Goal: Communication & Community: Answer question/provide support

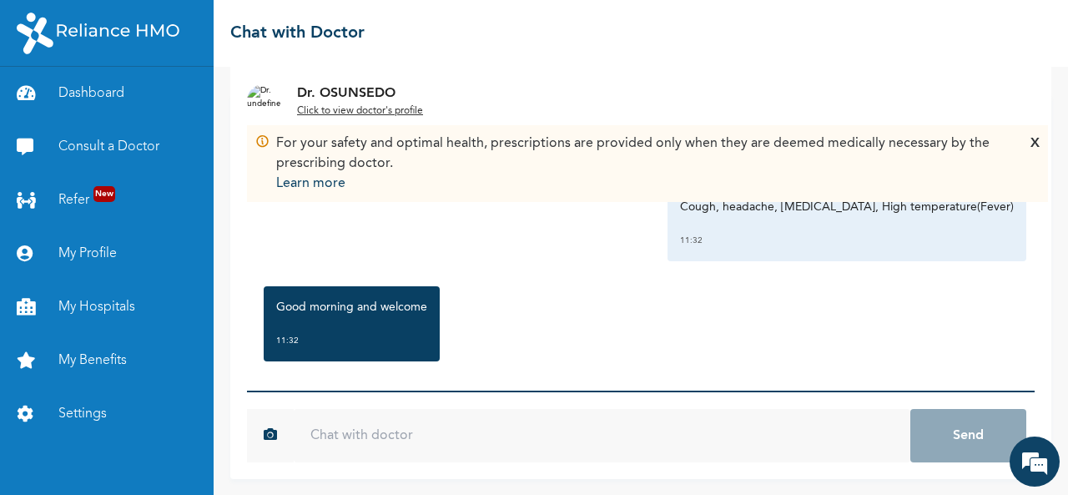
scroll to position [17, 0]
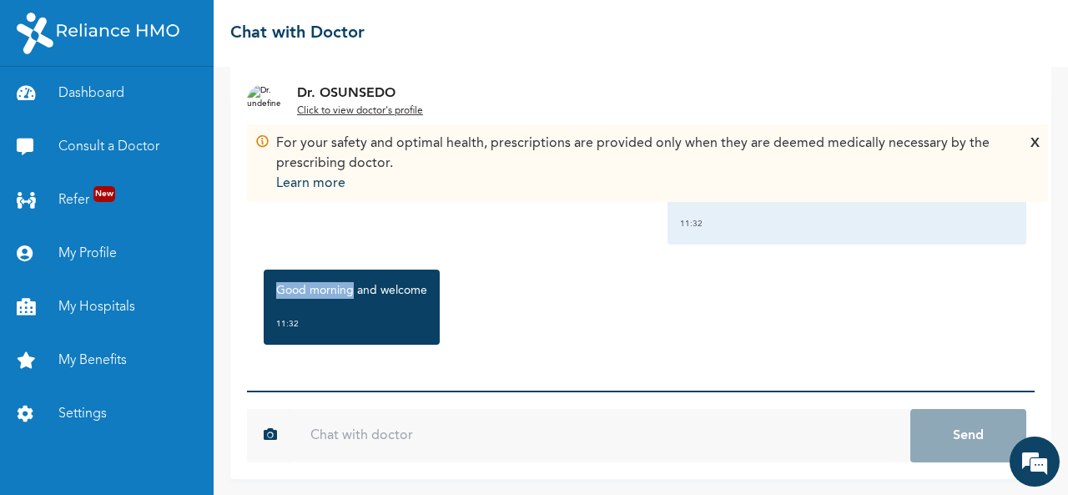
drag, startPoint x: 277, startPoint y: 289, endPoint x: 352, endPoint y: 292, distance: 75.1
click at [352, 292] on p "Good morning and welcome" at bounding box center [351, 290] width 151 height 17
copy p "Good morning"
click at [367, 427] on input "text" at bounding box center [602, 435] width 616 height 53
paste input "Good morning"
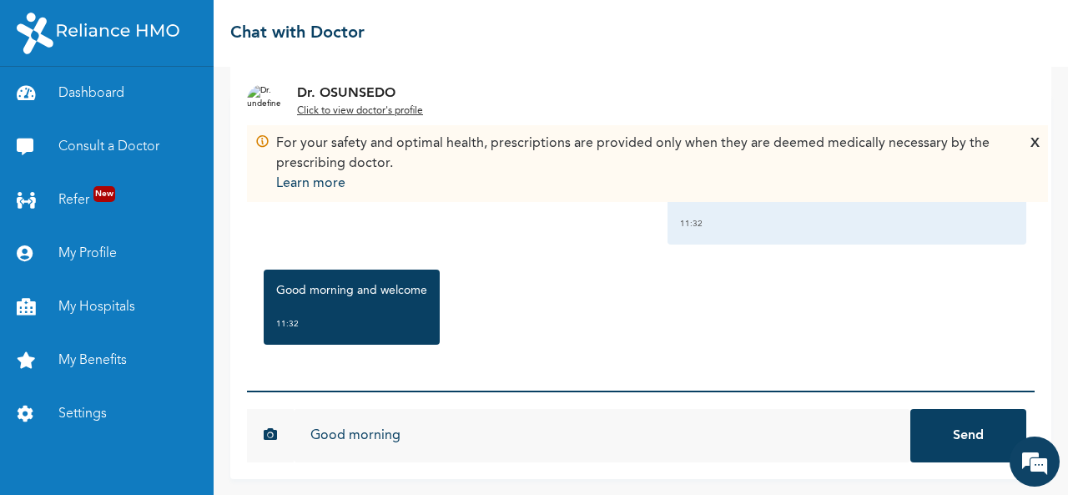
type input "Good morning"
click at [949, 438] on button "Send" at bounding box center [968, 435] width 116 height 53
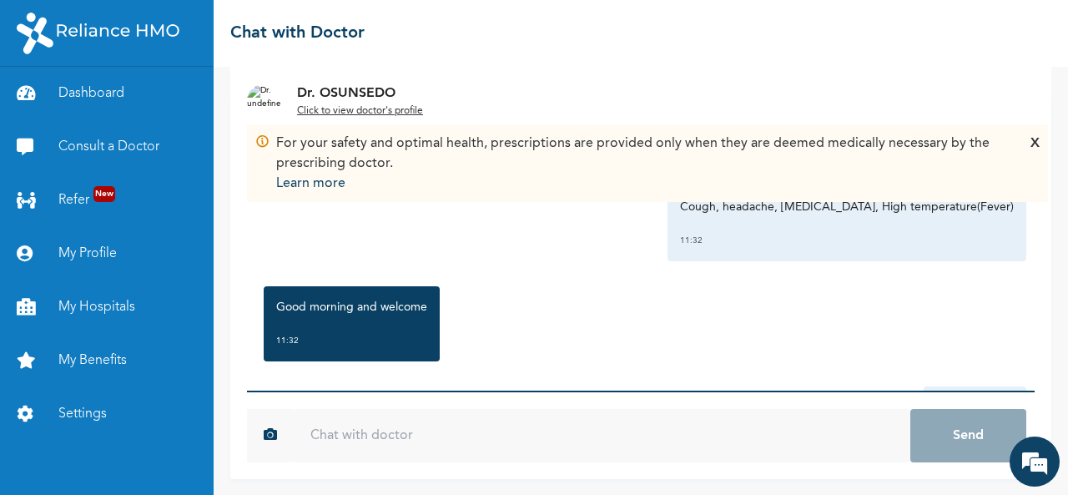
scroll to position [108, 0]
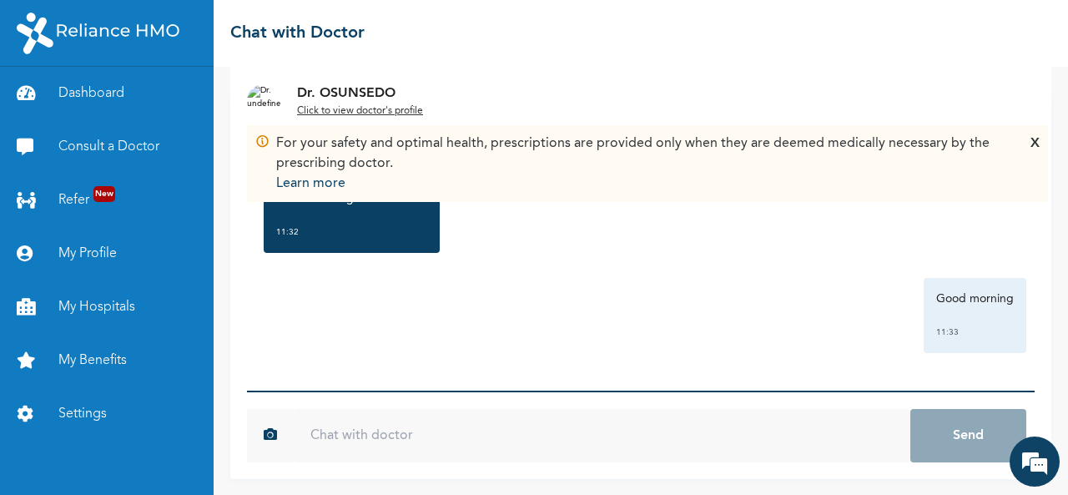
click at [354, 106] on u "Click to view doctor's profile" at bounding box center [360, 111] width 126 height 10
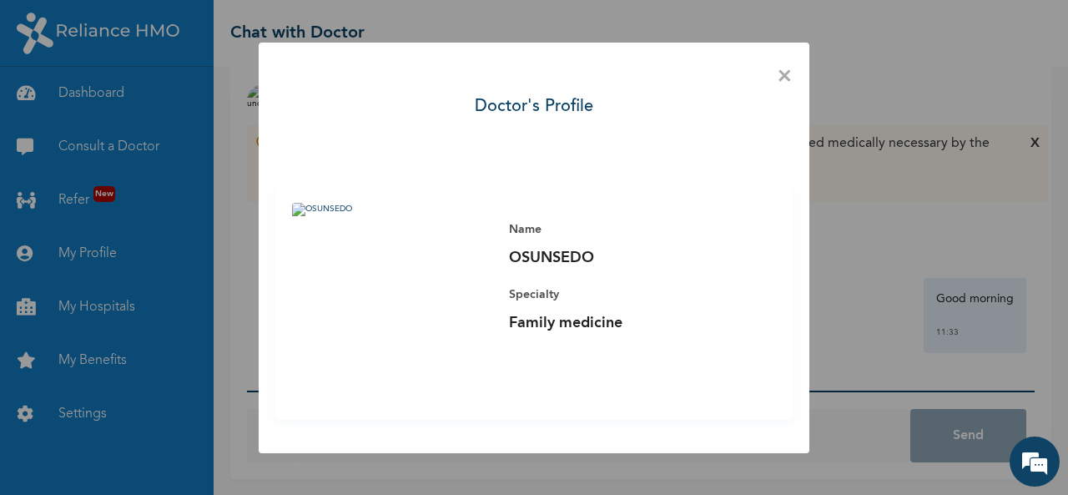
click at [785, 75] on span "×" at bounding box center [785, 76] width 16 height 35
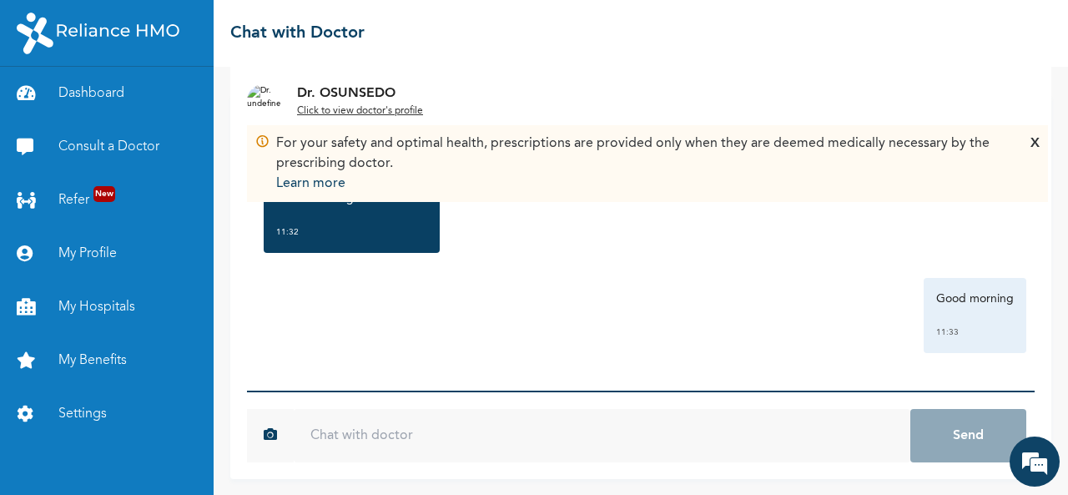
click at [608, 341] on div "Good morning 11:33" at bounding box center [640, 315] width 771 height 75
click at [370, 434] on input "text" at bounding box center [602, 435] width 616 height 53
click at [447, 444] on input "text" at bounding box center [602, 435] width 616 height 53
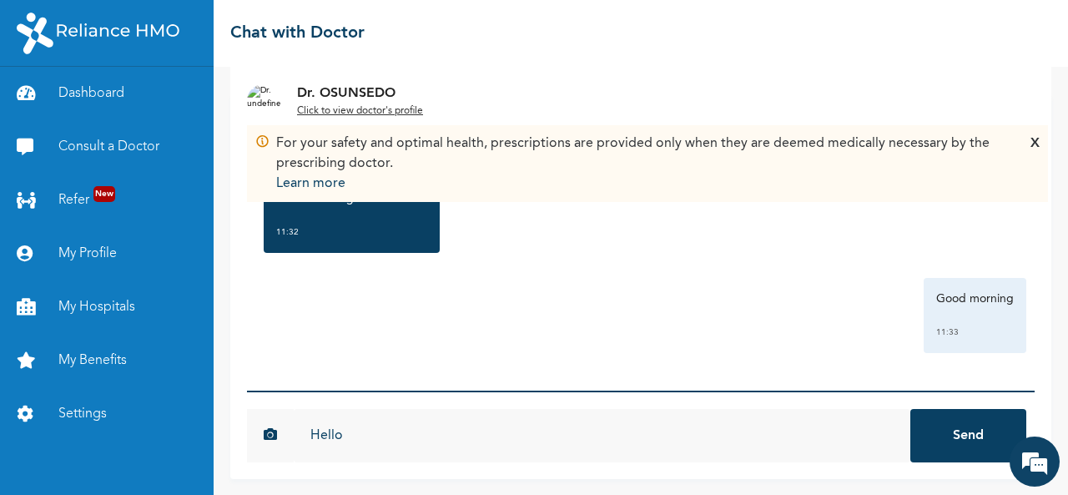
type input "Hello"
click at [910, 409] on button "Send" at bounding box center [968, 435] width 116 height 53
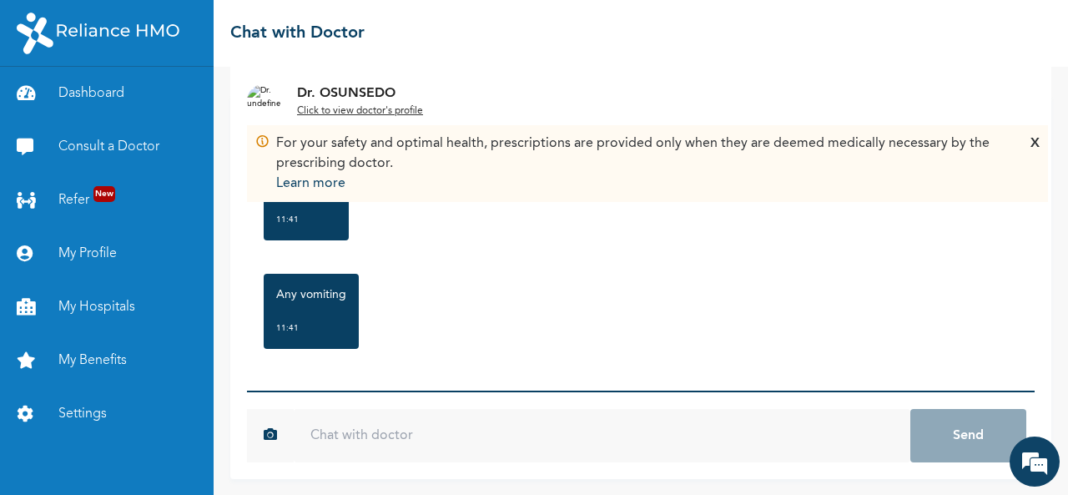
scroll to position [526, 0]
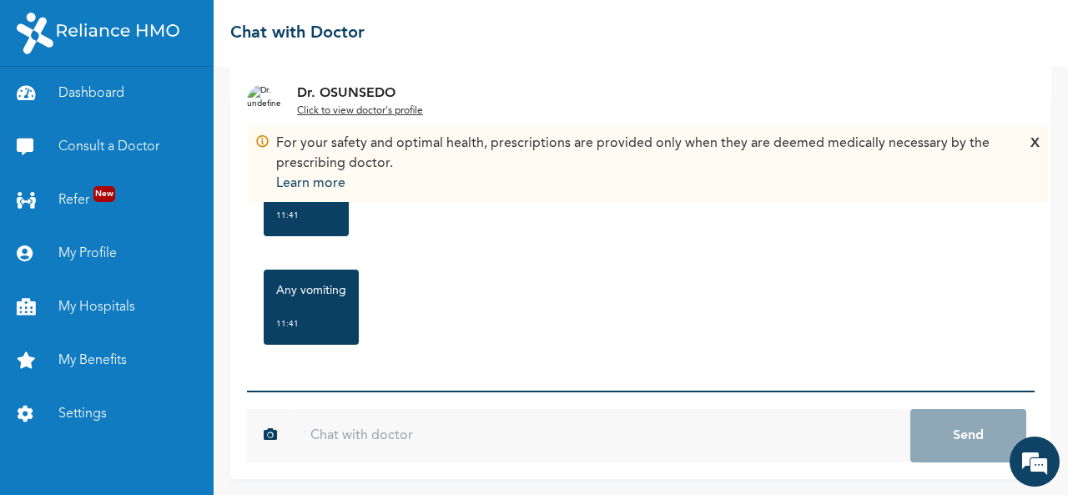
click at [360, 442] on input "text" at bounding box center [602, 435] width 616 height 53
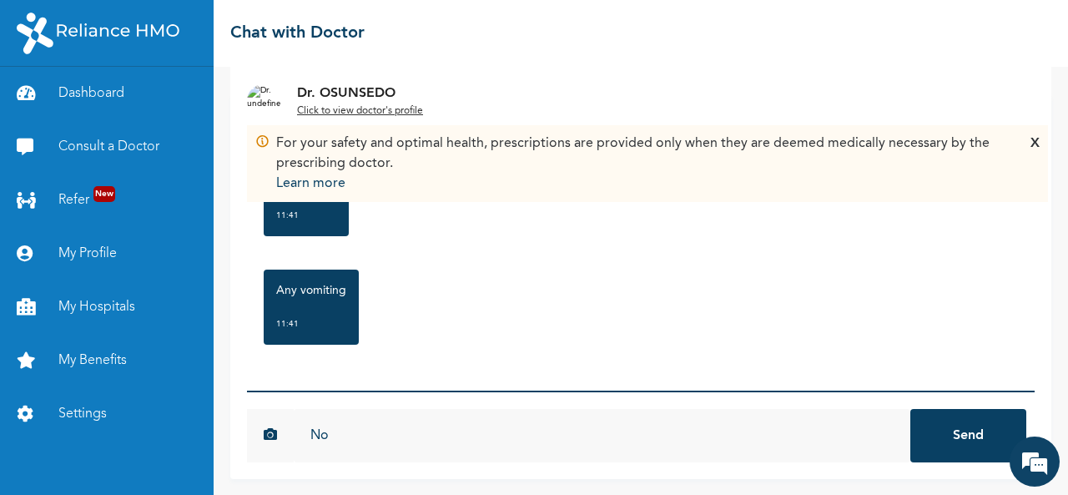
click at [324, 294] on p "Any vomiting" at bounding box center [311, 290] width 70 height 17
copy p "vomiting"
click at [350, 441] on input "No" at bounding box center [602, 435] width 616 height 53
paste input "vomiting"
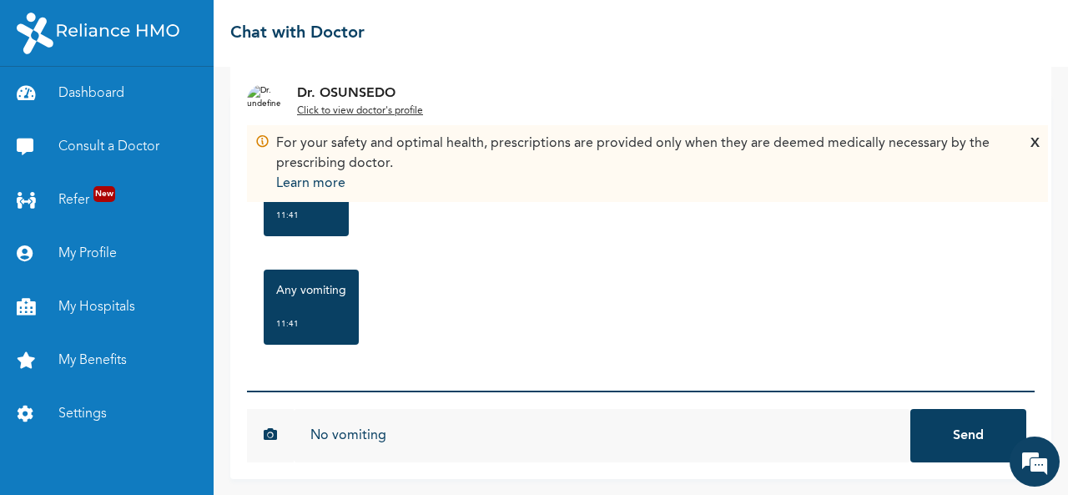
click at [397, 440] on input "No vomiting" at bounding box center [602, 435] width 616 height 53
type input "No vomiting,it started [DATE]."
click at [944, 432] on button "Send" at bounding box center [968, 435] width 116 height 53
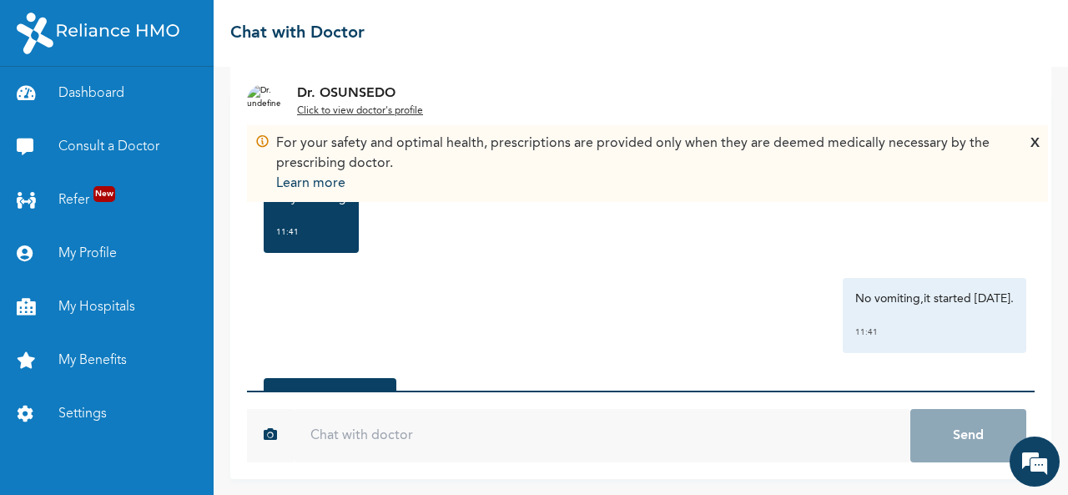
scroll to position [726, 0]
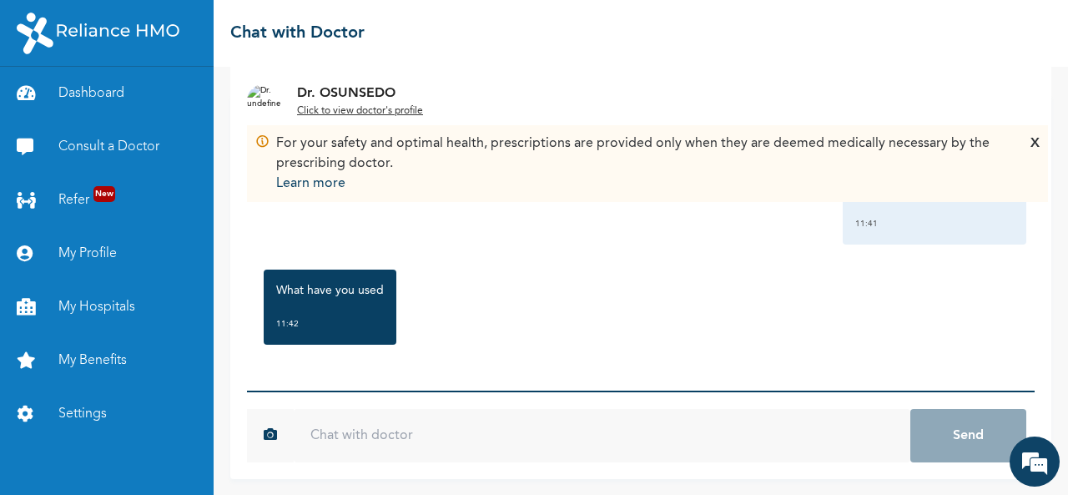
click at [334, 438] on input "text" at bounding box center [602, 435] width 616 height 53
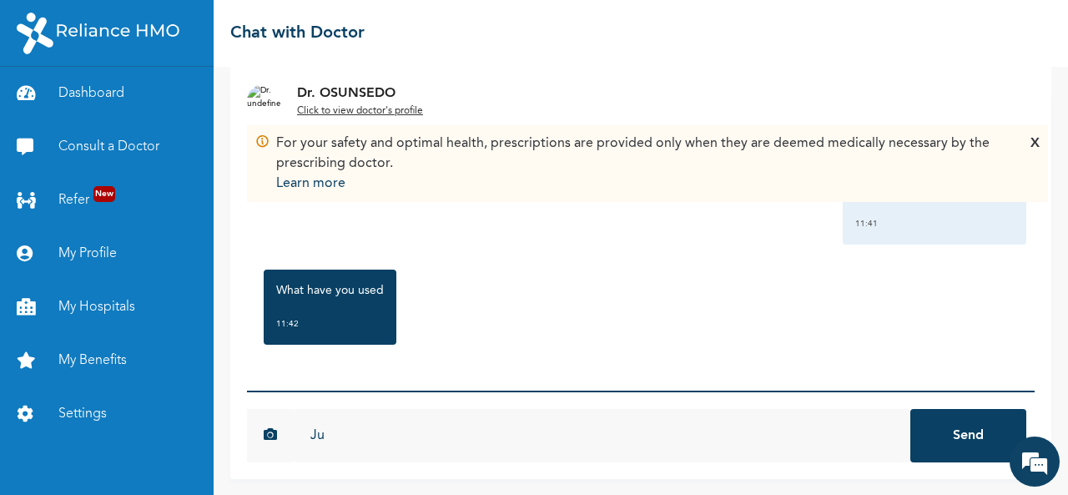
type input "J"
type input "Nothing for now"
click at [910, 409] on button "Send" at bounding box center [968, 435] width 116 height 53
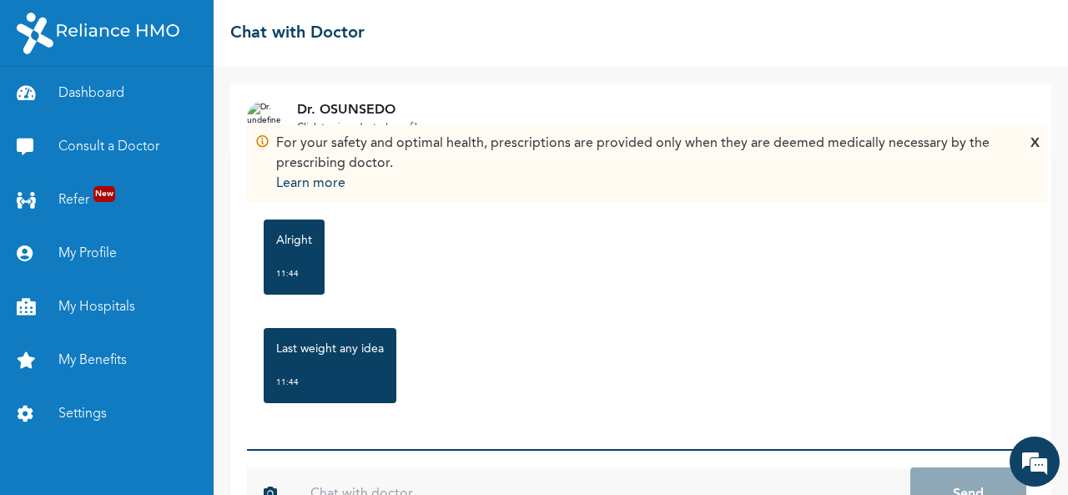
scroll to position [58, 0]
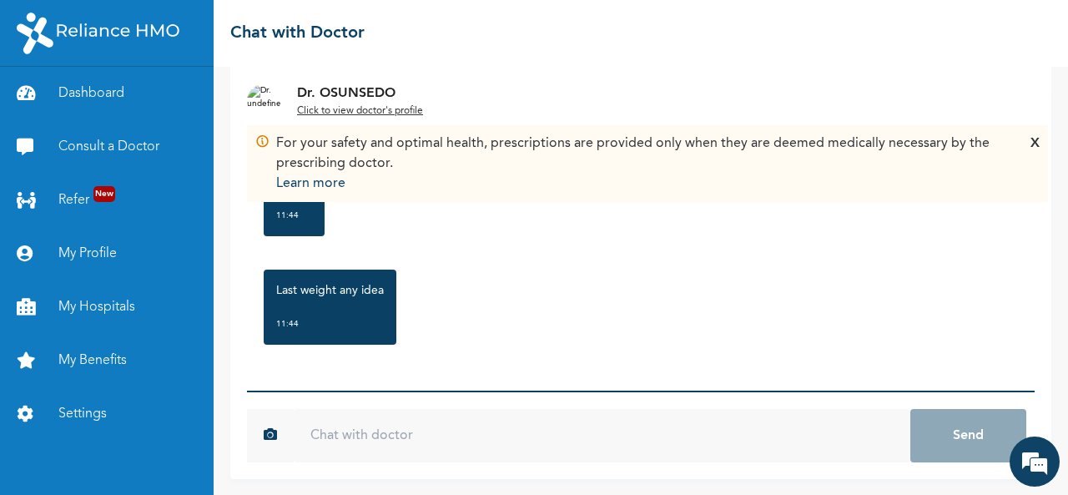
click at [366, 438] on input "text" at bounding box center [602, 435] width 616 height 53
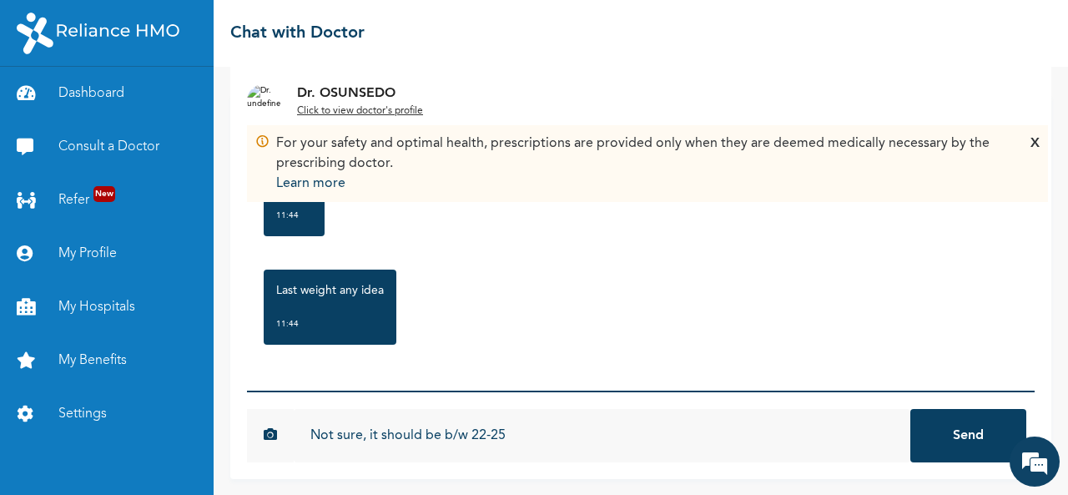
type input "Not sure, it should be b/w 22-25"
click at [910, 409] on button "Send" at bounding box center [968, 435] width 116 height 53
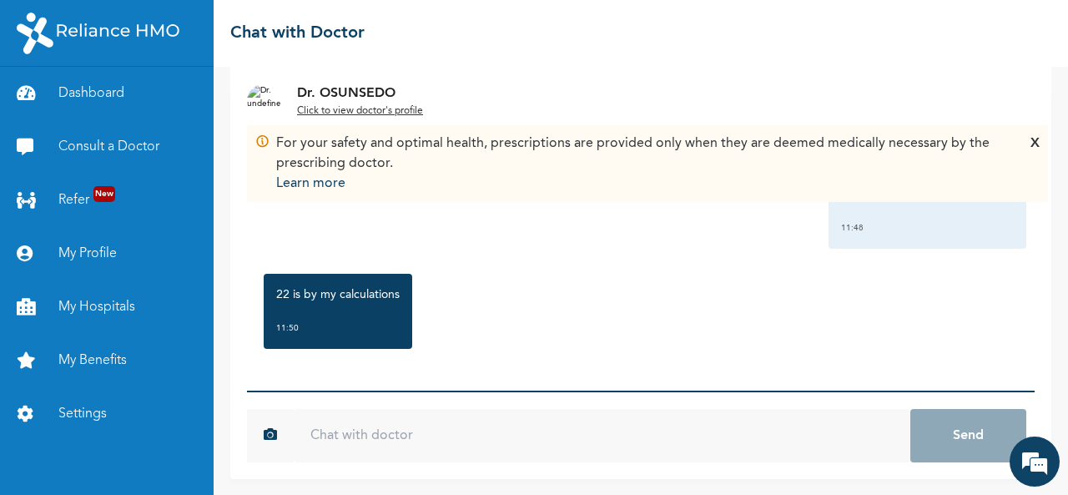
scroll to position [1235, 0]
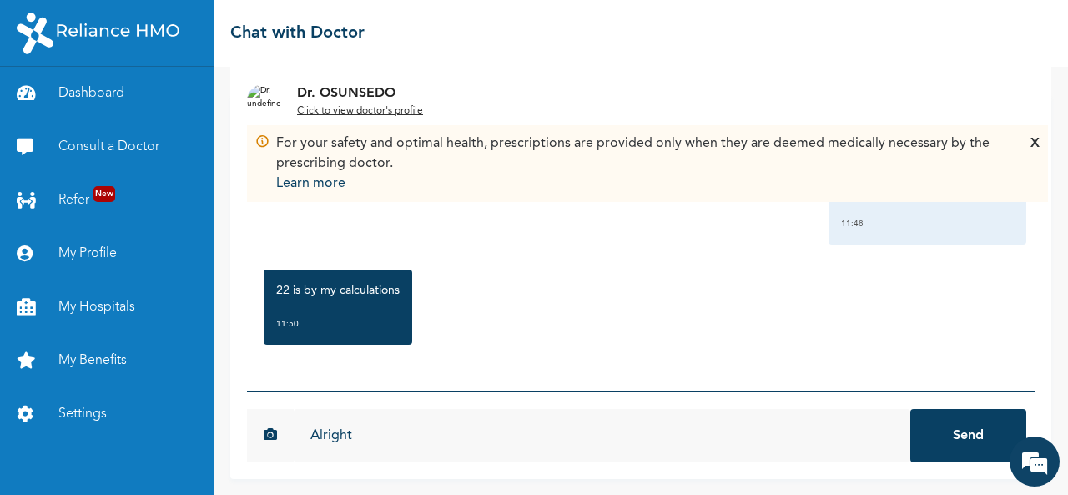
type input "Alright"
click at [910, 409] on button "Send" at bounding box center [968, 435] width 116 height 53
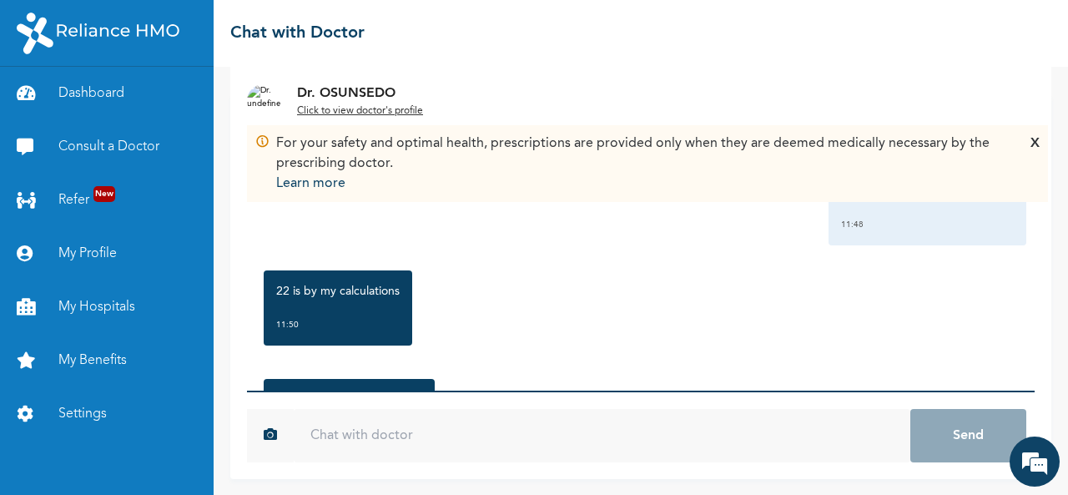
scroll to position [1435, 0]
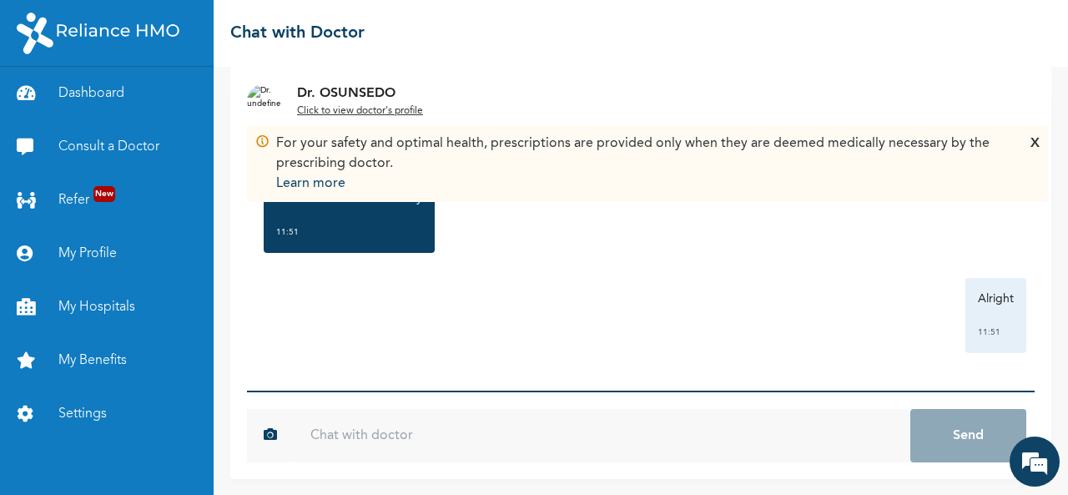
click at [379, 438] on input "text" at bounding box center [602, 435] width 616 height 53
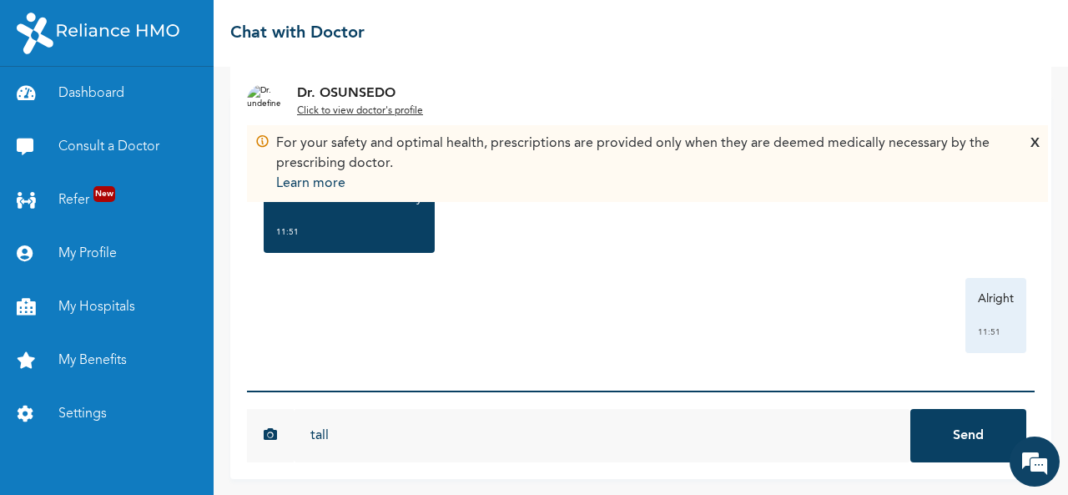
click at [311, 435] on input "tall" at bounding box center [602, 435] width 616 height 53
click at [332, 428] on input "tall" at bounding box center [602, 435] width 616 height 53
type input "t"
type input "Tall"
click at [962, 431] on button "Send" at bounding box center [968, 435] width 116 height 53
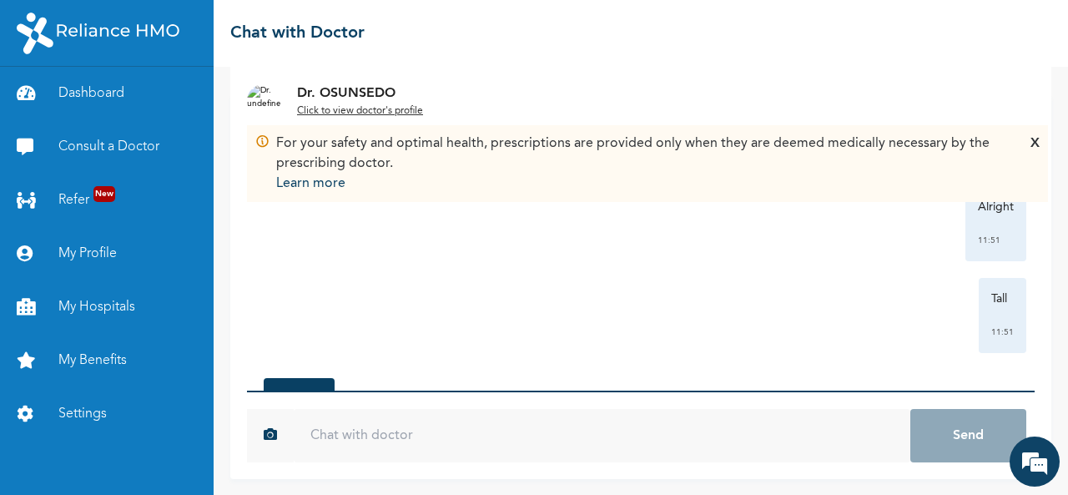
scroll to position [1635, 0]
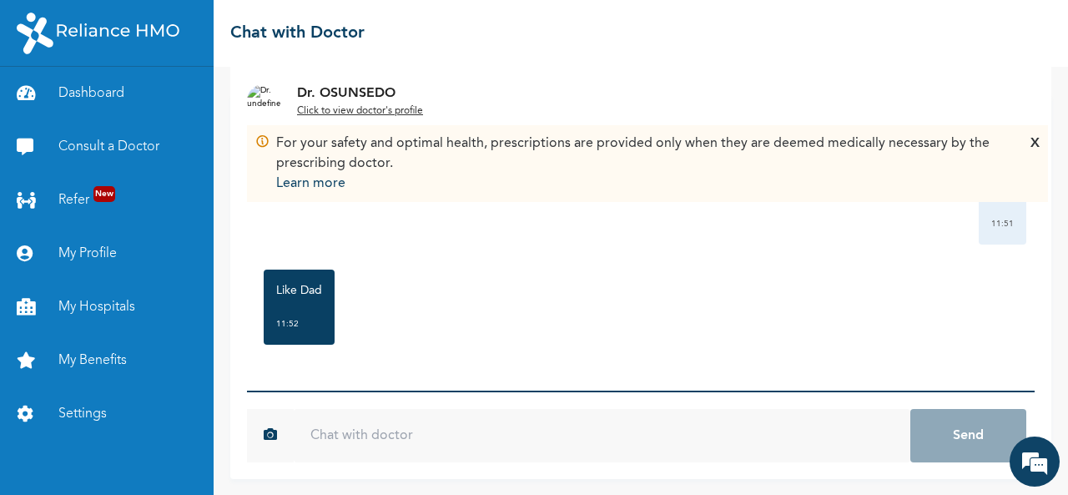
click at [351, 440] on input "text" at bounding box center [602, 435] width 616 height 53
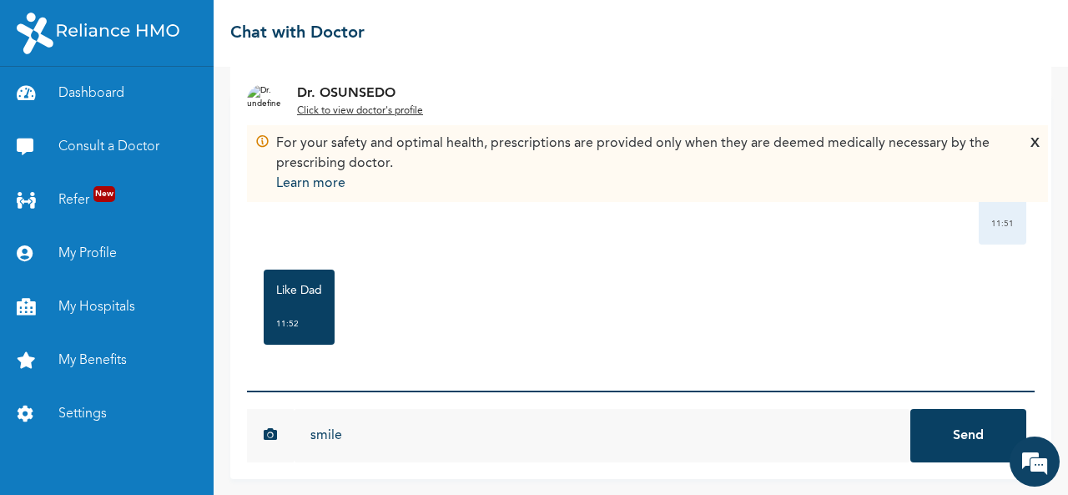
type input "smile"
click at [946, 435] on button "Send" at bounding box center [968, 435] width 116 height 53
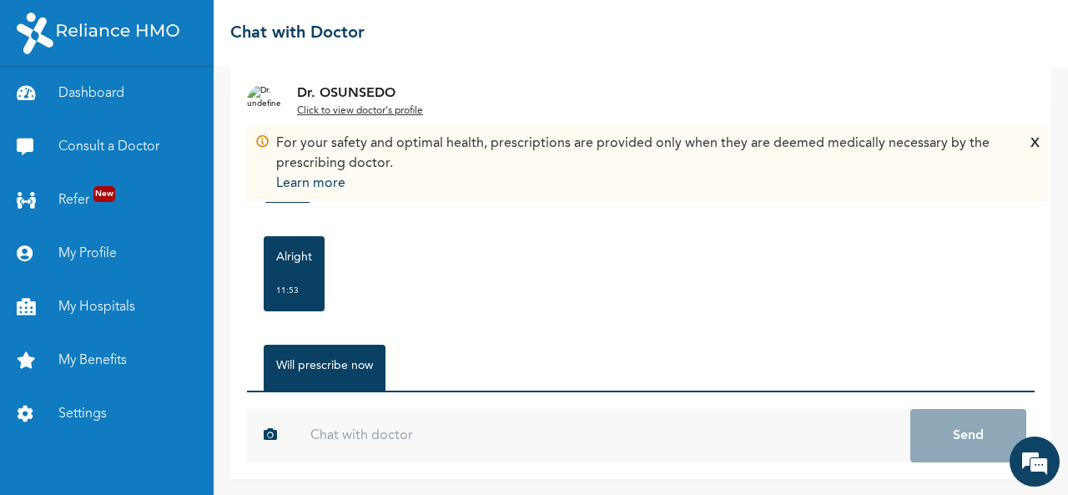
scroll to position [2052, 0]
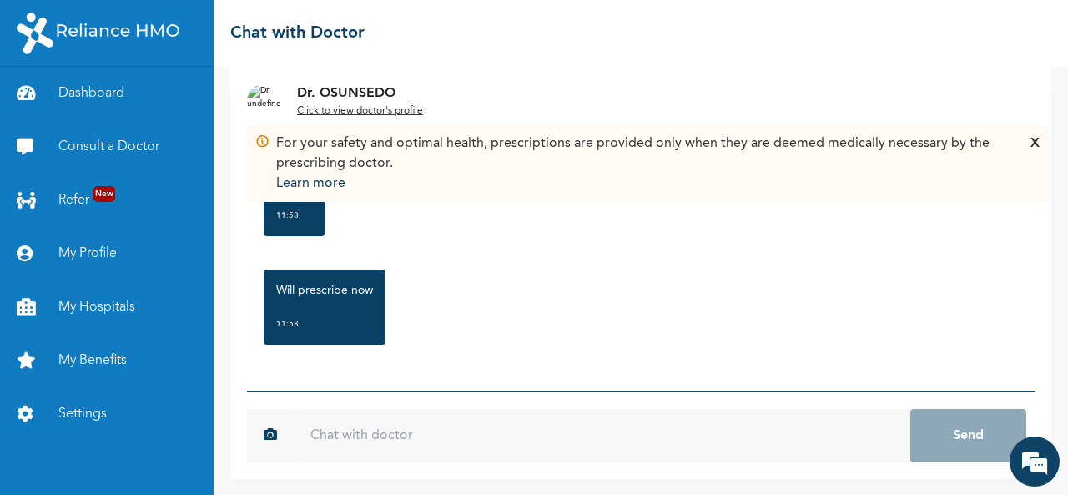
click at [401, 441] on input "text" at bounding box center [602, 435] width 616 height 53
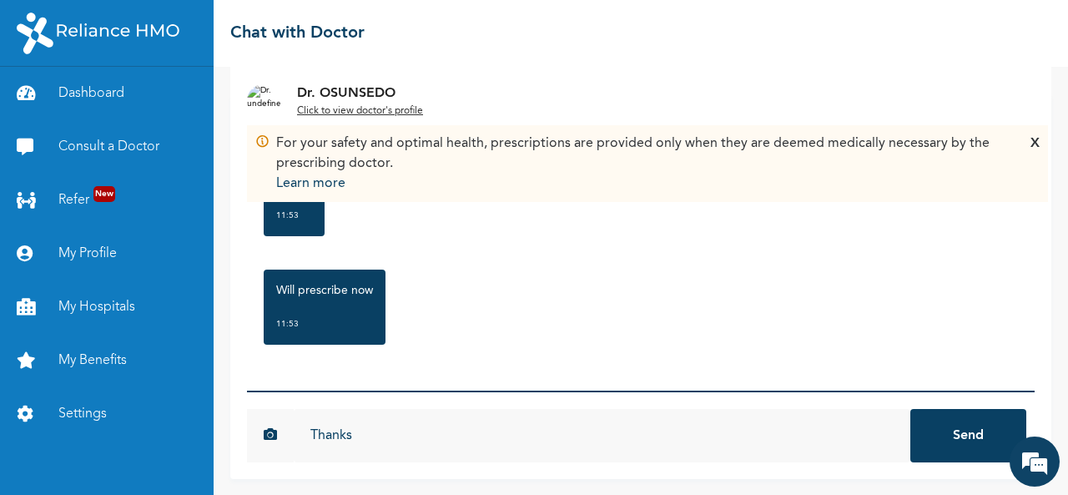
type input "Thanks"
click at [959, 444] on button "Send" at bounding box center [968, 435] width 116 height 53
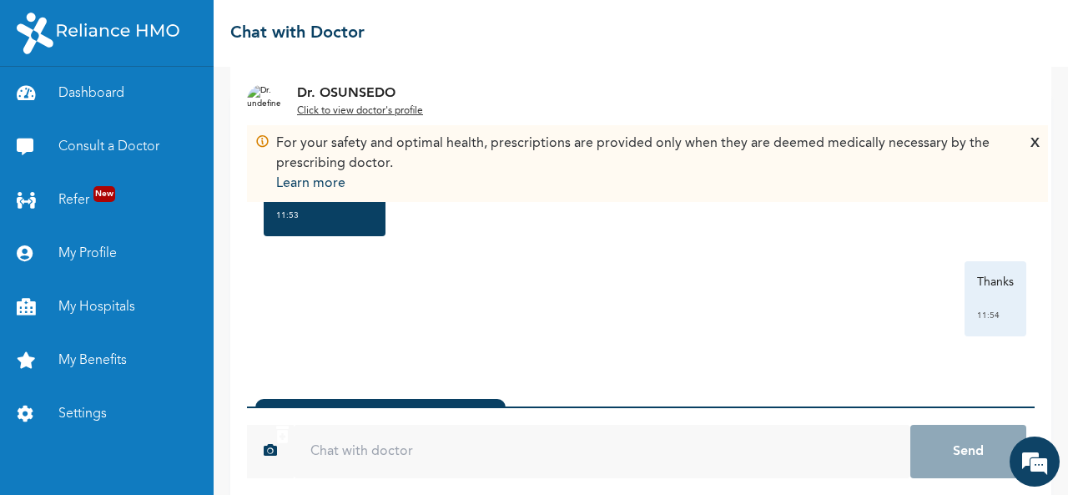
scroll to position [167, 0]
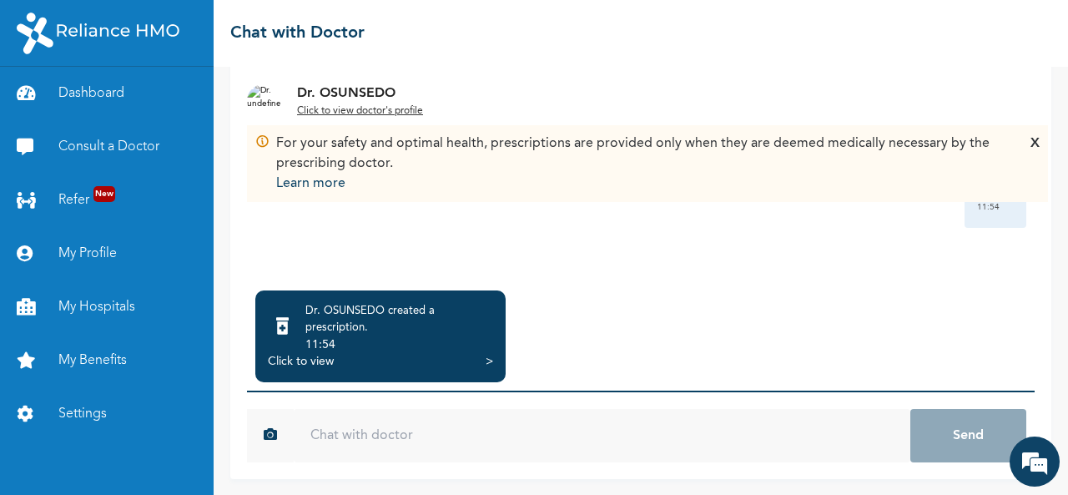
click at [325, 360] on div "Click to view" at bounding box center [301, 361] width 66 height 17
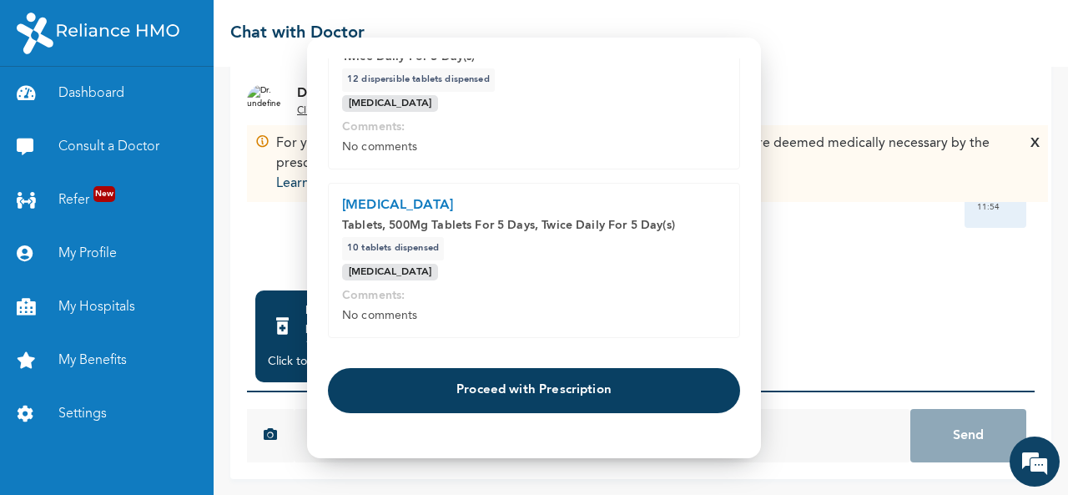
scroll to position [525, 0]
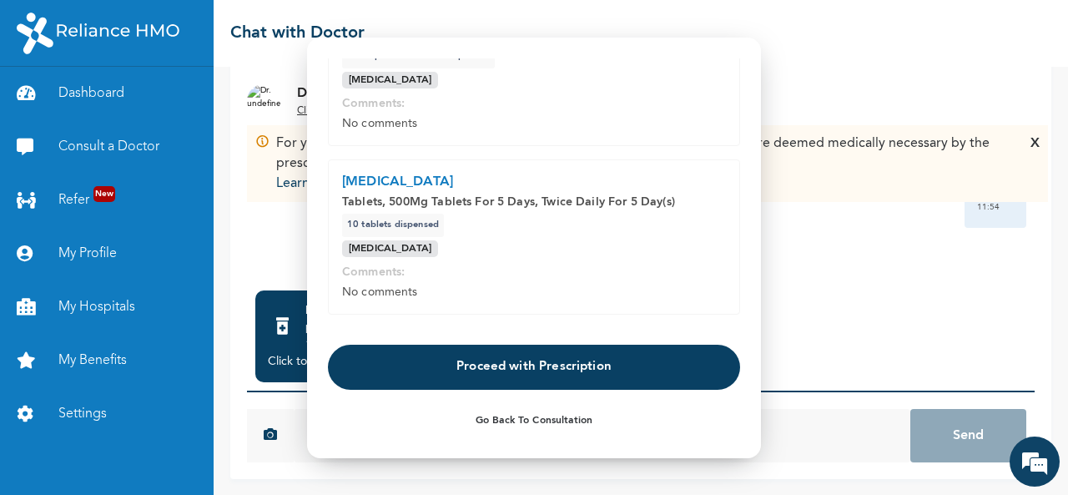
click at [501, 360] on button "Proceed with Prescription" at bounding box center [534, 367] width 412 height 45
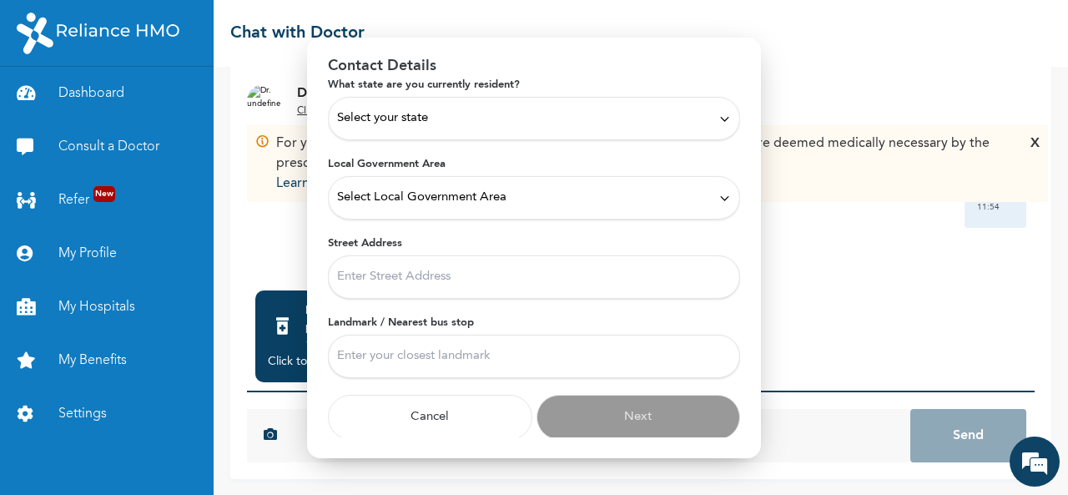
scroll to position [0, 0]
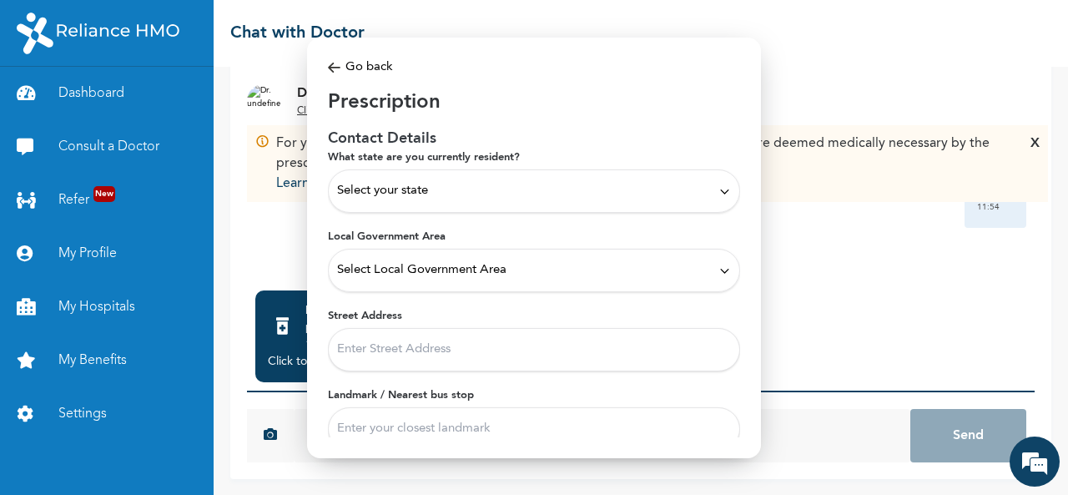
click at [417, 191] on span "Select your state" at bounding box center [382, 191] width 91 height 18
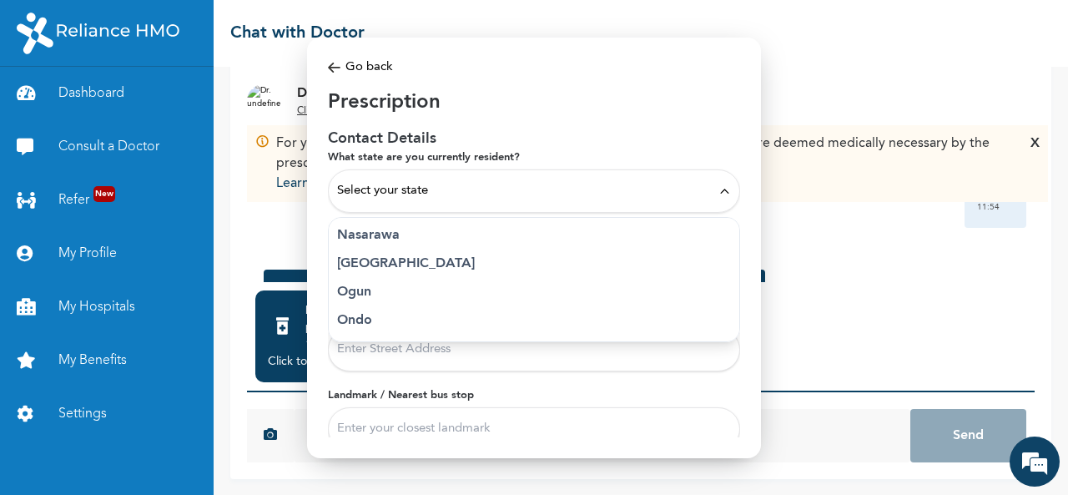
scroll to position [716, 0]
click at [364, 291] on p "Ogun" at bounding box center [534, 290] width 394 height 20
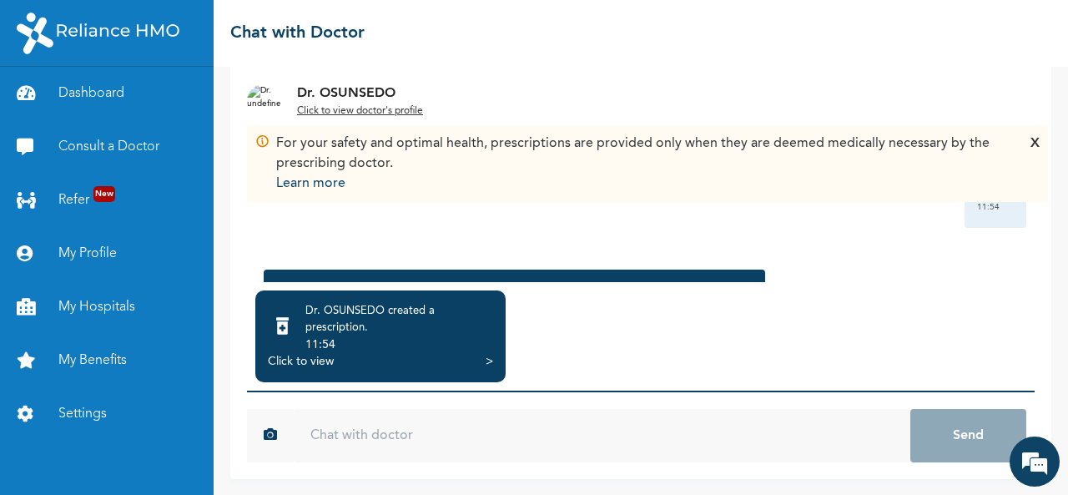
scroll to position [2286, 0]
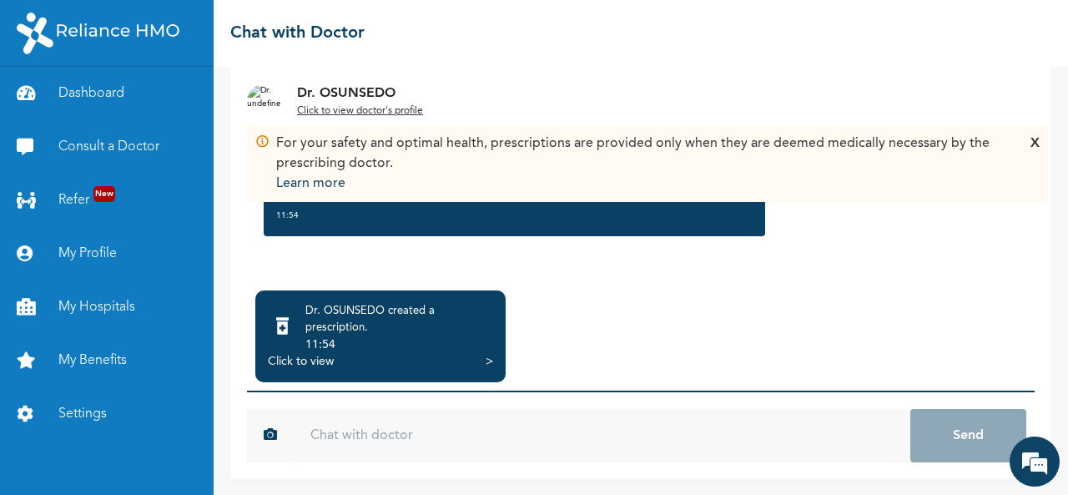
click at [484, 363] on div "Click to view >" at bounding box center [380, 361] width 225 height 17
click at [325, 360] on div "Click to view" at bounding box center [301, 361] width 66 height 17
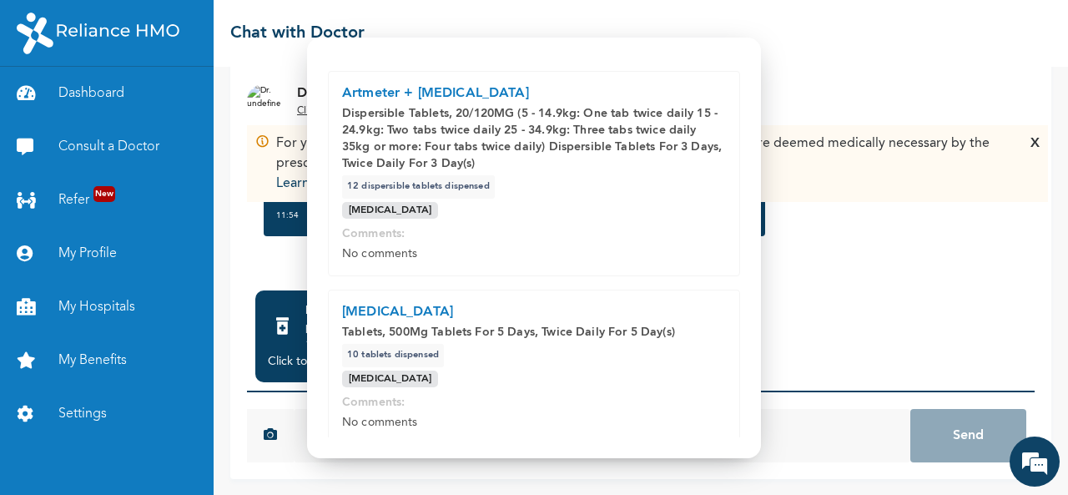
scroll to position [525, 0]
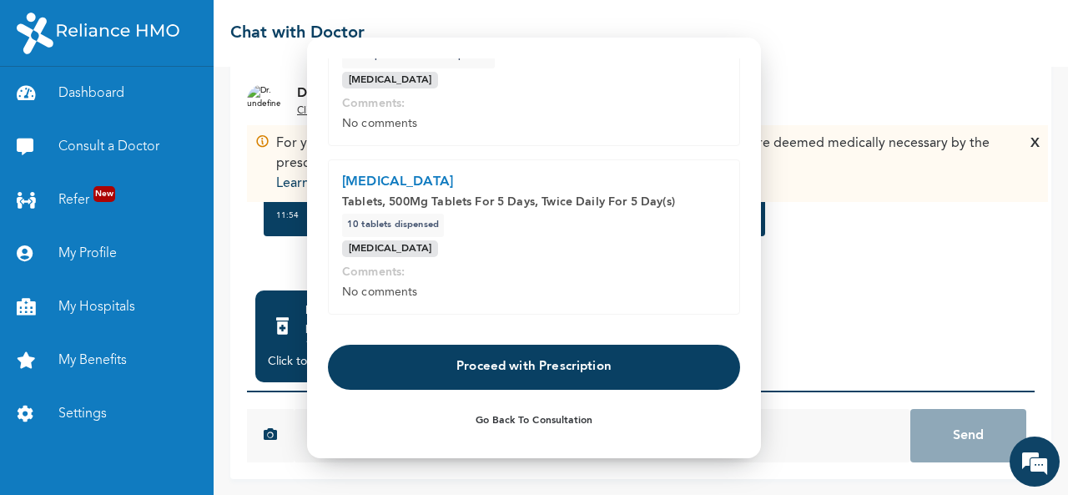
click at [512, 365] on button "Proceed with Prescription" at bounding box center [534, 367] width 412 height 45
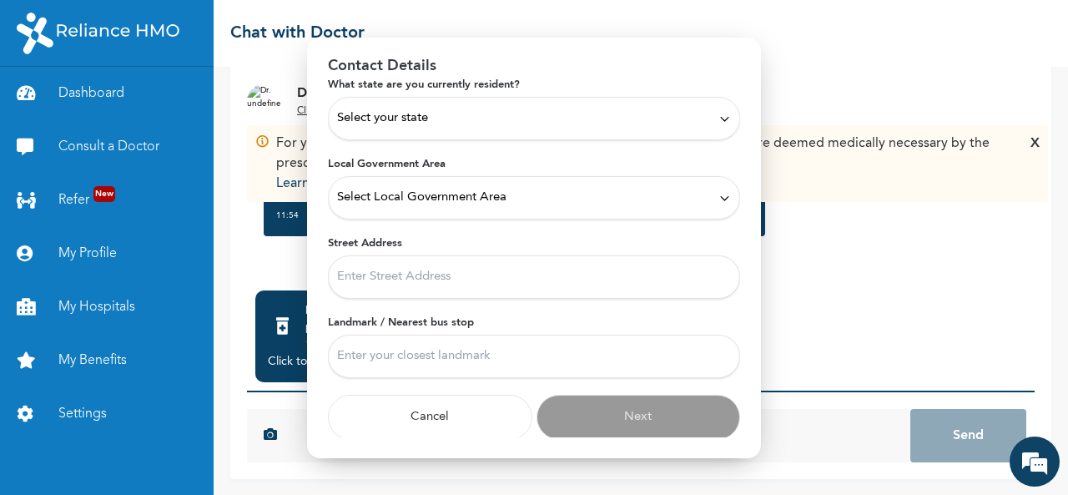
click at [392, 124] on span "Select your state" at bounding box center [382, 118] width 91 height 18
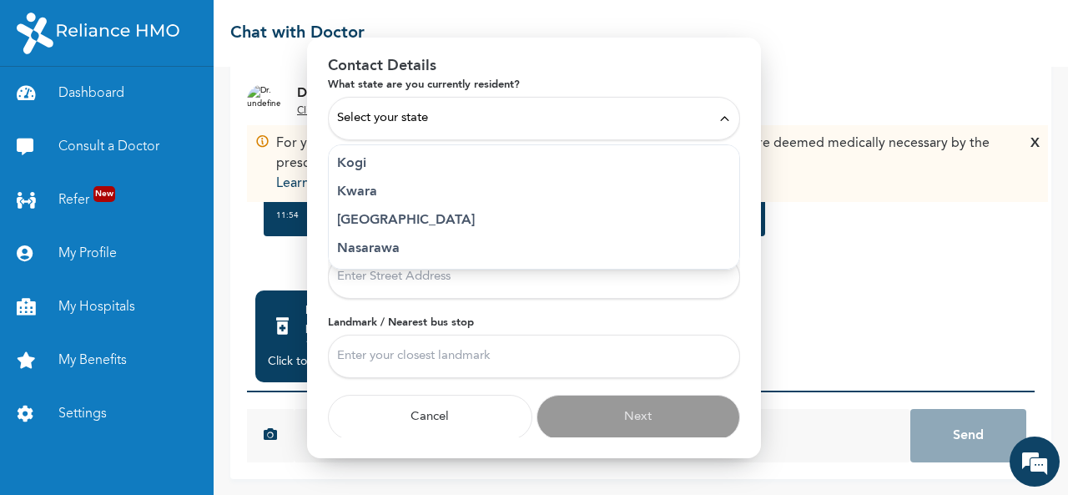
scroll to position [693, 0]
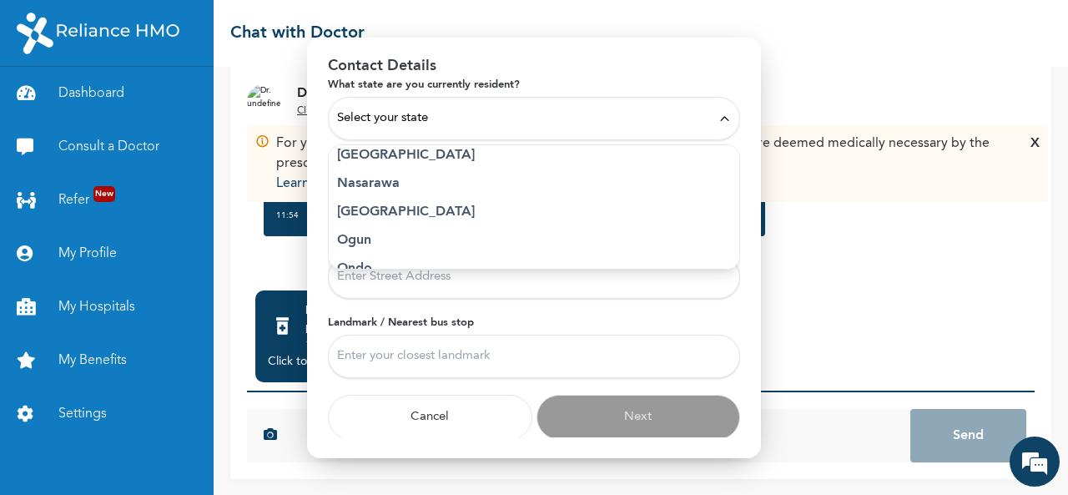
click at [364, 236] on p "Ogun" at bounding box center [534, 240] width 394 height 20
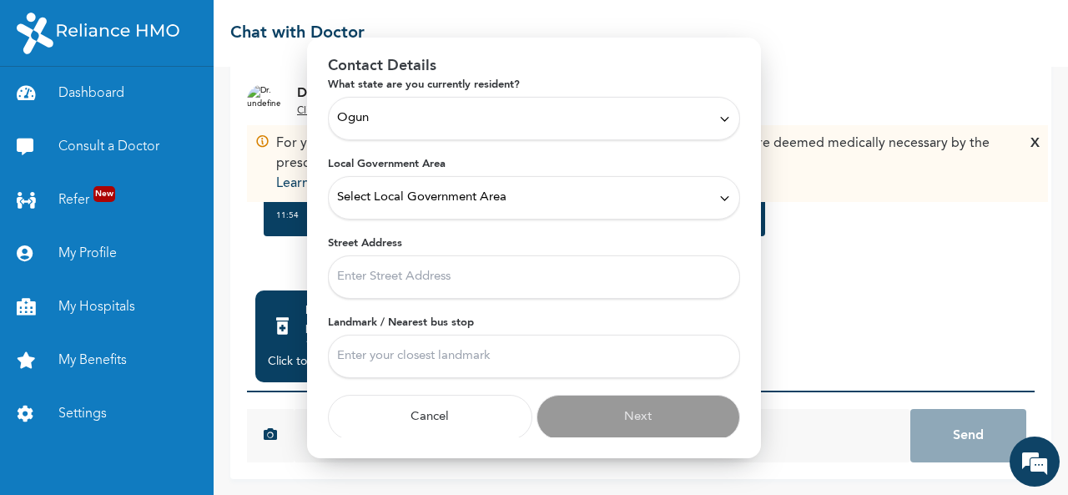
click at [705, 201] on div "Select Local Government Area" at bounding box center [534, 198] width 394 height 18
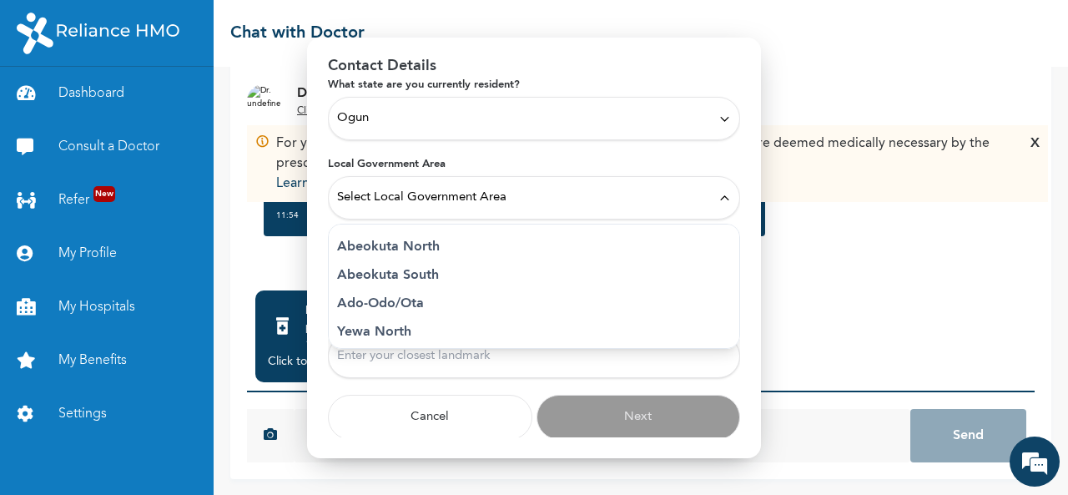
click at [403, 243] on p "Abeokuta North" at bounding box center [534, 247] width 394 height 20
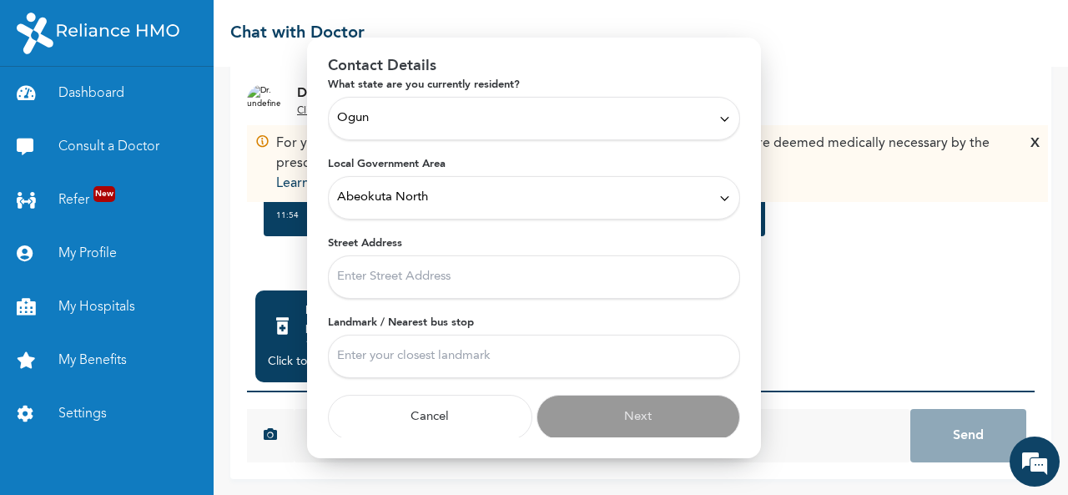
click at [407, 269] on input "Street Address" at bounding box center [534, 276] width 412 height 43
type input "Ibara housing estate [GEOGRAPHIC_DATA], [GEOGRAPHIC_DATA]"
click at [459, 351] on input "Landmark / Nearest bus stop" at bounding box center [534, 356] width 412 height 43
type input "Ijaiye"
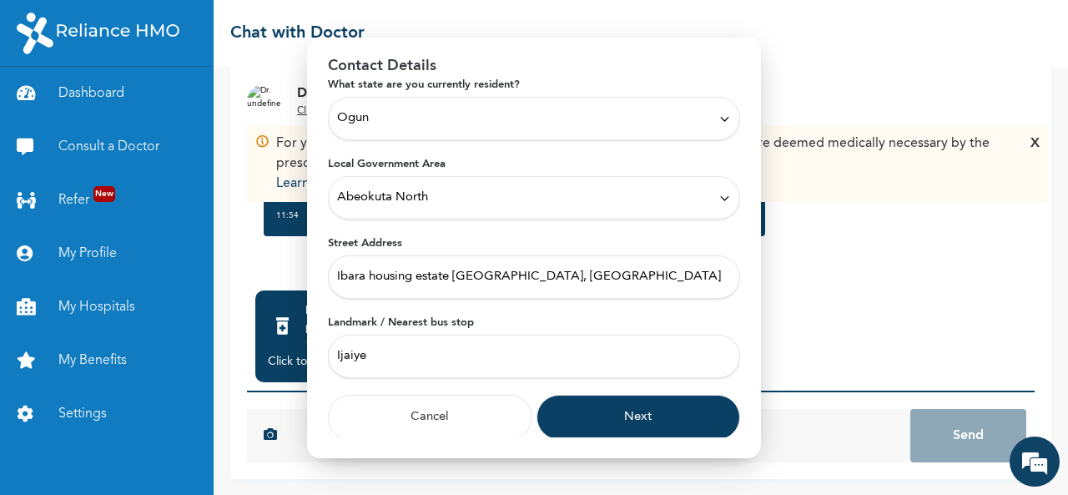
click at [626, 411] on button "Next" at bounding box center [638, 417] width 204 height 45
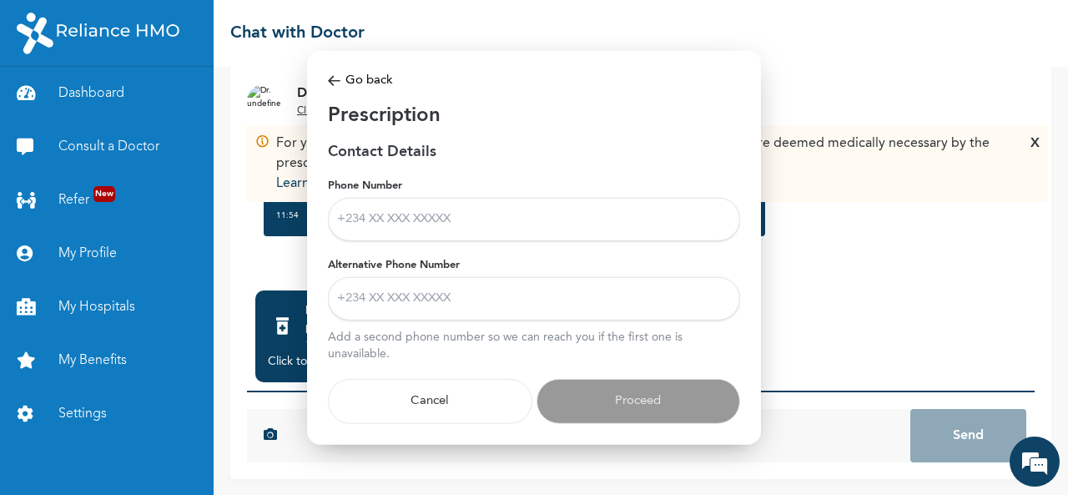
click at [403, 211] on input "Phone Number" at bounding box center [534, 219] width 412 height 43
type input "[PHONE_NUMBER]"
click at [410, 300] on input "Alternative Phone Number" at bounding box center [534, 298] width 412 height 43
type input "08051473516"
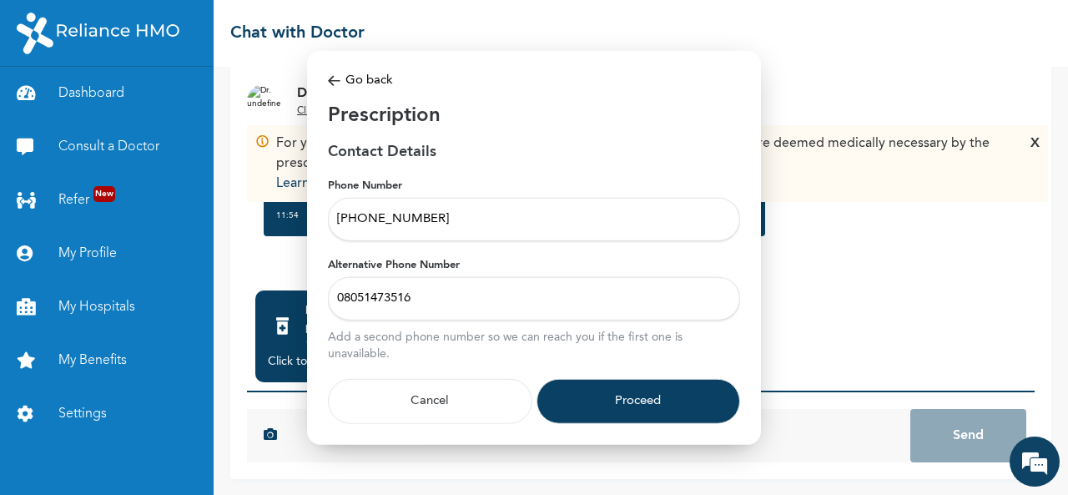
click at [627, 398] on button "Proceed" at bounding box center [638, 401] width 204 height 45
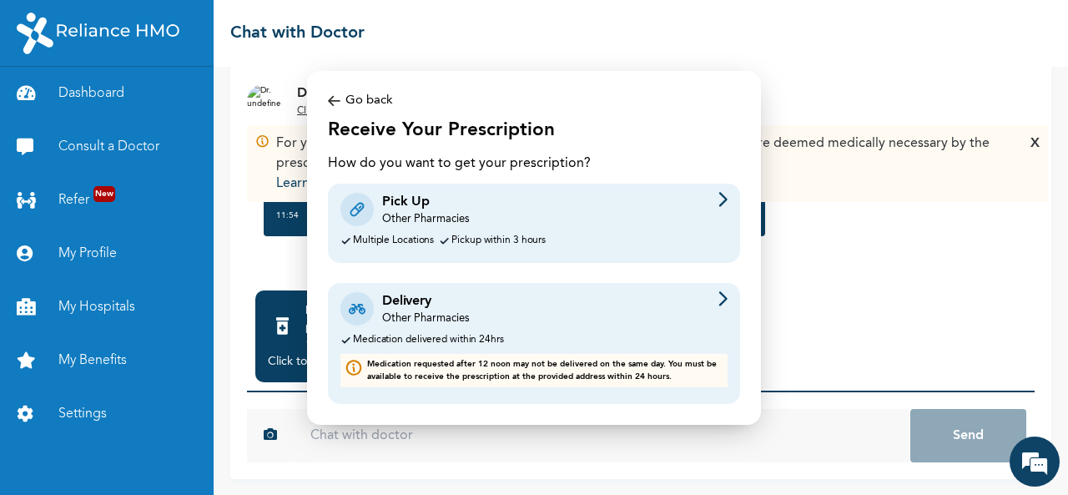
click at [425, 224] on div "Other Pharmacies" at bounding box center [425, 219] width 87 height 15
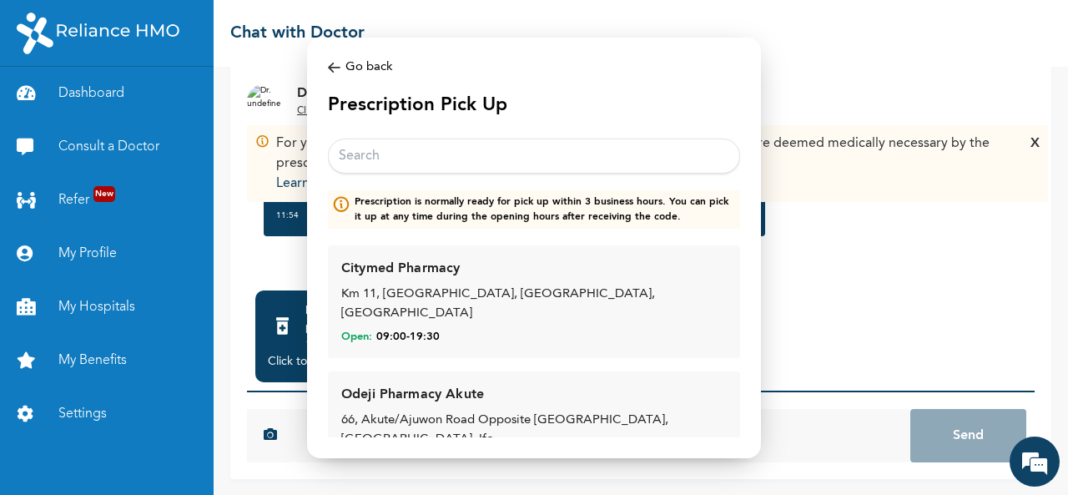
click at [407, 158] on input "text" at bounding box center [534, 155] width 412 height 35
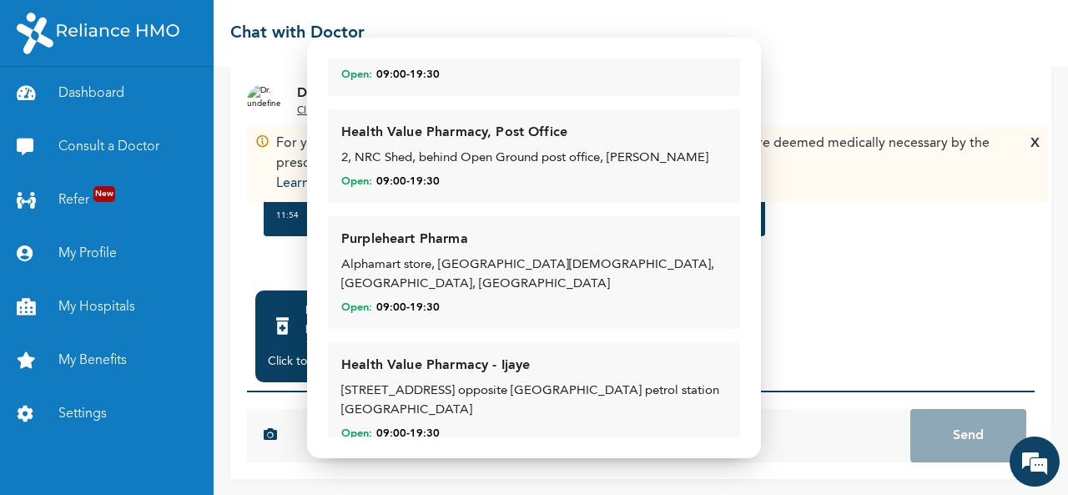
scroll to position [496, 0]
type input "hea"
click at [504, 381] on div "[STREET_ADDRESS] opposite [GEOGRAPHIC_DATA] petrol station [GEOGRAPHIC_DATA]" at bounding box center [533, 400] width 385 height 38
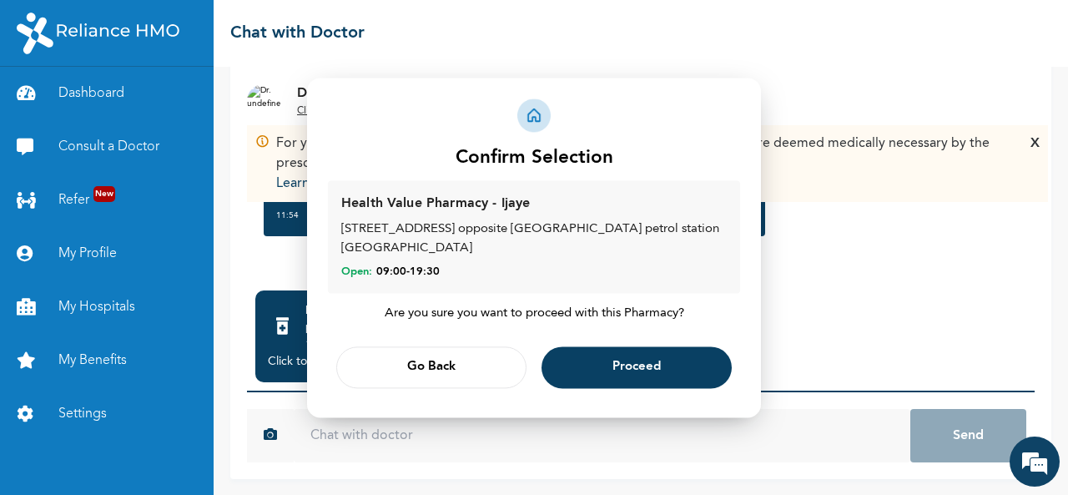
scroll to position [0, 0]
click at [647, 365] on span "Proceed" at bounding box center [636, 367] width 48 height 11
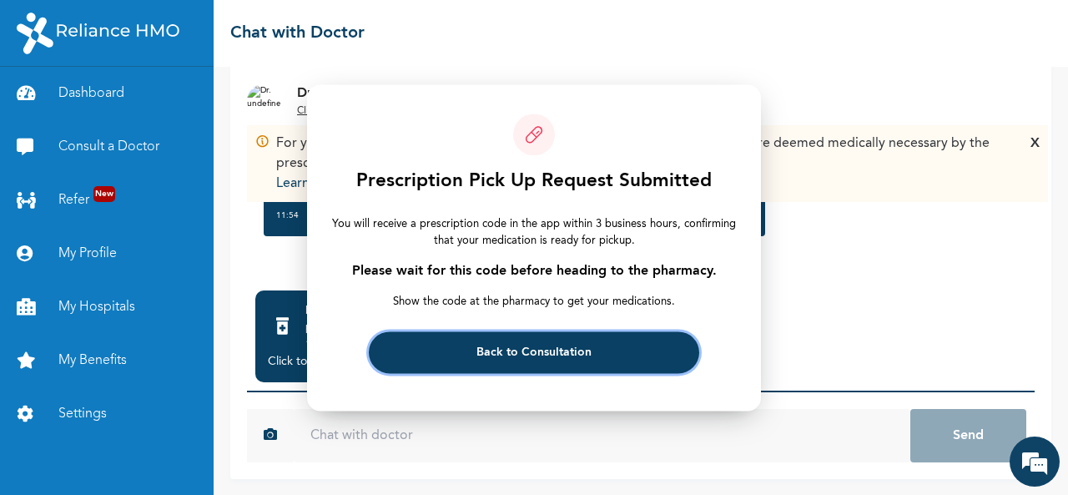
click at [531, 356] on span "Back to Consultation" at bounding box center [533, 352] width 115 height 11
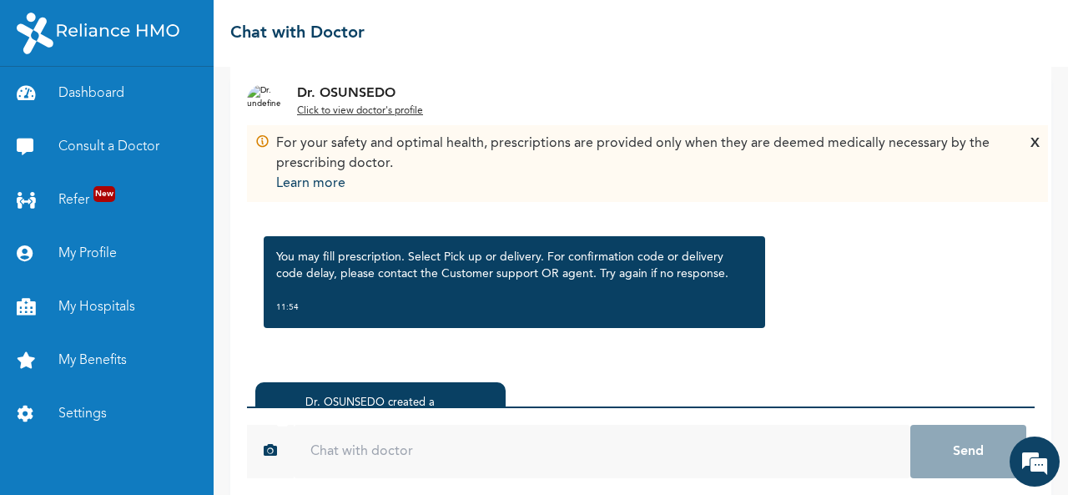
scroll to position [182, 0]
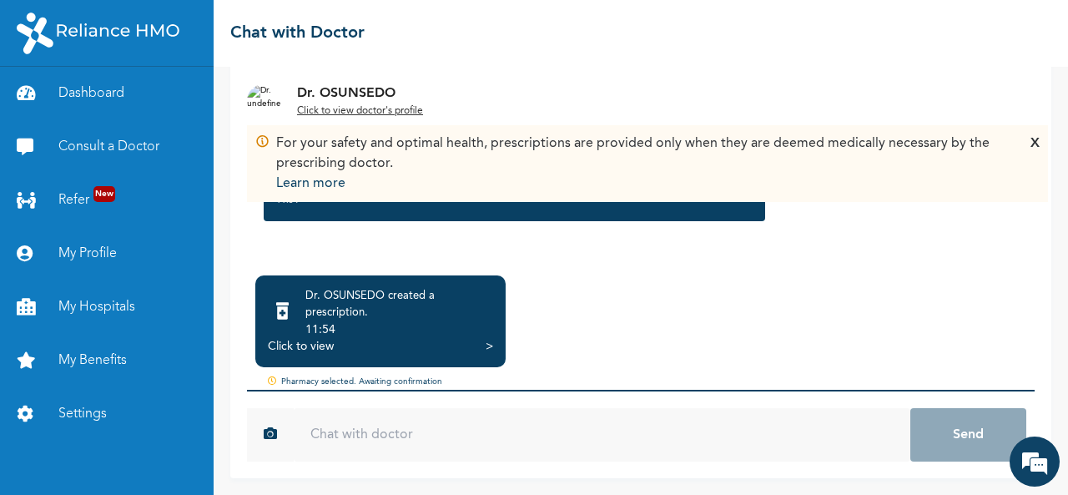
click at [323, 345] on div "Click to view" at bounding box center [301, 346] width 66 height 17
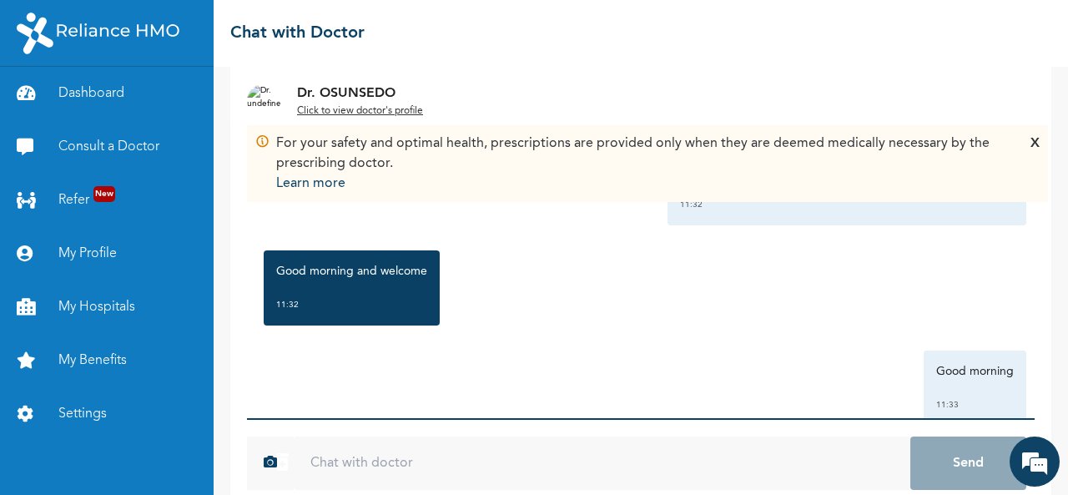
scroll to position [0, 0]
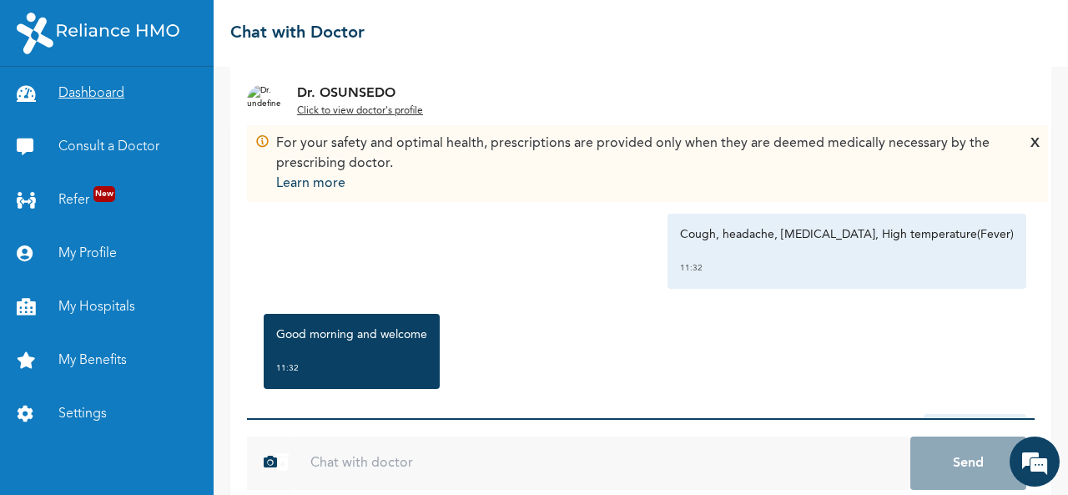
click at [98, 98] on link "Dashboard" at bounding box center [107, 93] width 214 height 53
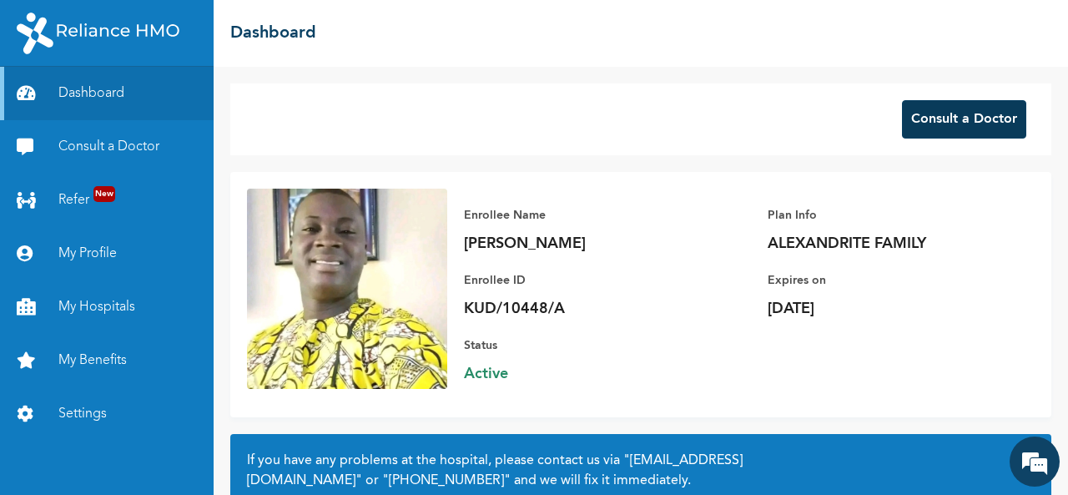
click at [918, 124] on button "Consult a Doctor" at bounding box center [964, 119] width 124 height 38
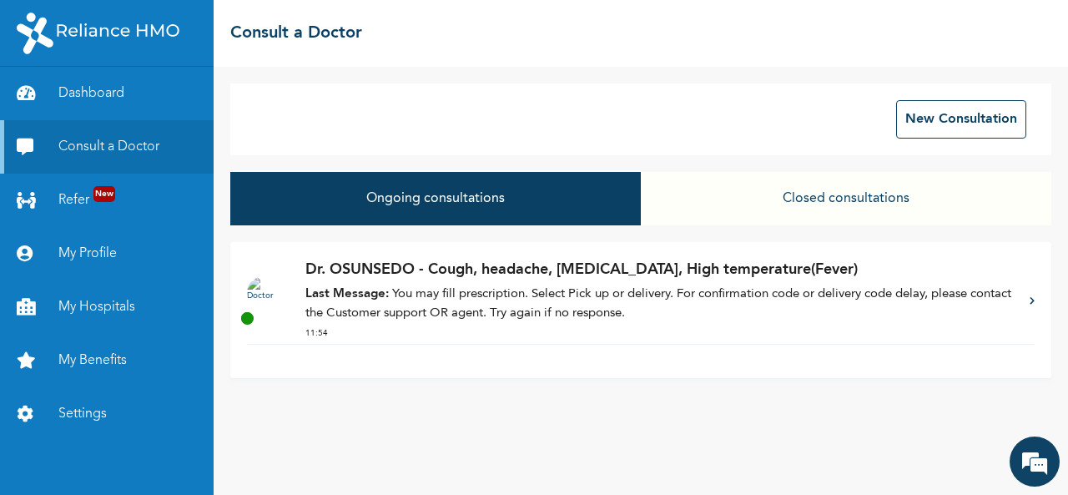
click at [803, 203] on button "Closed consultations" at bounding box center [846, 198] width 410 height 53
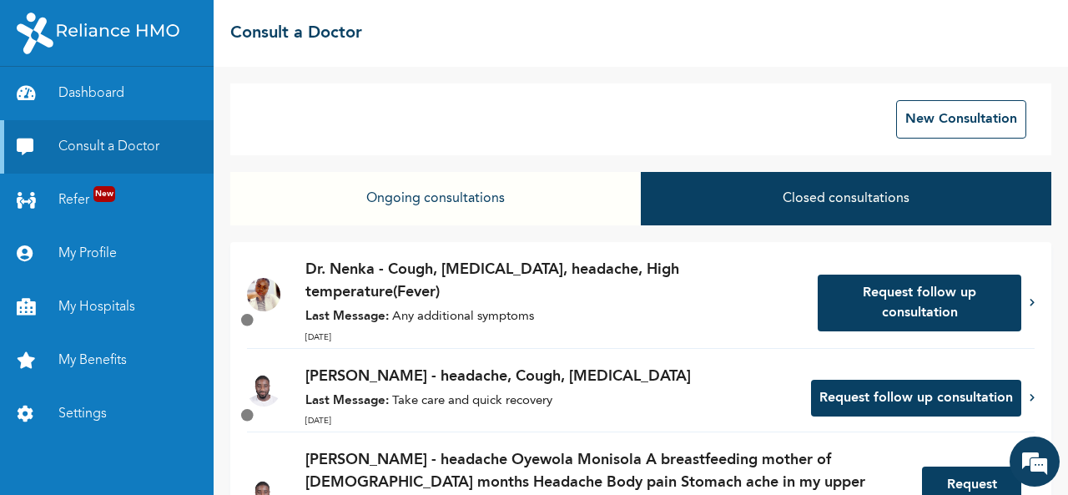
click at [521, 381] on p "[PERSON_NAME] - headache, Cough, [MEDICAL_DATA]" at bounding box center [549, 376] width 489 height 23
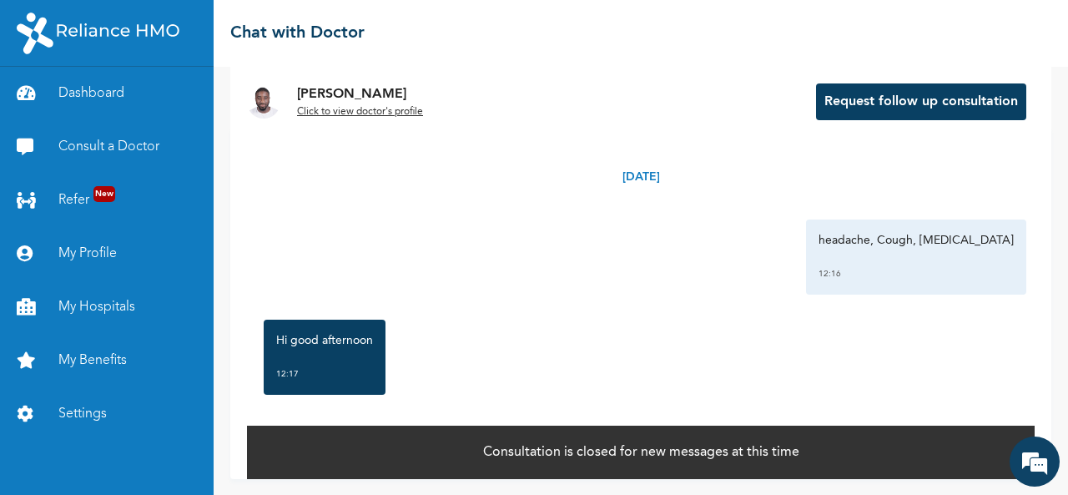
scroll to position [136, 0]
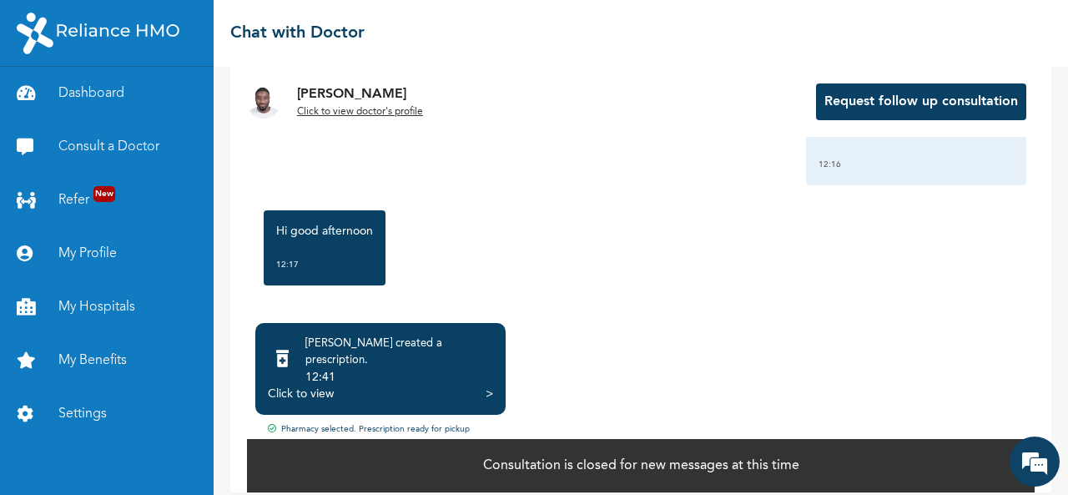
click at [313, 386] on div "Click to view" at bounding box center [301, 393] width 66 height 17
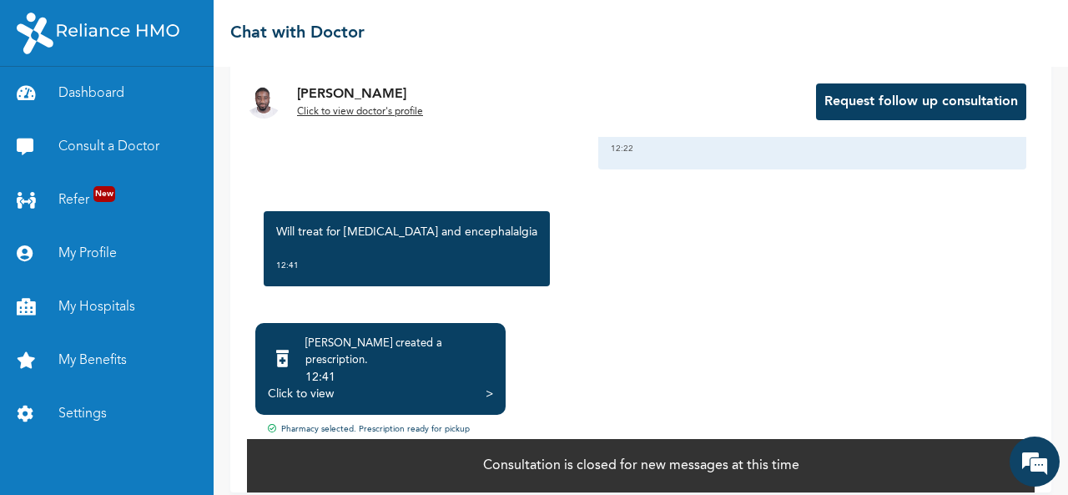
scroll to position [2394, 0]
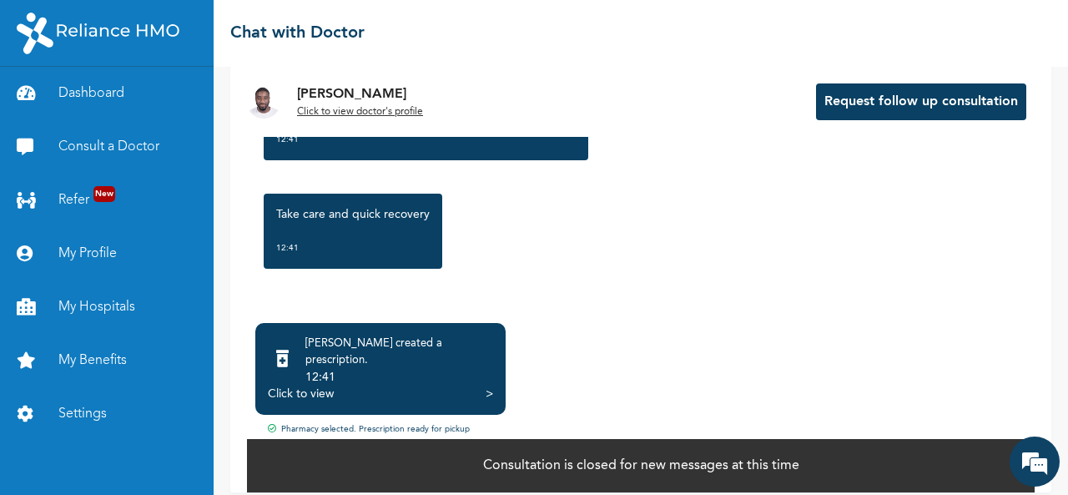
click at [490, 385] on div ">" at bounding box center [490, 393] width 8 height 17
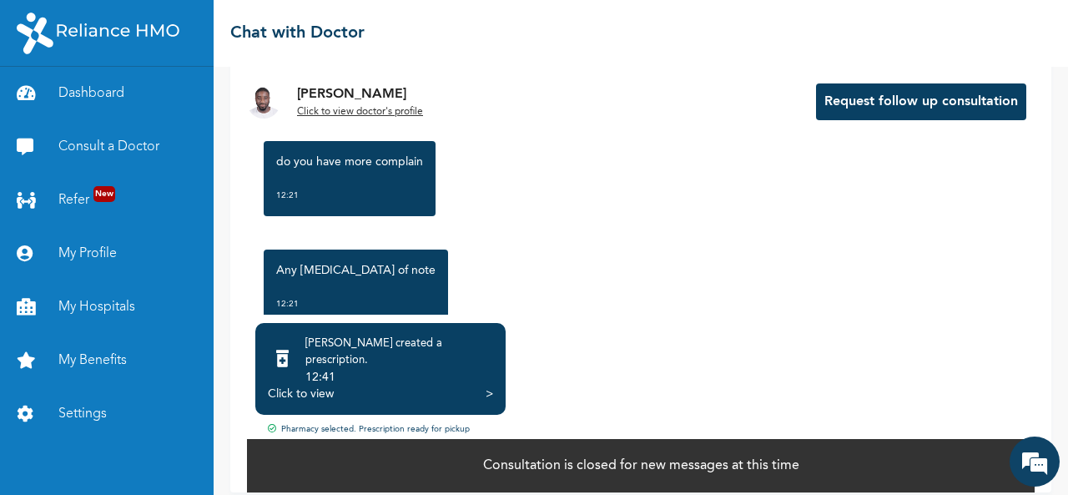
scroll to position [1591, 0]
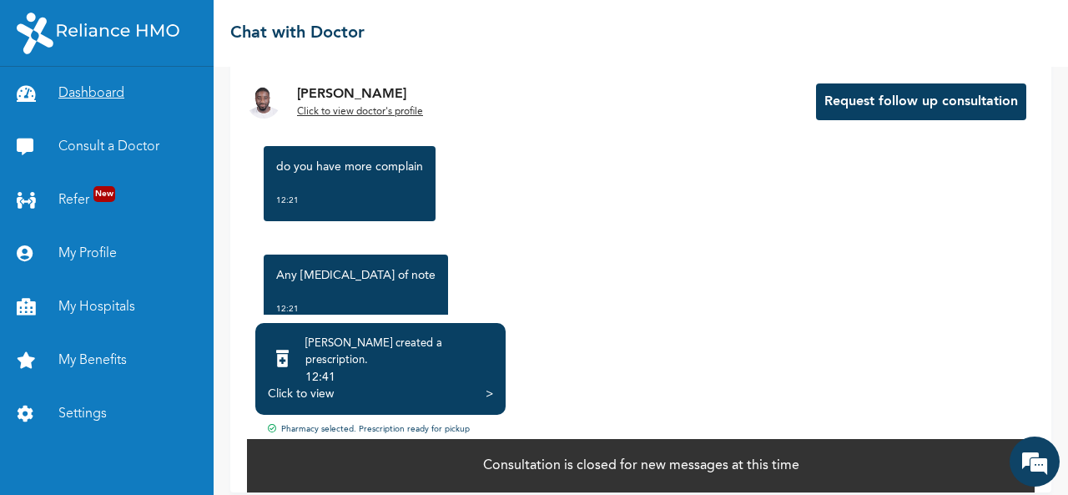
click at [80, 98] on link "Dashboard" at bounding box center [107, 93] width 214 height 53
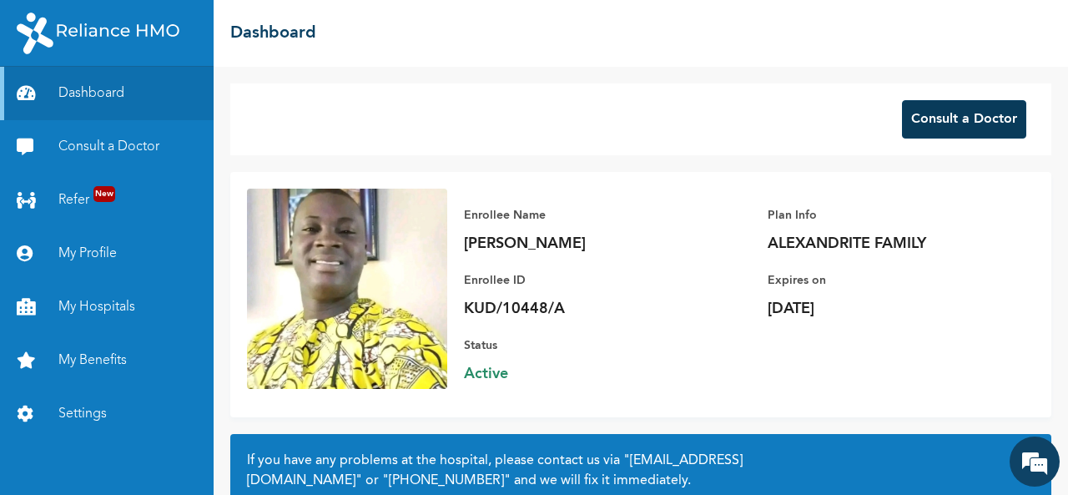
click at [934, 113] on button "Consult a Doctor" at bounding box center [964, 119] width 124 height 38
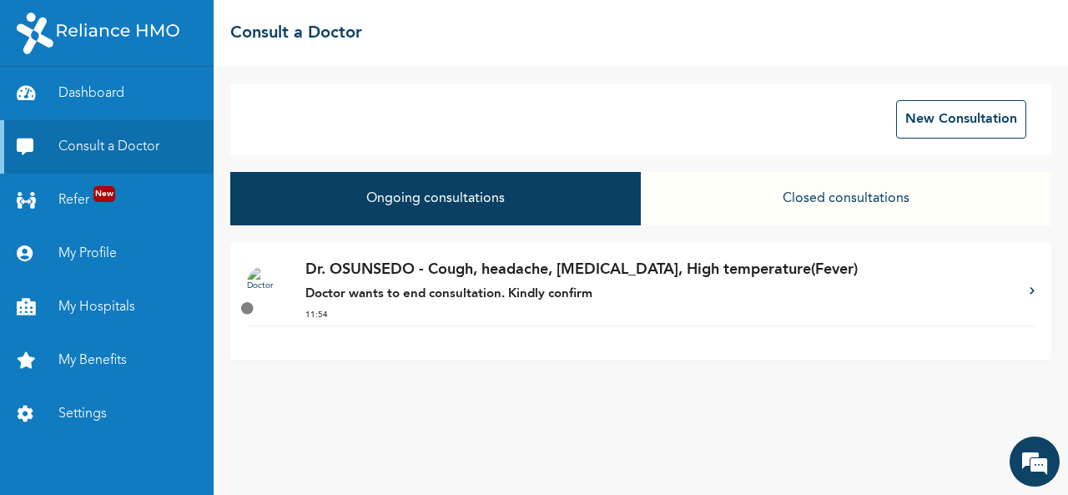
click at [587, 293] on strong "Doctor wants to end consultation. Kindly confirm" at bounding box center [448, 294] width 287 height 13
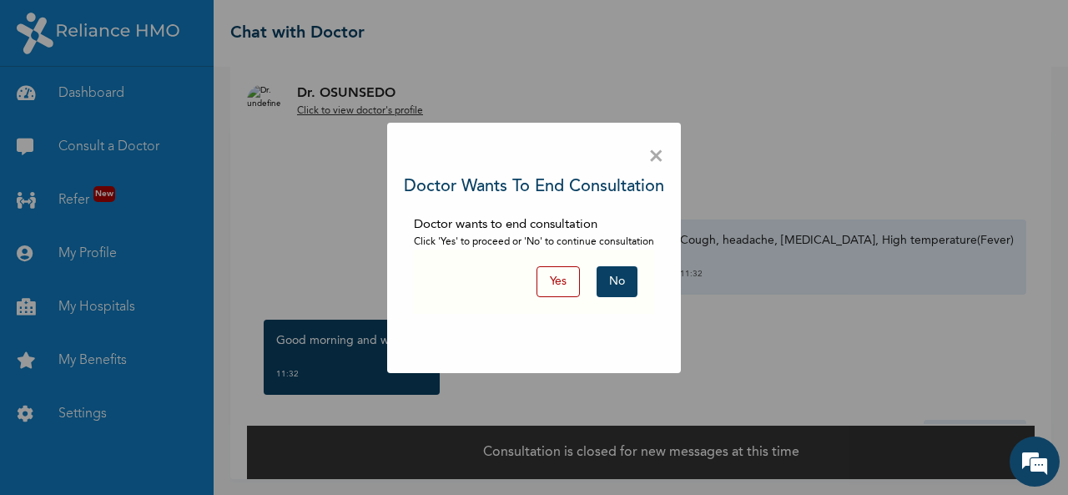
scroll to position [85, 0]
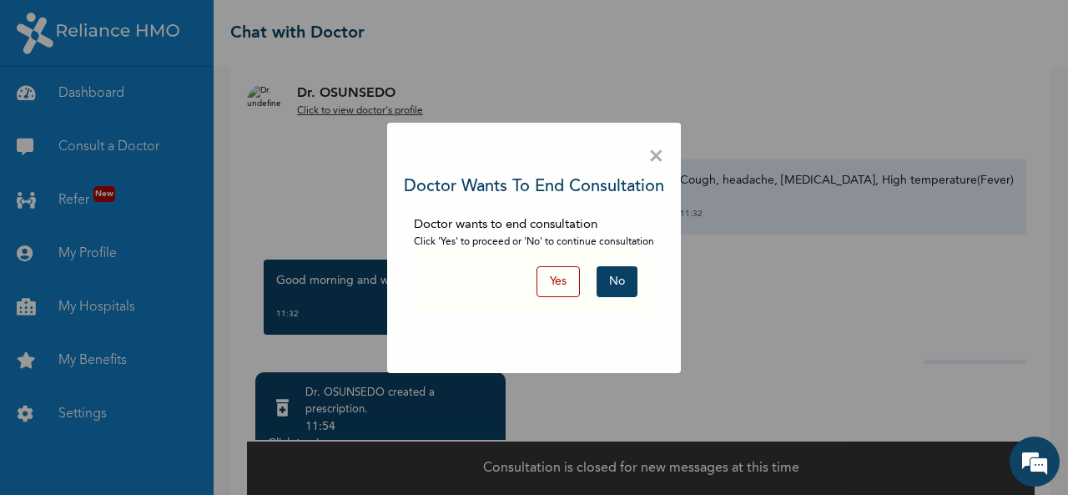
click at [559, 282] on button "Yes" at bounding box center [557, 281] width 43 height 31
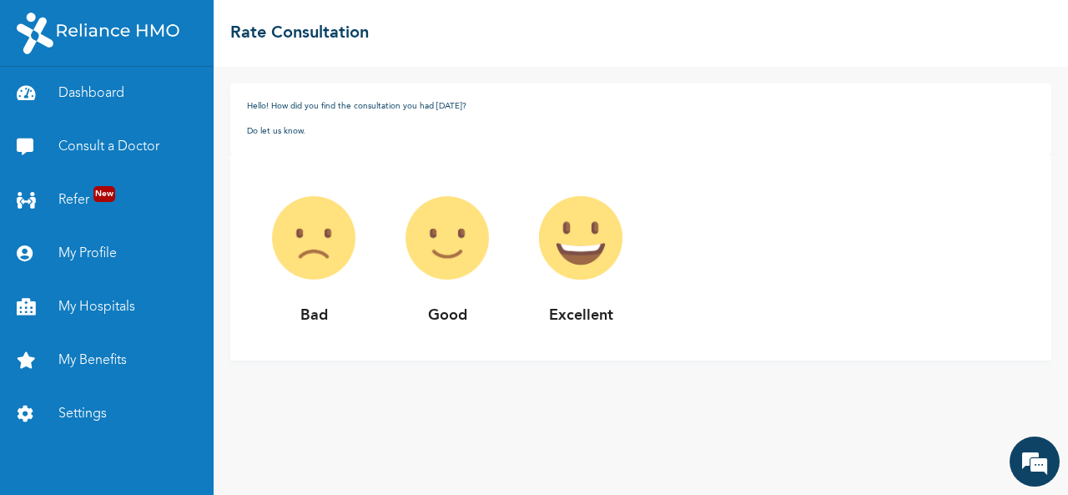
click at [580, 259] on img at bounding box center [580, 237] width 133 height 133
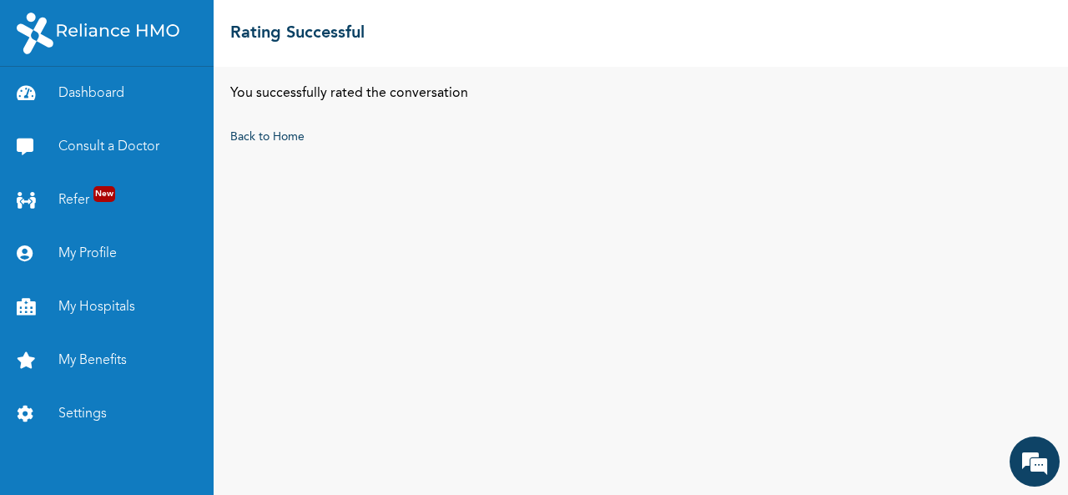
click at [580, 250] on div "You successfully rated the conversation Back to Home" at bounding box center [641, 281] width 854 height 428
click at [290, 139] on link "Back to Home" at bounding box center [267, 137] width 74 height 12
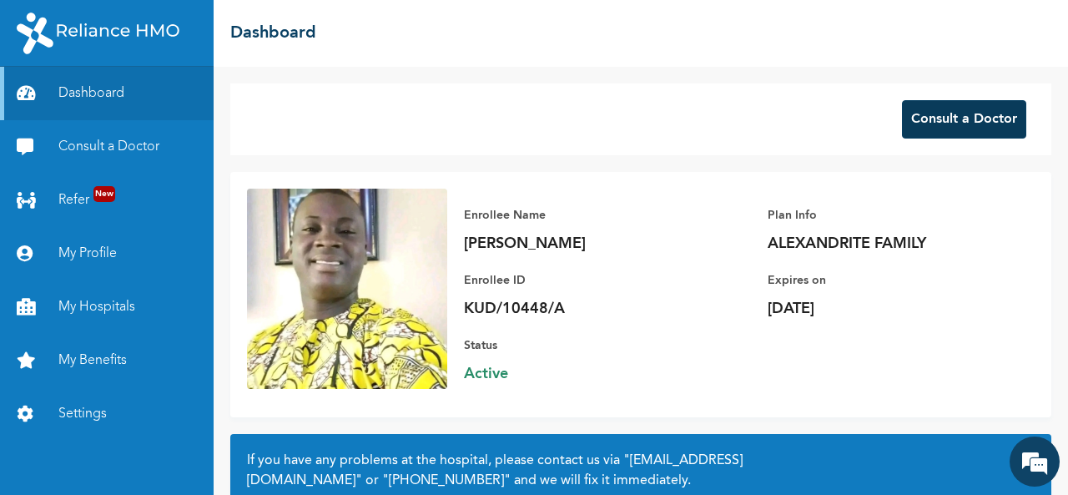
click at [933, 118] on button "Consult a Doctor" at bounding box center [964, 119] width 124 height 38
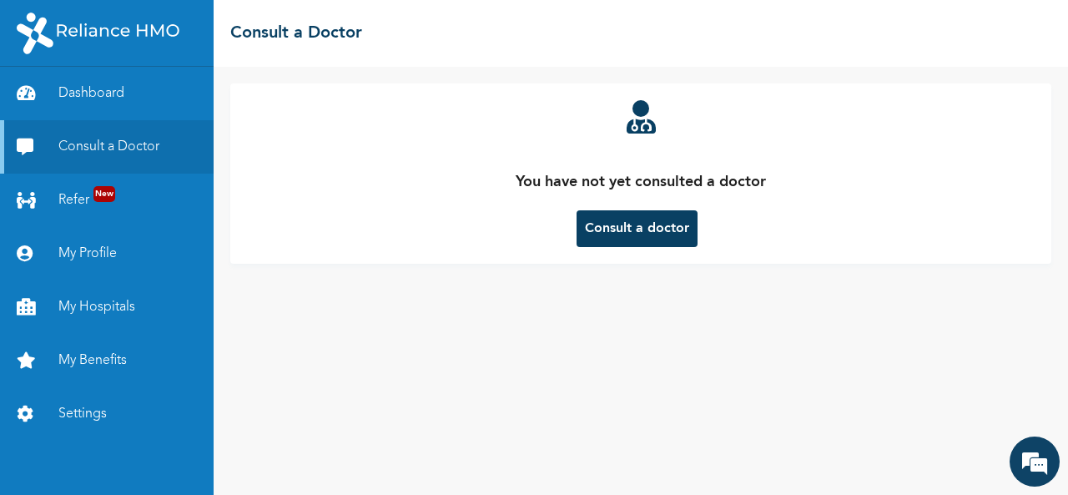
click at [651, 228] on button "Consult a doctor" at bounding box center [636, 228] width 121 height 37
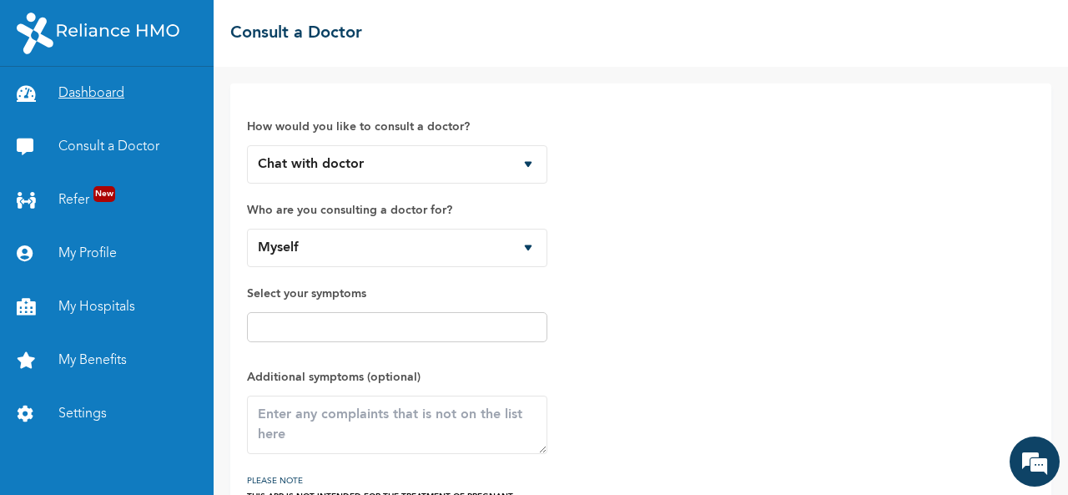
click at [115, 90] on link "Dashboard" at bounding box center [107, 93] width 214 height 53
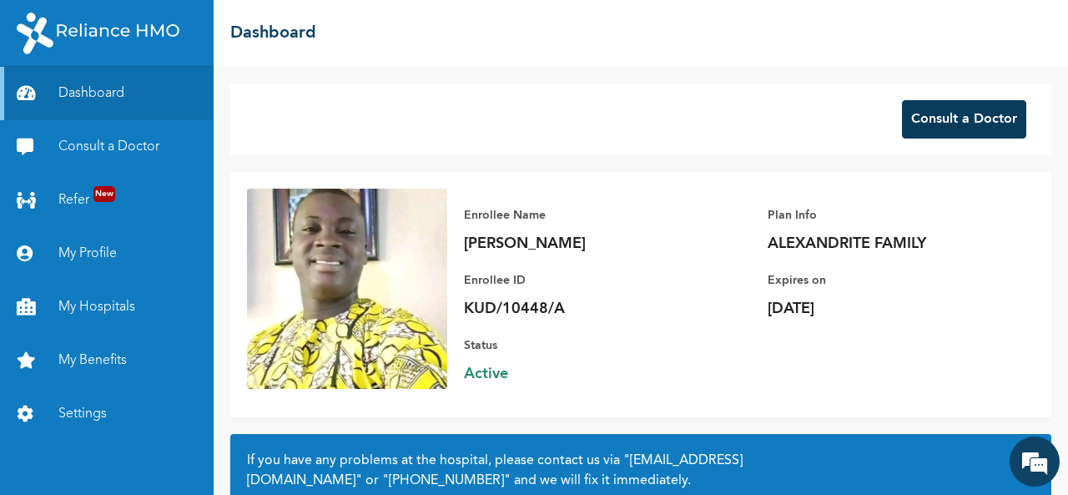
click at [936, 119] on button "Consult a Doctor" at bounding box center [964, 119] width 124 height 38
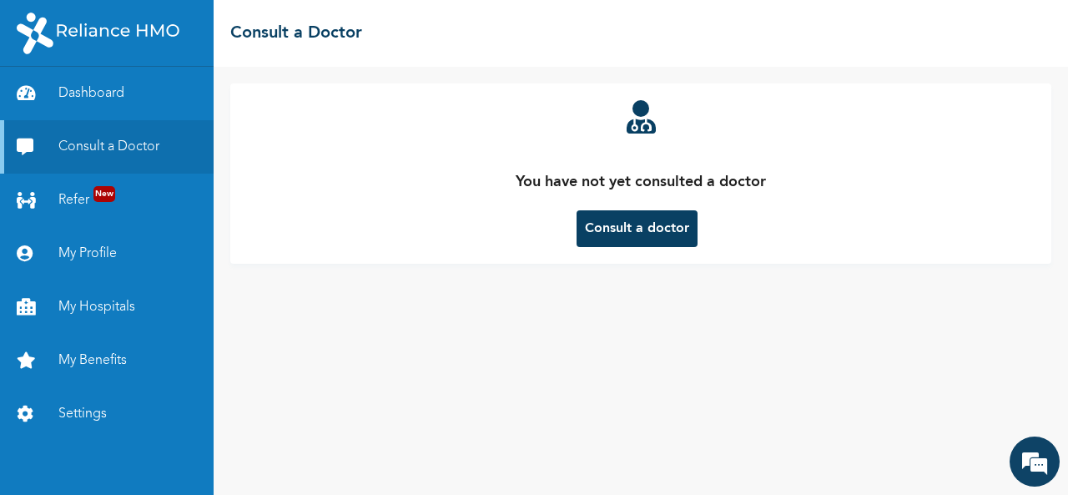
click at [644, 226] on button "Consult a doctor" at bounding box center [636, 228] width 121 height 37
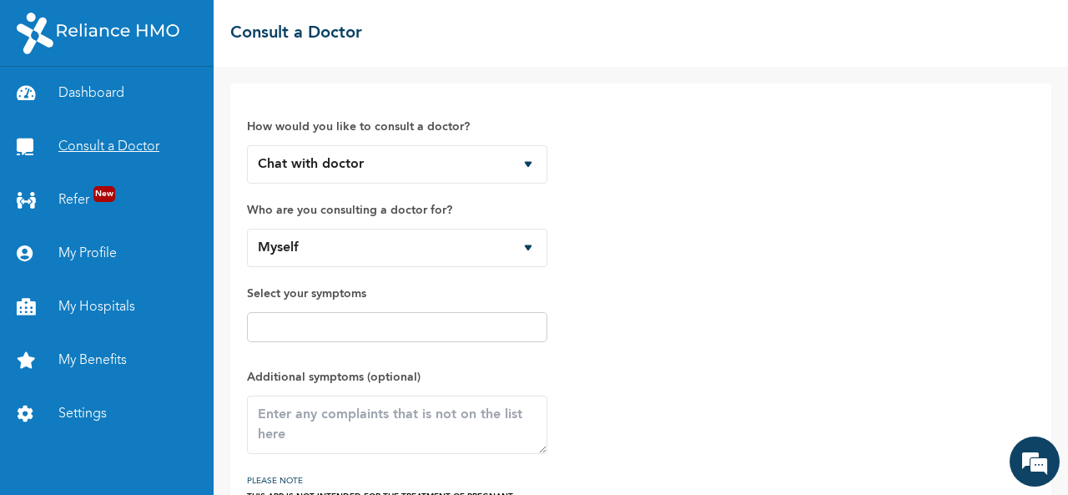
click at [169, 148] on link "Consult a Doctor" at bounding box center [107, 146] width 214 height 53
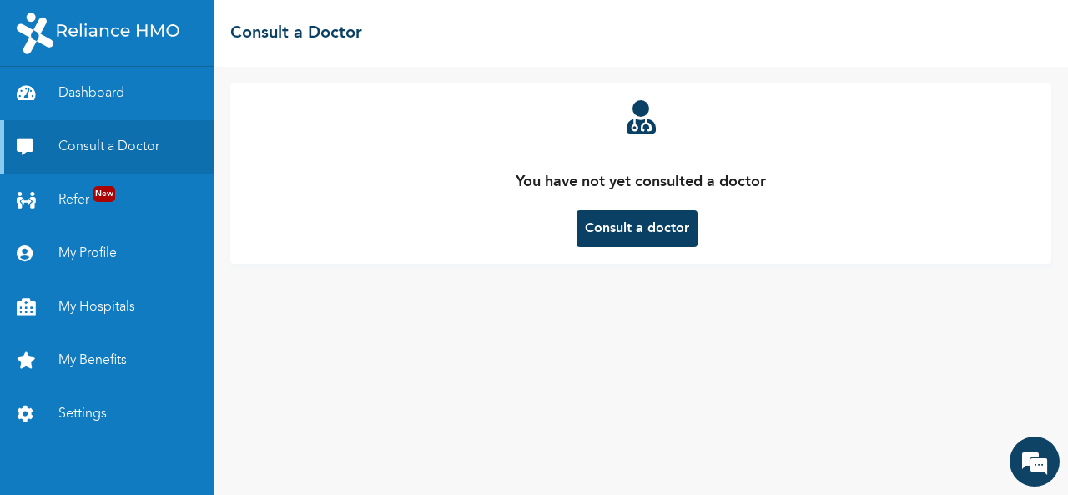
click at [609, 231] on button "Consult a doctor" at bounding box center [636, 228] width 121 height 37
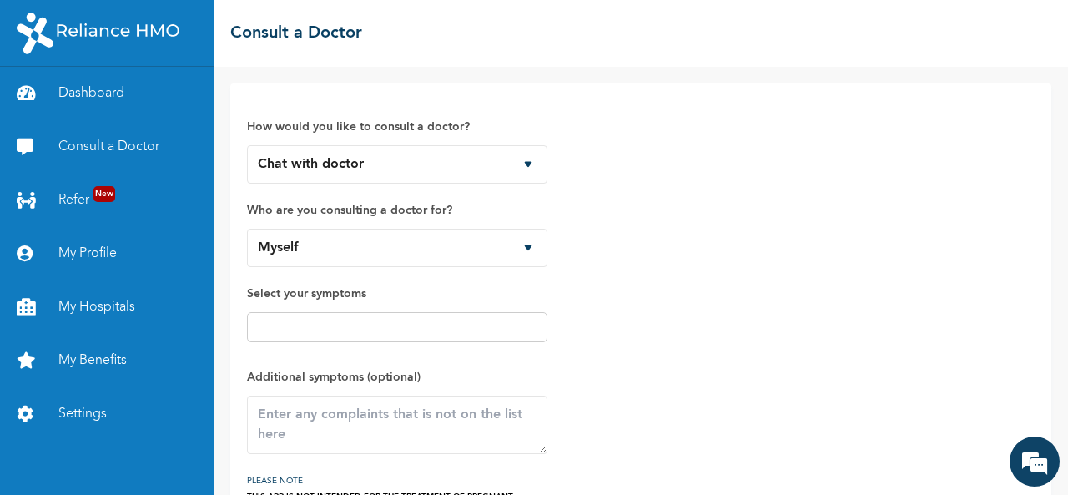
click at [609, 231] on div "How would you like to consult a doctor? Chat with doctor Phone Call Who are you…" at bounding box center [641, 307] width 788 height 414
click at [676, 114] on div "How would you like to consult a doctor? Chat with doctor Phone Call Who are you…" at bounding box center [641, 307] width 788 height 414
click at [95, 147] on link "Consult a Doctor" at bounding box center [107, 146] width 214 height 53
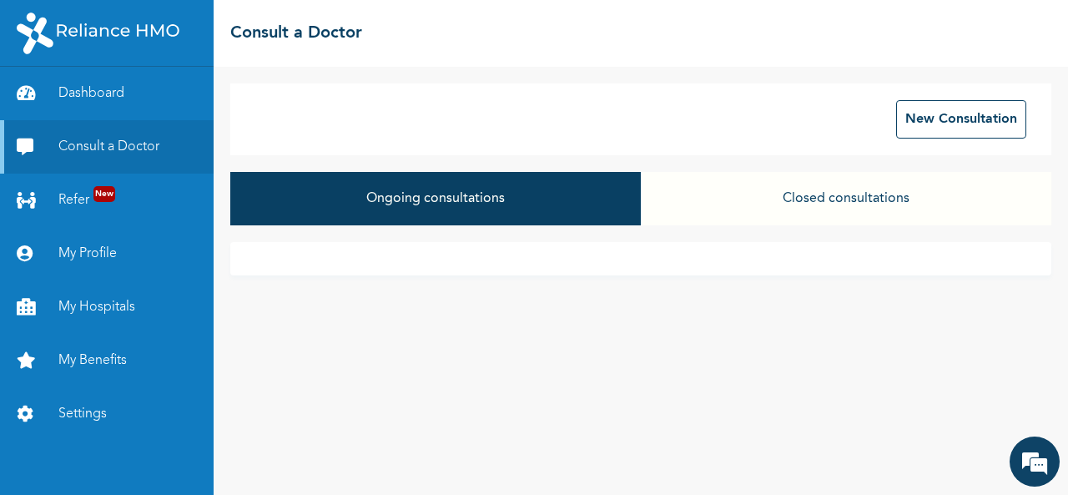
click at [616, 231] on div "Ongoing consultations Closed consultations" at bounding box center [640, 207] width 821 height 70
click at [859, 198] on button "Closed consultations" at bounding box center [846, 198] width 410 height 53
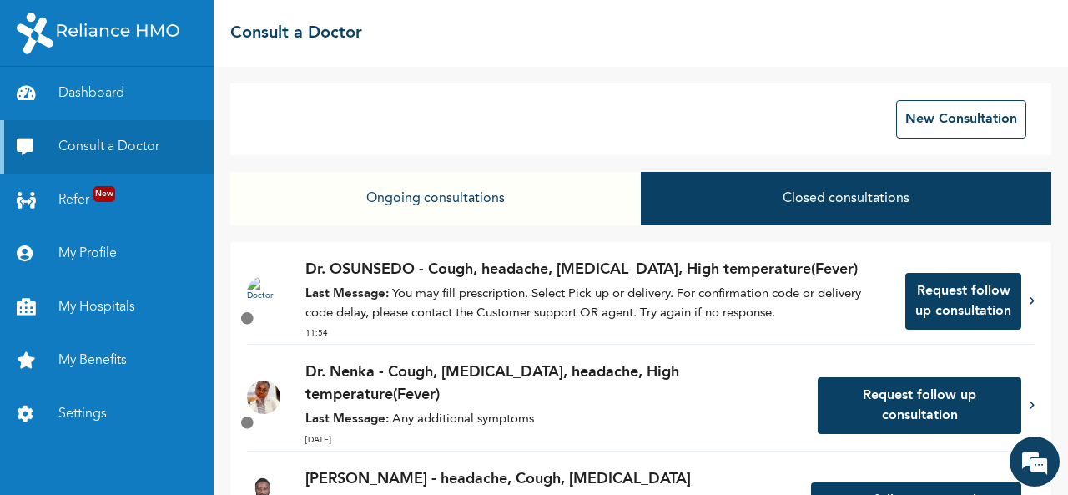
click at [673, 315] on p "Last Message: You may fill prescription. Select Pick up or delivery. For confir…" at bounding box center [596, 304] width 583 height 38
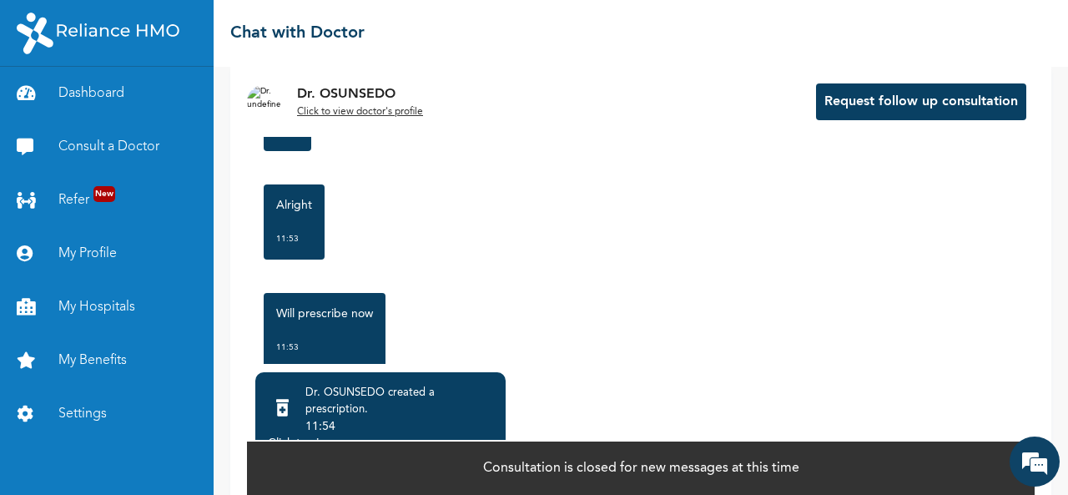
scroll to position [150, 0]
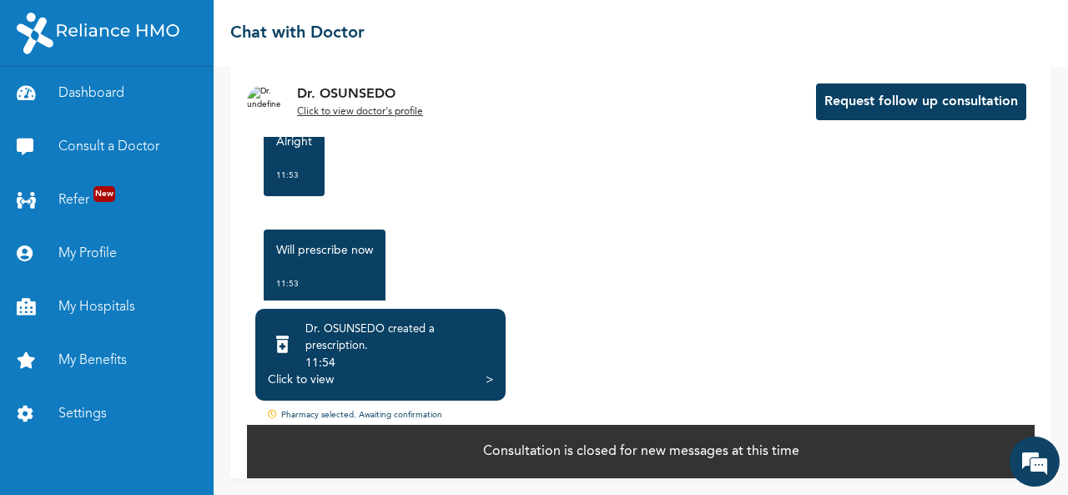
click at [325, 386] on div "Click to view" at bounding box center [301, 379] width 66 height 17
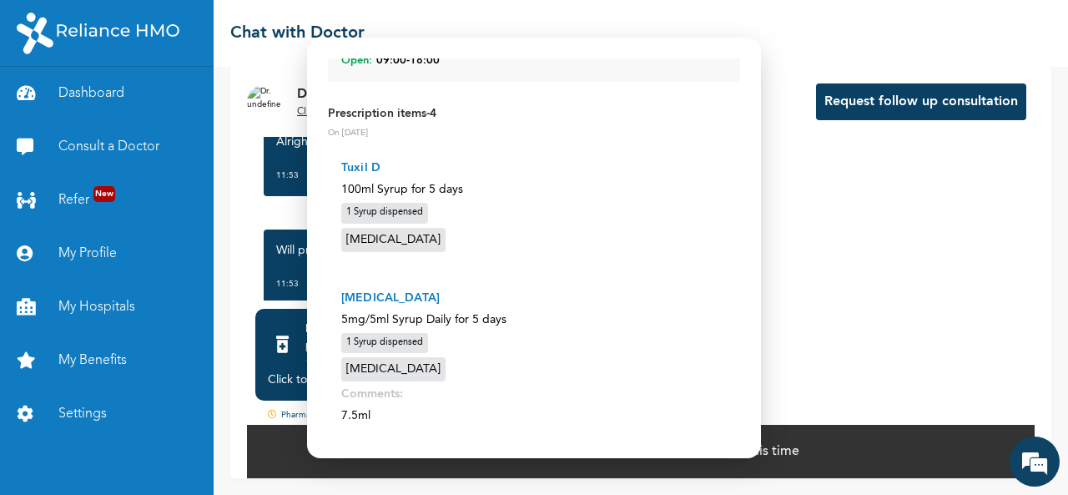
scroll to position [217, 0]
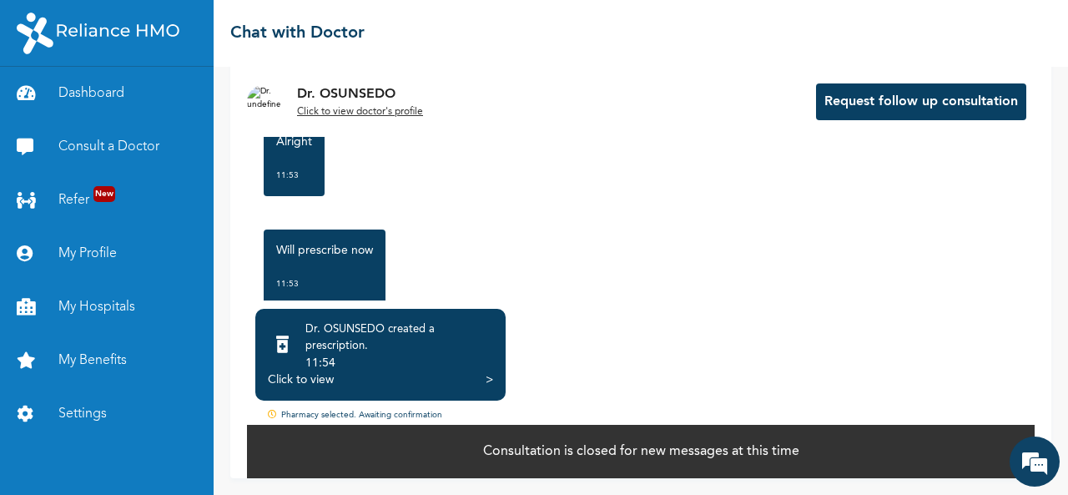
click at [325, 382] on div "Click to view" at bounding box center [301, 379] width 66 height 17
click at [107, 149] on link "Consult a Doctor" at bounding box center [107, 146] width 214 height 53
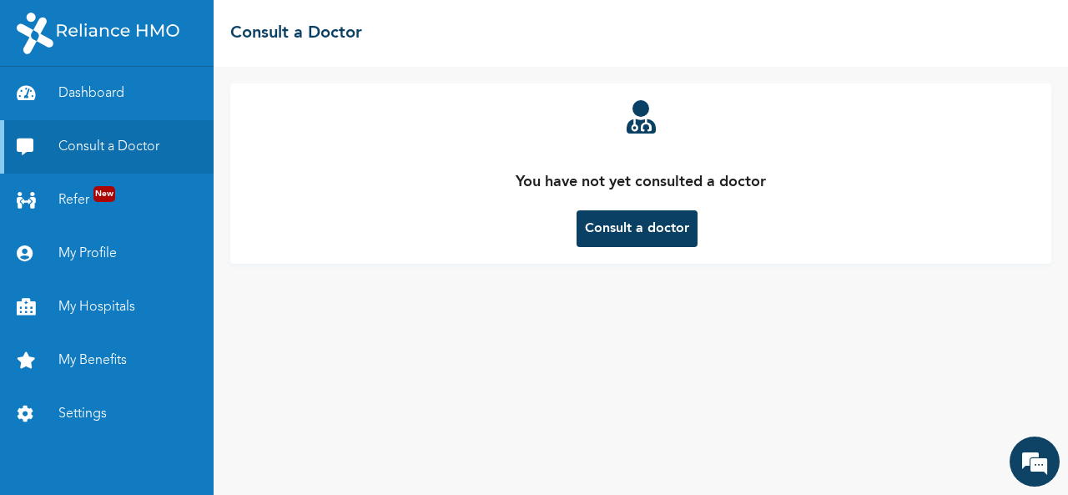
click at [616, 233] on button "Consult a doctor" at bounding box center [636, 228] width 121 height 37
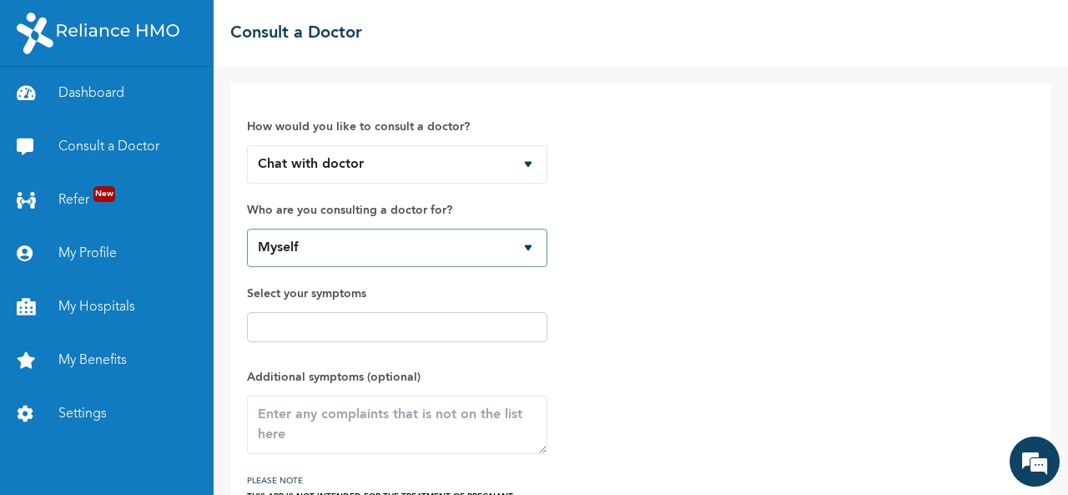
click at [523, 246] on select "Myself OYEWOLA GABRIEL OYEWOLA JOSHUA OYEWOLA MONISOLA" at bounding box center [397, 248] width 300 height 38
click at [357, 386] on span "Additional symptoms (optional)" at bounding box center [397, 410] width 300 height 87
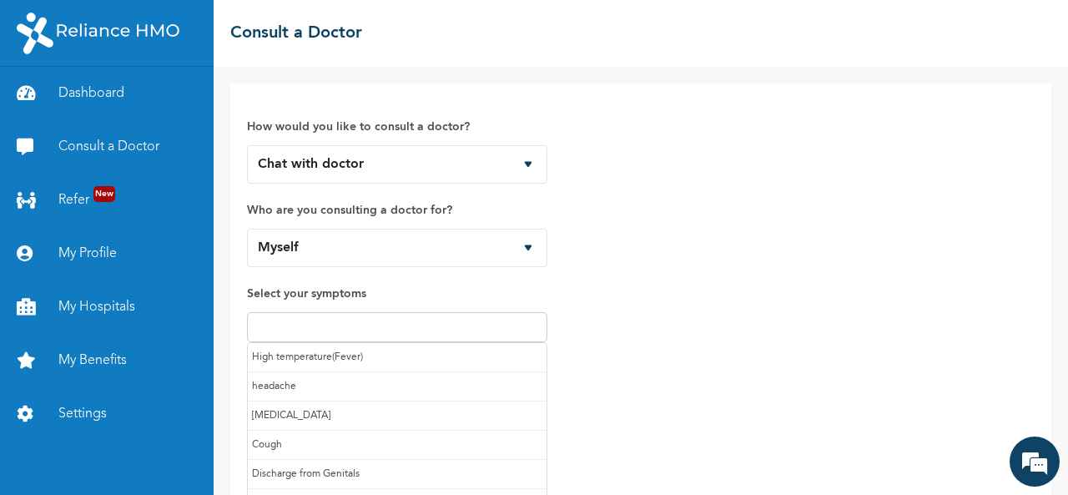
click at [286, 323] on input "text" at bounding box center [397, 327] width 290 height 20
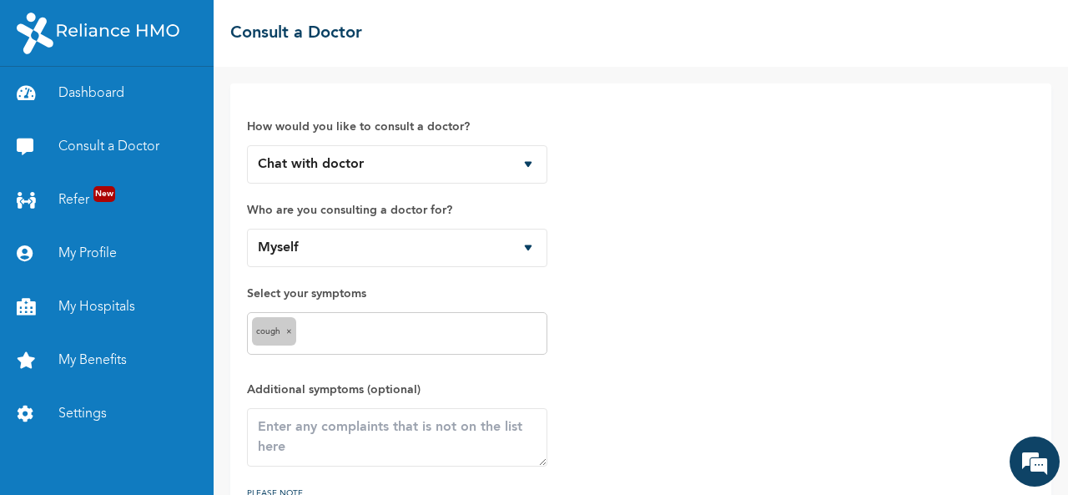
click at [339, 335] on input "text" at bounding box center [421, 334] width 242 height 20
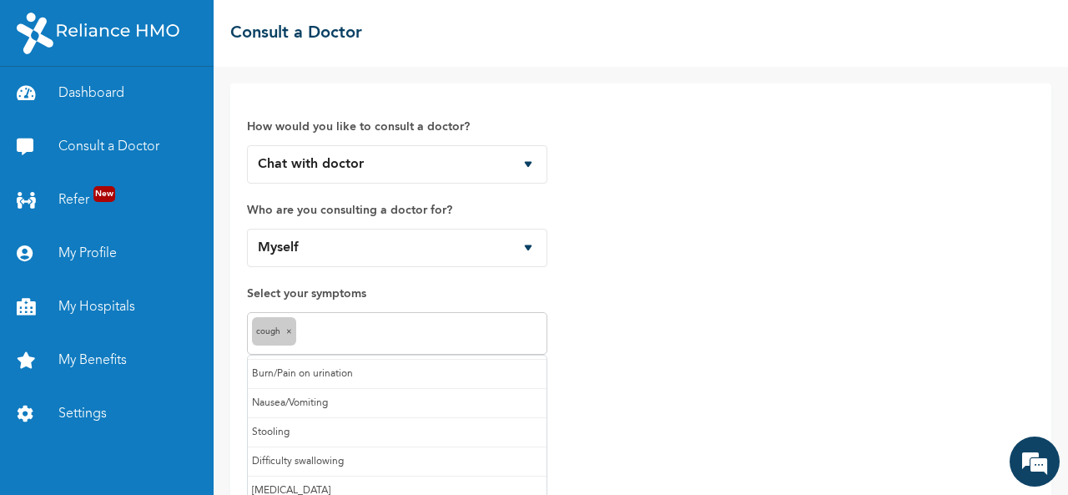
scroll to position [143, 0]
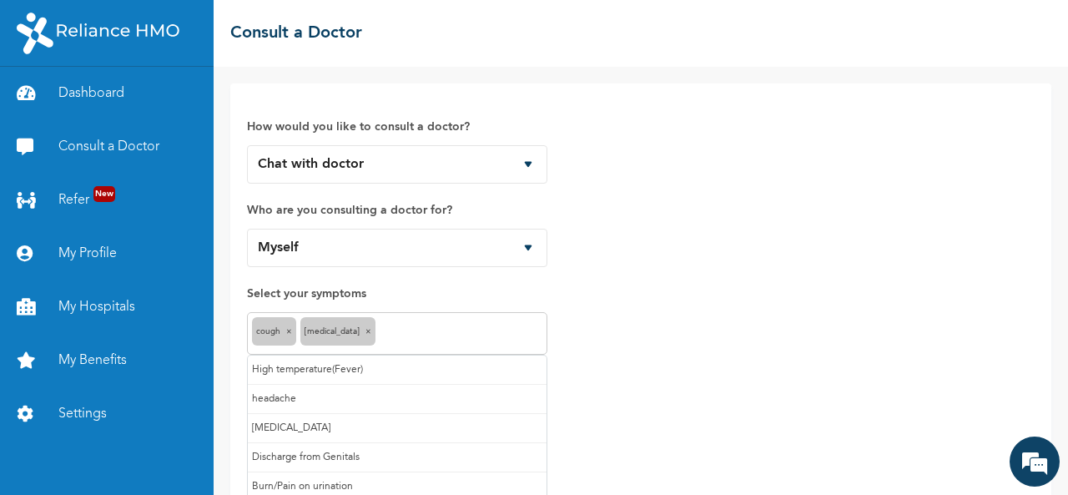
click at [401, 330] on input "text" at bounding box center [461, 334] width 163 height 20
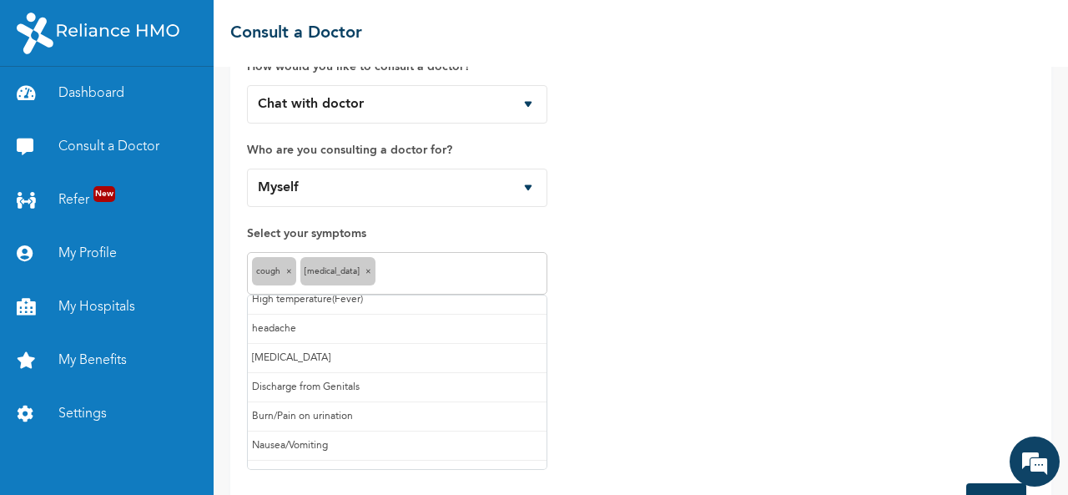
scroll to position [0, 0]
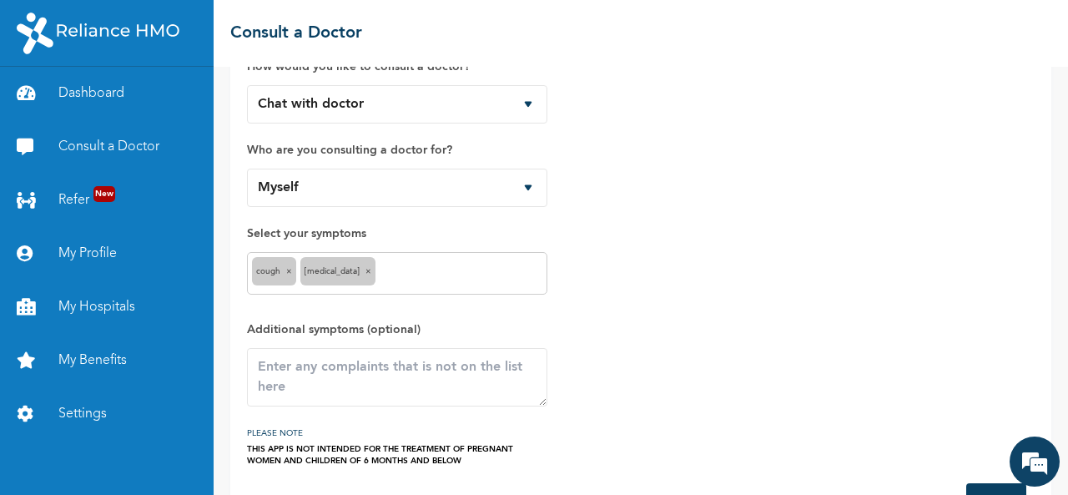
click at [752, 363] on div "How would you like to consult a doctor? Chat with doctor Phone Call Who are you…" at bounding box center [641, 253] width 788 height 426
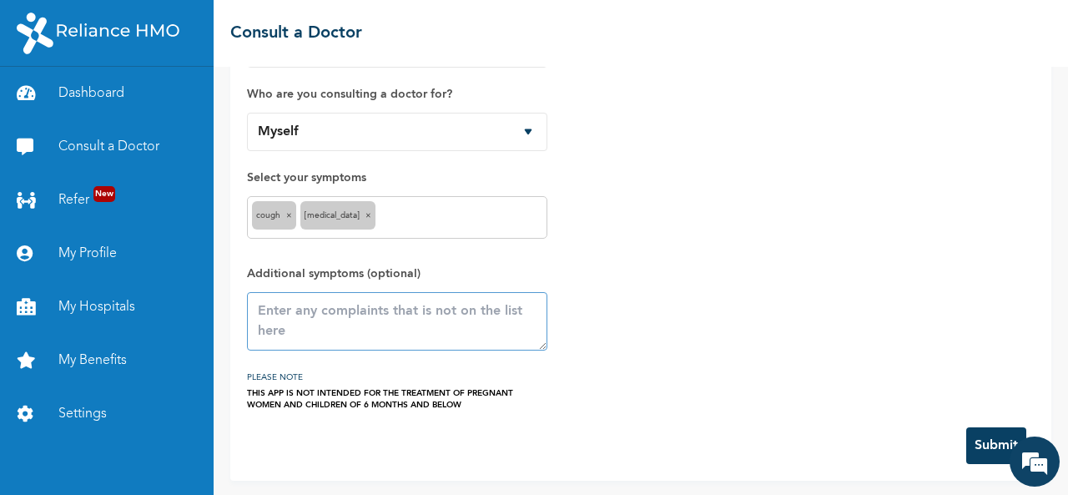
click at [350, 330] on textarea at bounding box center [397, 321] width 300 height 58
click at [979, 435] on button "Submit" at bounding box center [996, 445] width 60 height 37
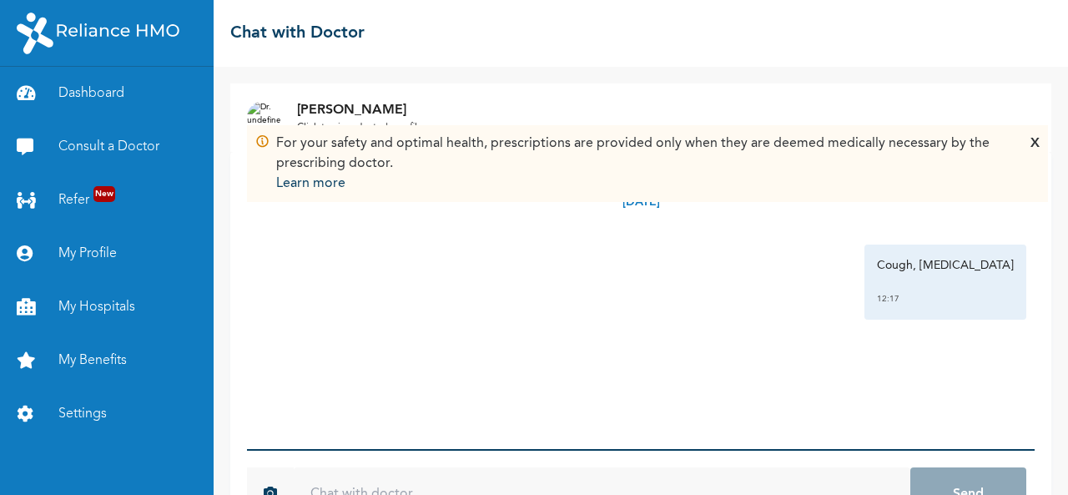
scroll to position [58, 0]
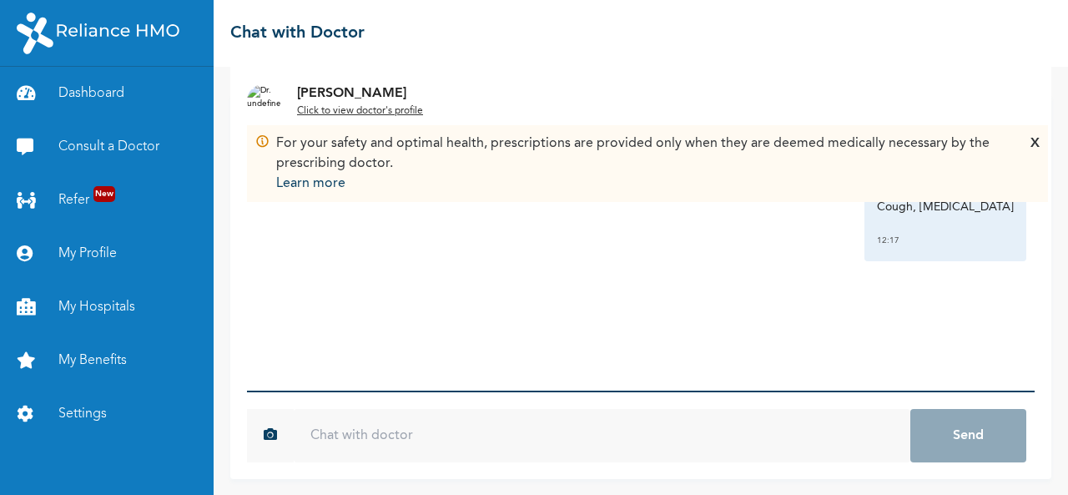
click at [356, 109] on u "Click to view doctor's profile" at bounding box center [360, 111] width 126 height 10
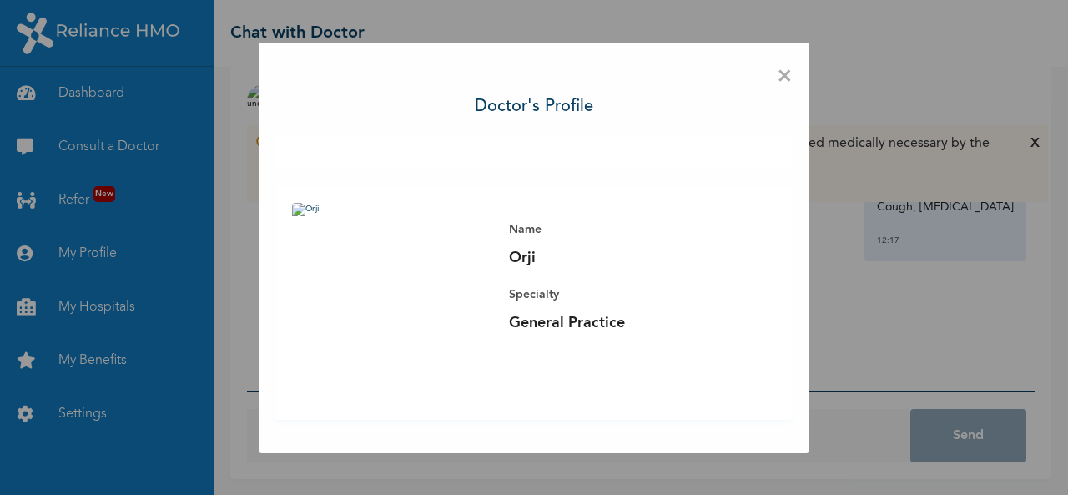
click at [858, 353] on div "× Doctor's profile Name Orji Specialty General Practice" at bounding box center [534, 247] width 1068 height 495
click at [784, 76] on span "×" at bounding box center [785, 76] width 16 height 35
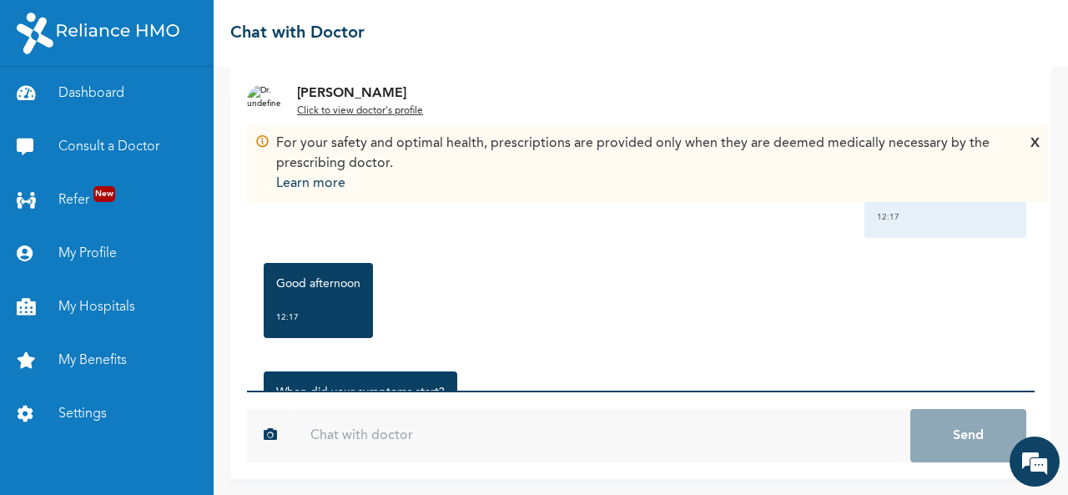
scroll to position [9, 0]
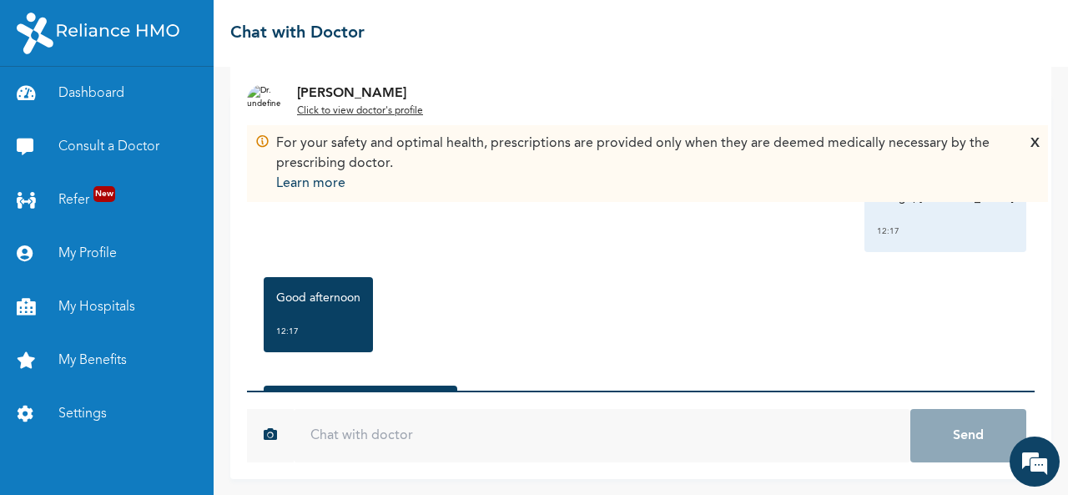
click at [319, 299] on p "Good afternoon" at bounding box center [318, 297] width 84 height 17
click at [308, 299] on p "Good afternoon" at bounding box center [318, 297] width 84 height 17
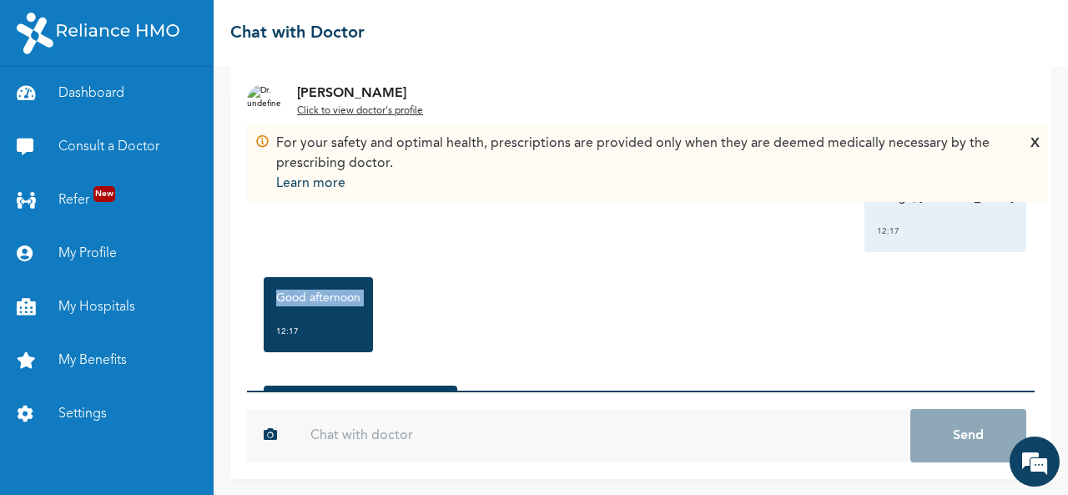
click at [308, 299] on p "Good afternoon" at bounding box center [318, 297] width 84 height 17
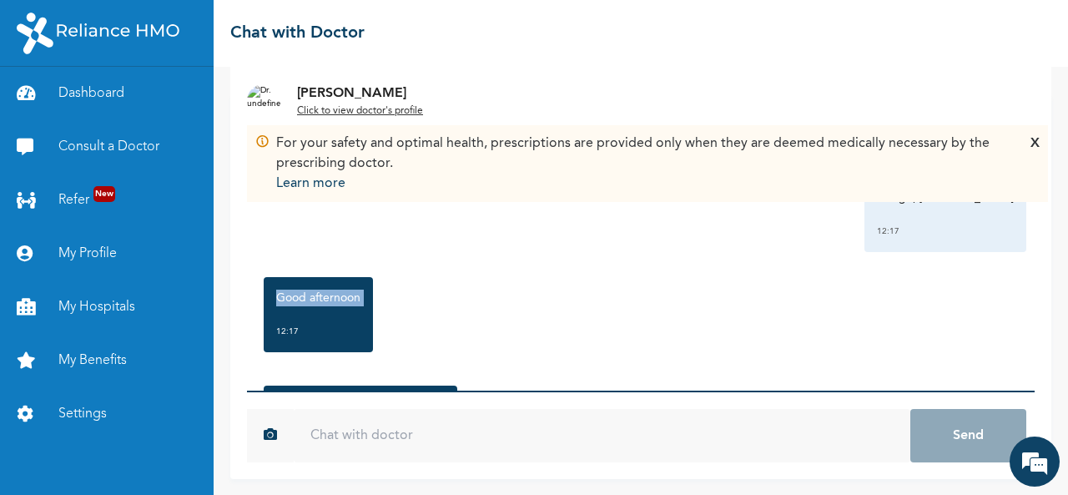
click at [308, 299] on p "Good afternoon" at bounding box center [318, 297] width 84 height 17
copy p "Good afternoon"
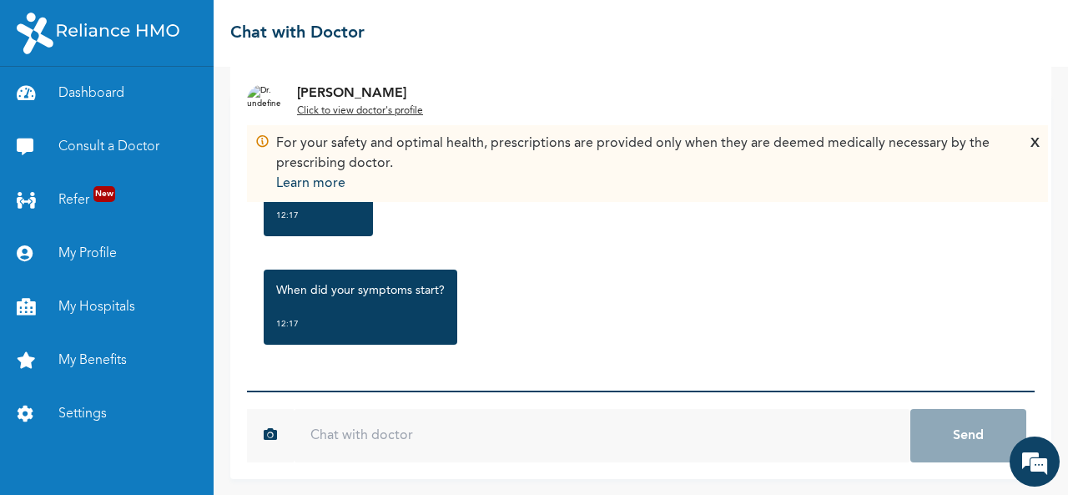
paste input "Good afternoon"
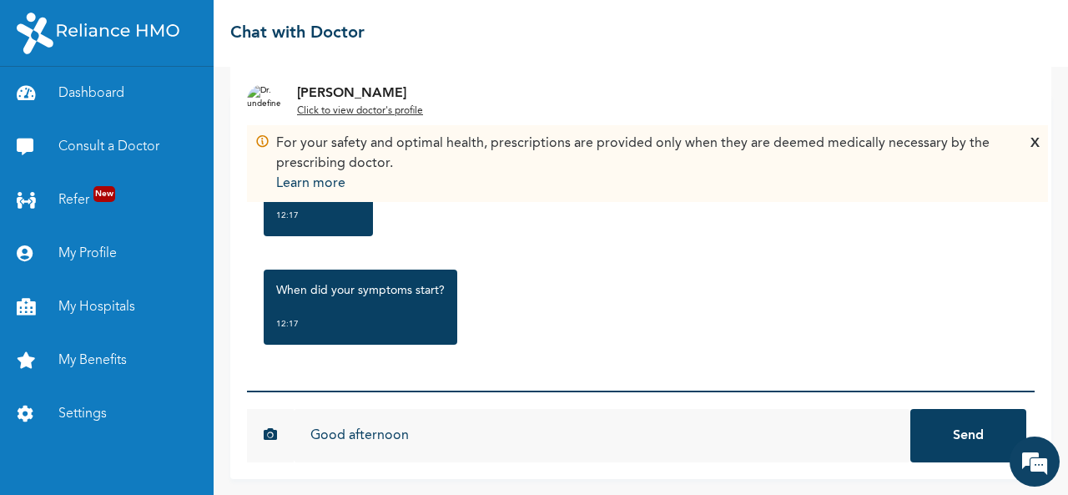
click at [416, 439] on input "Good afternoon" at bounding box center [602, 435] width 616 height 53
type input "Good afternoon, it started [DATE]"
click at [949, 443] on button "Send" at bounding box center [968, 435] width 116 height 53
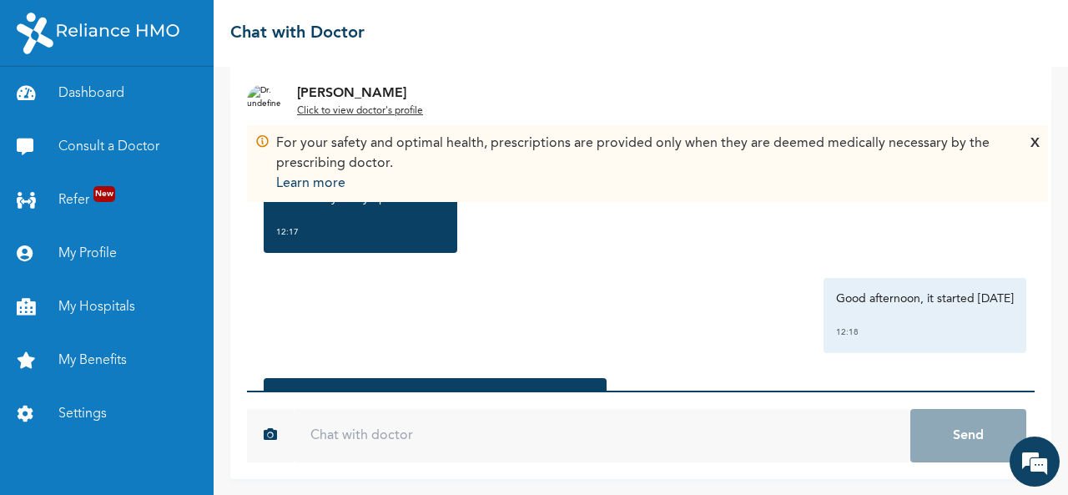
scroll to position [325, 0]
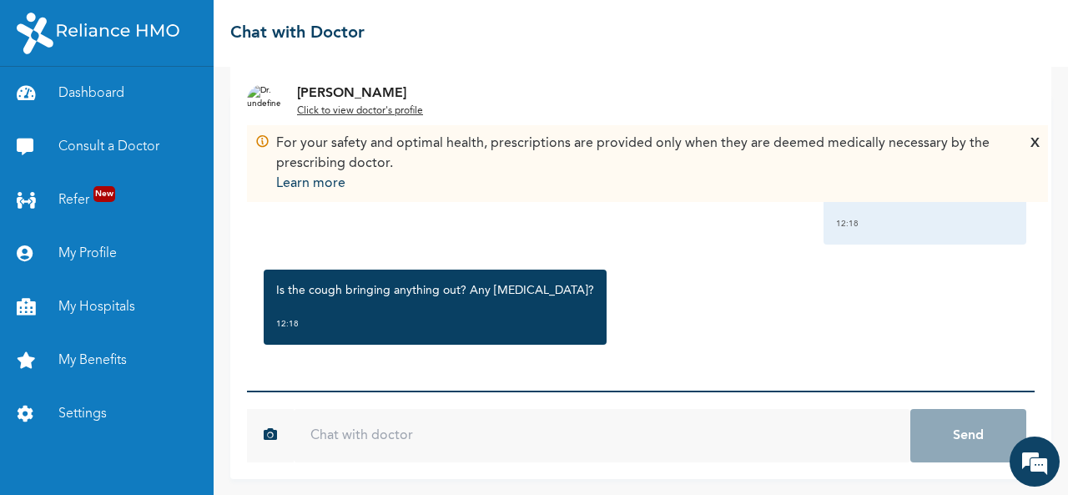
click at [346, 443] on input "text" at bounding box center [602, 435] width 616 height 53
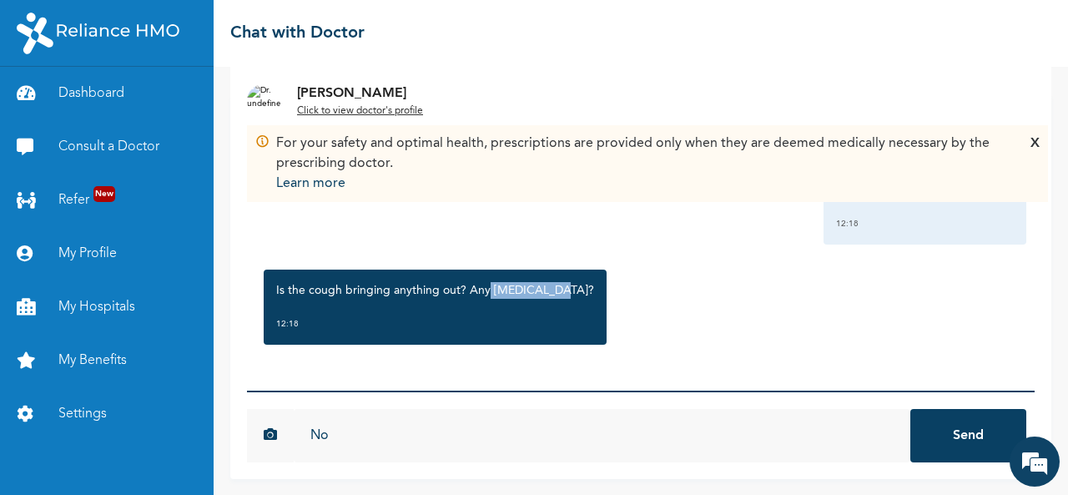
drag, startPoint x: 487, startPoint y: 287, endPoint x: 551, endPoint y: 293, distance: 63.7
click at [551, 293] on div "Is the cough bringing anything out? Any chest pain? 12:18" at bounding box center [435, 306] width 343 height 75
copy p "chest pain?"
click at [340, 435] on input "No" at bounding box center [602, 435] width 616 height 53
paste input "chest pain?"
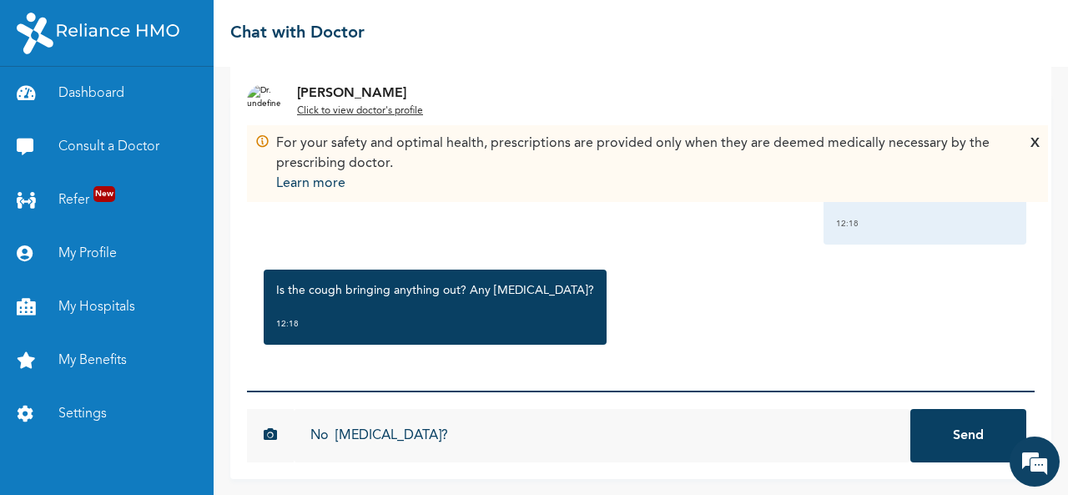
click at [407, 435] on input "No chest pain?" at bounding box center [602, 435] width 616 height 53
click at [459, 441] on input "No chest pain. nothing" at bounding box center [602, 435] width 616 height 53
type input "No [MEDICAL_DATA]."
click at [959, 435] on button "Send" at bounding box center [968, 435] width 116 height 53
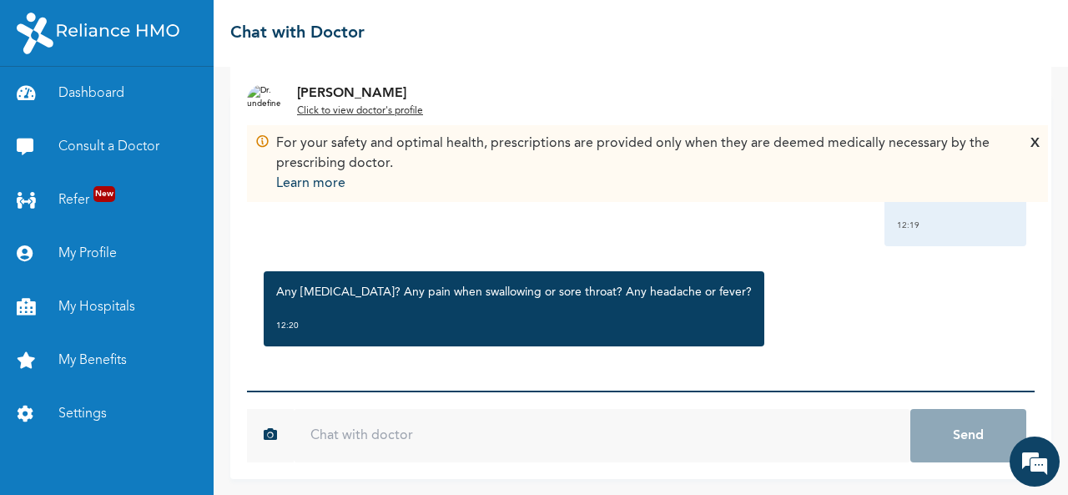
scroll to position [526, 0]
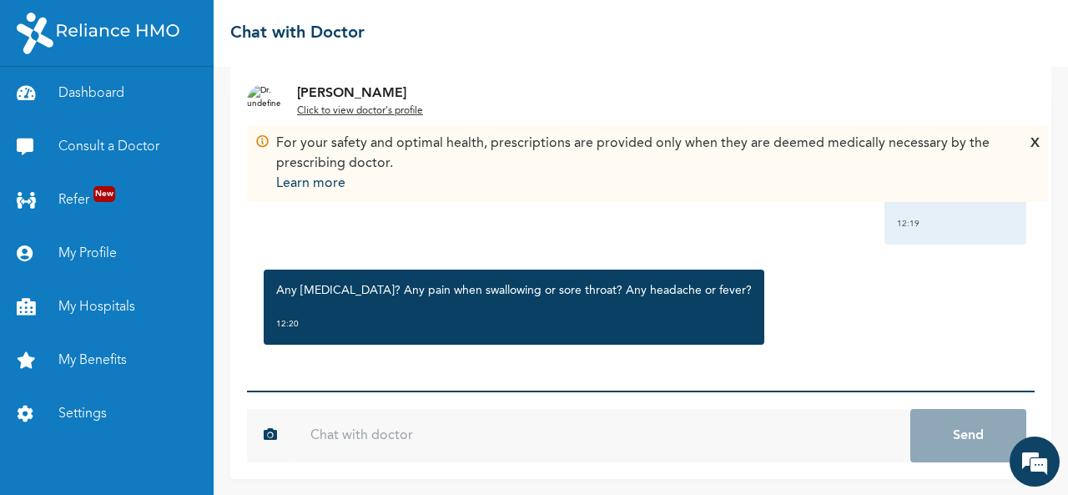
click at [332, 440] on input "text" at bounding box center [602, 435] width 616 height 53
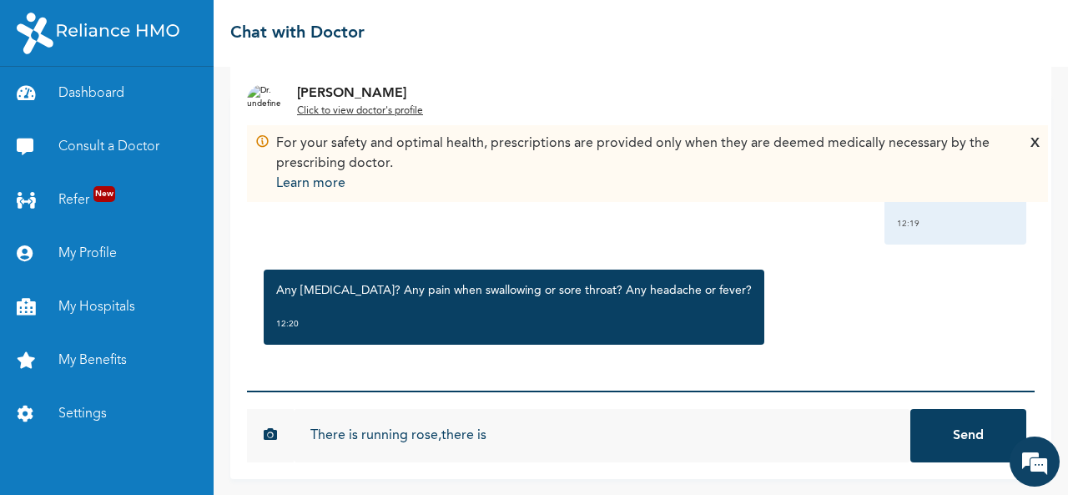
click at [623, 288] on p "Any [MEDICAL_DATA]? Any pain when swallowing or sore throat? Any headache or fe…" at bounding box center [514, 290] width 476 height 17
click at [623, 287] on p "Any [MEDICAL_DATA]? Any pain when swallowing or sore throat? Any headache or fe…" at bounding box center [514, 290] width 476 height 17
copy p "headache"
click at [491, 439] on input "There is running rose,there is" at bounding box center [602, 435] width 616 height 53
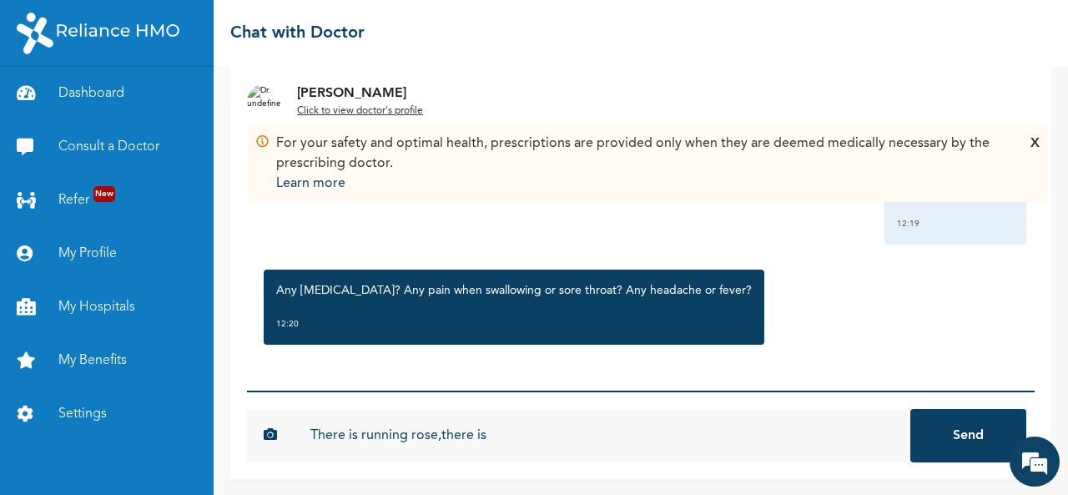
paste input "headache"
drag, startPoint x: 524, startPoint y: 291, endPoint x: 576, endPoint y: 291, distance: 51.7
click at [576, 291] on p "Any [MEDICAL_DATA]? Any pain when swallowing or sore throat? Any headache or fe…" at bounding box center [514, 290] width 476 height 17
copy p "sore throa"
click at [561, 434] on input "There is running rose,there is headache," at bounding box center [602, 435] width 616 height 53
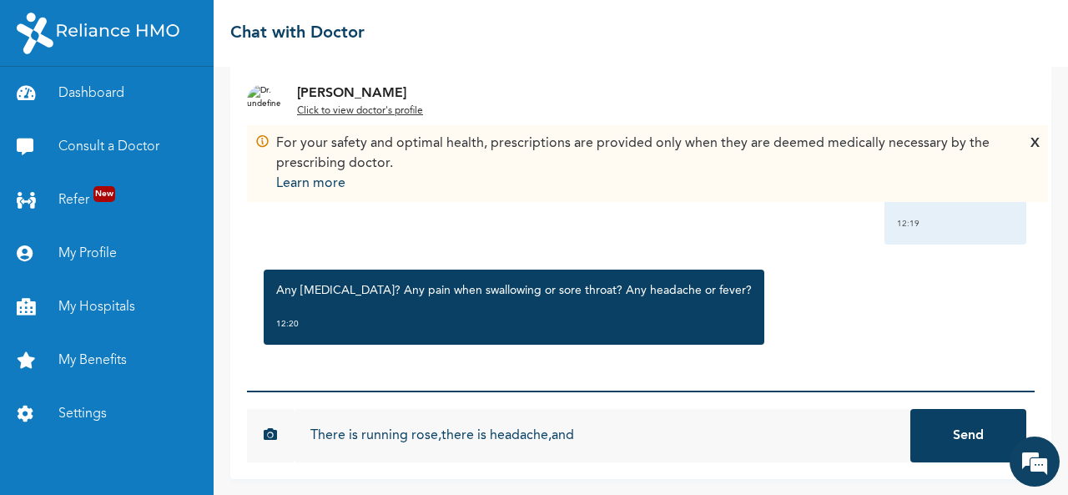
click at [582, 432] on input "There is running rose,there is headache,and" at bounding box center [602, 435] width 616 height 53
paste input "sore throa"
type input "There is running rose,there is headache,and sore throa"
click at [951, 427] on button "Send" at bounding box center [968, 435] width 116 height 53
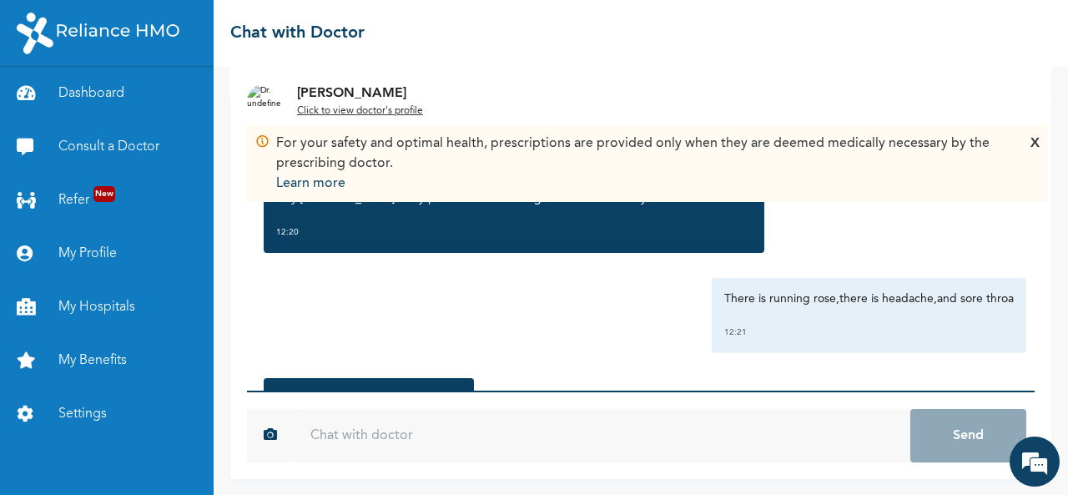
scroll to position [726, 0]
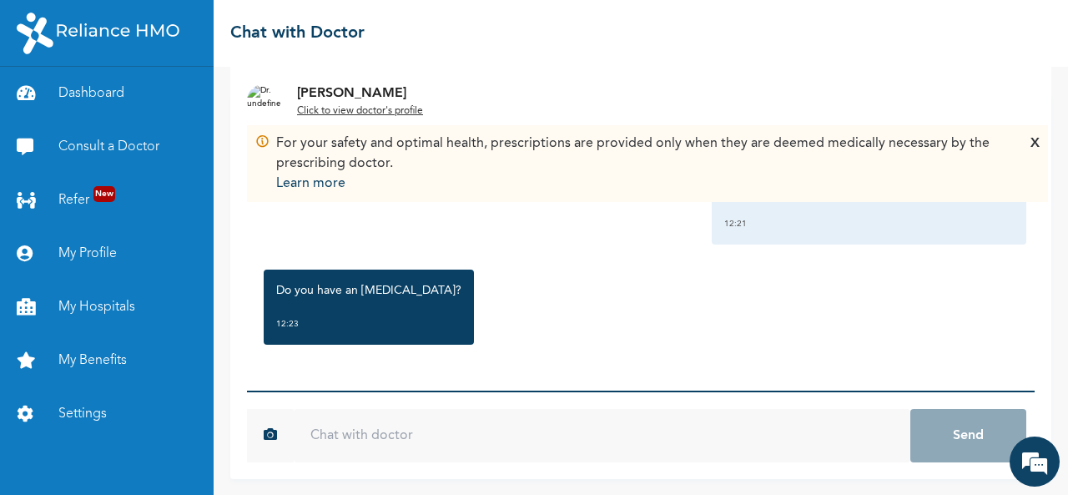
click at [364, 289] on p "Do you have an [MEDICAL_DATA]?" at bounding box center [368, 290] width 185 height 17
copy p "ulcer"
click at [330, 441] on input "text" at bounding box center [602, 435] width 616 height 53
paste input "ulcer"
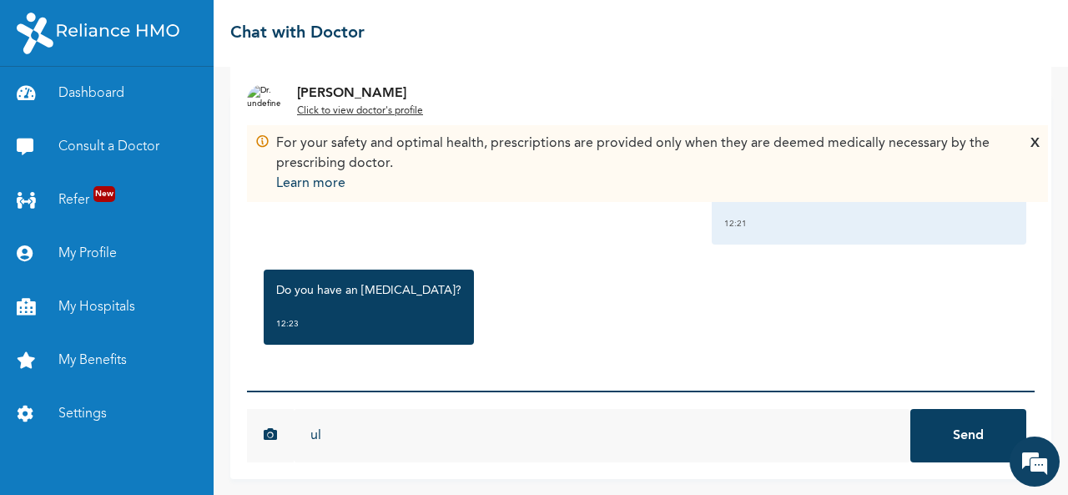
type input "u"
paste input "ulcer"
type input "No [MEDICAL_DATA]"
click at [949, 440] on button "Send" at bounding box center [968, 435] width 116 height 53
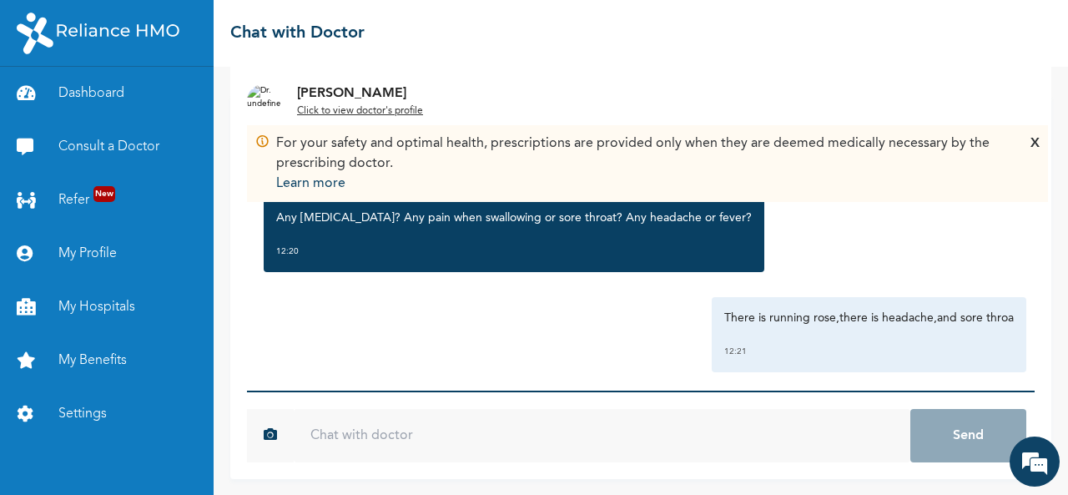
scroll to position [818, 0]
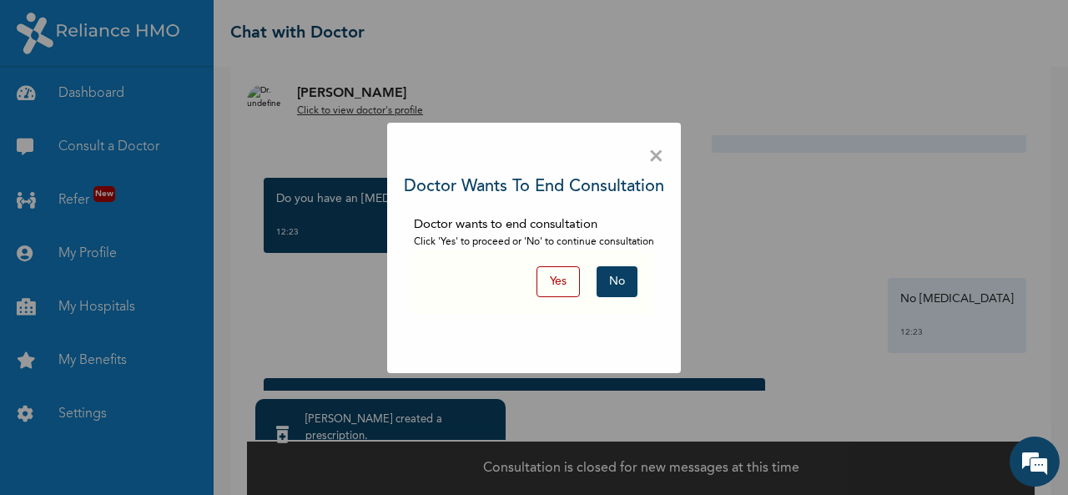
click at [654, 158] on span "×" at bounding box center [656, 156] width 16 height 35
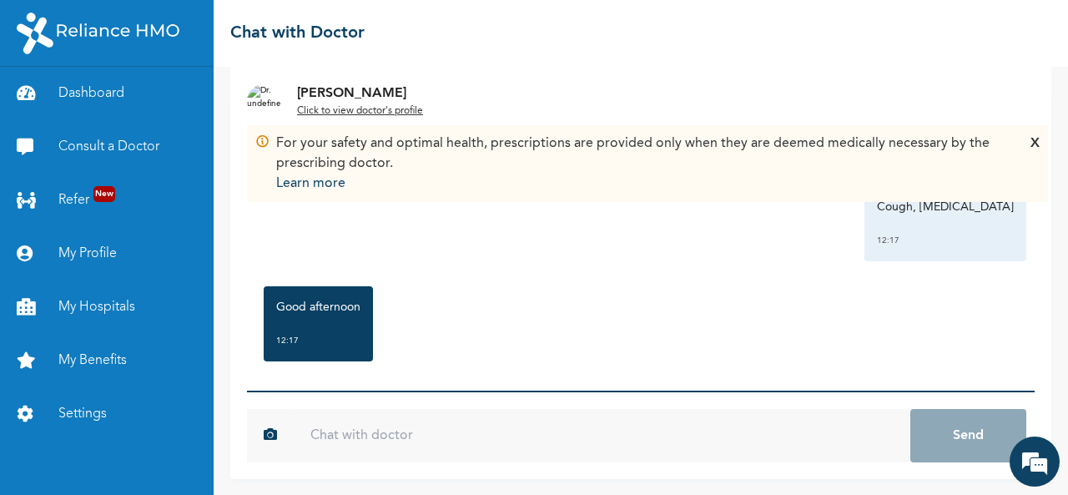
scroll to position [85, 0]
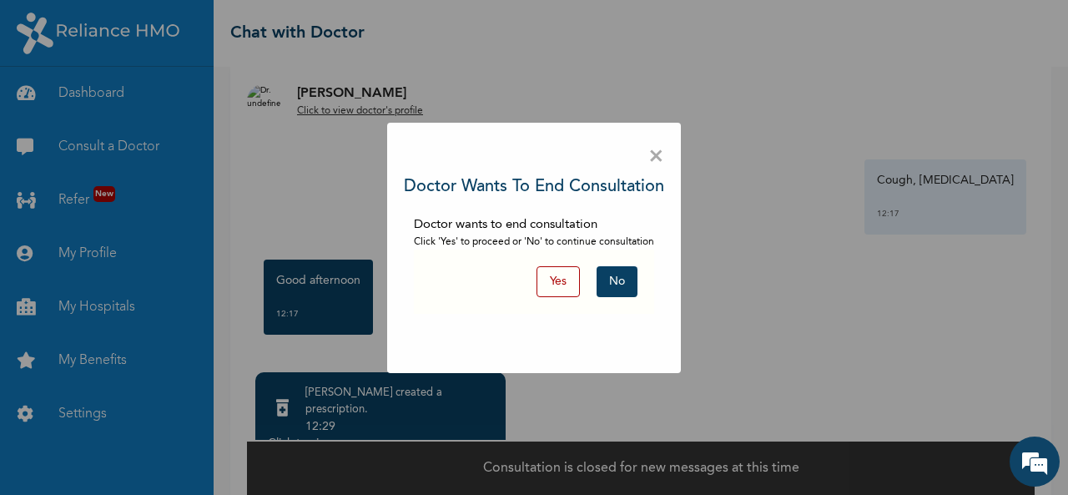
click at [624, 271] on button "No" at bounding box center [616, 281] width 41 height 31
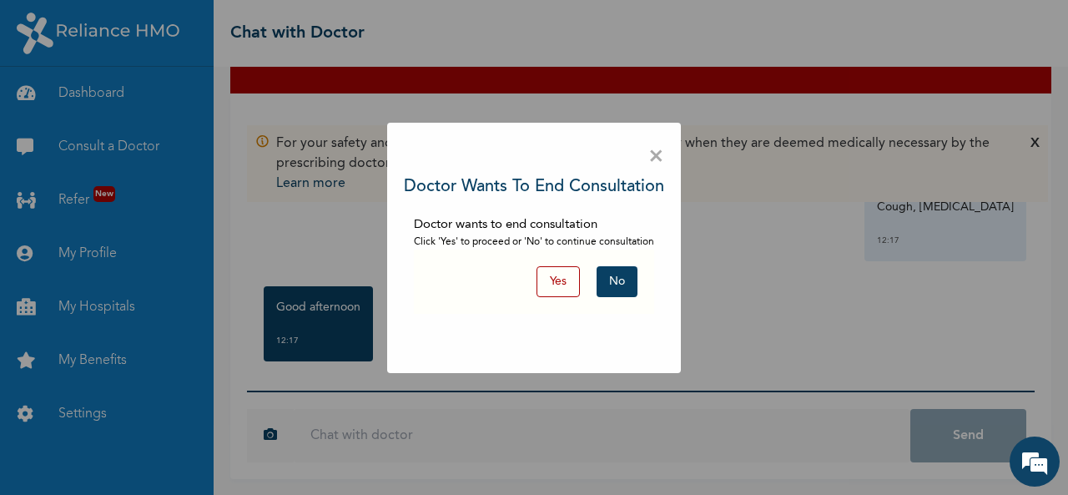
scroll to position [83, 0]
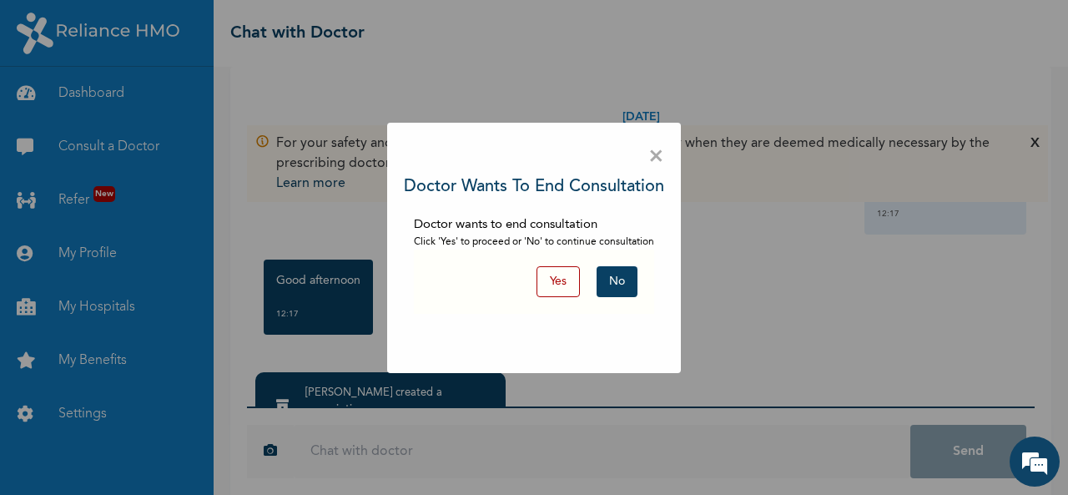
click at [652, 156] on span "×" at bounding box center [656, 156] width 16 height 35
click at [381, 394] on div "× Doctor wants to end consultation Doctor wants to end consultation Click 'Yes'…" at bounding box center [534, 247] width 1068 height 495
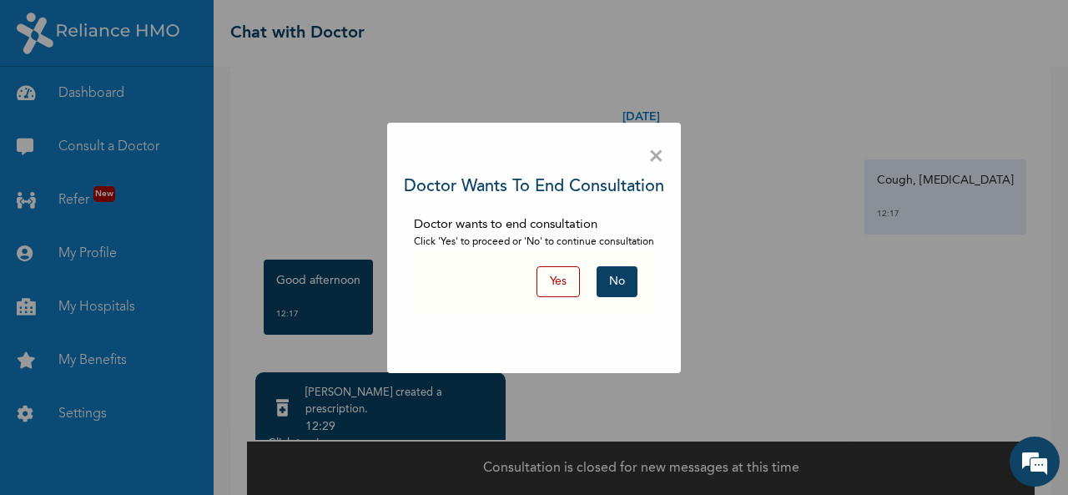
click at [657, 159] on span "×" at bounding box center [656, 156] width 16 height 35
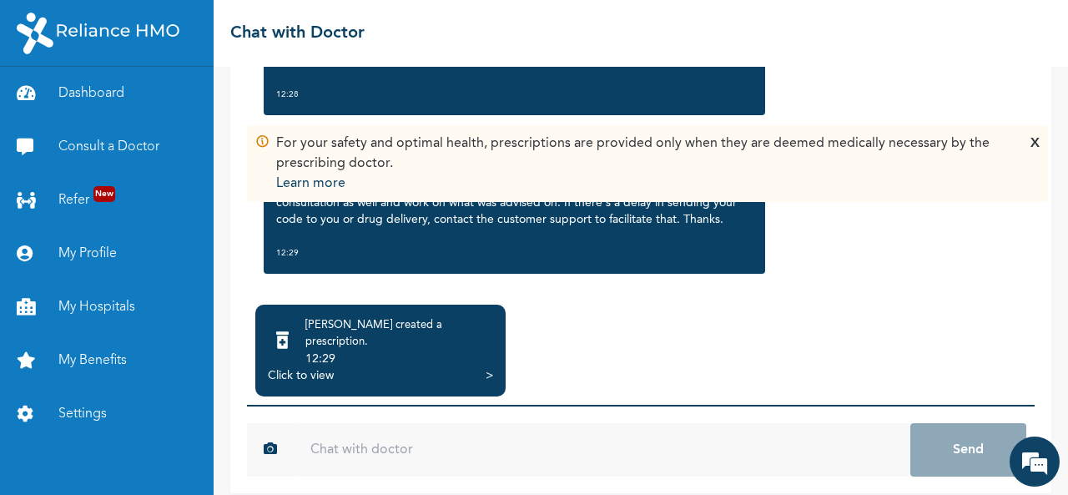
scroll to position [1151, 0]
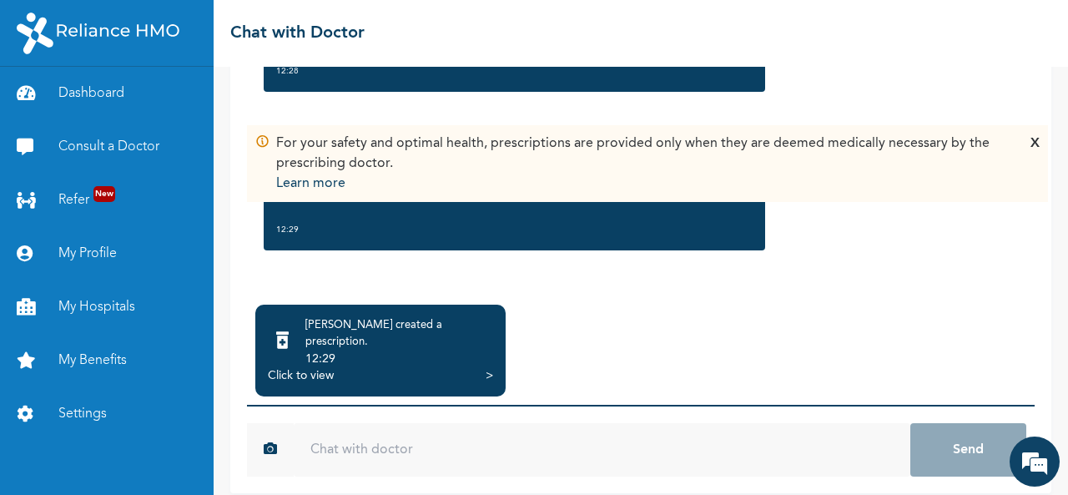
click at [312, 367] on div "Click to view" at bounding box center [301, 375] width 66 height 17
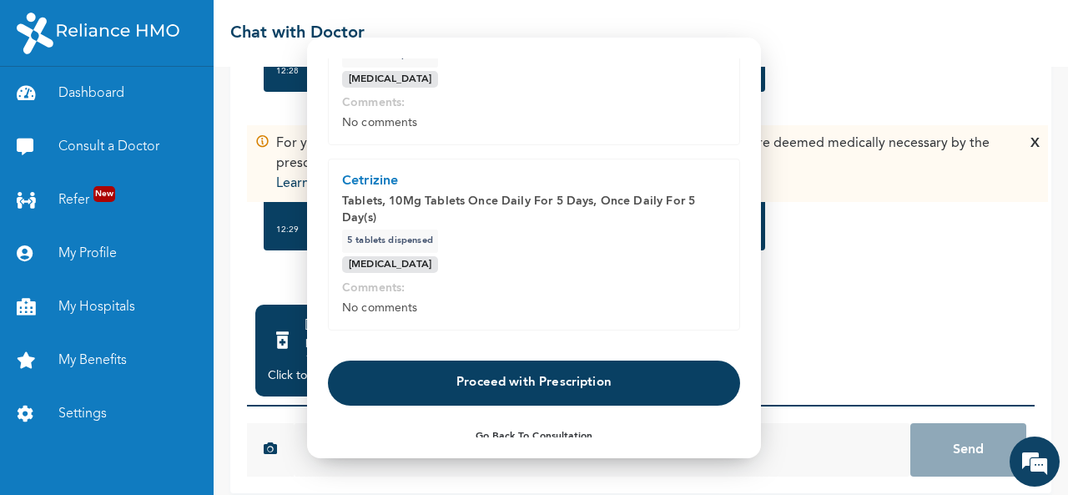
scroll to position [692, 0]
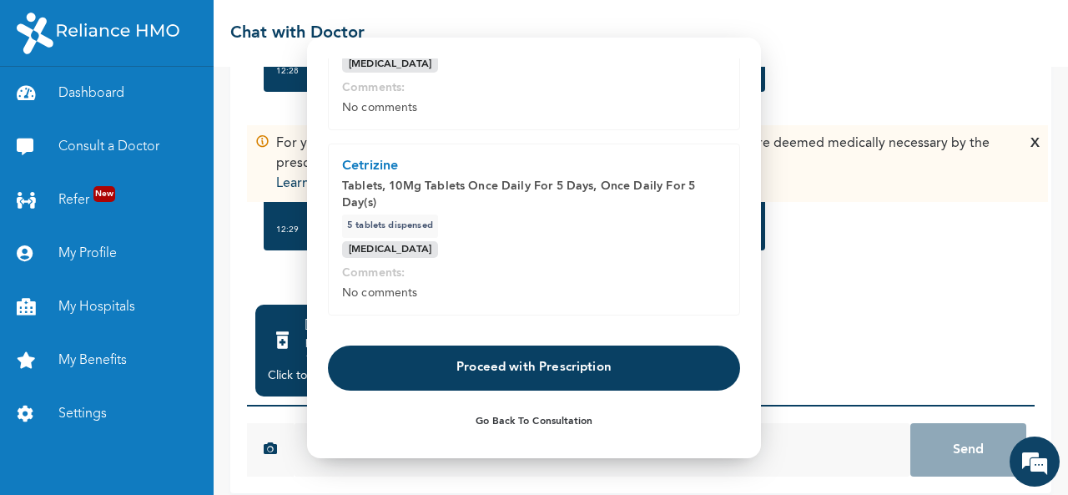
click at [529, 357] on button "Proceed with Prescription" at bounding box center [534, 367] width 412 height 45
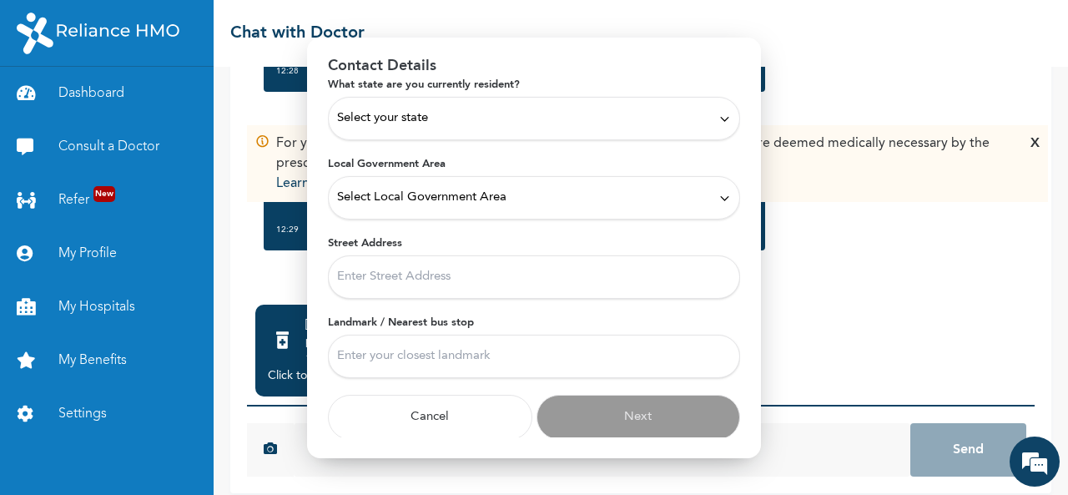
scroll to position [0, 0]
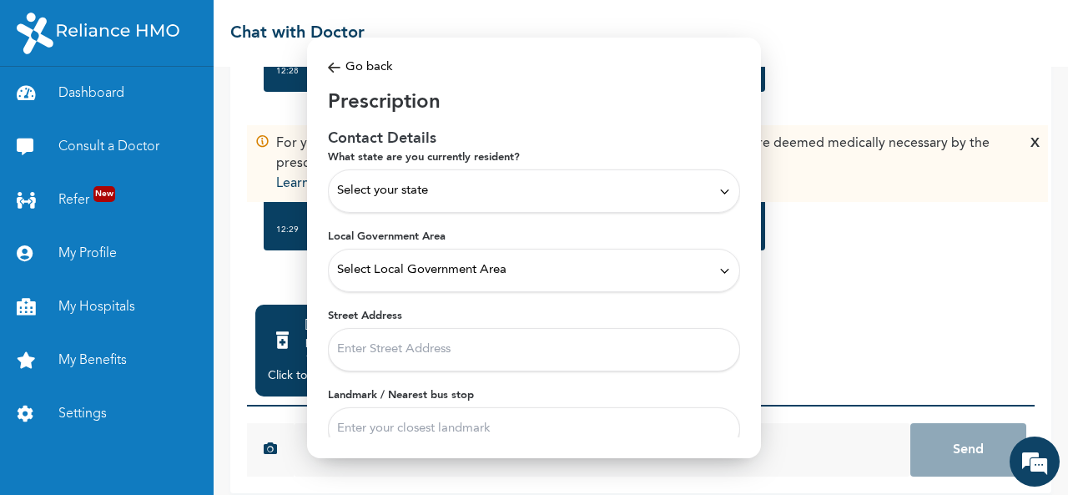
click at [404, 191] on span "Select your state" at bounding box center [382, 191] width 91 height 18
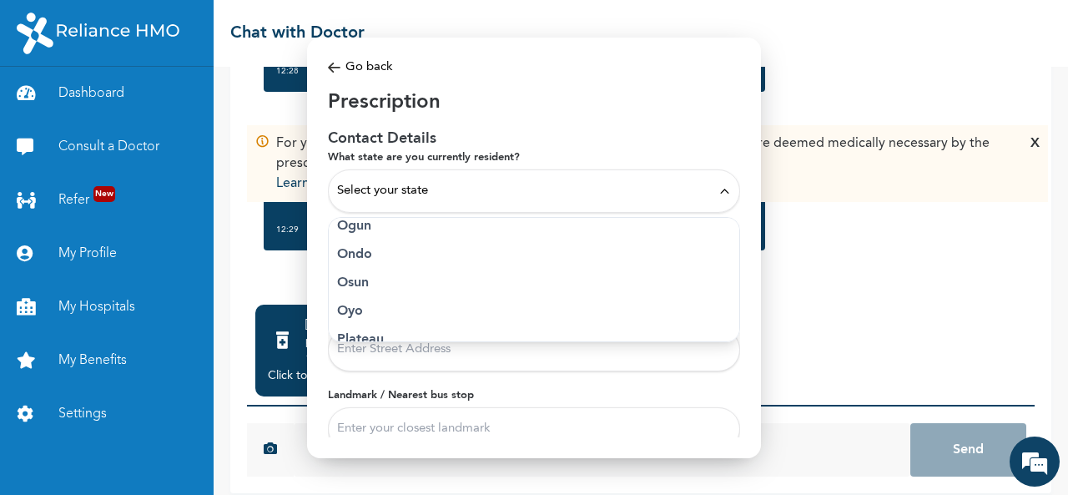
scroll to position [778, 0]
click at [355, 231] on p "Ogun" at bounding box center [534, 228] width 394 height 20
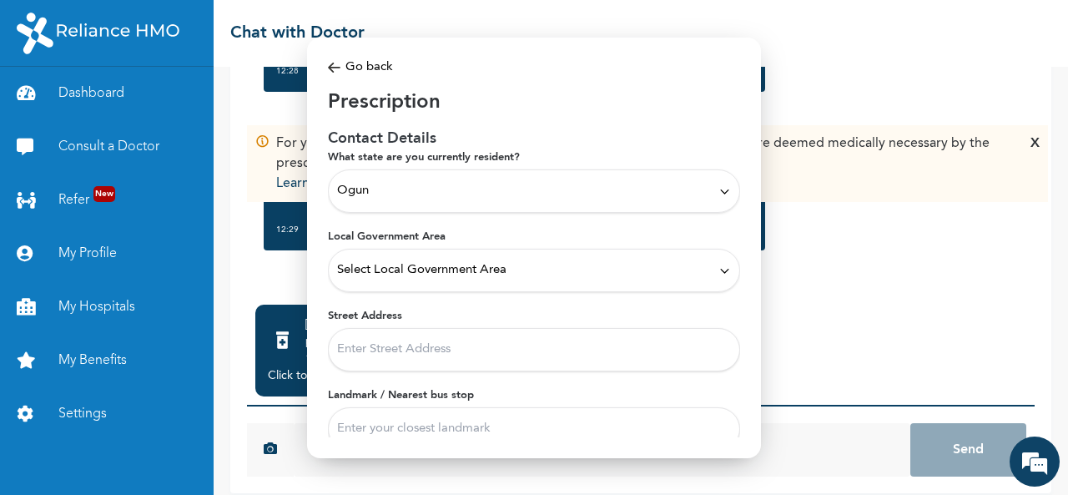
click at [478, 271] on span "Select Local Government Area" at bounding box center [421, 270] width 169 height 18
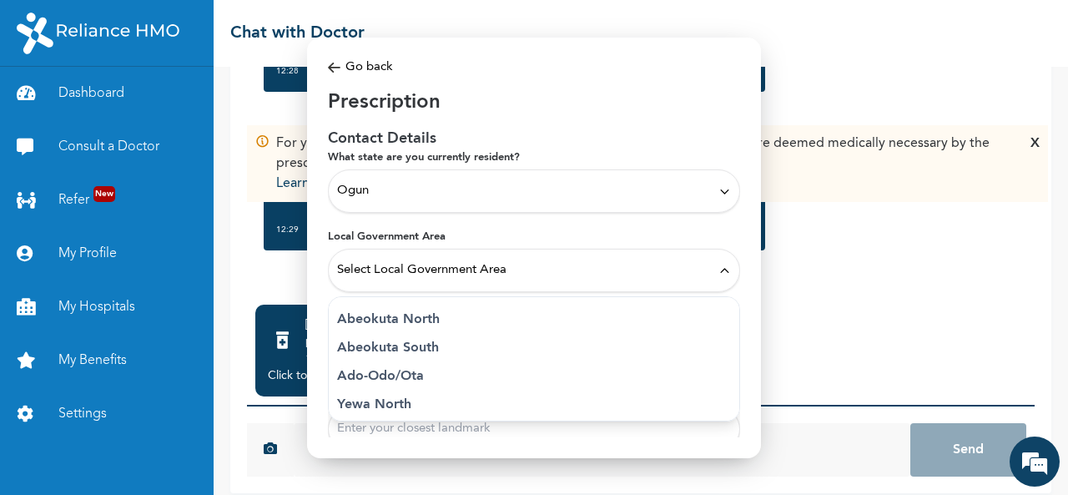
click at [415, 317] on p "Abeokuta North" at bounding box center [534, 319] width 394 height 20
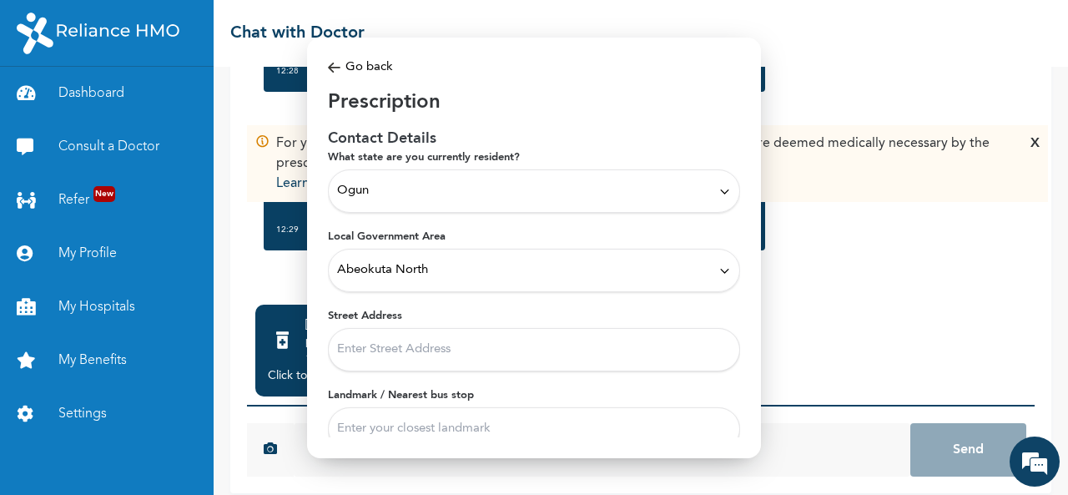
click at [415, 341] on input "Street Address" at bounding box center [534, 349] width 412 height 43
type input "Ibara housing estate [GEOGRAPHIC_DATA], [GEOGRAPHIC_DATA]"
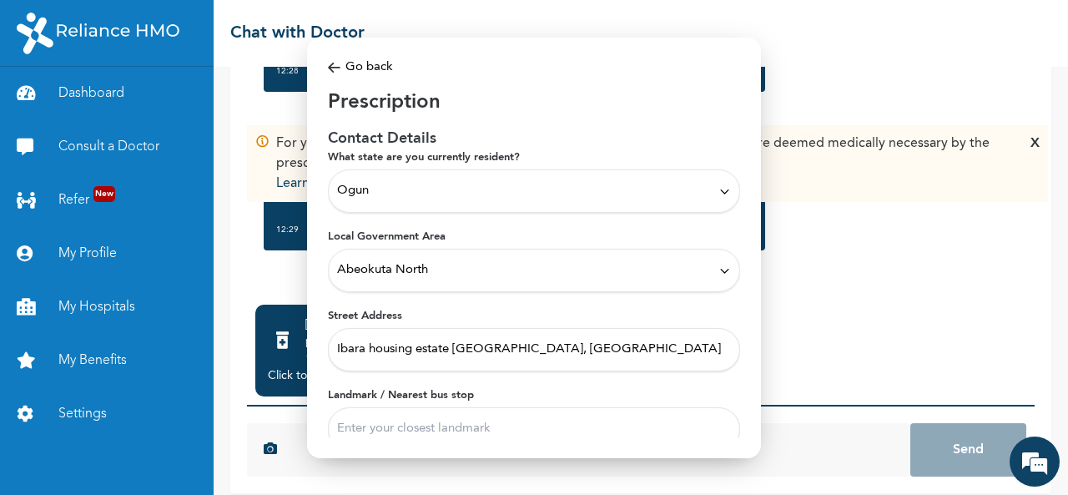
scroll to position [73, 0]
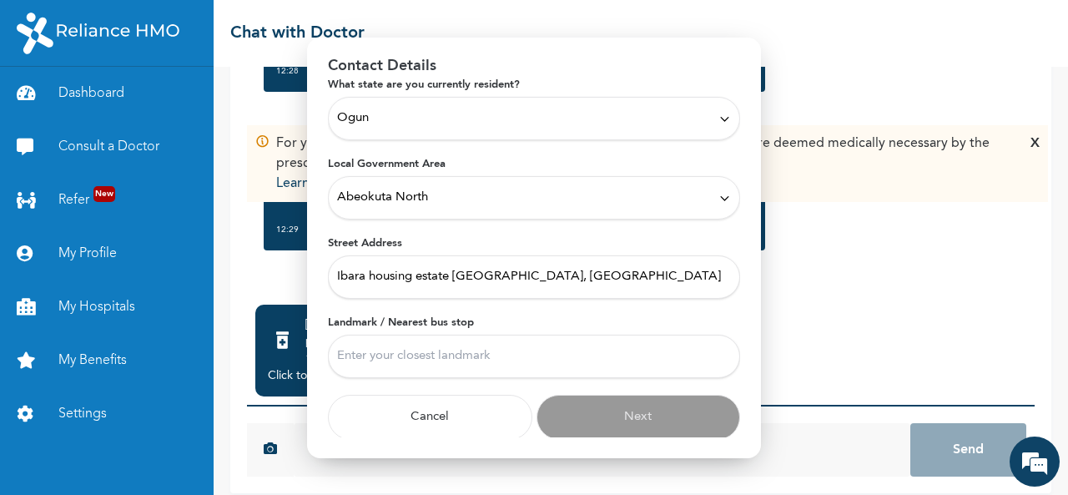
click at [452, 353] on input "Landmark / Nearest bus stop" at bounding box center [534, 356] width 412 height 43
type input "Ijaiye"
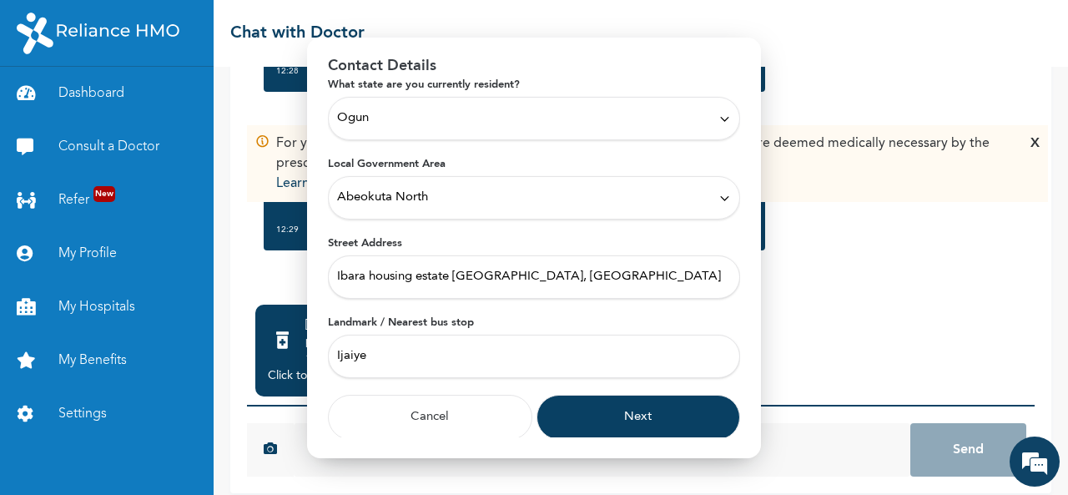
click at [621, 421] on button "Next" at bounding box center [638, 417] width 204 height 45
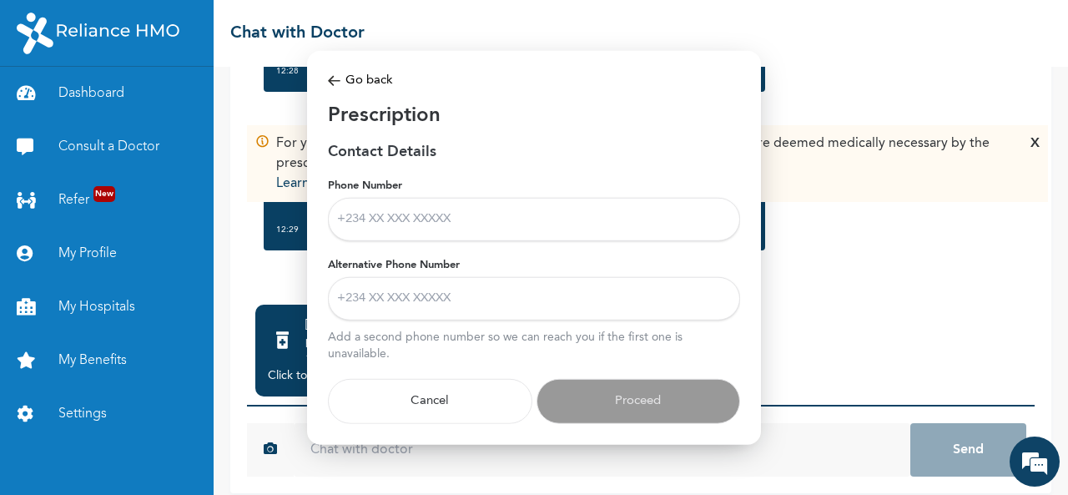
click at [420, 224] on input "Phone Number" at bounding box center [534, 219] width 412 height 43
type input "[PHONE_NUMBER]"
click at [422, 294] on input "Alternative Phone Number" at bounding box center [534, 298] width 412 height 43
type input "08051473516"
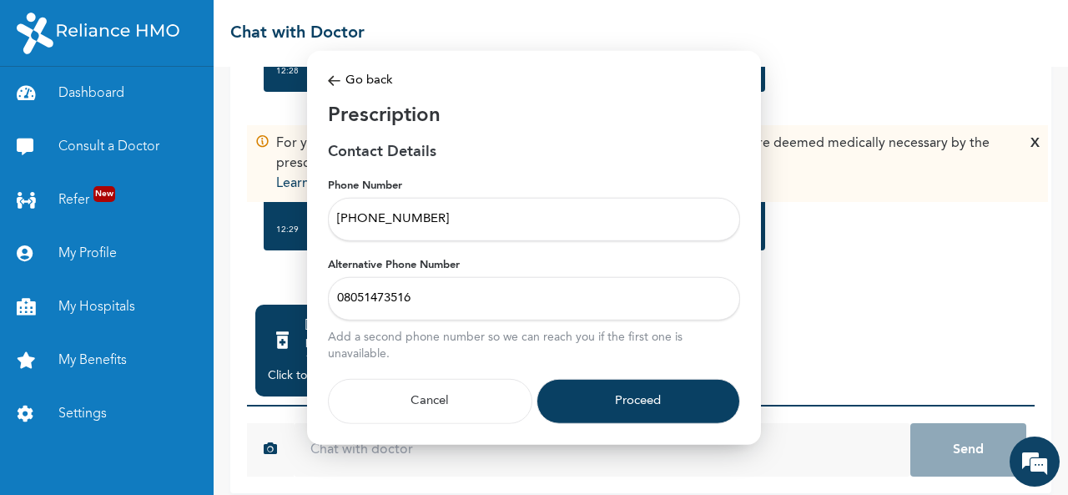
click at [616, 405] on button "Proceed" at bounding box center [638, 401] width 204 height 45
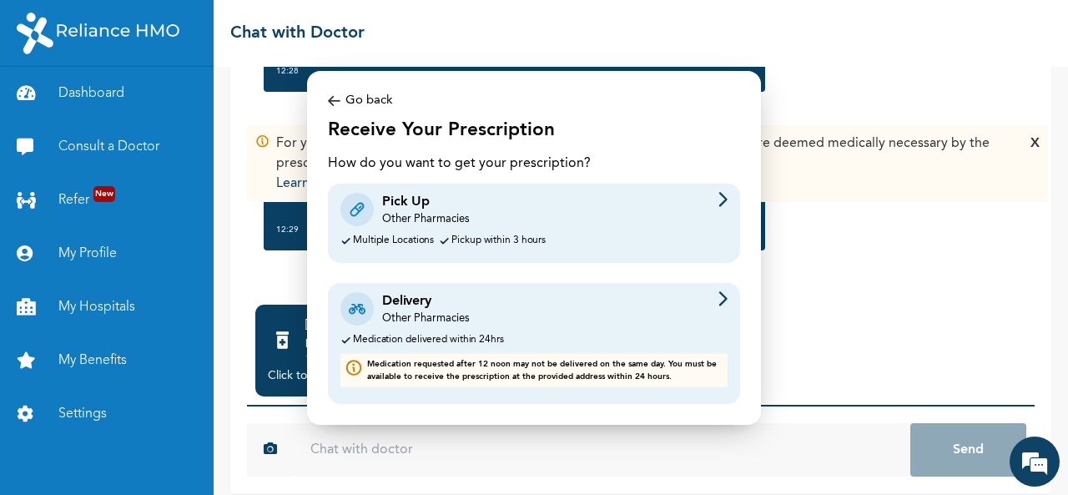
click at [424, 229] on div "Pick Up Other Pharmacies Multiple Locations Pickup within 3 hours" at bounding box center [534, 223] width 412 height 79
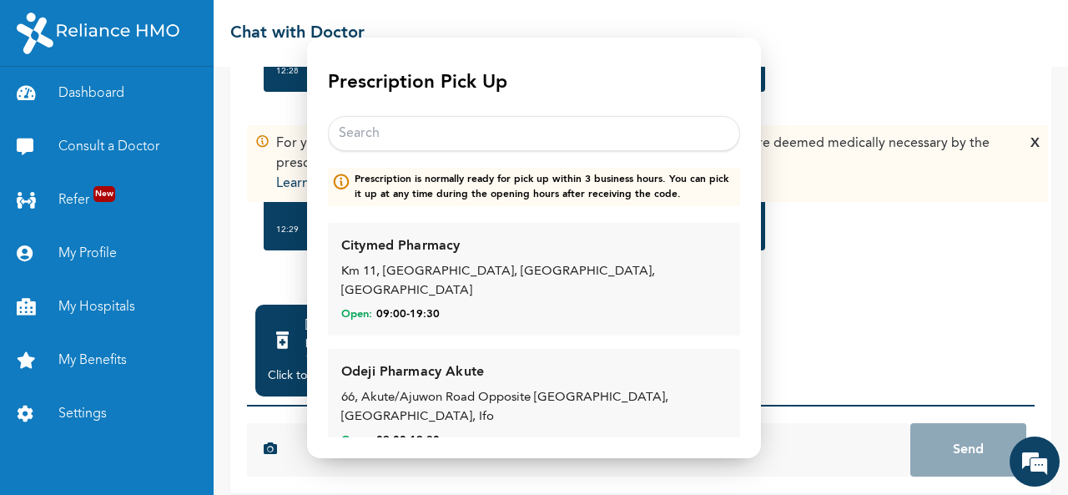
scroll to position [23, 0]
click at [415, 138] on input "text" at bounding box center [534, 132] width 412 height 35
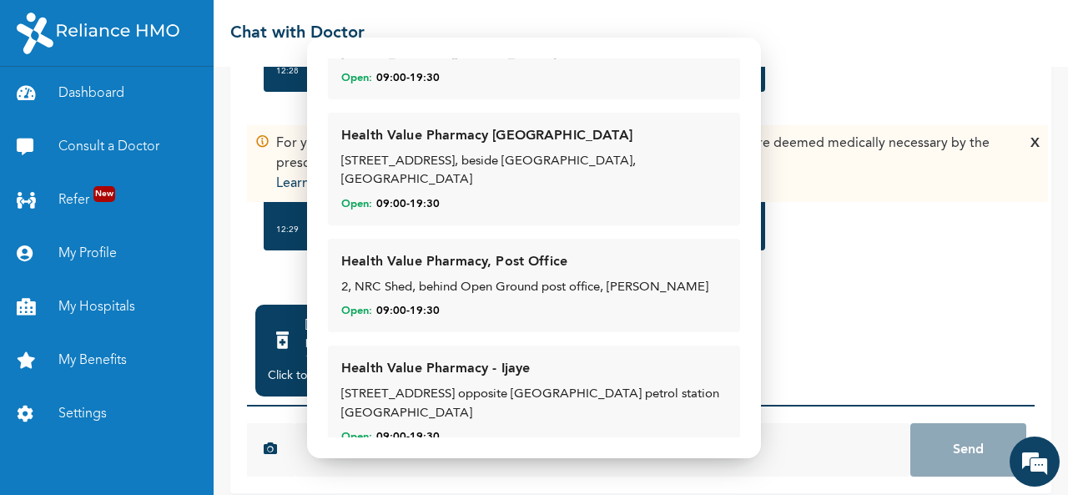
scroll to position [370, 0]
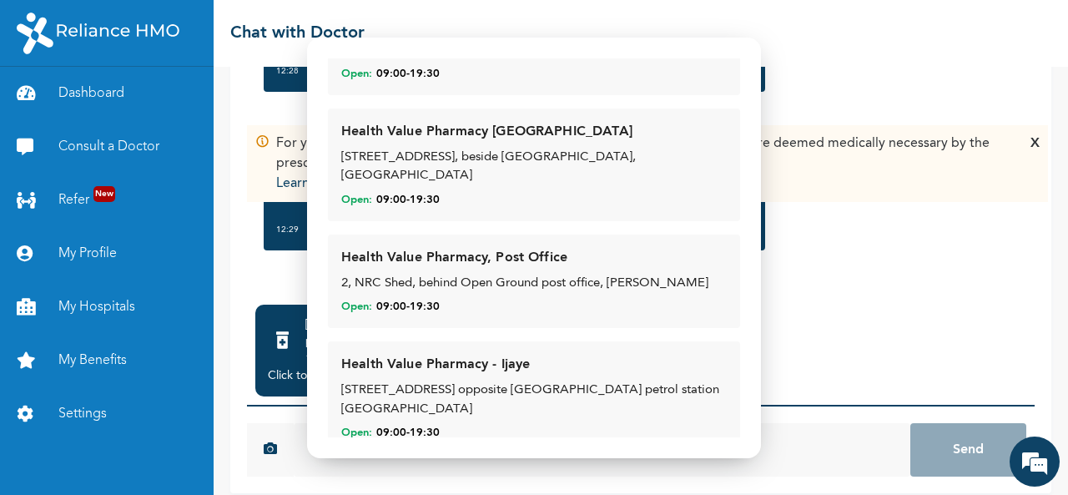
type input "heal"
click at [437, 376] on div "Health Value Pharmacy - Ijaye 162 Sokenu road opposite Ayomide petrol station i…" at bounding box center [533, 398] width 385 height 86
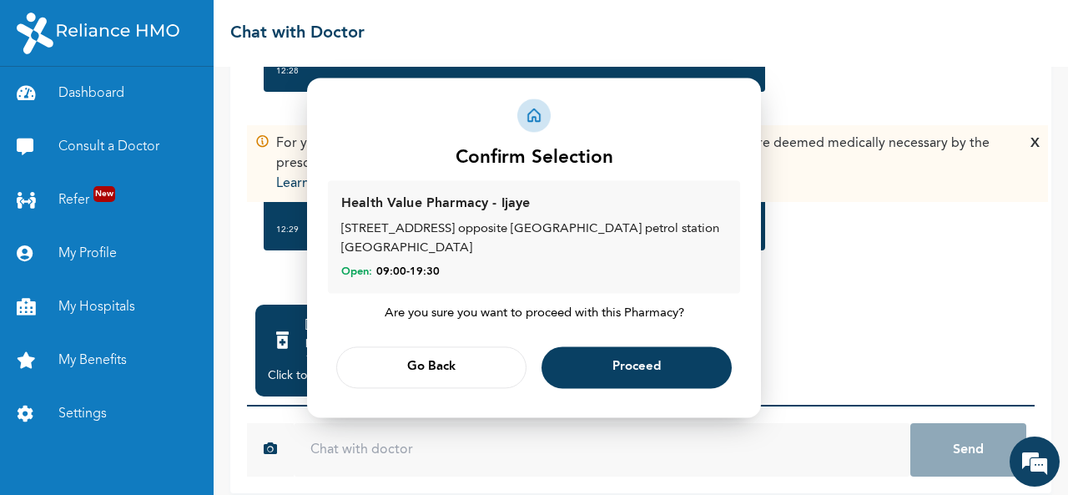
scroll to position [0, 0]
click at [624, 362] on span "Proceed" at bounding box center [636, 367] width 48 height 11
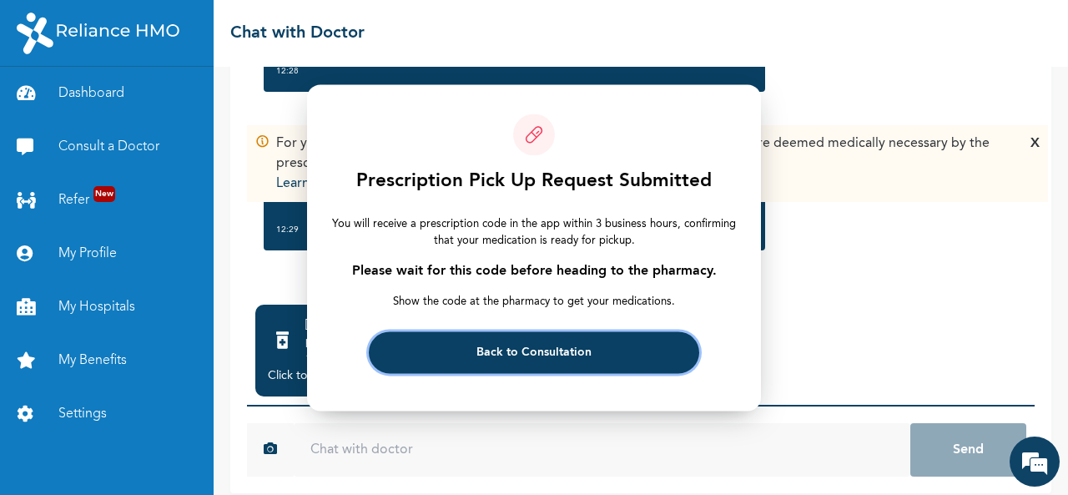
click at [534, 350] on span "Back to Consultation" at bounding box center [533, 352] width 115 height 11
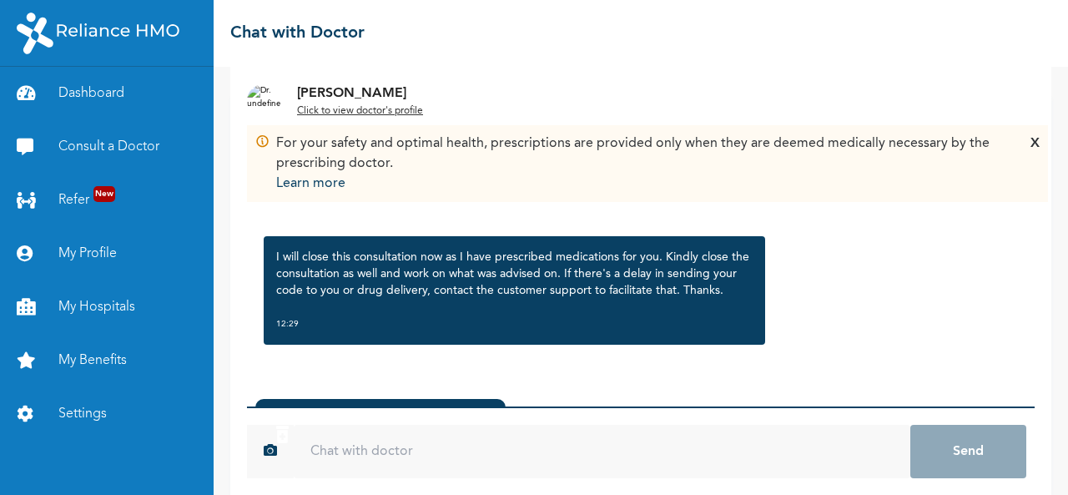
click at [499, 300] on div "I will close this consultation now as I have prescribed medications for you. Ki…" at bounding box center [514, 290] width 501 height 108
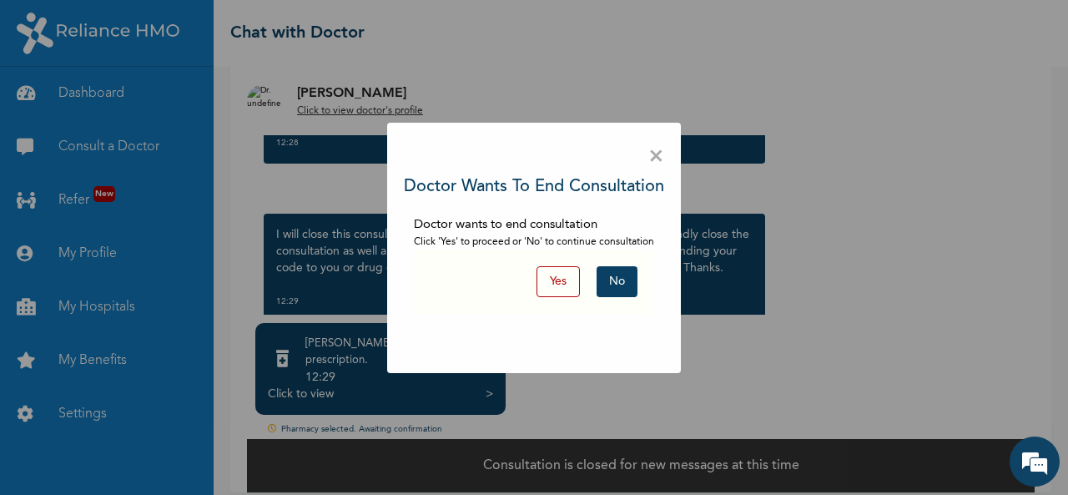
scroll to position [1082, 0]
click at [560, 278] on button "Yes" at bounding box center [557, 281] width 43 height 31
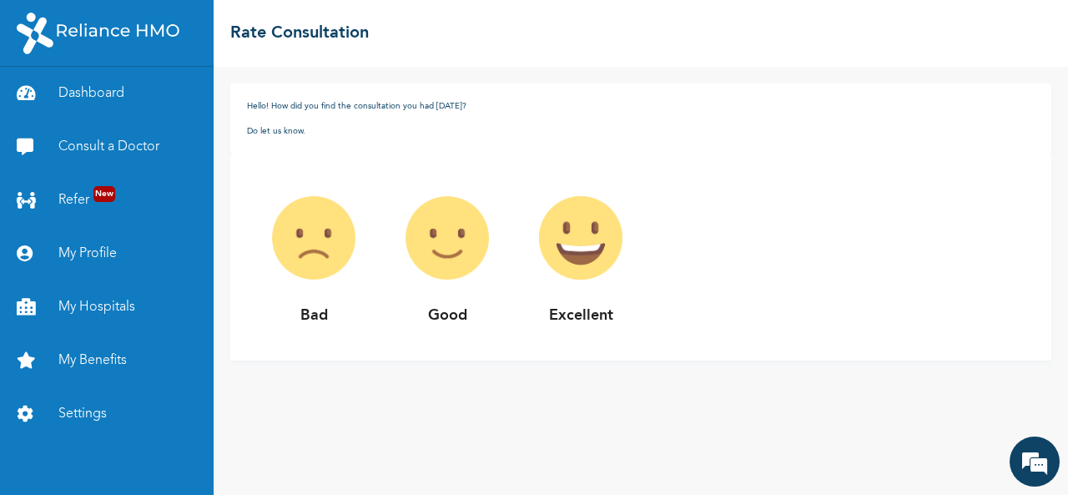
click at [600, 249] on img at bounding box center [580, 237] width 133 height 133
click at [579, 250] on img at bounding box center [580, 237] width 133 height 133
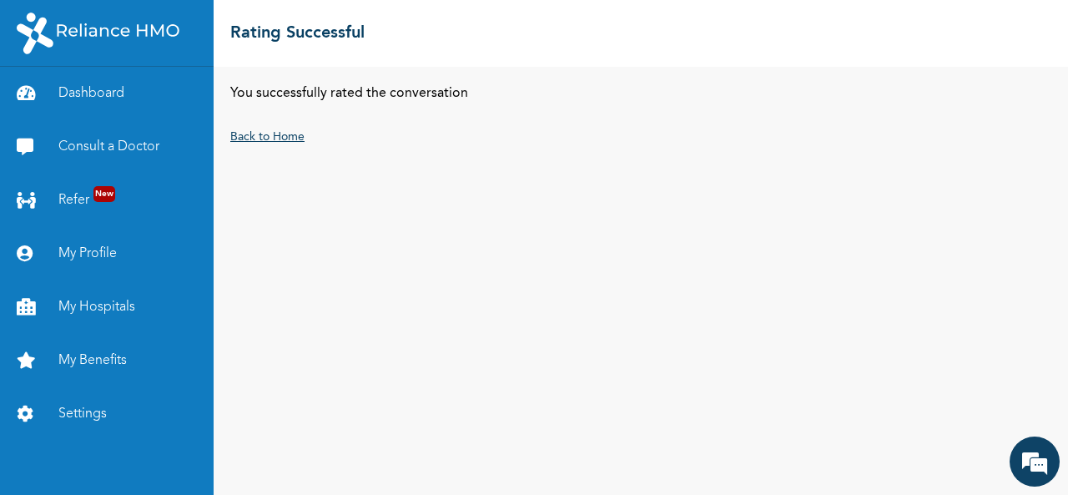
click at [254, 140] on link "Back to Home" at bounding box center [267, 137] width 74 height 12
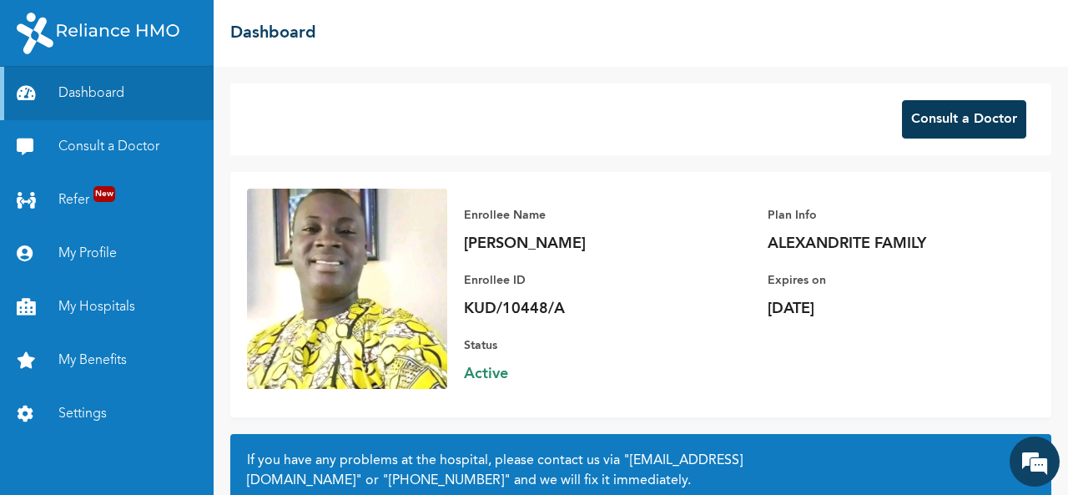
click at [933, 115] on button "Consult a Doctor" at bounding box center [964, 119] width 124 height 38
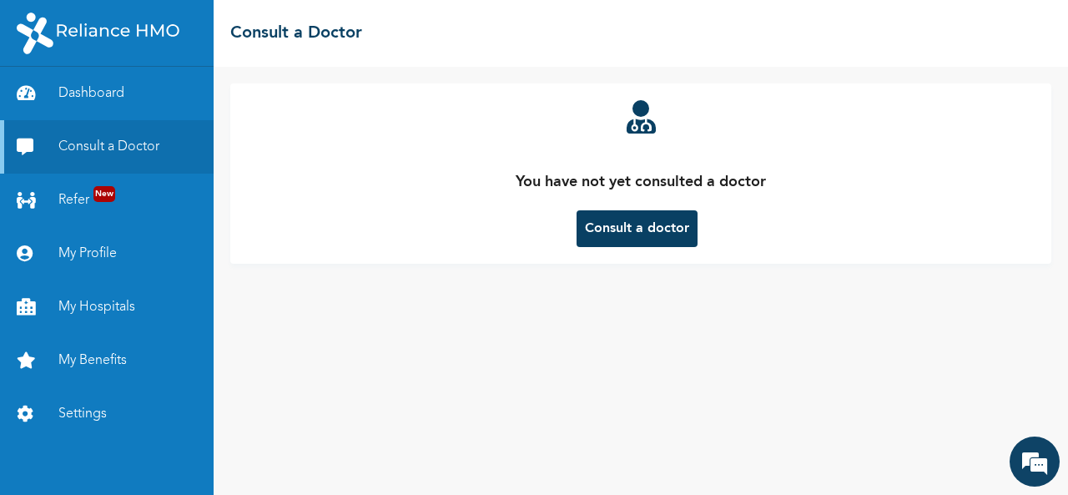
click at [649, 222] on button "Consult a doctor" at bounding box center [636, 228] width 121 height 37
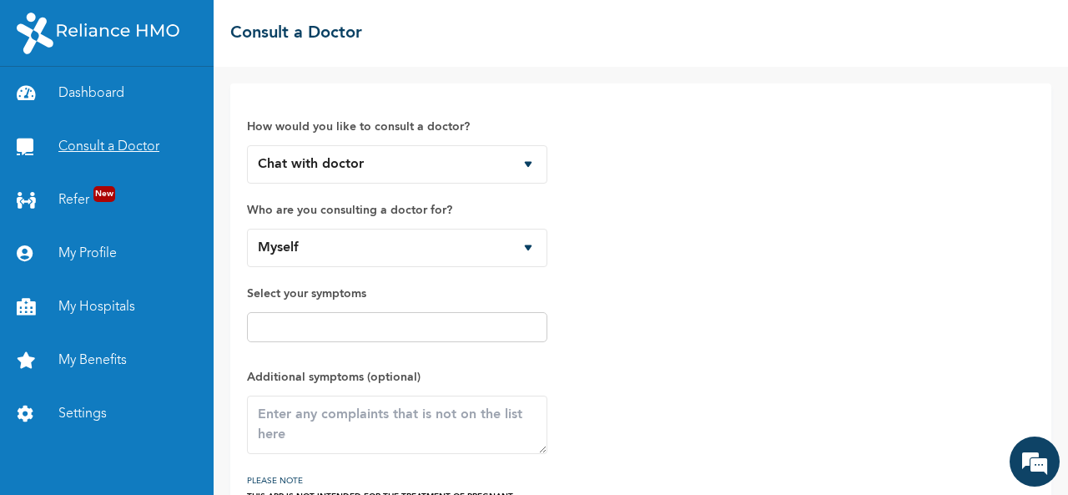
click at [123, 157] on link "Consult a Doctor" at bounding box center [107, 146] width 214 height 53
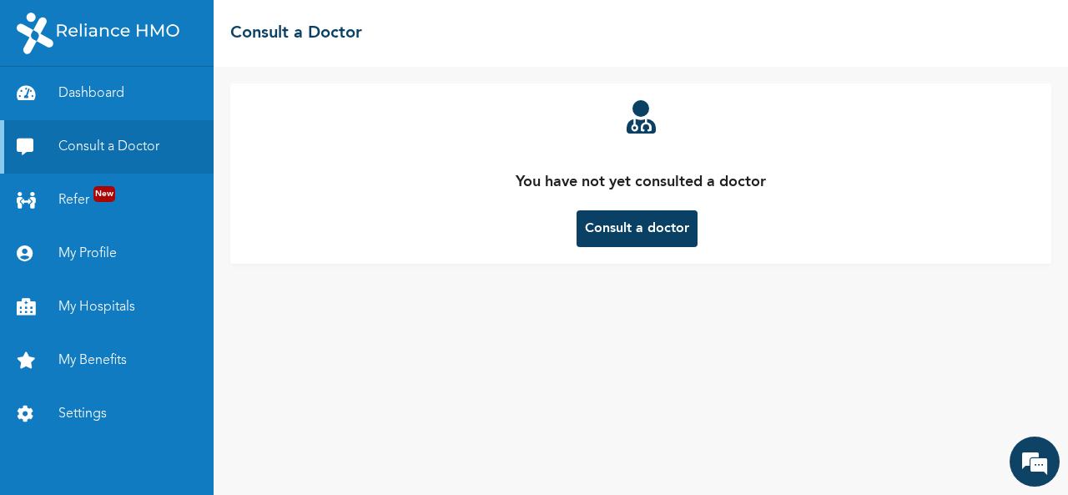
click at [592, 239] on button "Consult a doctor" at bounding box center [636, 228] width 121 height 37
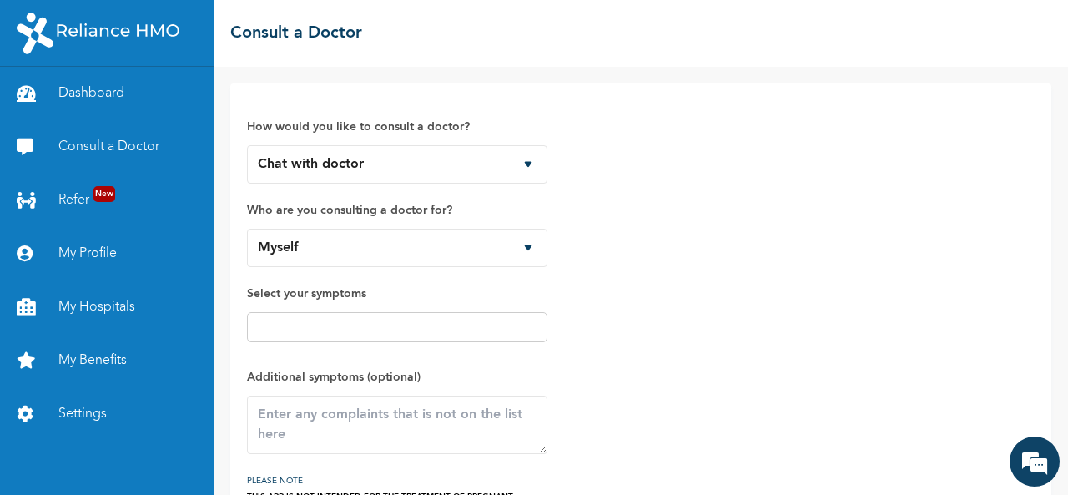
click at [90, 101] on link "Dashboard" at bounding box center [107, 93] width 214 height 53
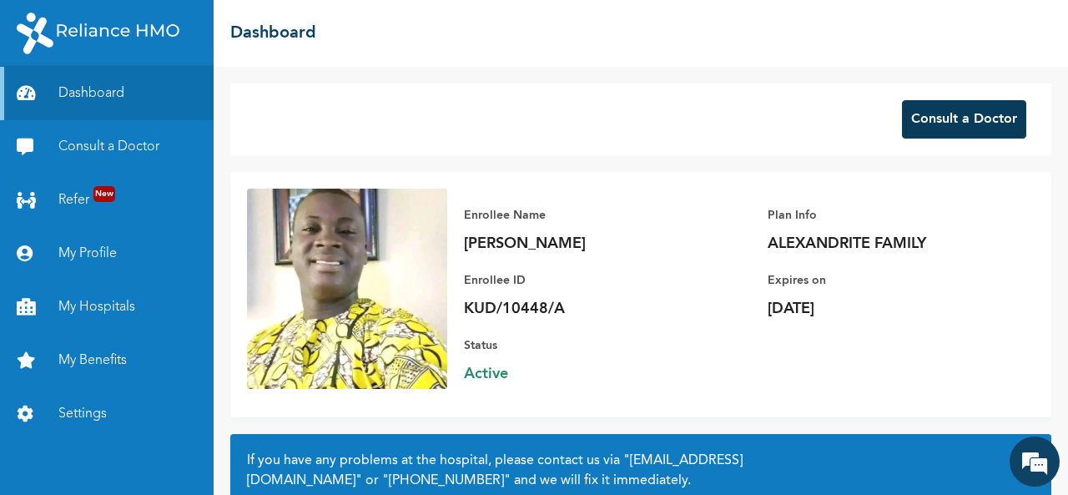
click at [920, 113] on button "Consult a Doctor" at bounding box center [964, 119] width 124 height 38
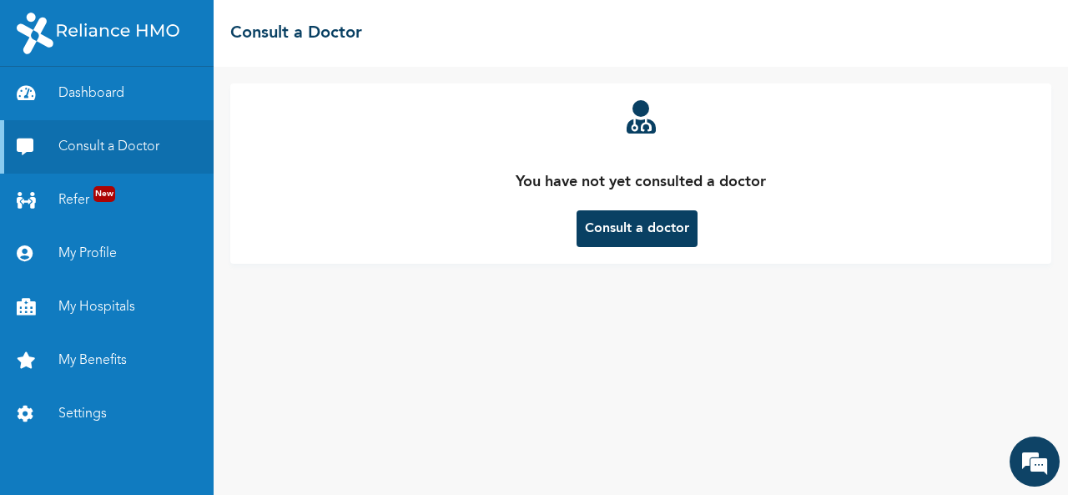
click at [652, 226] on button "Consult a doctor" at bounding box center [636, 228] width 121 height 37
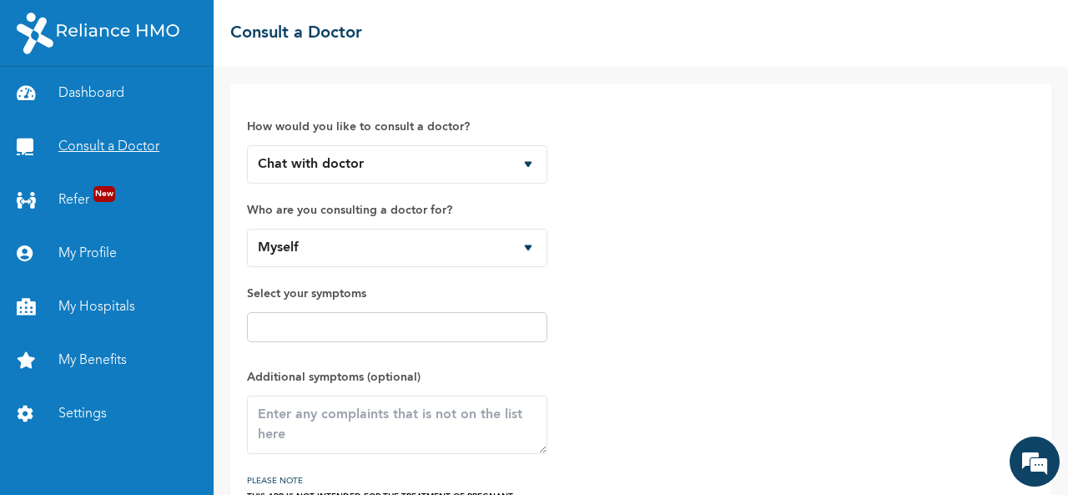
click at [77, 147] on link "Consult a Doctor" at bounding box center [107, 146] width 214 height 53
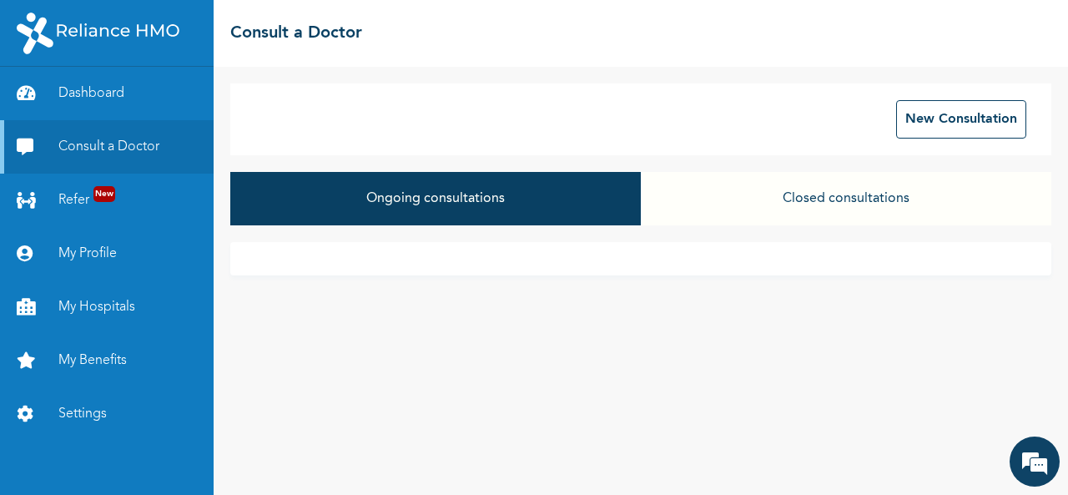
click at [801, 205] on button "Closed consultations" at bounding box center [846, 198] width 410 height 53
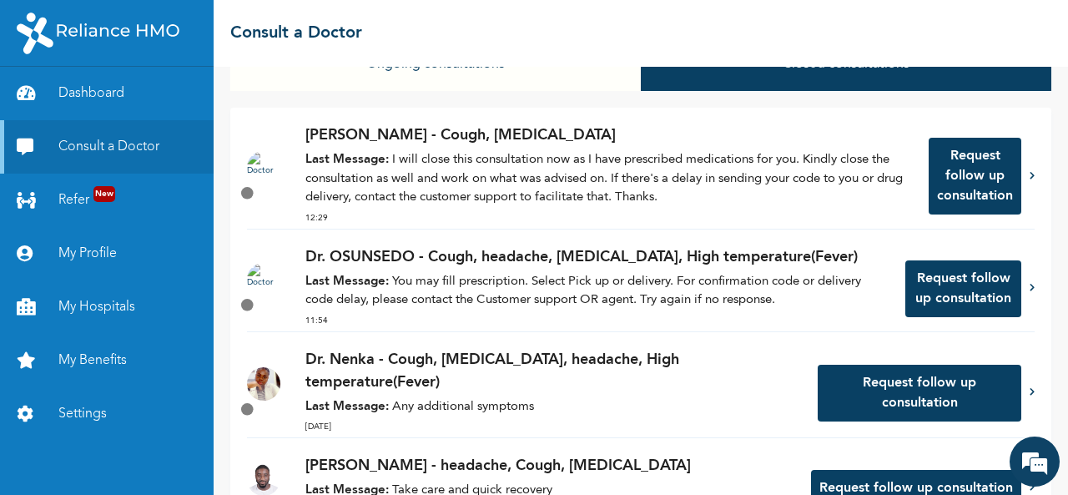
scroll to position [133, 0]
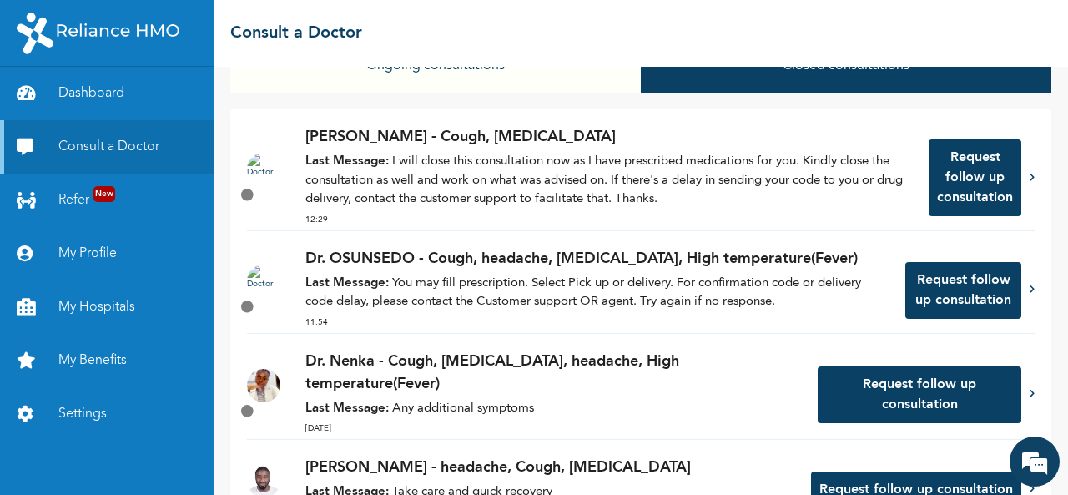
click at [928, 271] on button "Request follow up consultation" at bounding box center [963, 290] width 116 height 57
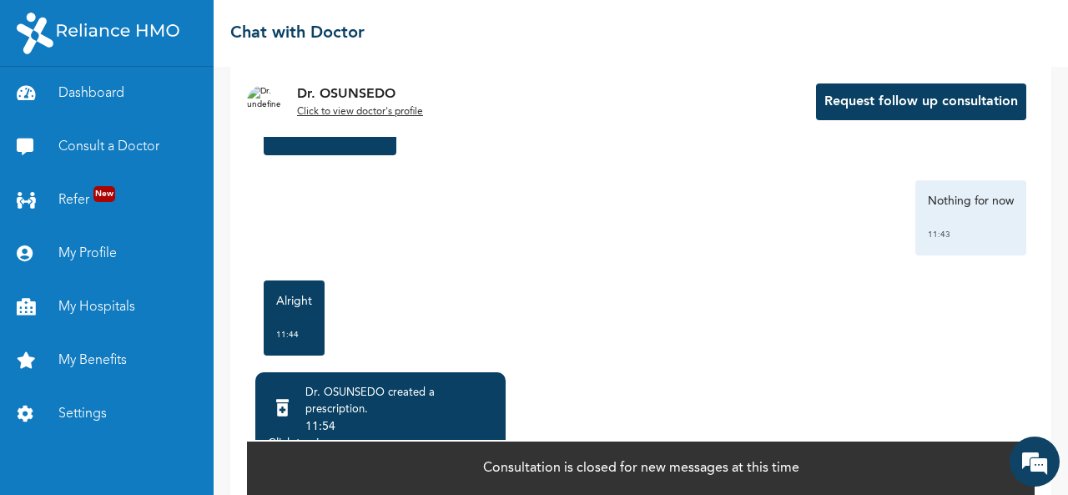
scroll to position [150, 0]
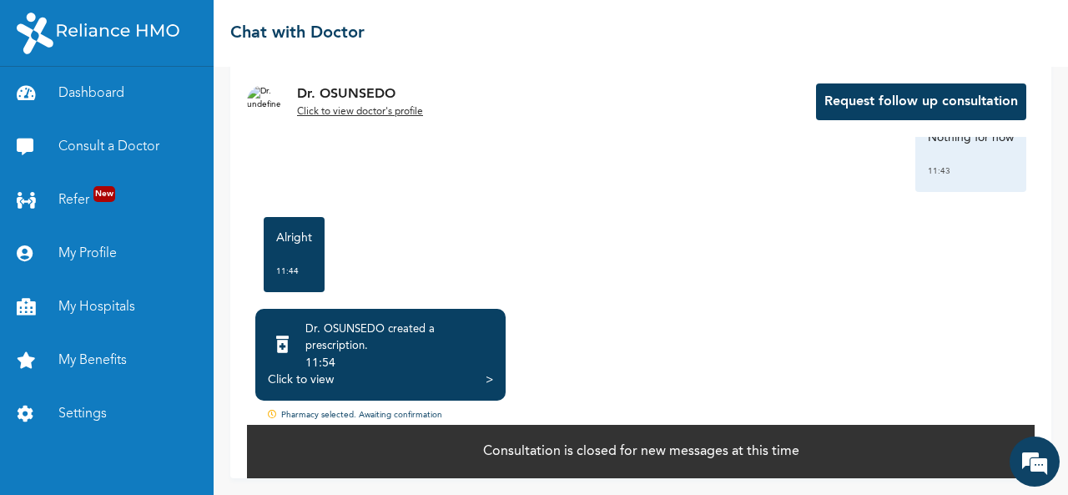
click at [308, 388] on div "Dr. OSUNSEDO created a prescription . 11:54 Click to view >" at bounding box center [380, 355] width 250 height 92
click at [300, 382] on div "Click to view" at bounding box center [301, 379] width 66 height 17
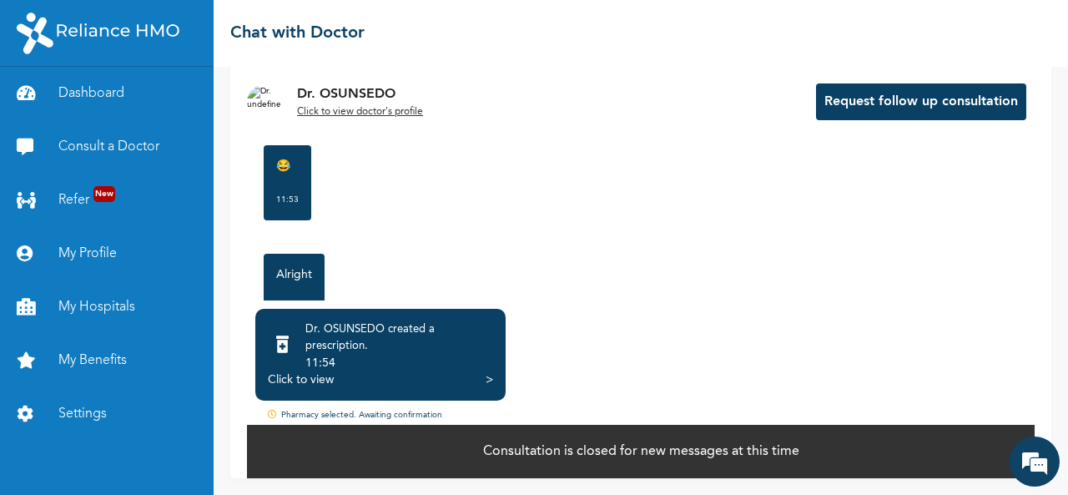
scroll to position [2286, 0]
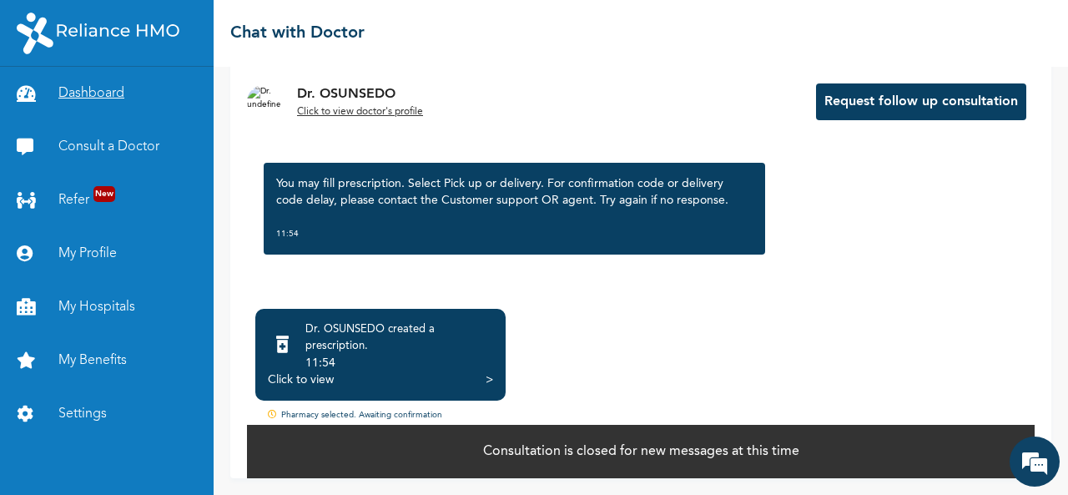
click at [88, 93] on link "Dashboard" at bounding box center [107, 93] width 214 height 53
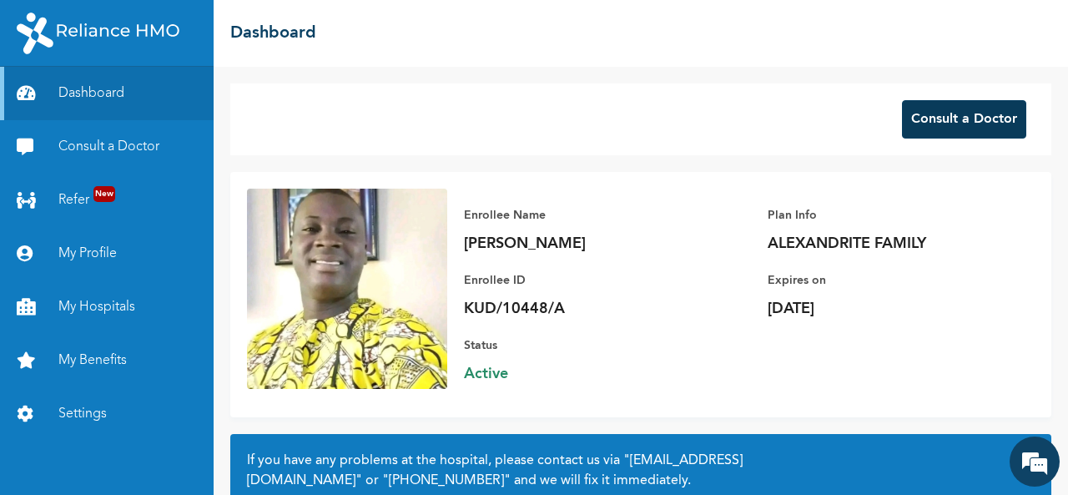
click at [947, 114] on button "Consult a Doctor" at bounding box center [964, 119] width 124 height 38
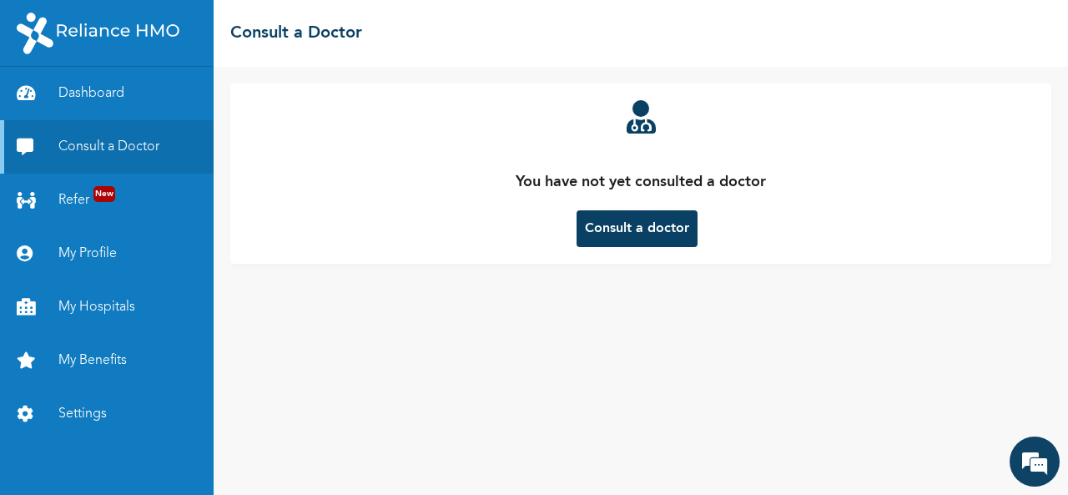
click at [663, 236] on button "Consult a doctor" at bounding box center [636, 228] width 121 height 37
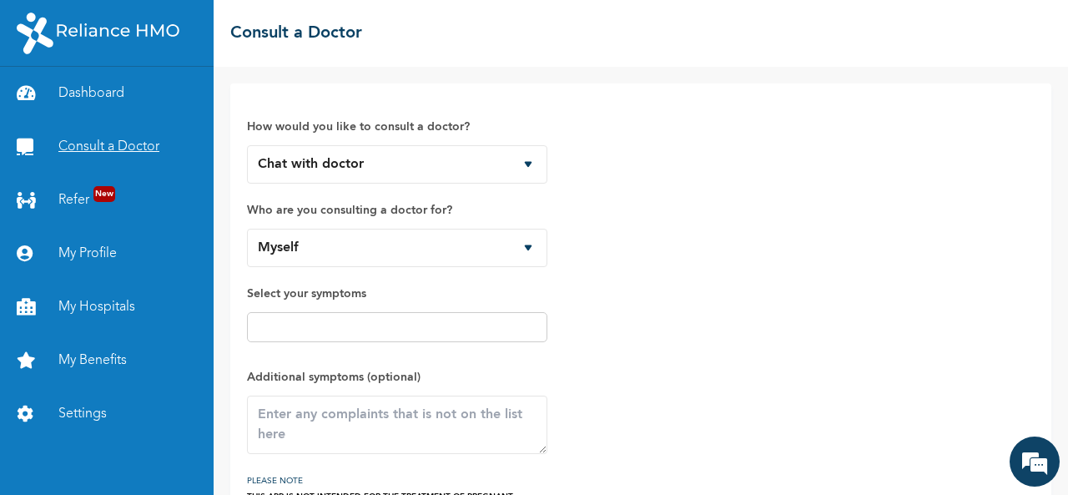
click at [132, 155] on link "Consult a Doctor" at bounding box center [107, 146] width 214 height 53
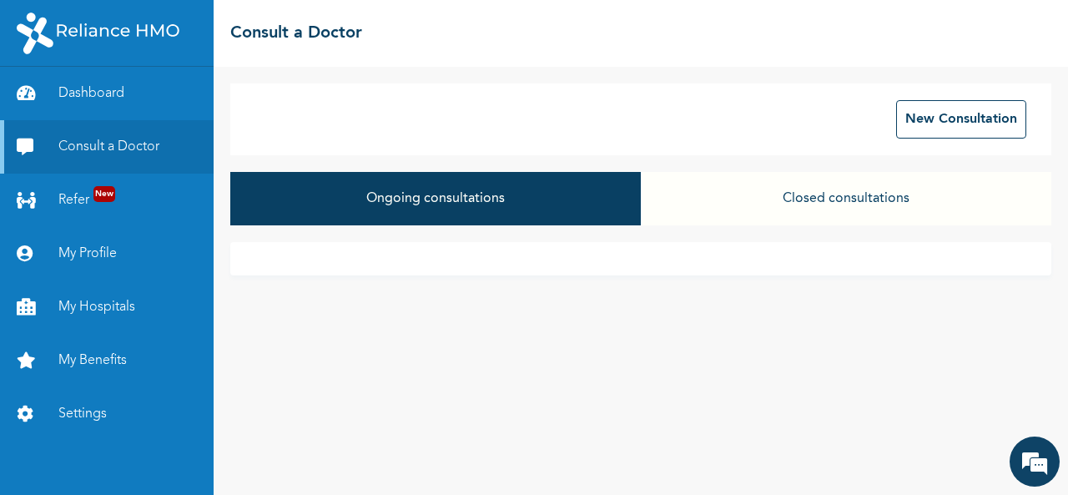
click at [836, 192] on button "Closed consultations" at bounding box center [846, 198] width 410 height 53
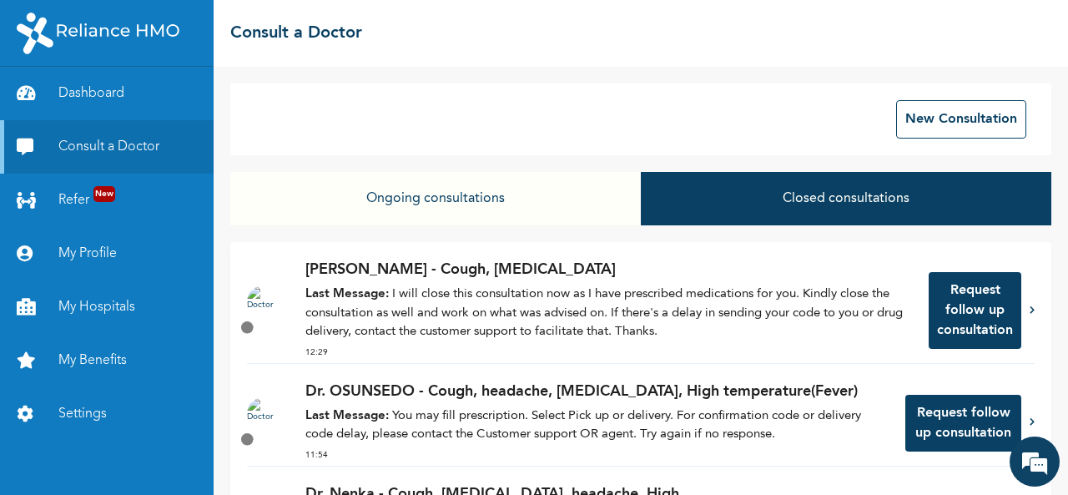
click at [662, 316] on p "Last Message: I will close this consultation now as I have prescribed medicatio…" at bounding box center [608, 313] width 606 height 57
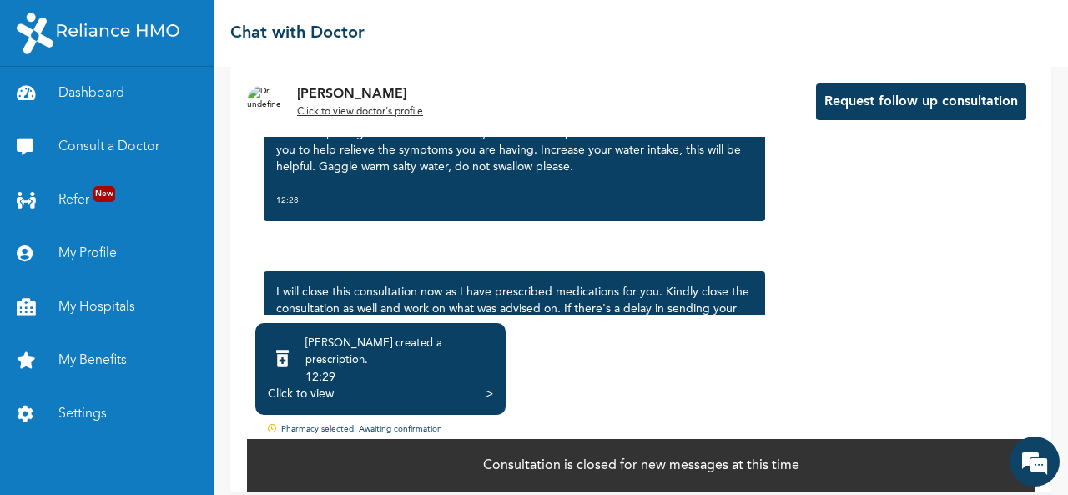
scroll to position [1151, 0]
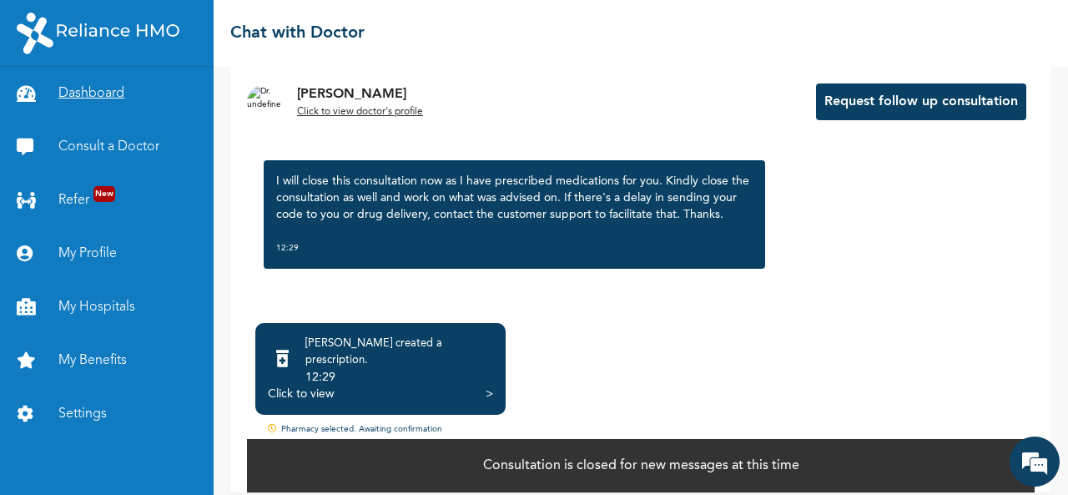
click at [102, 98] on link "Dashboard" at bounding box center [107, 93] width 214 height 53
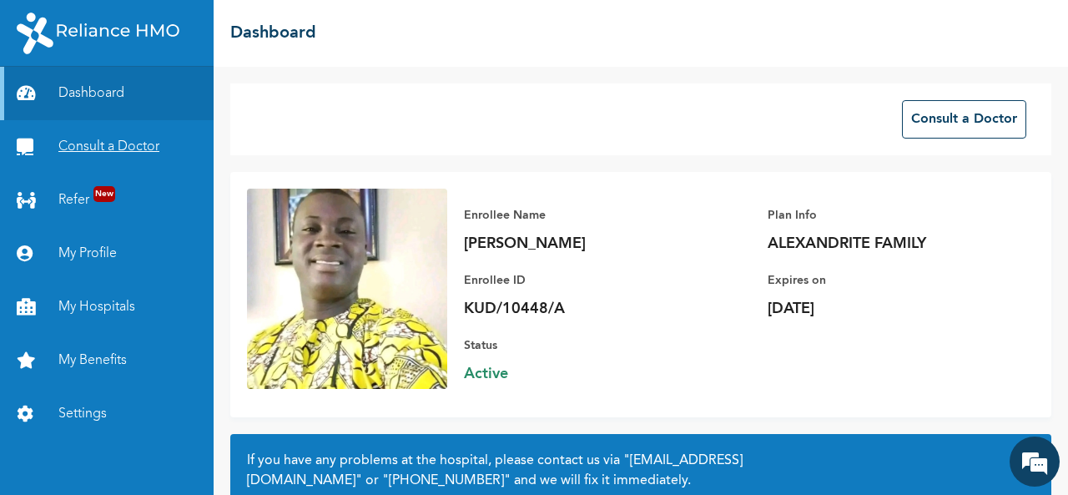
click at [103, 151] on link "Consult a Doctor" at bounding box center [107, 146] width 214 height 53
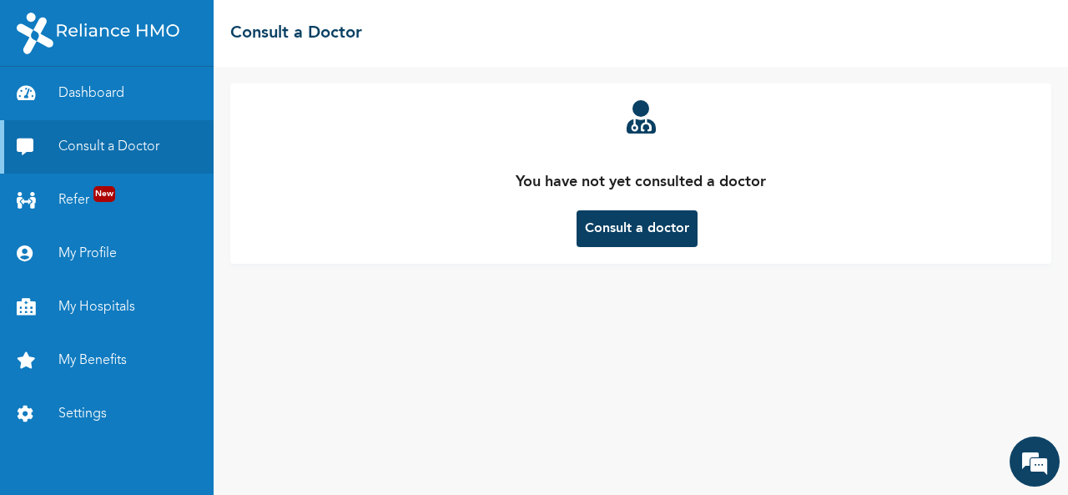
click at [614, 232] on button "Consult a doctor" at bounding box center [636, 228] width 121 height 37
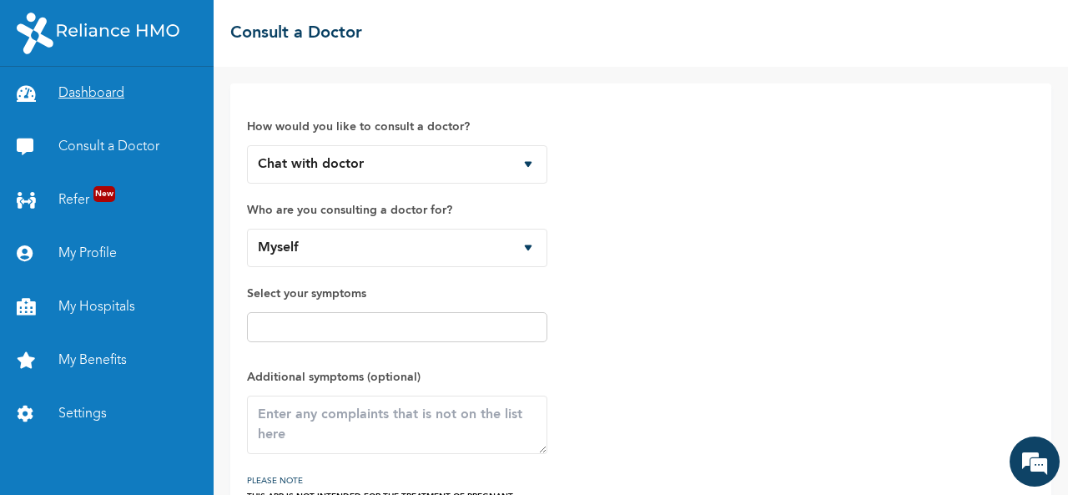
click at [118, 91] on link "Dashboard" at bounding box center [107, 93] width 214 height 53
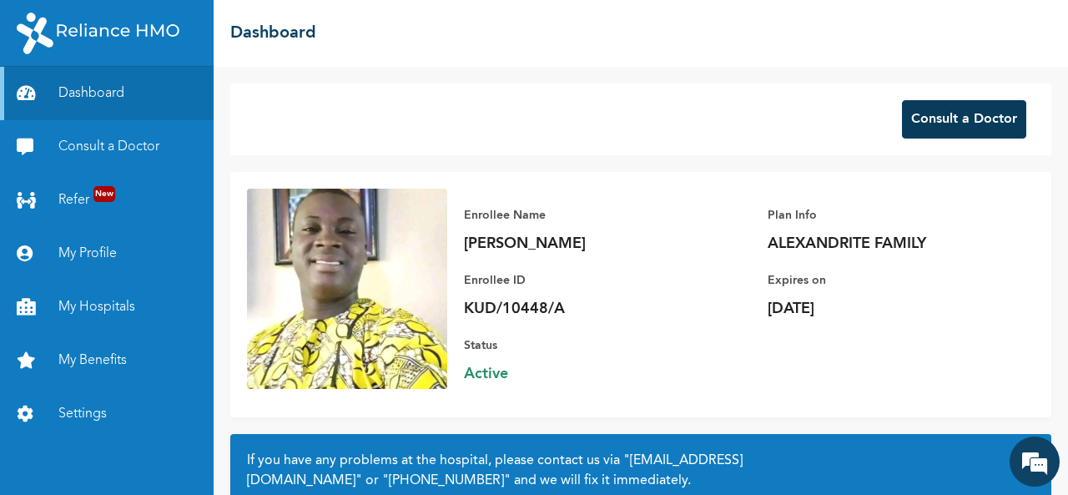
click at [936, 128] on button "Consult a Doctor" at bounding box center [964, 119] width 124 height 38
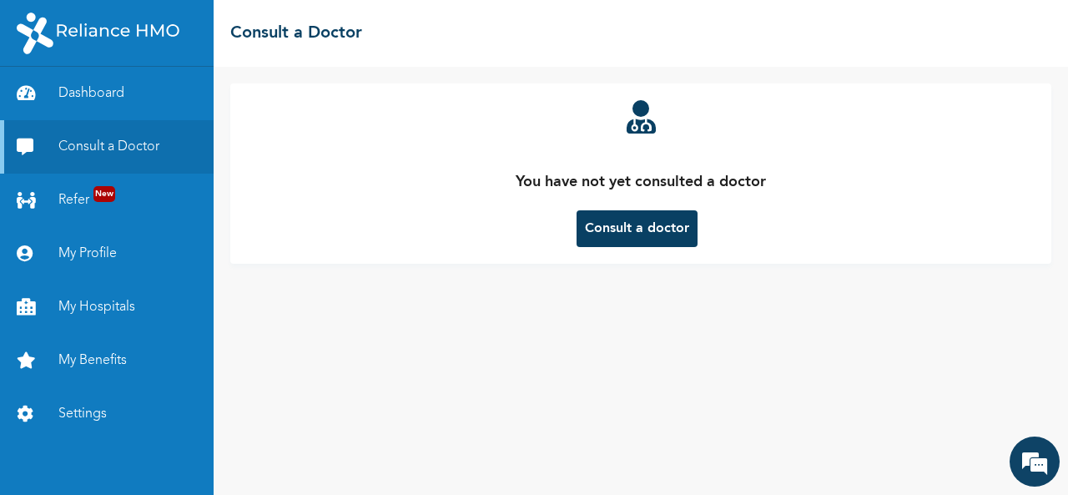
click at [621, 233] on button "Consult a doctor" at bounding box center [636, 228] width 121 height 37
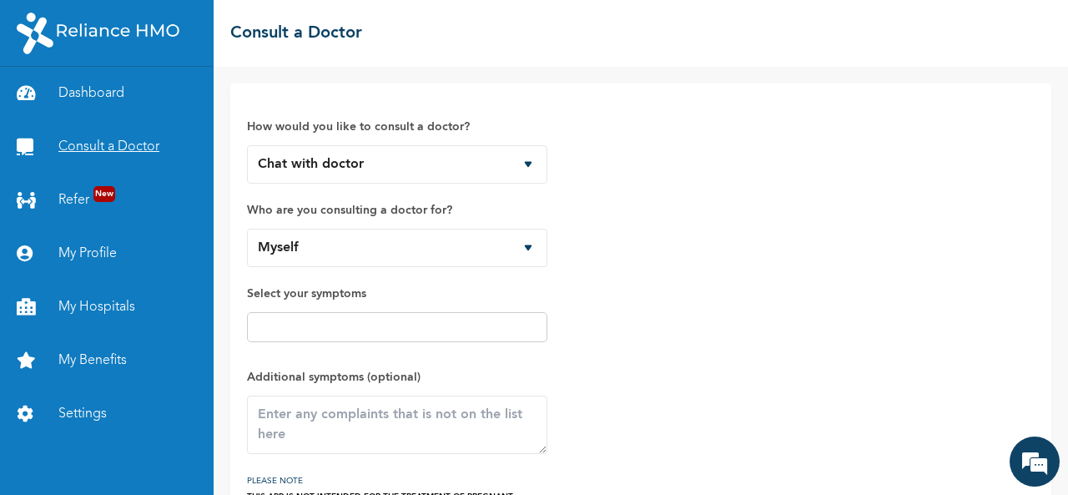
click at [137, 149] on link "Consult a Doctor" at bounding box center [107, 146] width 214 height 53
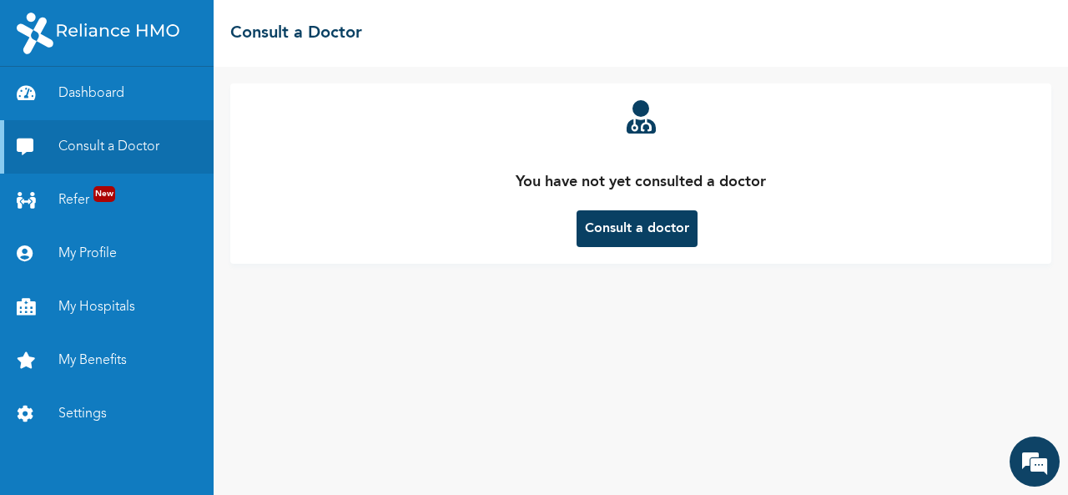
click at [611, 229] on button "Consult a doctor" at bounding box center [636, 228] width 121 height 37
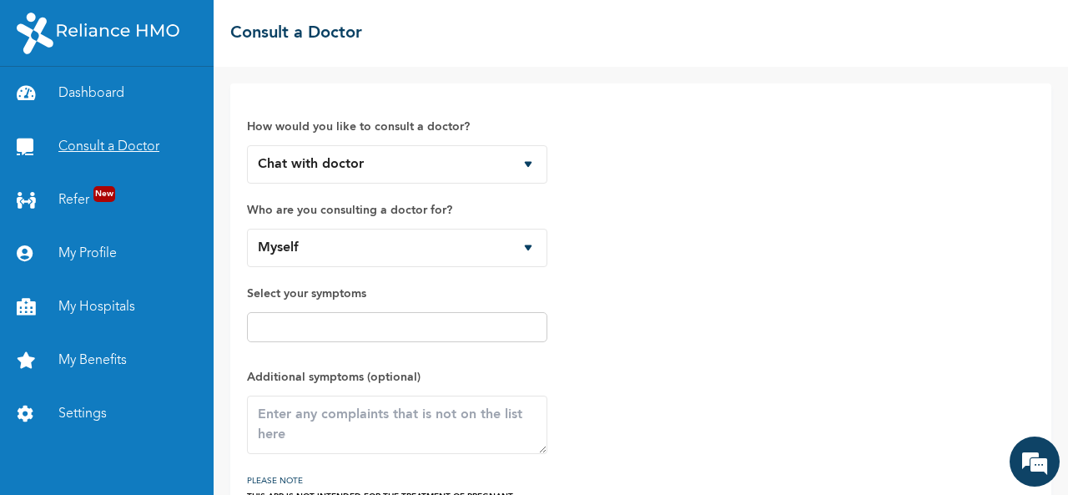
click at [140, 148] on link "Consult a Doctor" at bounding box center [107, 146] width 214 height 53
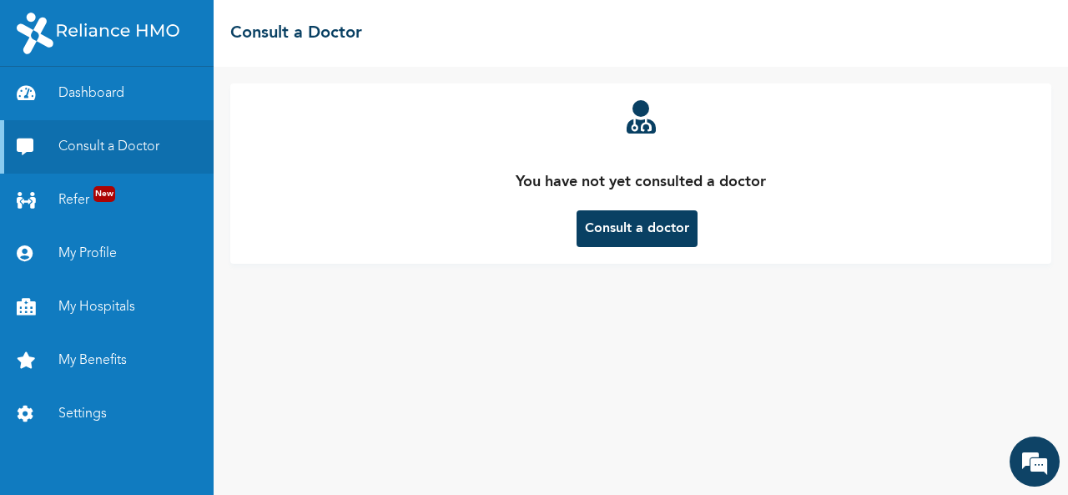
click at [614, 222] on button "Consult a doctor" at bounding box center [636, 228] width 121 height 37
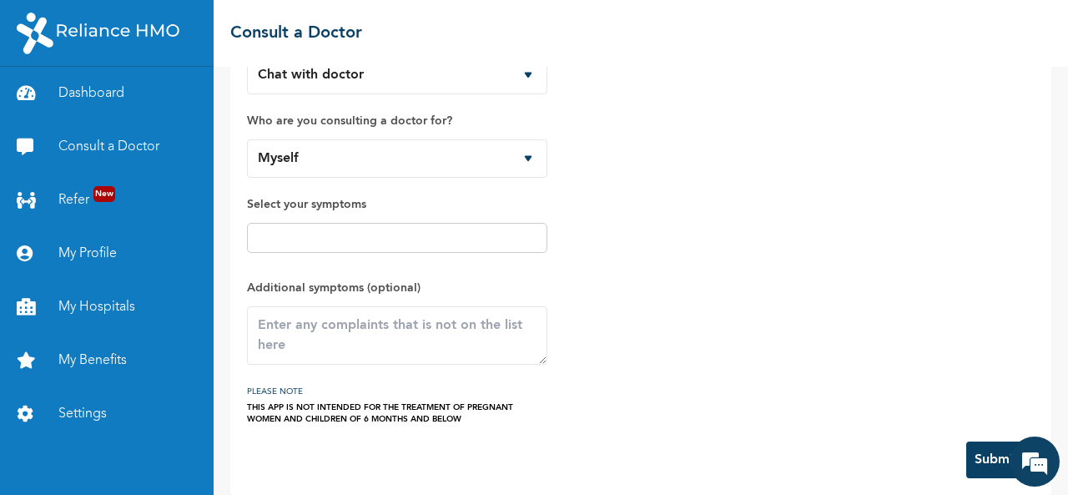
scroll to position [96, 0]
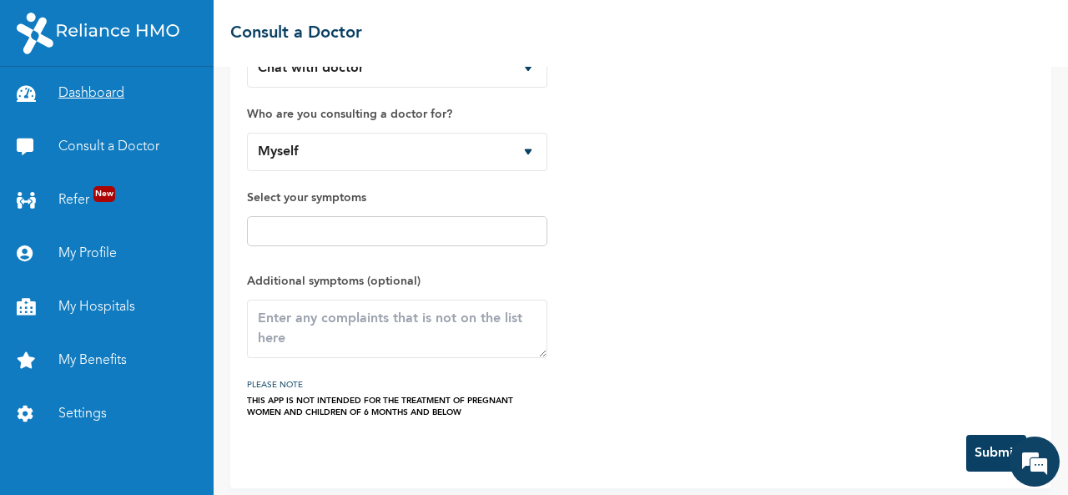
click at [68, 98] on link "Dashboard" at bounding box center [107, 93] width 214 height 53
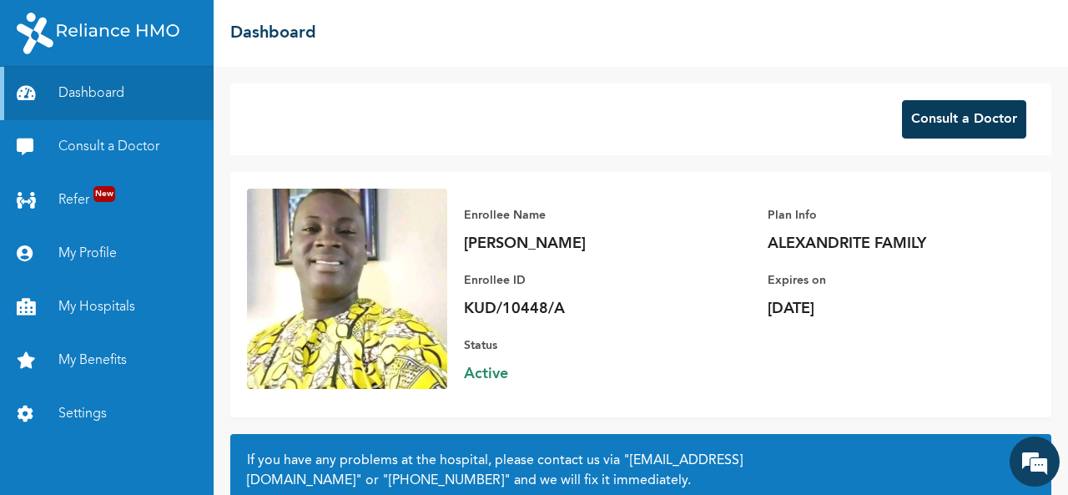
click at [923, 125] on button "Consult a Doctor" at bounding box center [964, 119] width 124 height 38
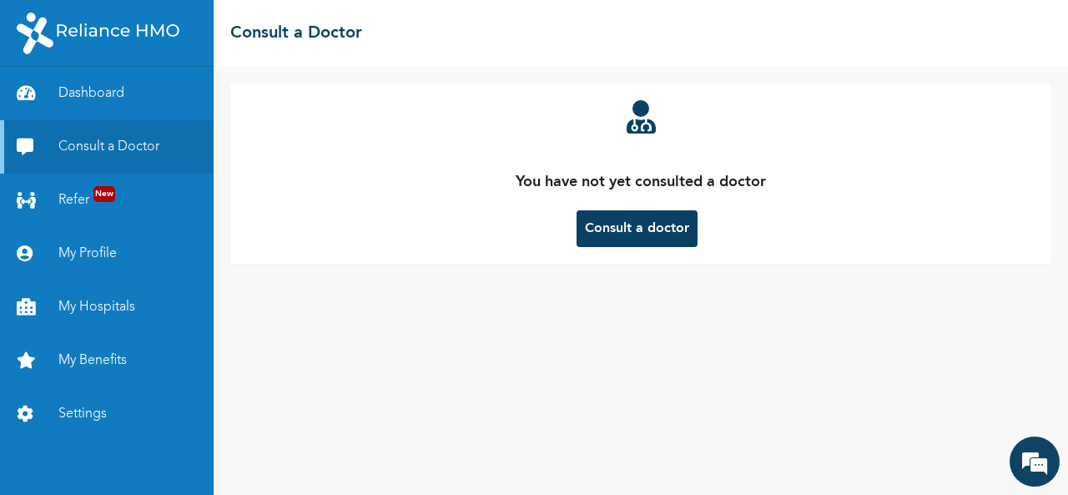
click at [923, 125] on div "You have not yet consulted a doctor Consult a doctor" at bounding box center [641, 173] width 788 height 147
click at [669, 218] on button "Consult a doctor" at bounding box center [636, 228] width 121 height 37
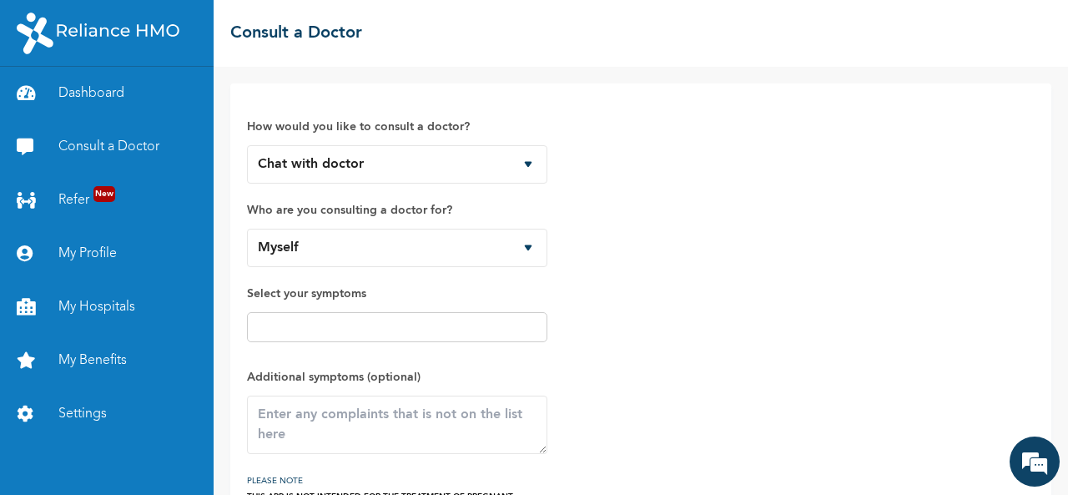
click at [669, 218] on div "How would you like to consult a doctor? Chat with doctor Phone Call Who are you…" at bounding box center [641, 307] width 788 height 414
click at [153, 148] on link "Consult a Doctor" at bounding box center [107, 146] width 214 height 53
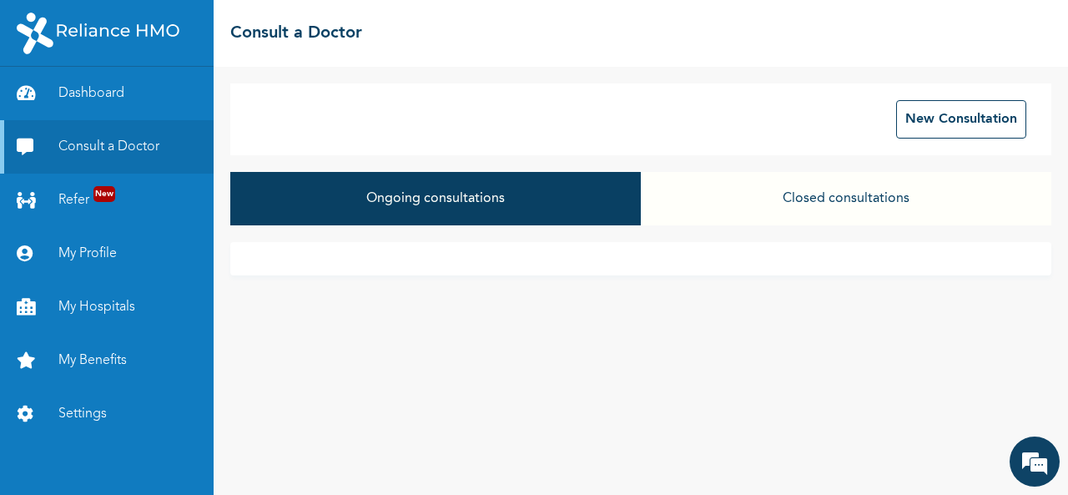
click at [813, 196] on button "Closed consultations" at bounding box center [846, 198] width 410 height 53
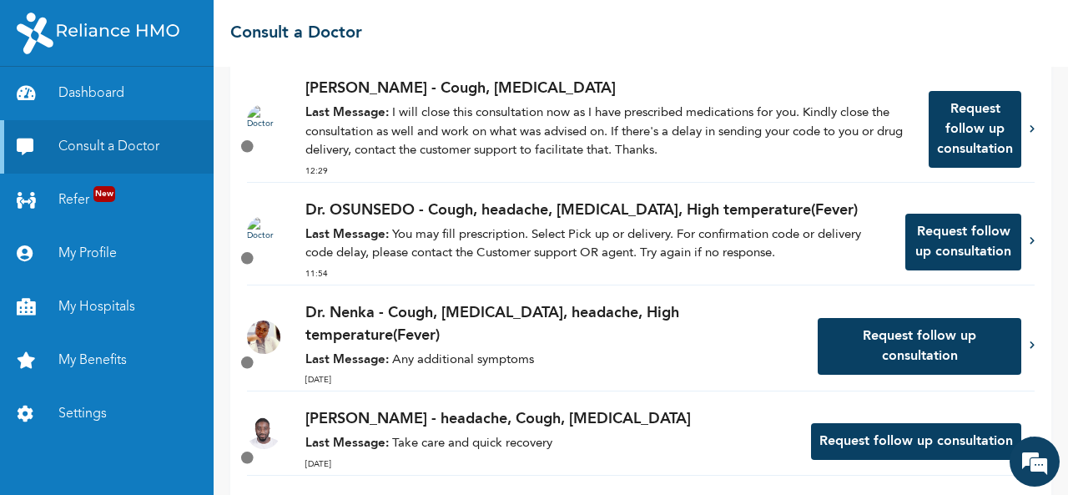
scroll to position [182, 0]
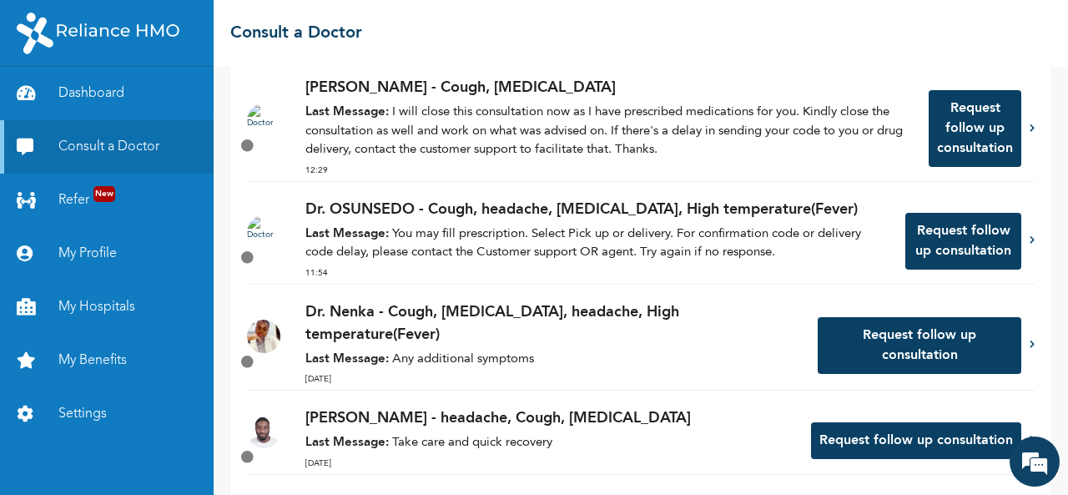
click at [502, 109] on p "Last Message: I will close this consultation now as I have prescribed medicatio…" at bounding box center [608, 131] width 606 height 57
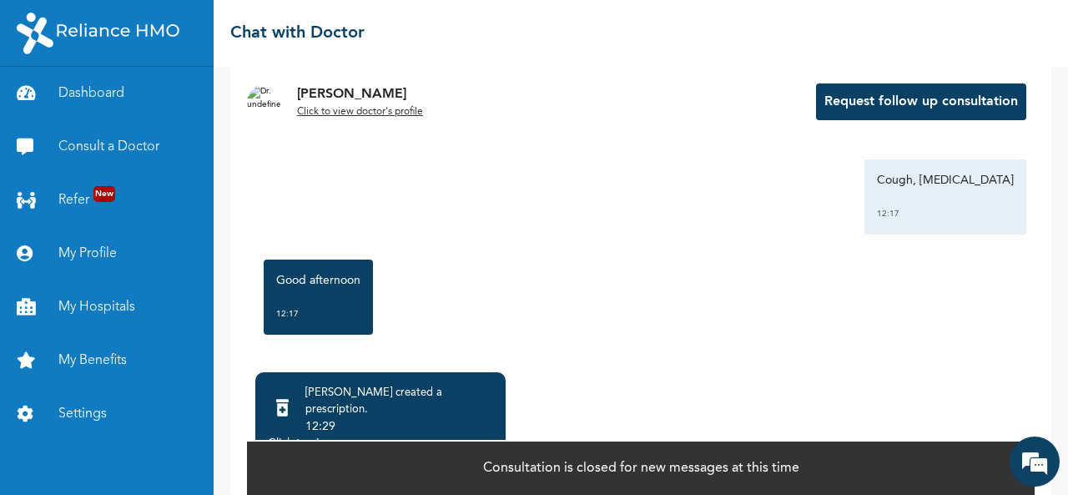
scroll to position [136, 0]
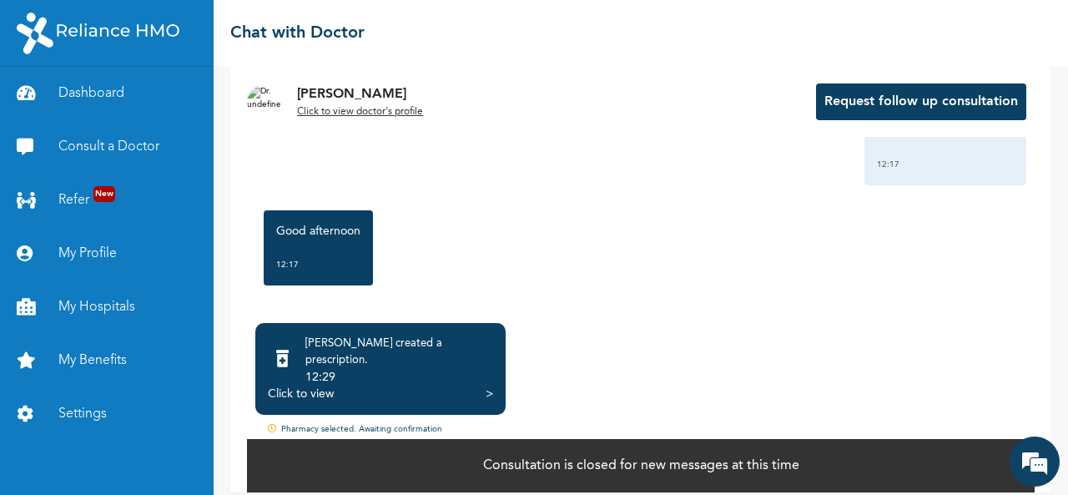
click at [323, 385] on div "Click to view" at bounding box center [301, 393] width 66 height 17
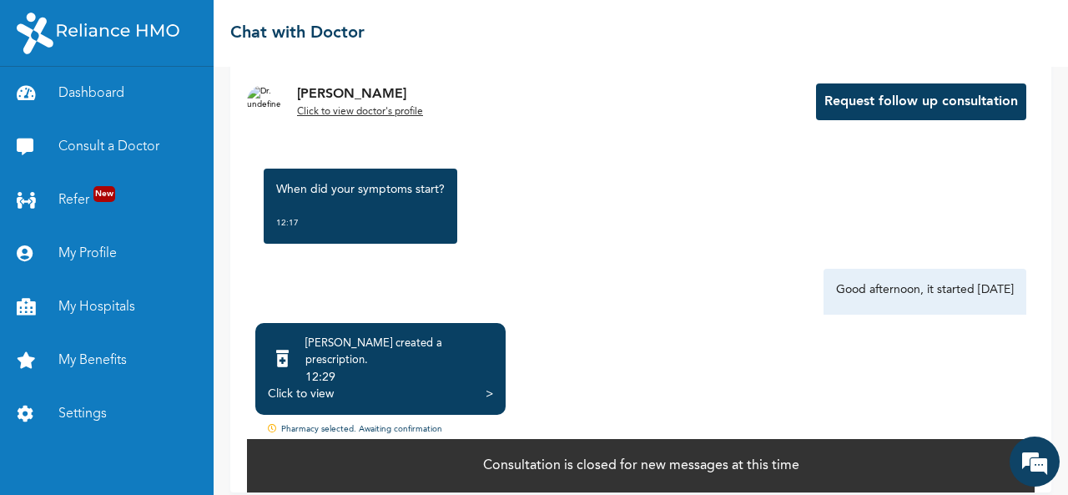
scroll to position [151, 0]
click at [640, 243] on div "When did your symptoms start? 12:17" at bounding box center [640, 205] width 771 height 92
click at [579, 199] on div "When did your symptoms start? 12:17" at bounding box center [640, 205] width 771 height 92
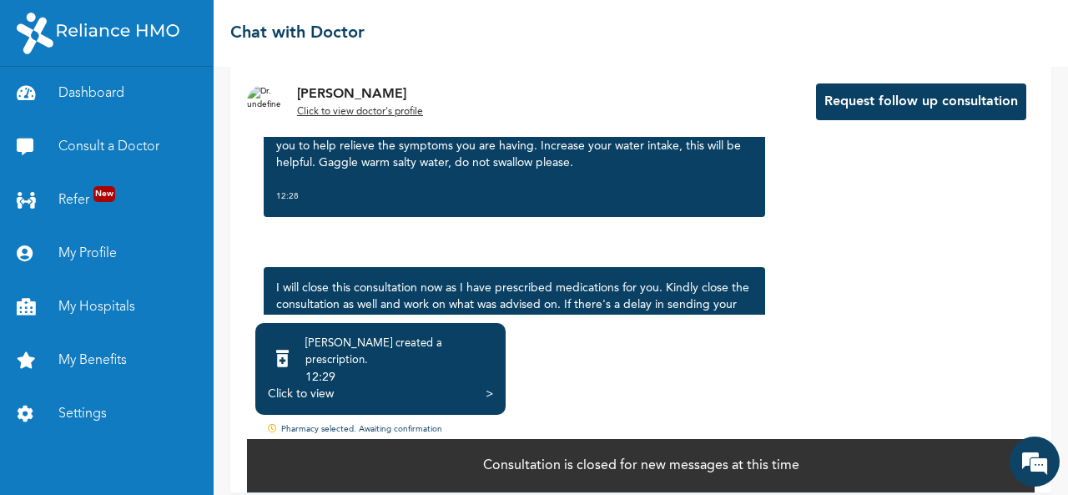
scroll to position [1151, 0]
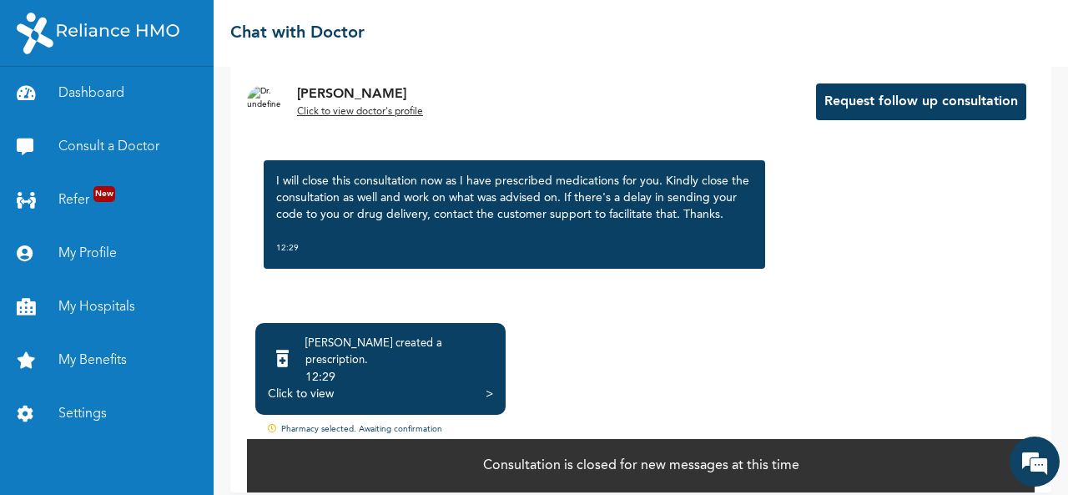
click at [299, 385] on div "Click to view" at bounding box center [301, 393] width 66 height 17
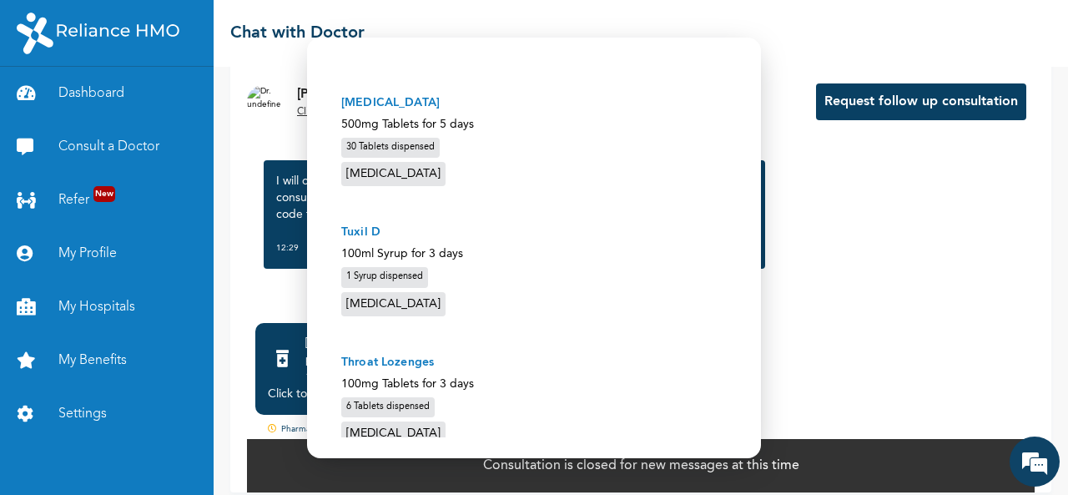
scroll to position [0, 0]
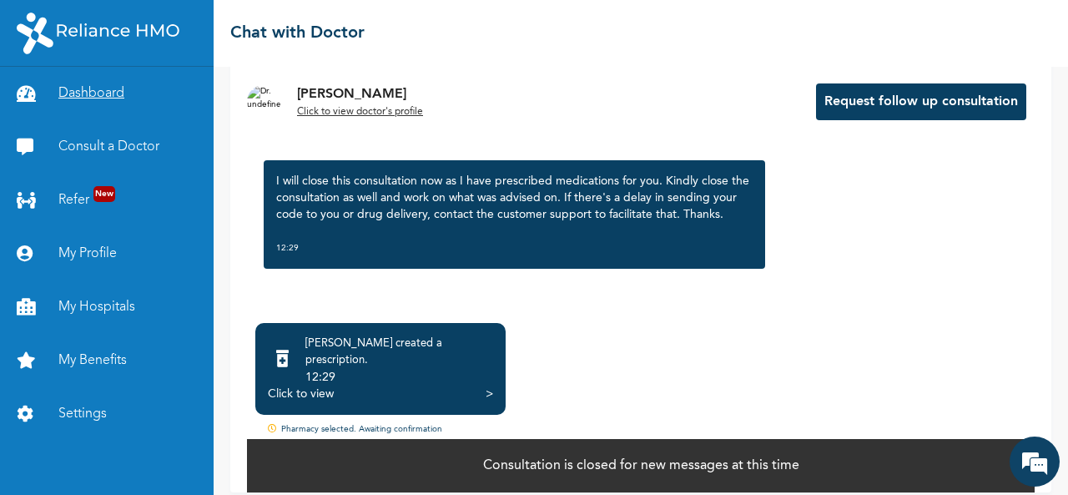
click at [64, 93] on link "Dashboard" at bounding box center [107, 93] width 214 height 53
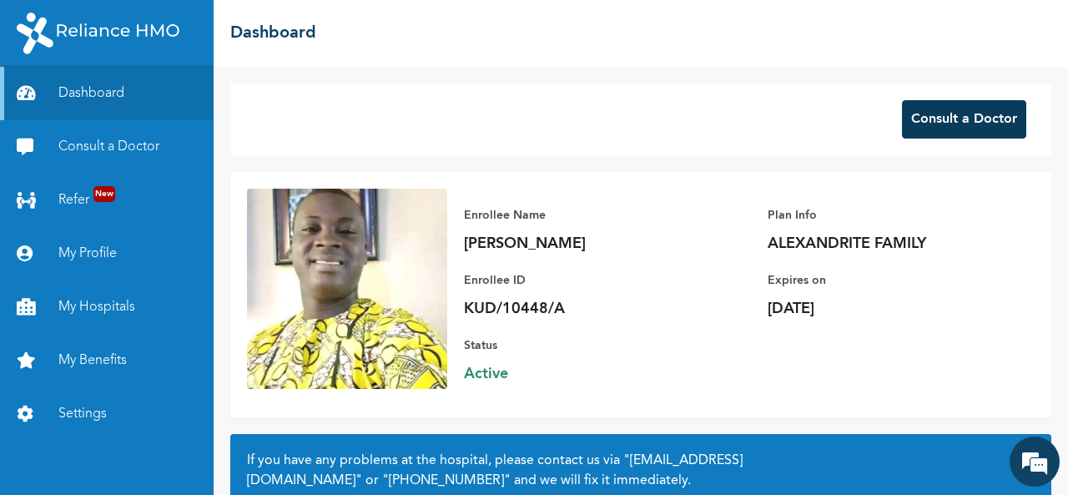
click at [902, 130] on button "Consult a Doctor" at bounding box center [964, 119] width 124 height 38
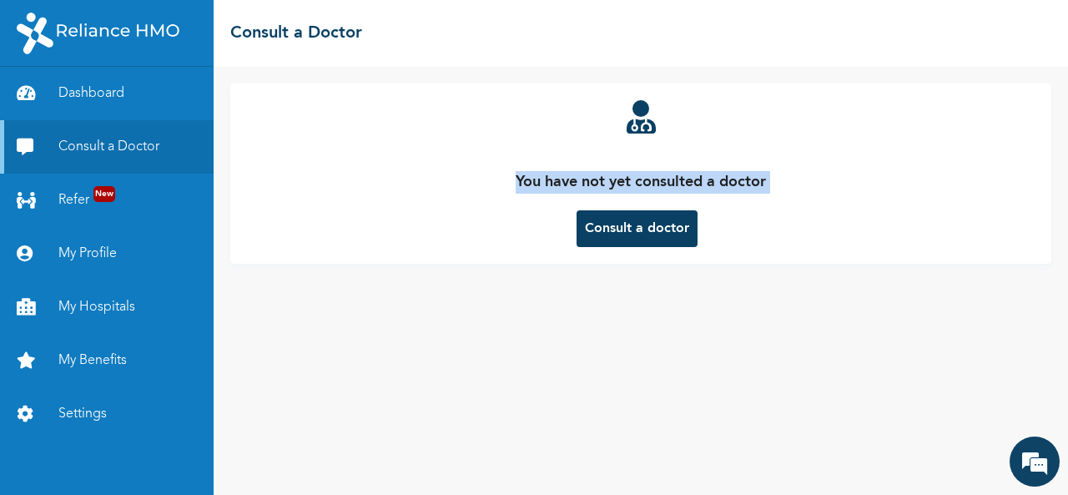
click at [901, 130] on div "You have not yet consulted a doctor Consult a doctor" at bounding box center [641, 173] width 788 height 147
click at [838, 246] on div "You have not yet consulted a doctor Consult a doctor" at bounding box center [641, 173] width 788 height 147
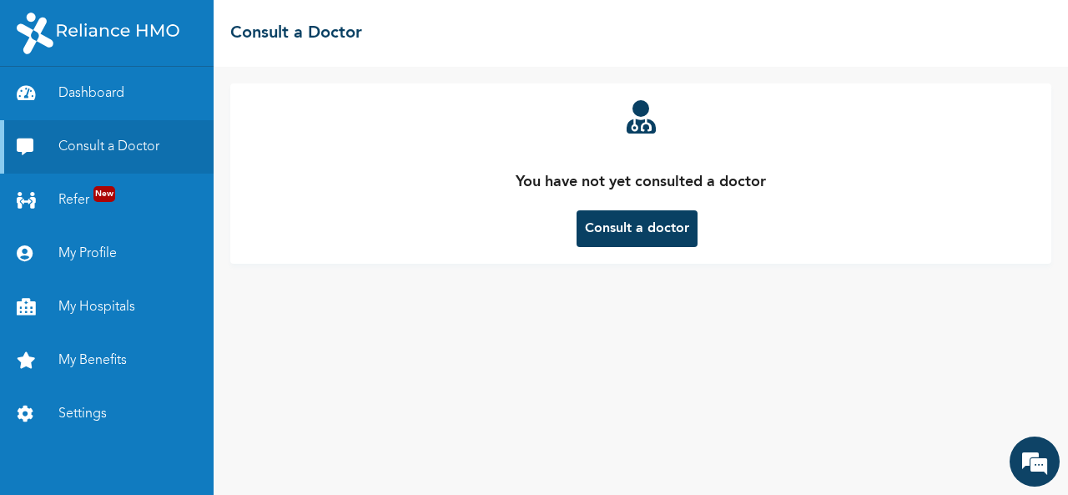
click at [639, 230] on button "Consult a doctor" at bounding box center [636, 228] width 121 height 37
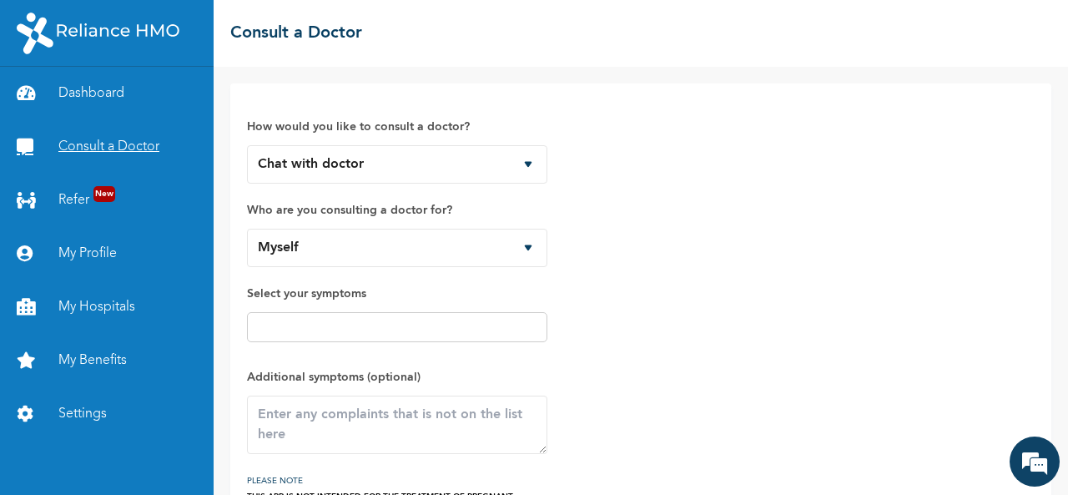
click at [113, 143] on link "Consult a Doctor" at bounding box center [107, 146] width 214 height 53
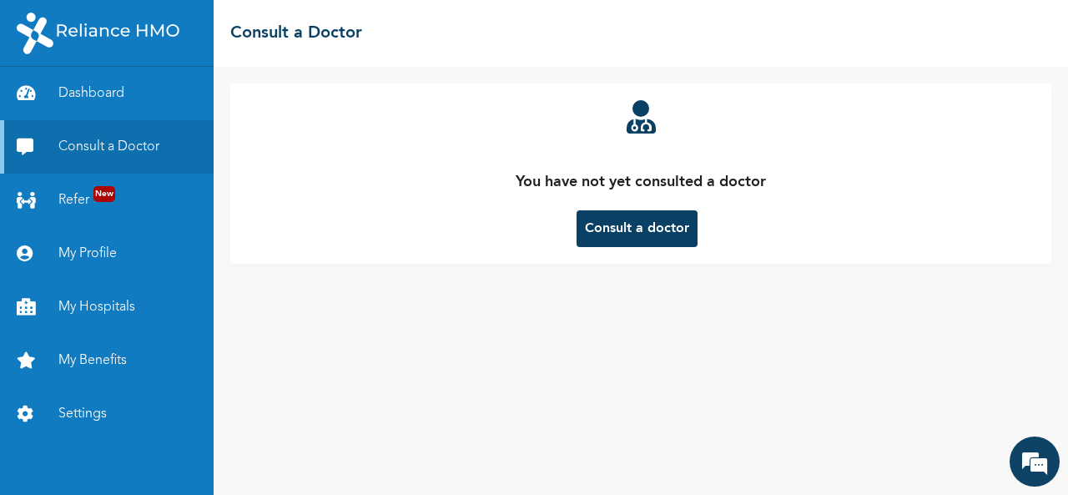
click at [625, 229] on button "Consult a doctor" at bounding box center [636, 228] width 121 height 37
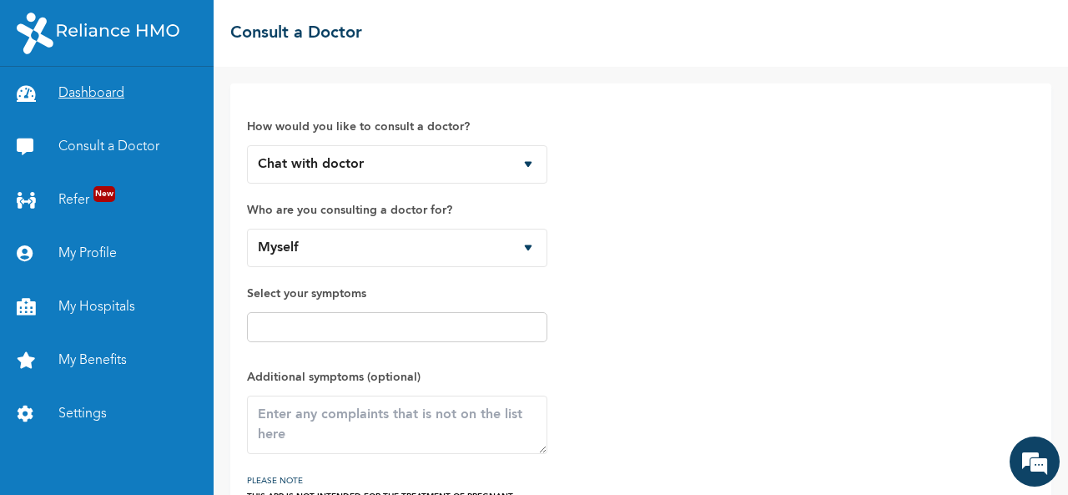
click at [96, 94] on link "Dashboard" at bounding box center [107, 93] width 214 height 53
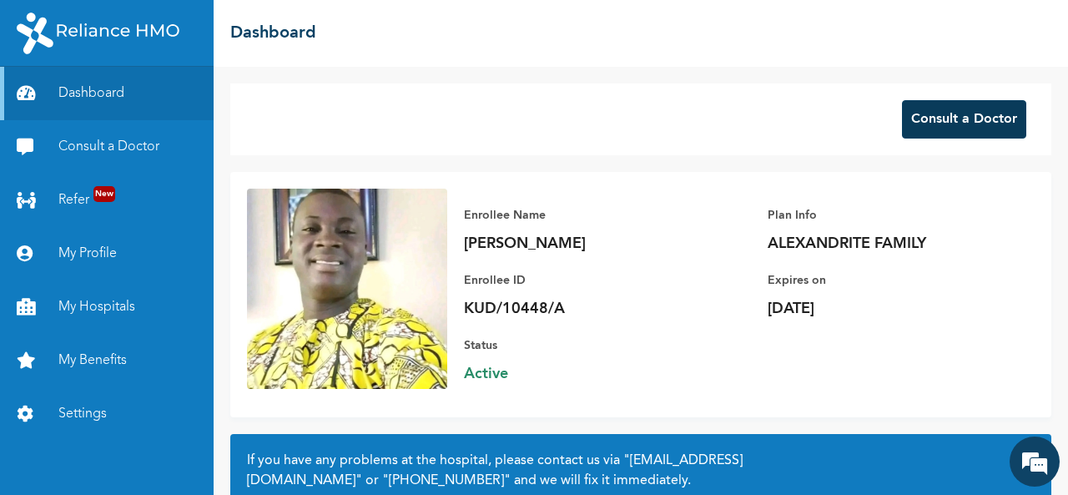
click at [959, 117] on button "Consult a Doctor" at bounding box center [964, 119] width 124 height 38
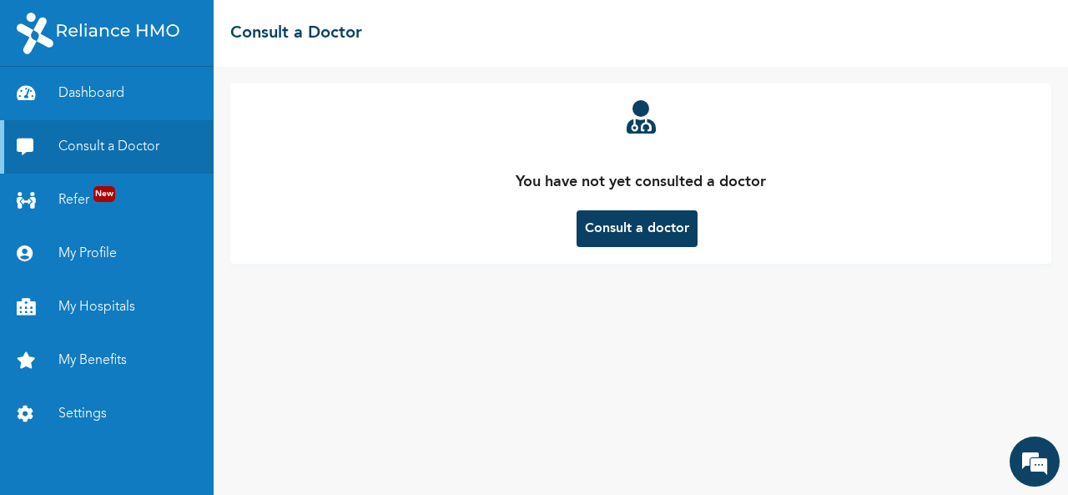
click at [662, 224] on button "Consult a doctor" at bounding box center [636, 228] width 121 height 37
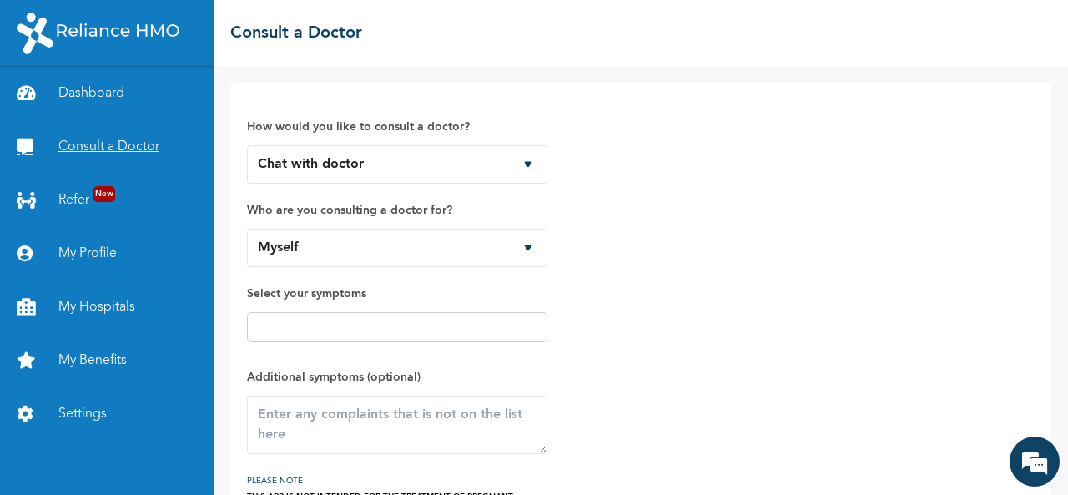
click at [140, 146] on link "Consult a Doctor" at bounding box center [107, 146] width 214 height 53
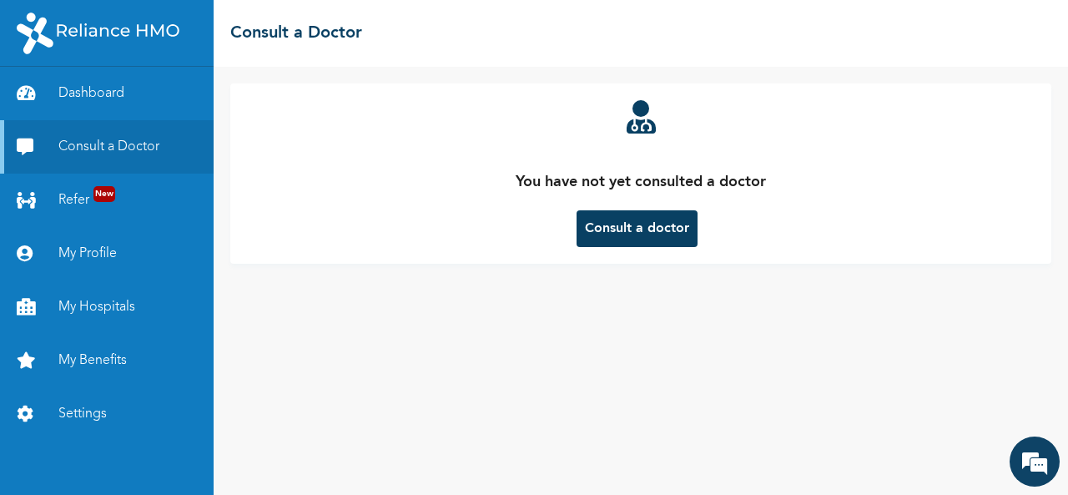
click at [619, 233] on button "Consult a doctor" at bounding box center [636, 228] width 121 height 37
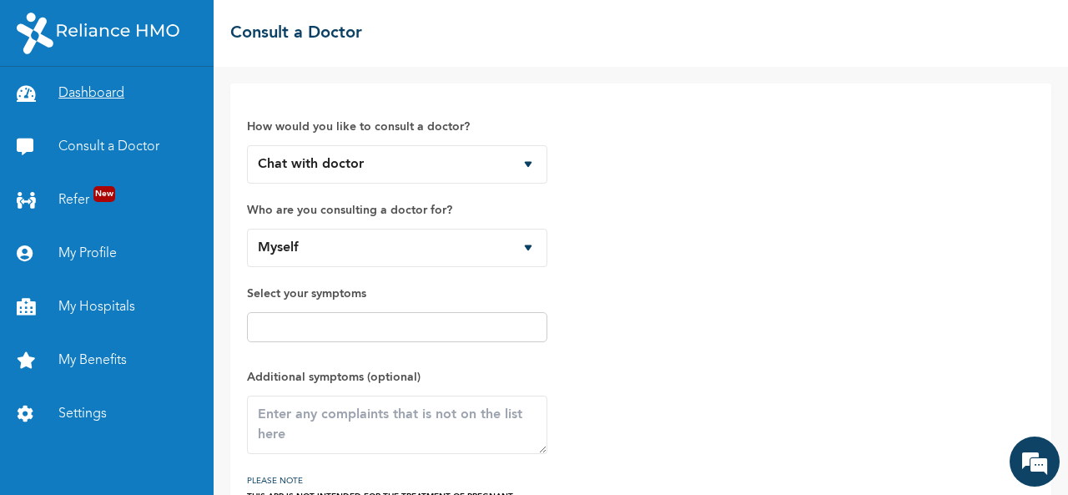
click at [102, 99] on link "Dashboard" at bounding box center [107, 93] width 214 height 53
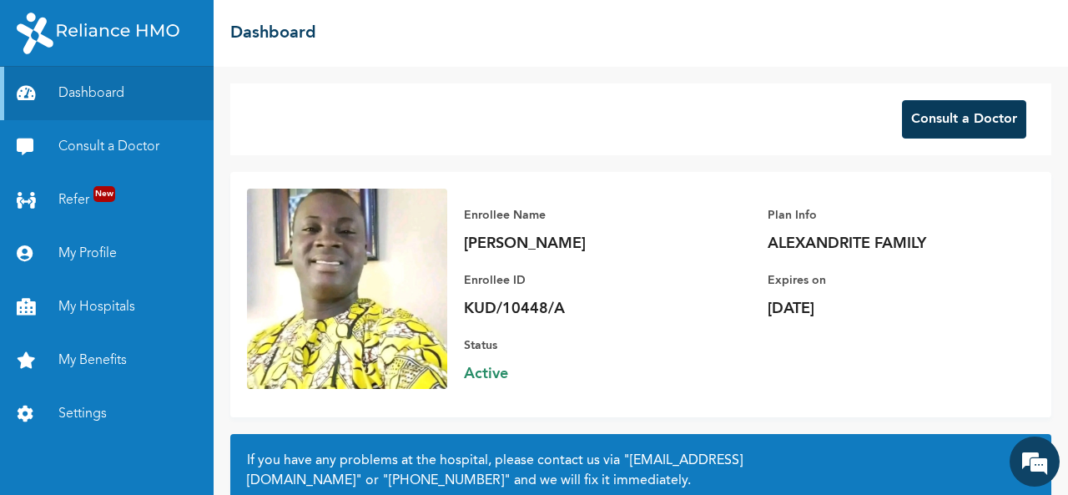
click at [922, 126] on button "Consult a Doctor" at bounding box center [964, 119] width 124 height 38
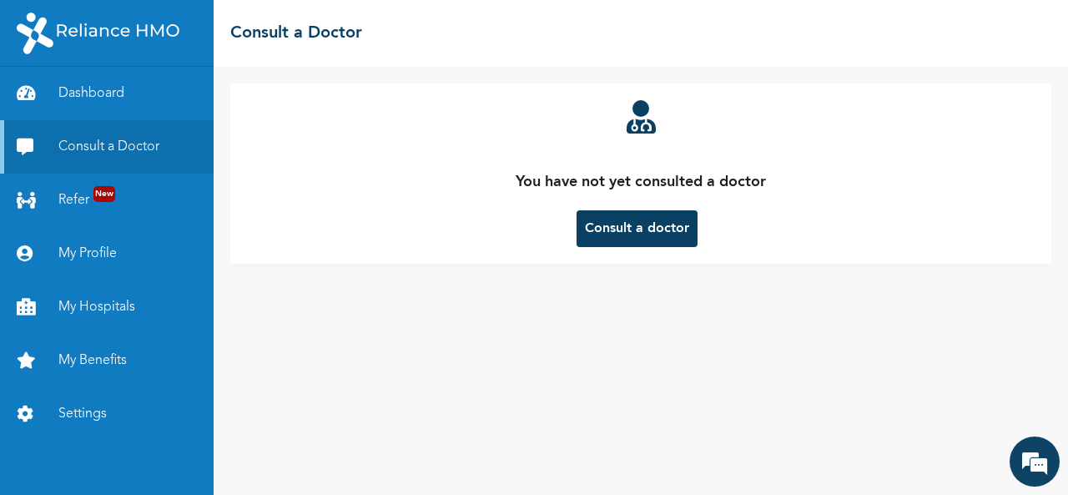
click at [604, 225] on button "Consult a doctor" at bounding box center [636, 228] width 121 height 37
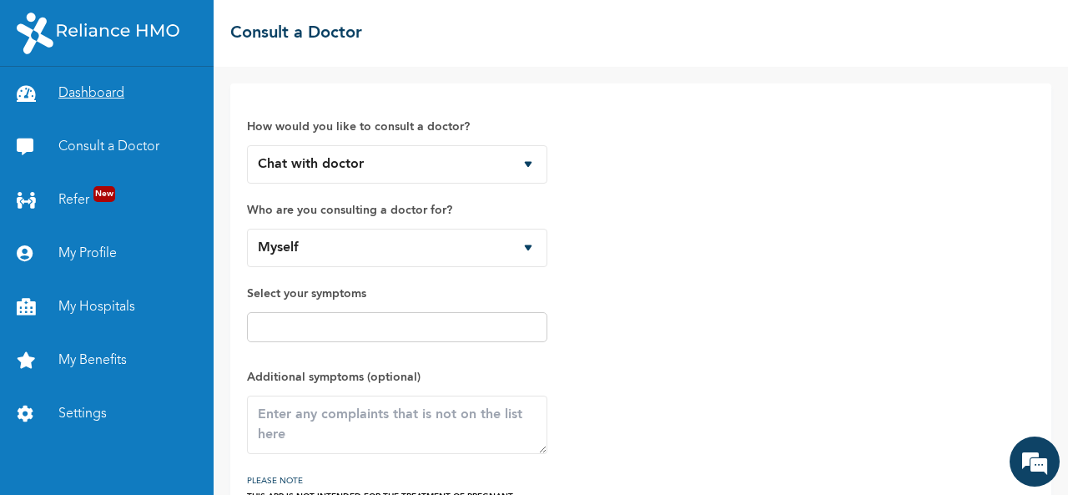
click at [117, 81] on link "Dashboard" at bounding box center [107, 93] width 214 height 53
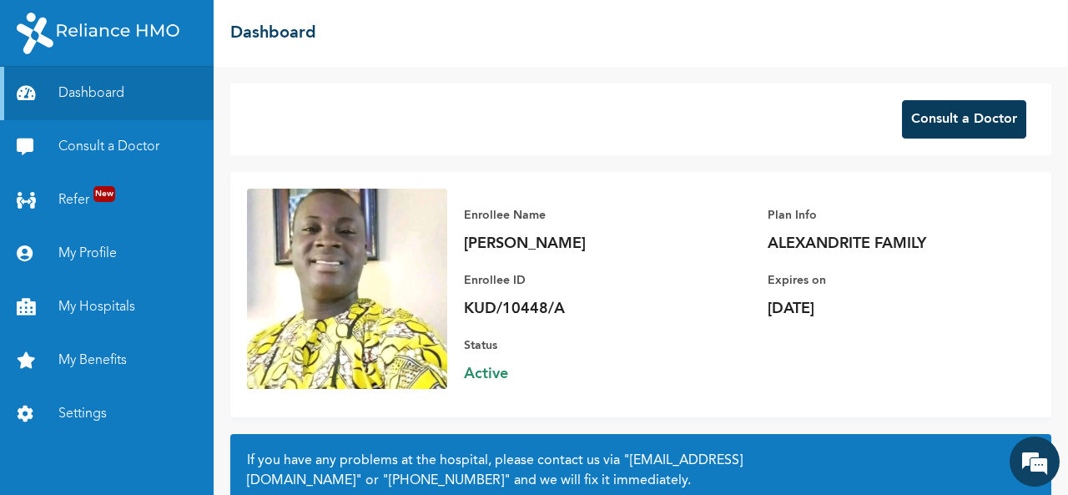
click at [940, 128] on button "Consult a Doctor" at bounding box center [964, 119] width 124 height 38
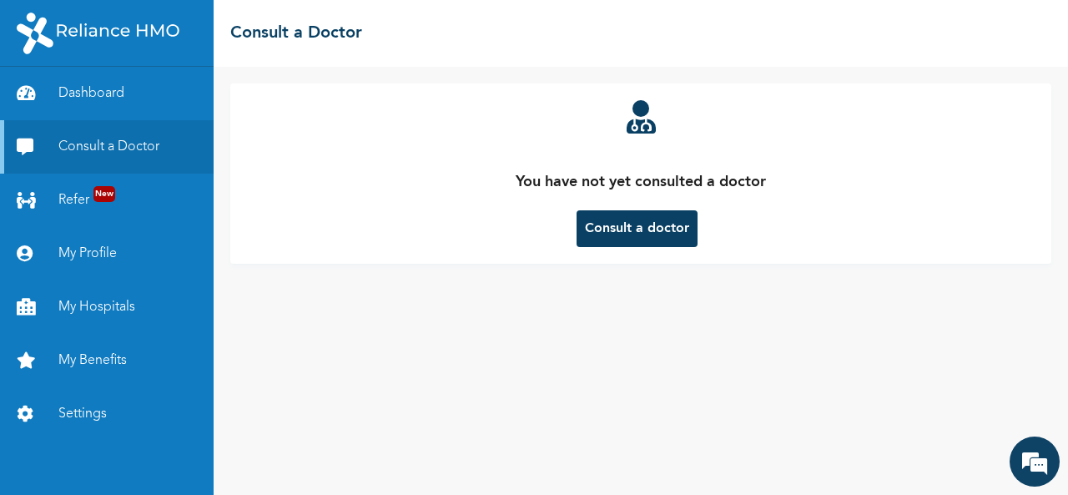
click at [669, 193] on p "You have not yet consulted a doctor" at bounding box center [641, 182] width 250 height 23
click at [626, 226] on button "Consult a doctor" at bounding box center [636, 228] width 121 height 37
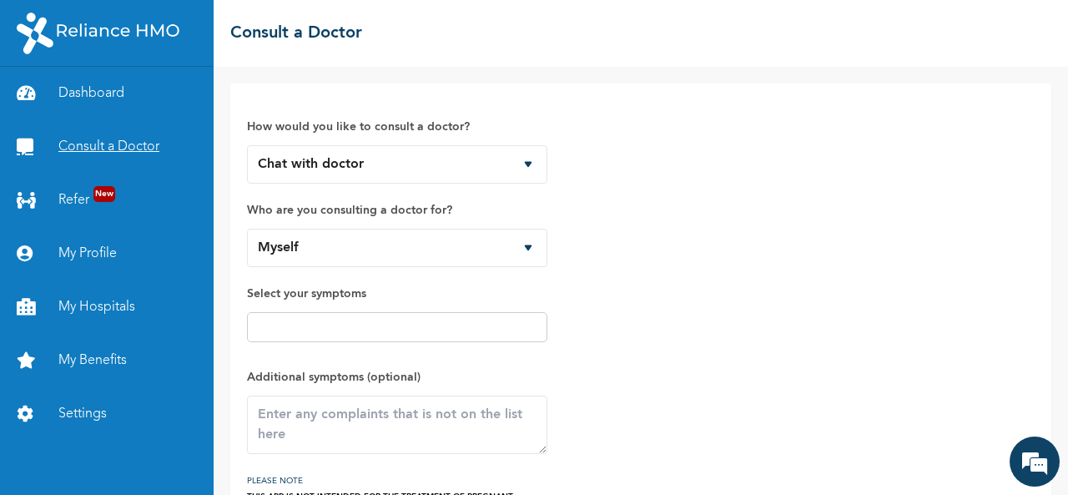
click at [132, 142] on link "Consult a Doctor" at bounding box center [107, 146] width 214 height 53
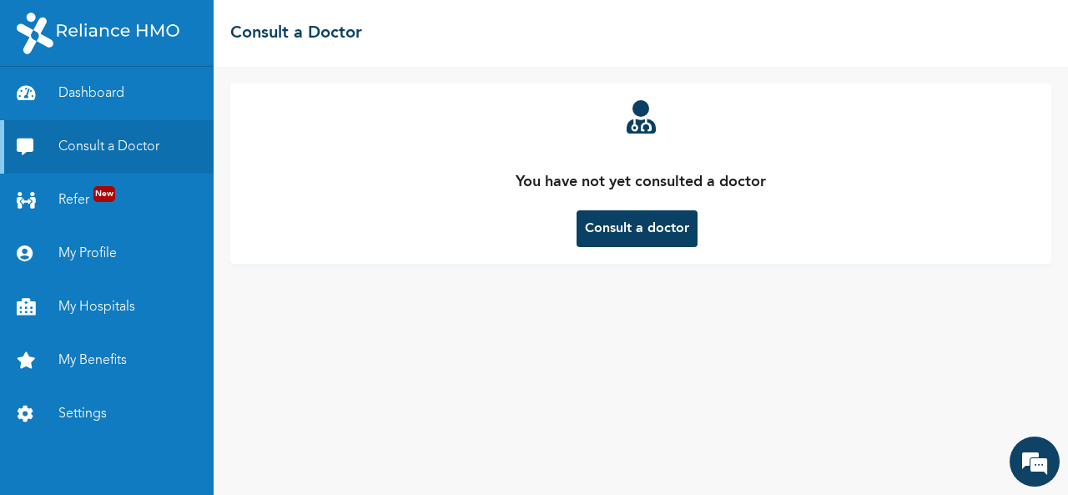
click at [635, 227] on button "Consult a doctor" at bounding box center [636, 228] width 121 height 37
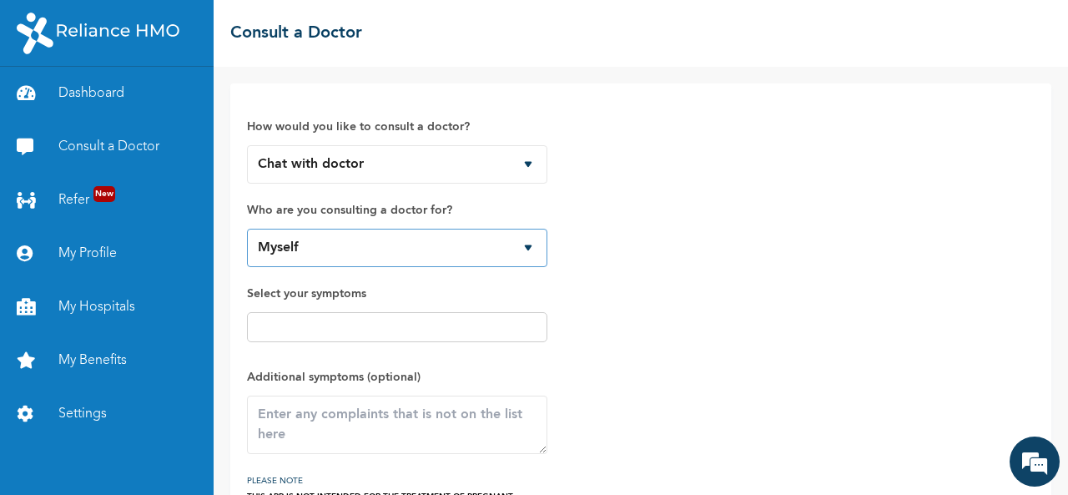
click at [527, 244] on select "Myself" at bounding box center [397, 248] width 300 height 38
click at [612, 271] on div "How would you like to consult a doctor? Chat with doctor Phone Call Who are you…" at bounding box center [641, 307] width 788 height 414
click at [103, 151] on link "Consult a Doctor" at bounding box center [107, 146] width 214 height 53
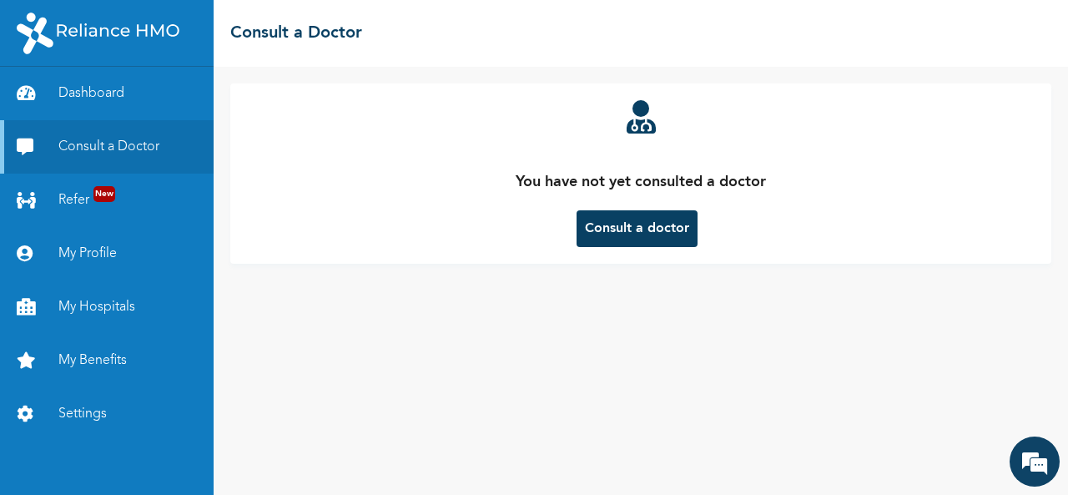
click at [611, 237] on button "Consult a doctor" at bounding box center [636, 228] width 121 height 37
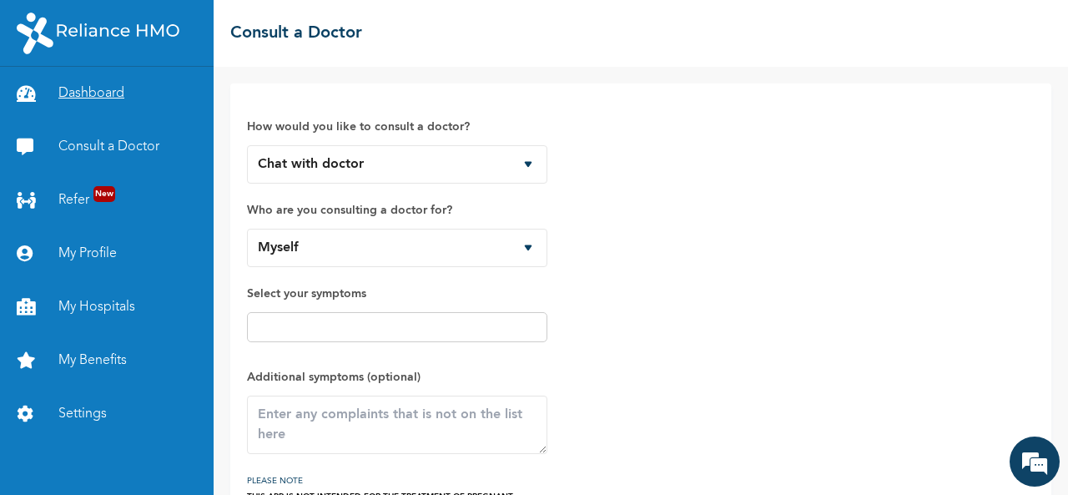
click at [52, 94] on link "Dashboard" at bounding box center [107, 93] width 214 height 53
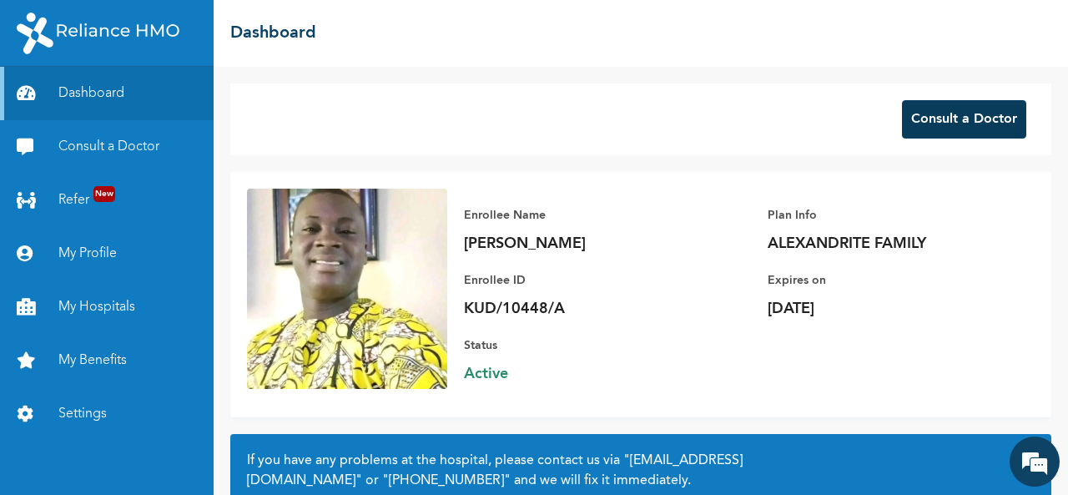
click at [930, 124] on button "Consult a Doctor" at bounding box center [964, 119] width 124 height 38
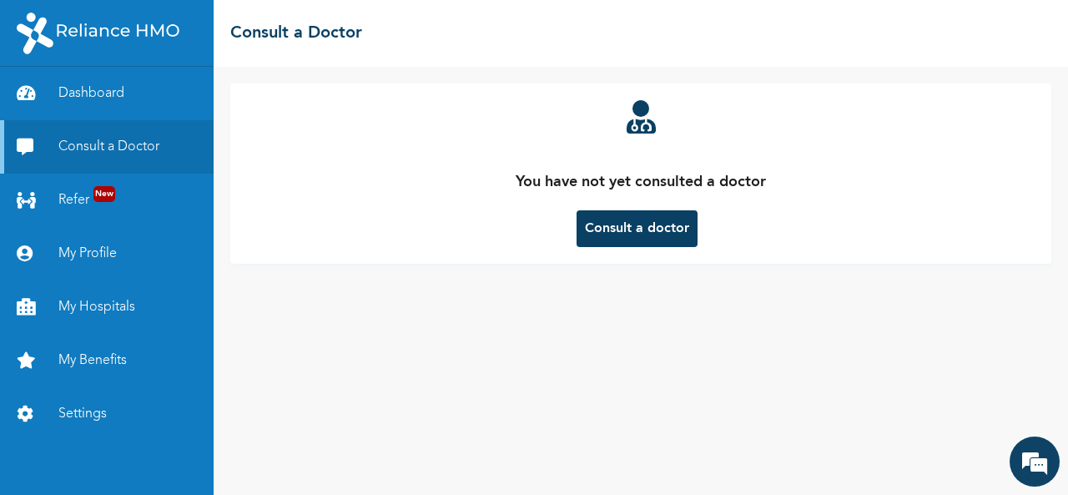
click at [676, 231] on button "Consult a doctor" at bounding box center [636, 228] width 121 height 37
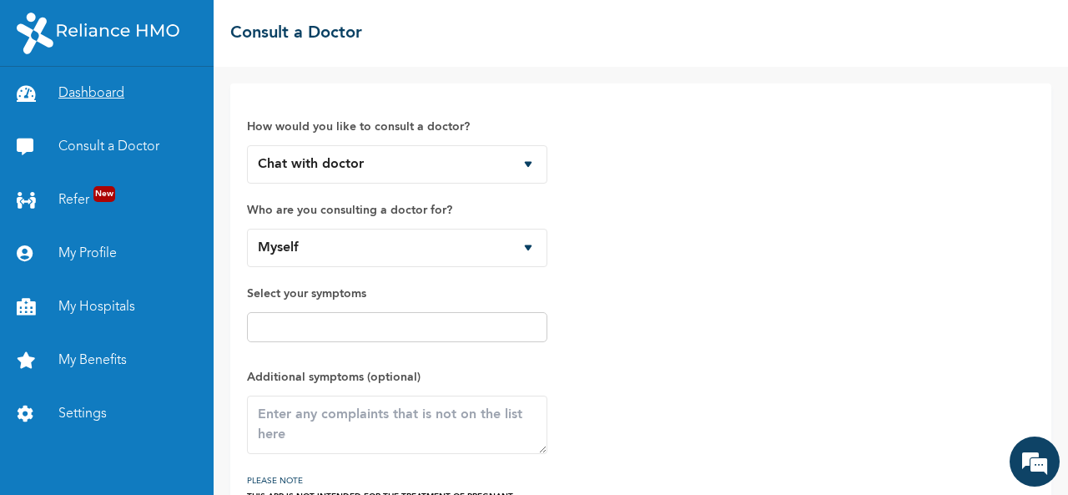
click at [98, 106] on link "Dashboard" at bounding box center [107, 93] width 214 height 53
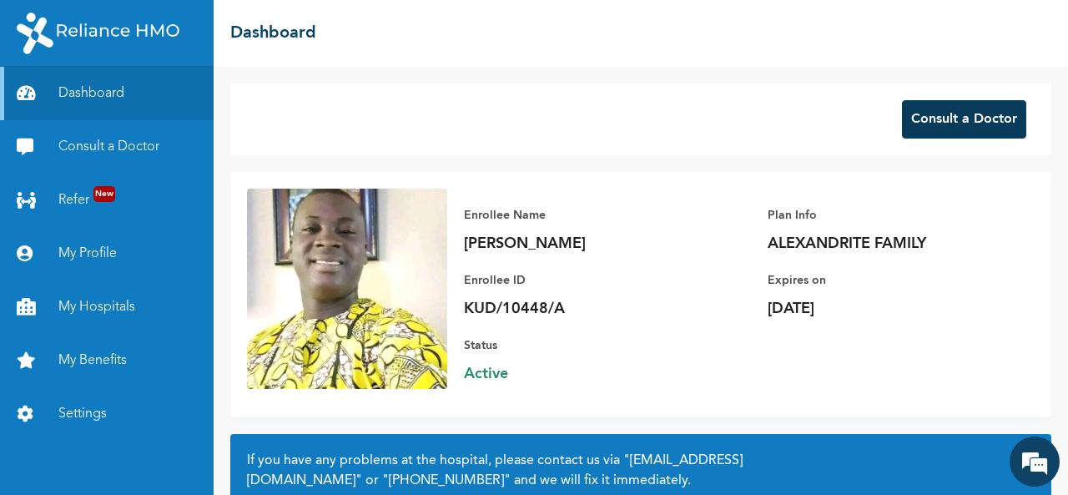
click at [959, 116] on button "Consult a Doctor" at bounding box center [964, 119] width 124 height 38
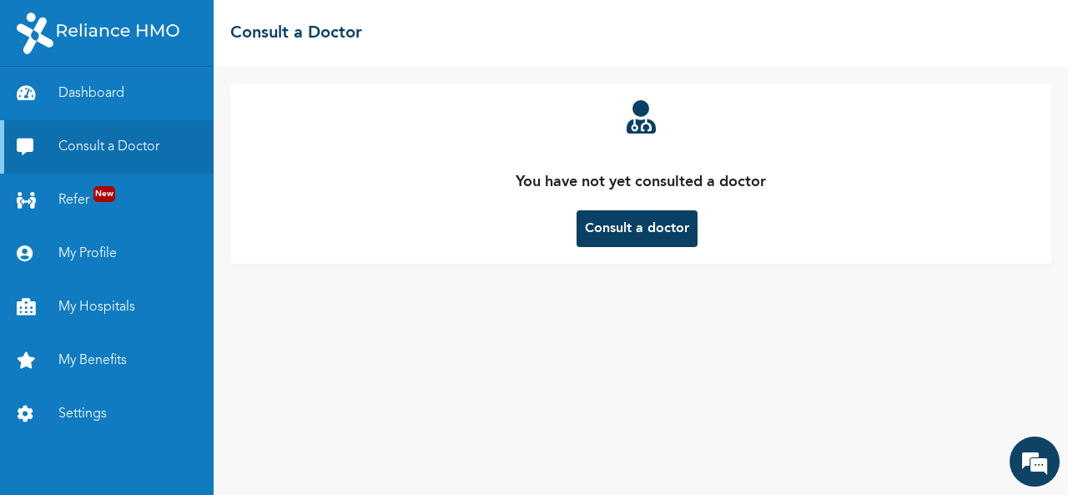
click at [658, 228] on button "Consult a doctor" at bounding box center [636, 228] width 121 height 37
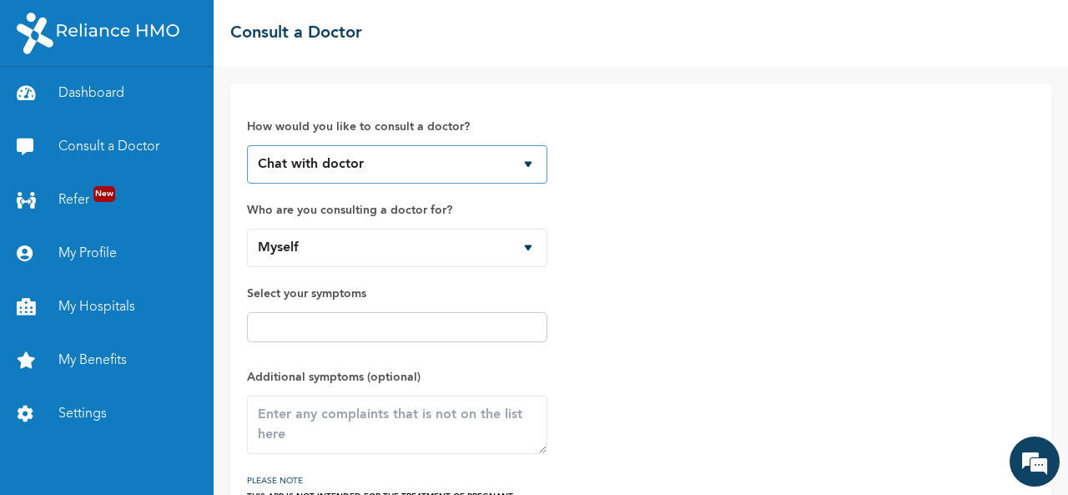
click at [529, 166] on select "Chat with doctor Phone Call" at bounding box center [397, 164] width 300 height 38
click at [247, 145] on select "Chat with doctor Phone Call" at bounding box center [397, 164] width 300 height 38
click at [62, 144] on link "Consult a Doctor" at bounding box center [107, 146] width 214 height 53
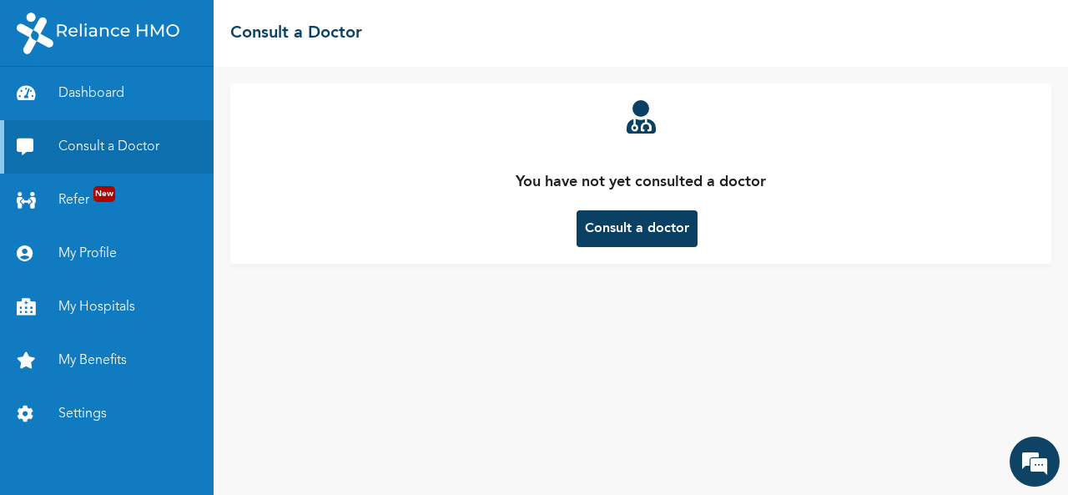
click at [602, 235] on button "Consult a doctor" at bounding box center [636, 228] width 121 height 37
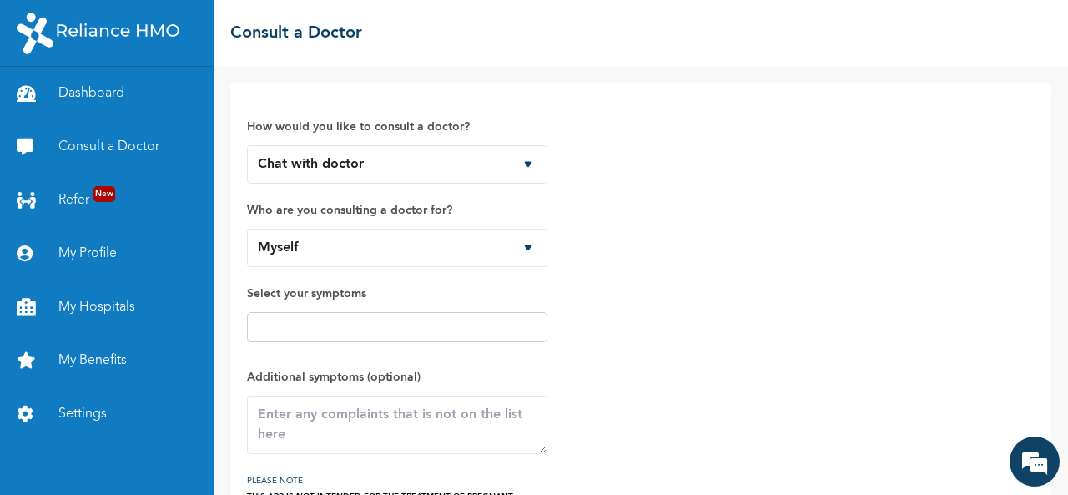
click at [57, 83] on link "Dashboard" at bounding box center [107, 93] width 214 height 53
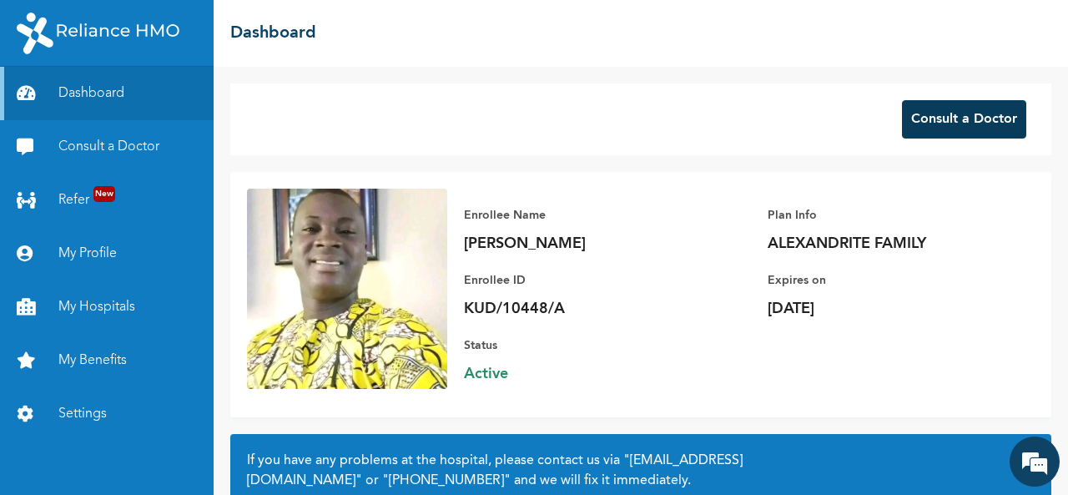
click at [972, 109] on button "Consult a Doctor" at bounding box center [964, 119] width 124 height 38
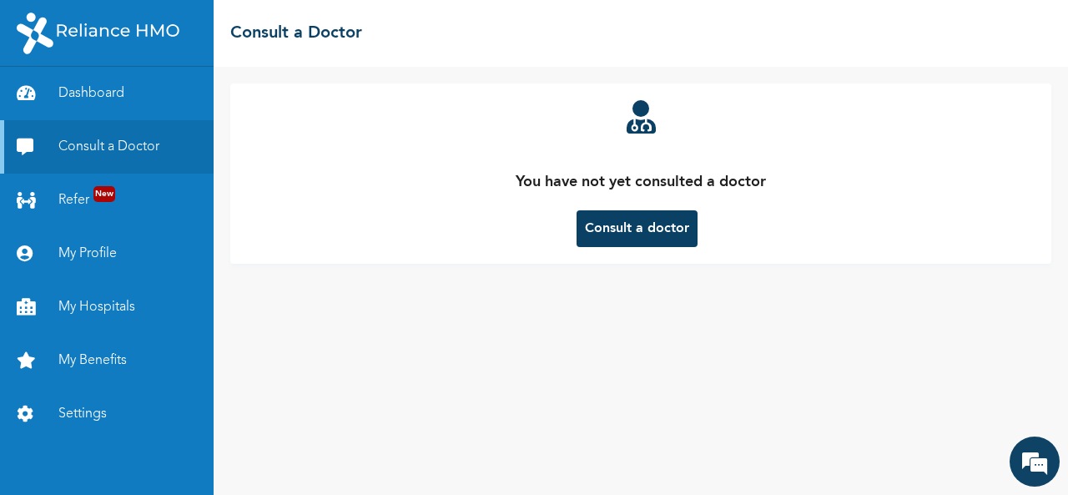
click at [654, 230] on button "Consult a doctor" at bounding box center [636, 228] width 121 height 37
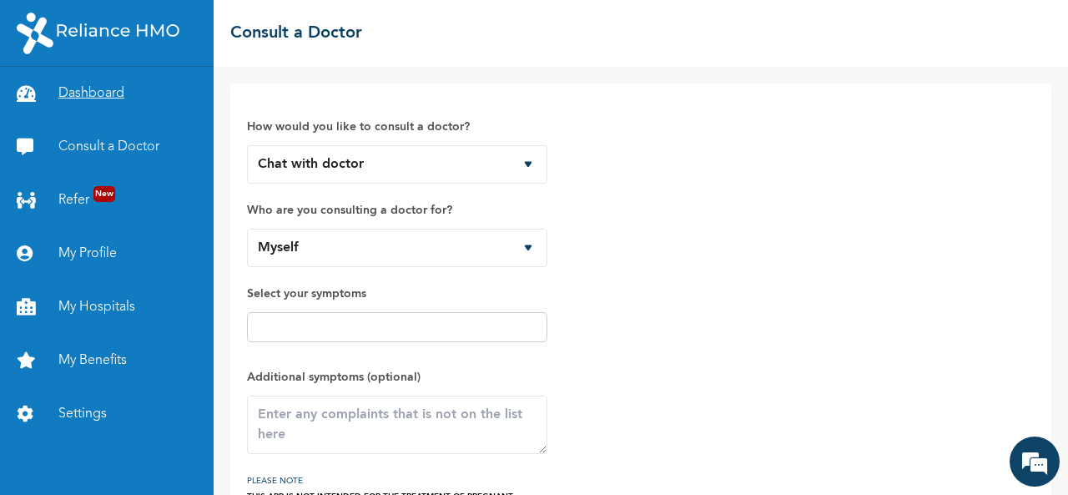
click at [100, 102] on link "Dashboard" at bounding box center [107, 93] width 214 height 53
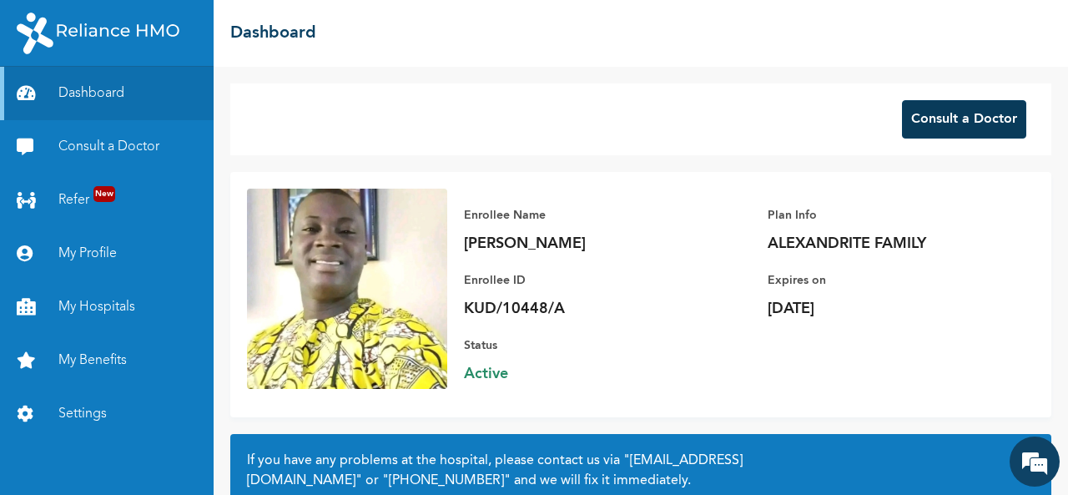
click at [931, 124] on button "Consult a Doctor" at bounding box center [964, 119] width 124 height 38
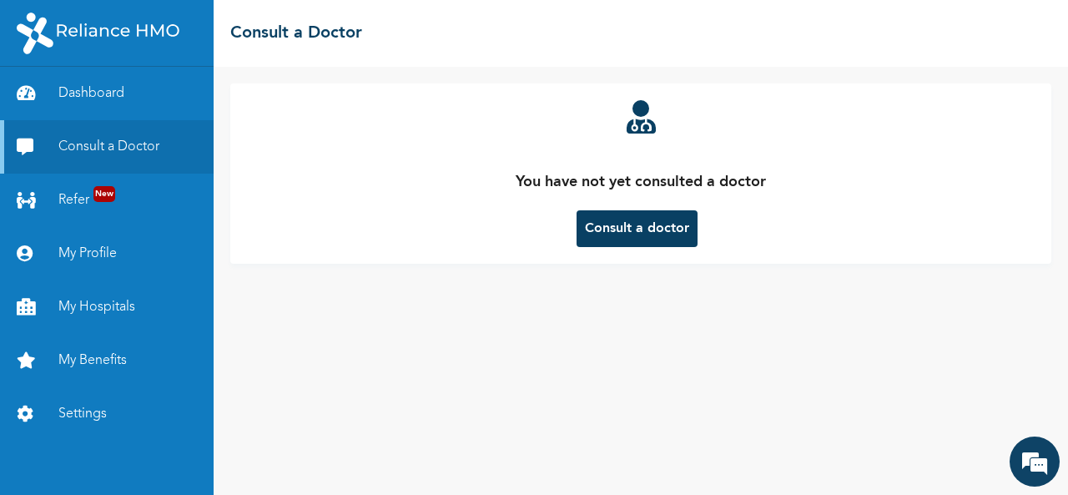
click at [683, 228] on button "Consult a doctor" at bounding box center [636, 228] width 121 height 37
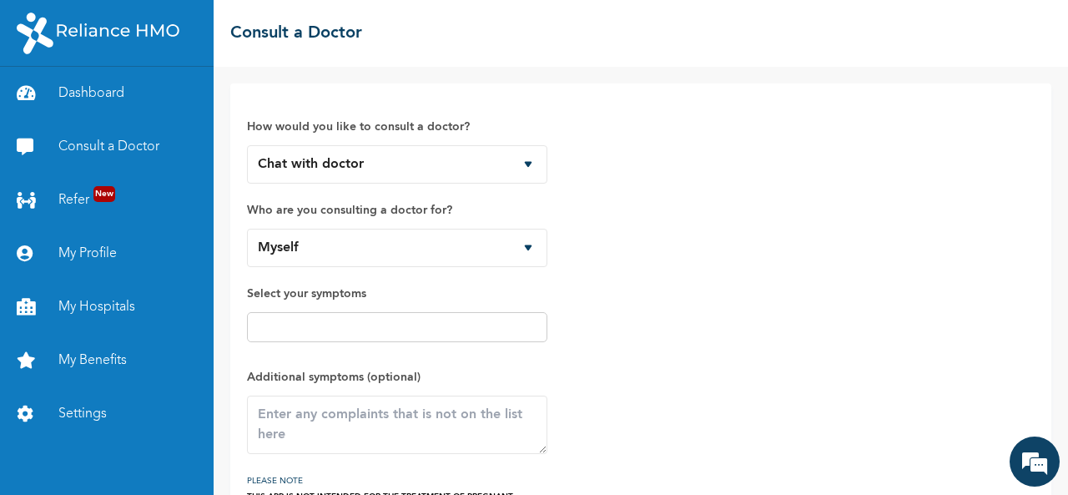
click at [683, 228] on div "How would you like to consult a doctor? Chat with doctor Phone Call Who are you…" at bounding box center [641, 307] width 788 height 414
click at [638, 228] on div "How would you like to consult a doctor? Chat with doctor Phone Call Who are you…" at bounding box center [641, 307] width 788 height 414
click at [96, 166] on link "Consult a Doctor" at bounding box center [107, 146] width 214 height 53
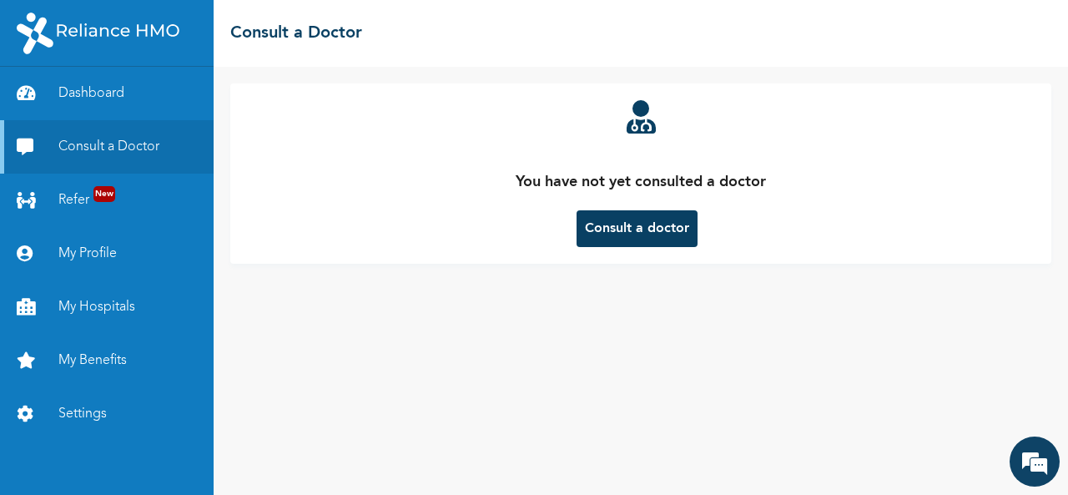
click at [591, 229] on button "Consult a doctor" at bounding box center [636, 228] width 121 height 37
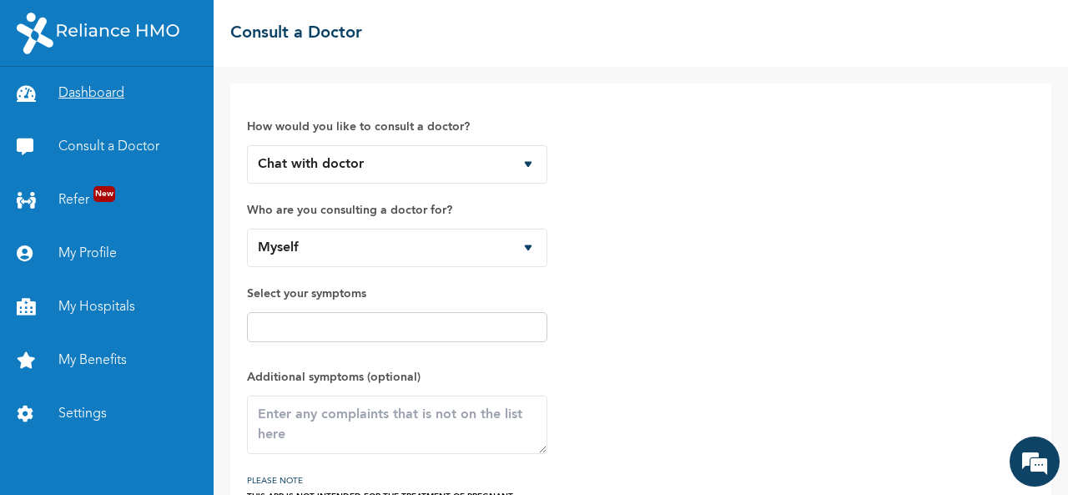
click at [29, 95] on icon at bounding box center [29, 93] width 25 height 17
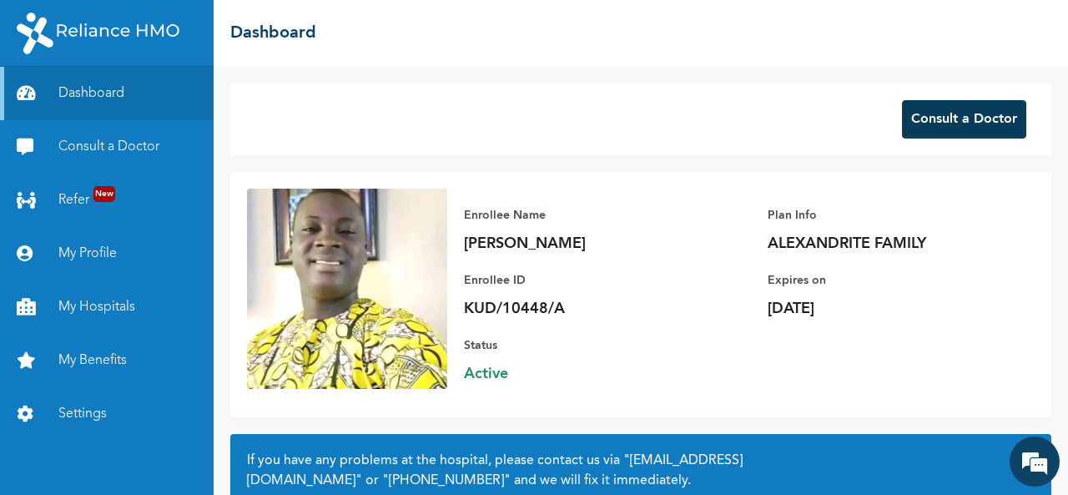
click at [929, 107] on button "Consult a Doctor" at bounding box center [964, 119] width 124 height 38
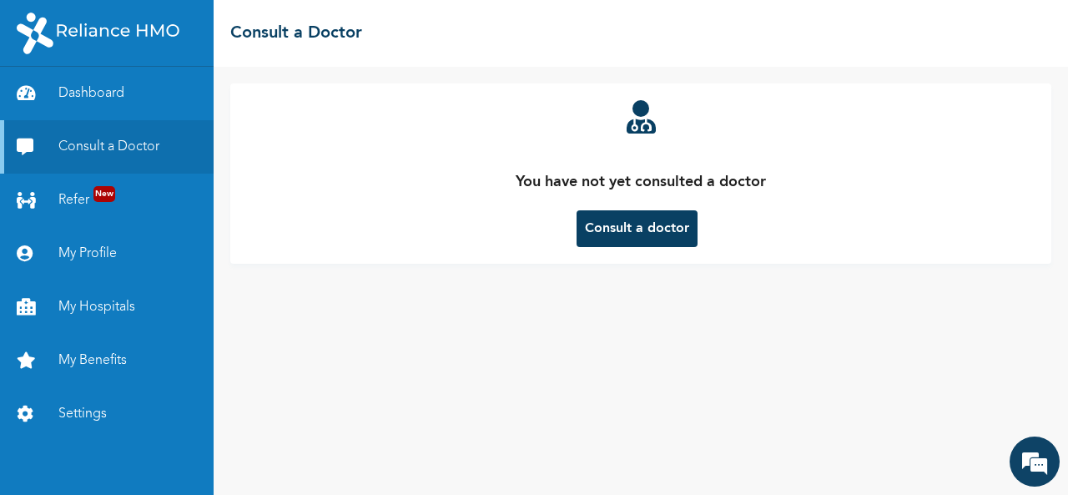
click at [627, 116] on icon at bounding box center [641, 116] width 29 height 33
click at [638, 120] on icon at bounding box center [641, 116] width 29 height 33
click at [630, 225] on button "Consult a doctor" at bounding box center [636, 228] width 121 height 37
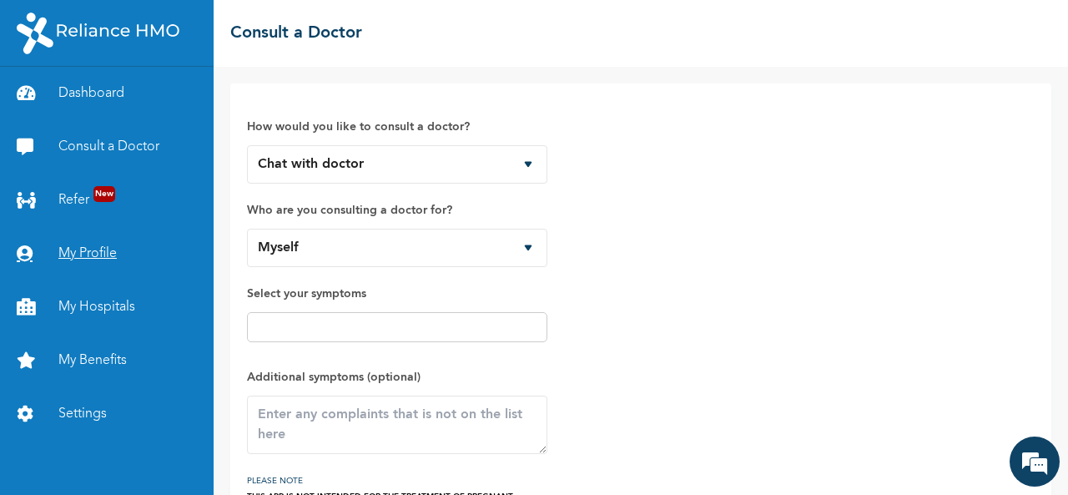
click at [102, 239] on link "My Profile" at bounding box center [107, 253] width 214 height 53
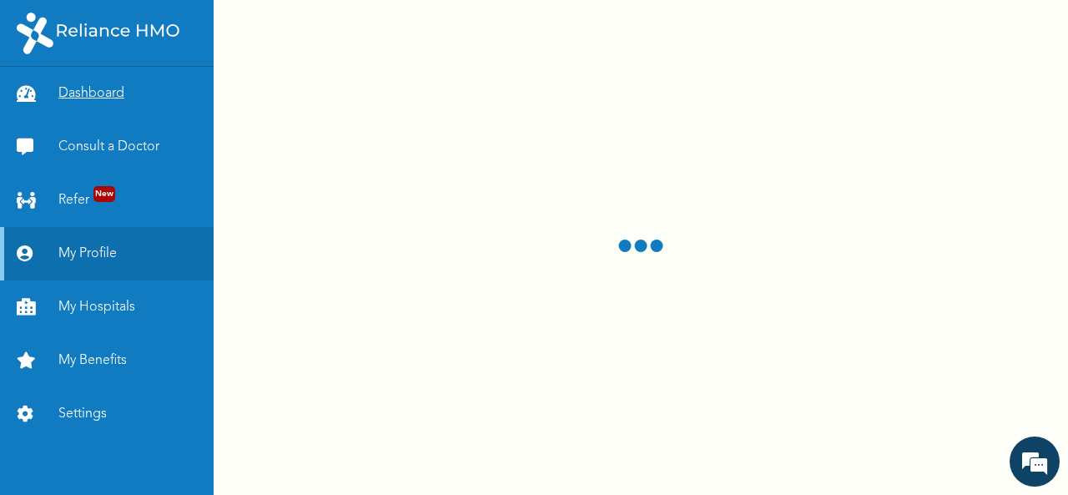
click at [107, 104] on link "Dashboard" at bounding box center [107, 93] width 214 height 53
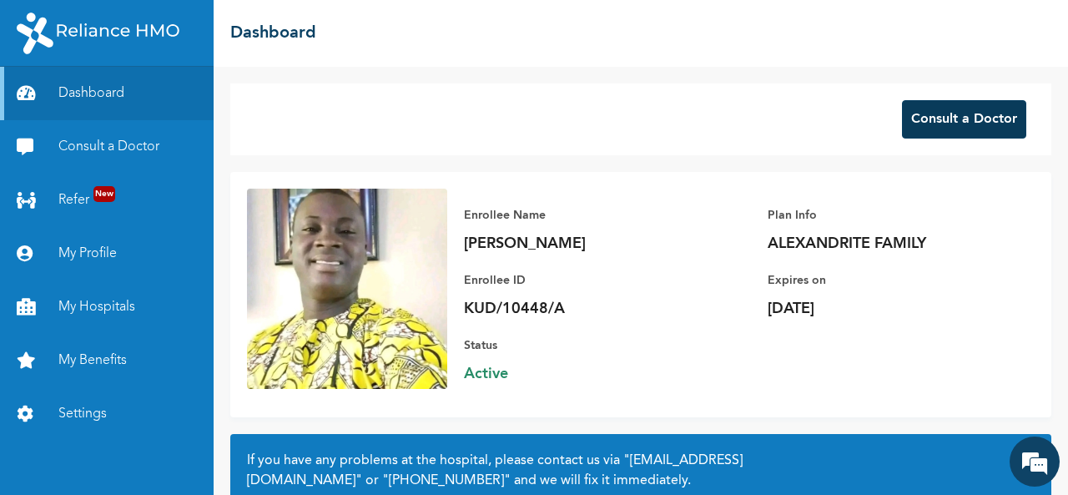
click at [913, 130] on button "Consult a Doctor" at bounding box center [964, 119] width 124 height 38
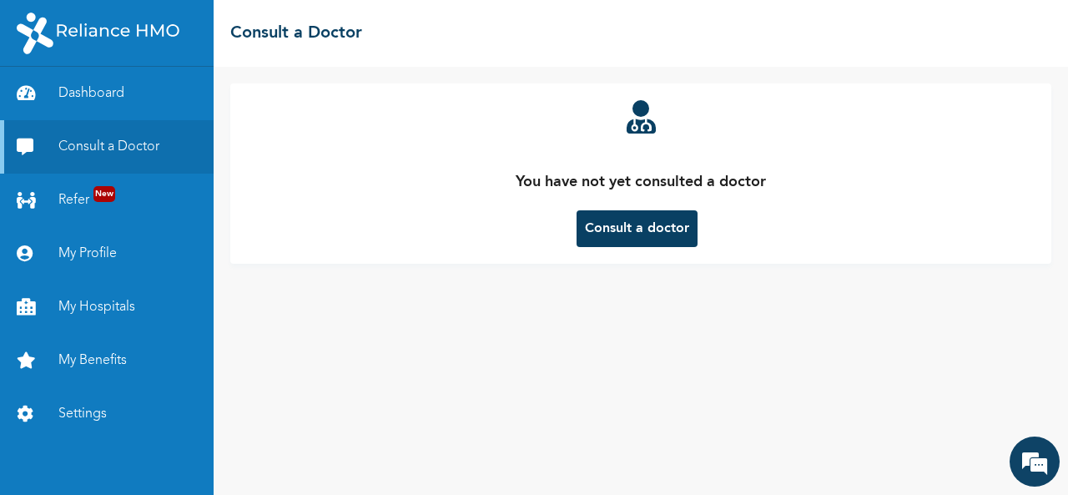
click at [629, 246] on button "Consult a doctor" at bounding box center [636, 228] width 121 height 37
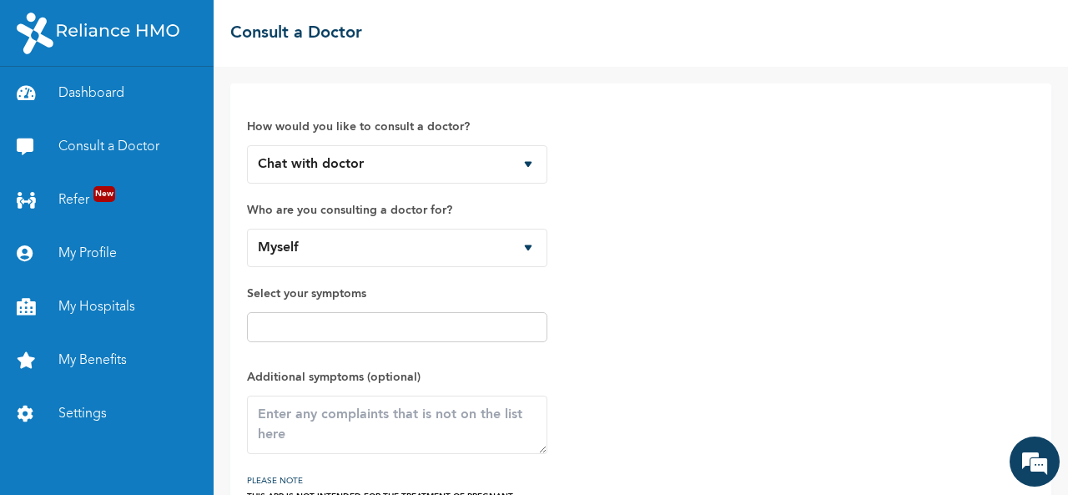
scroll to position [103, 0]
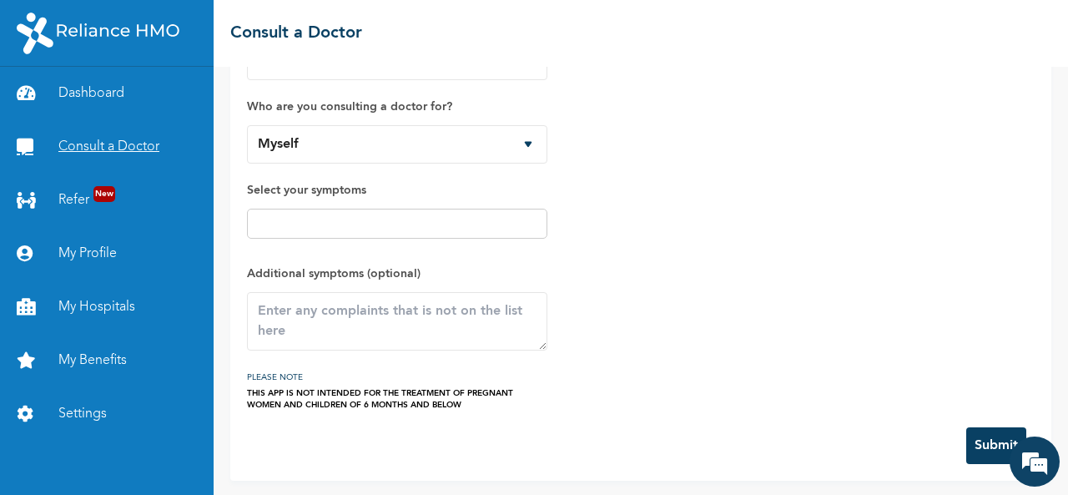
click at [110, 156] on link "Consult a Doctor" at bounding box center [107, 146] width 214 height 53
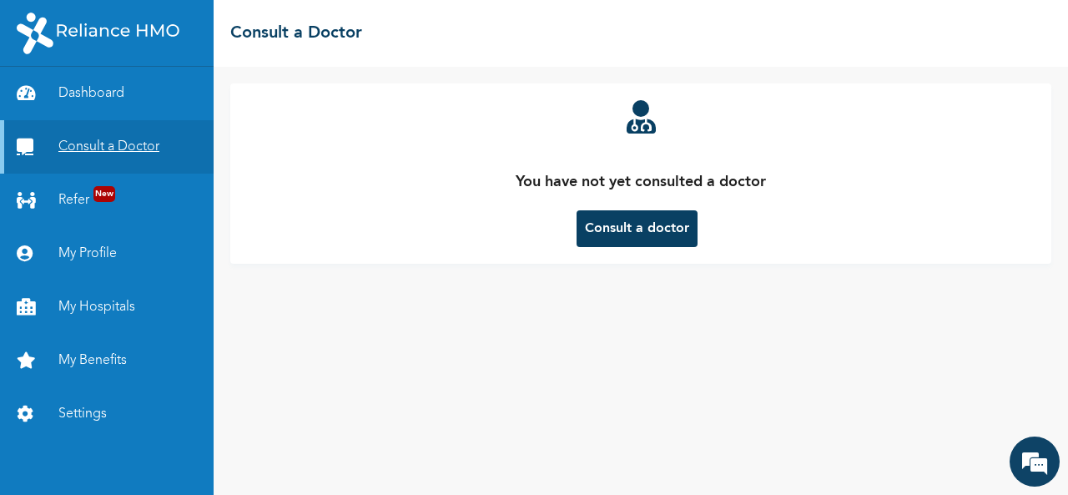
click at [110, 156] on link "Consult a Doctor" at bounding box center [107, 146] width 214 height 53
click at [619, 219] on button "Consult a doctor" at bounding box center [636, 228] width 121 height 37
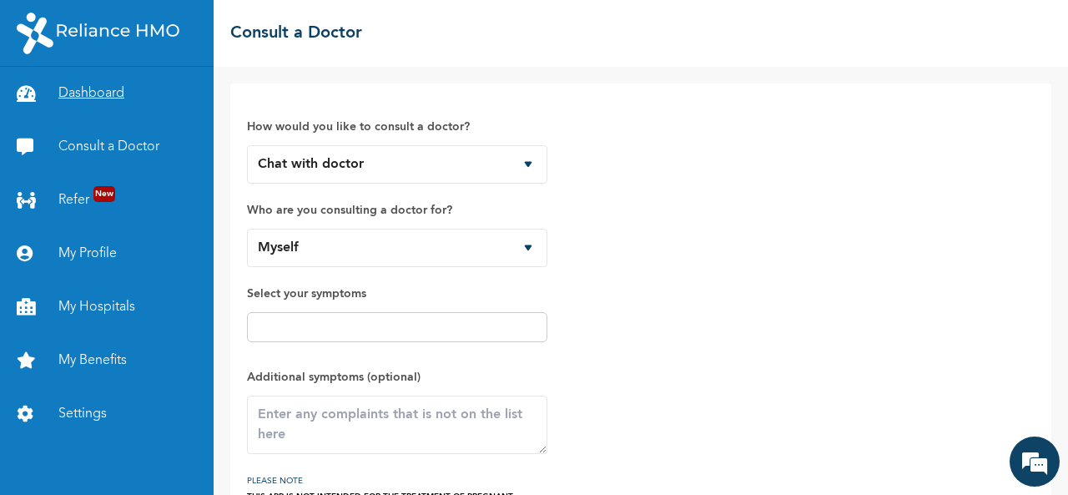
click at [71, 98] on link "Dashboard" at bounding box center [107, 93] width 214 height 53
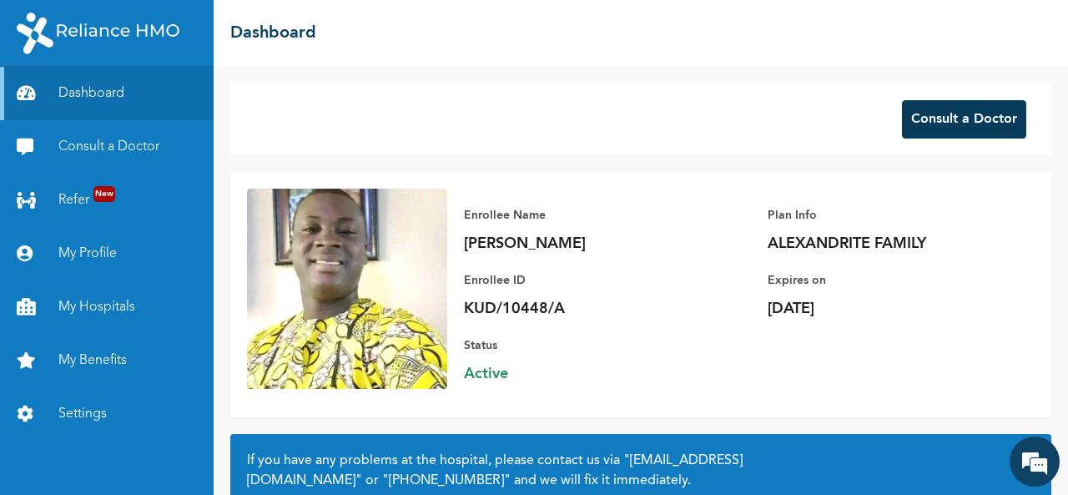
click at [936, 122] on button "Consult a Doctor" at bounding box center [964, 119] width 124 height 38
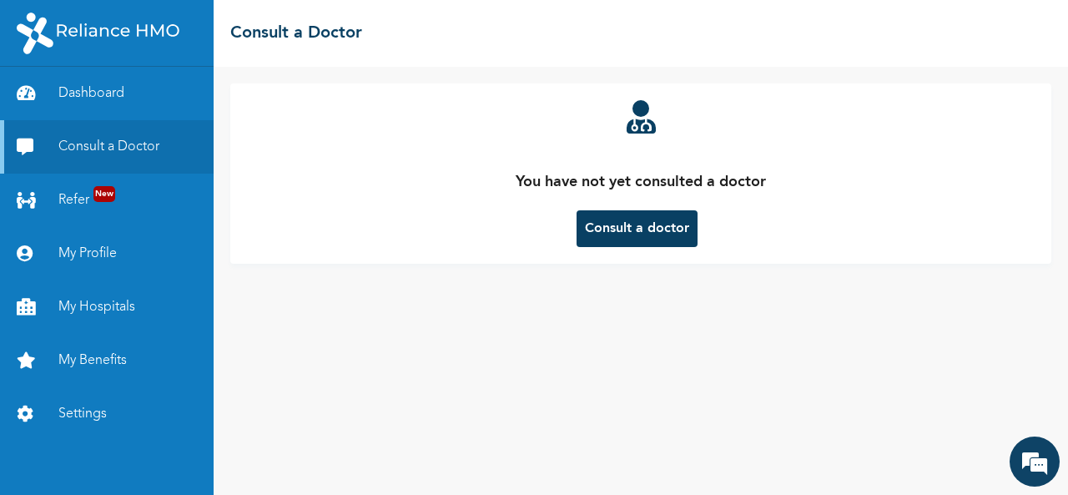
click at [666, 218] on button "Consult a doctor" at bounding box center [636, 228] width 121 height 37
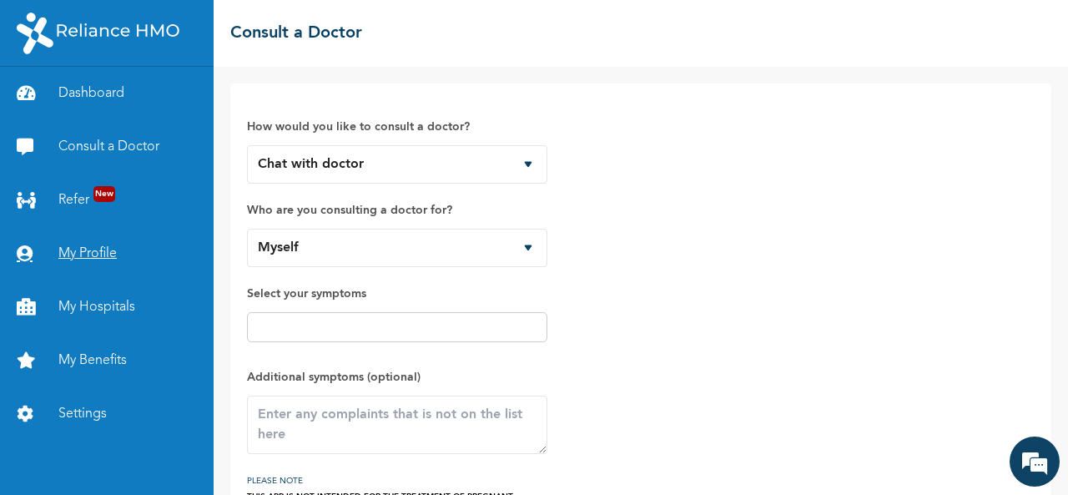
click at [89, 251] on link "My Profile" at bounding box center [107, 253] width 214 height 53
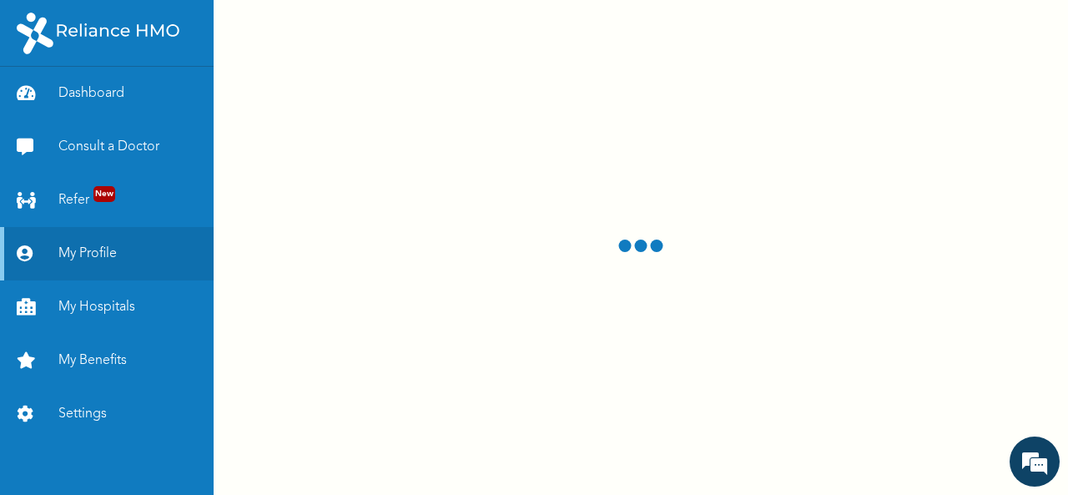
click at [626, 98] on div at bounding box center [641, 247] width 854 height 495
click at [98, 104] on link "Dashboard" at bounding box center [107, 93] width 214 height 53
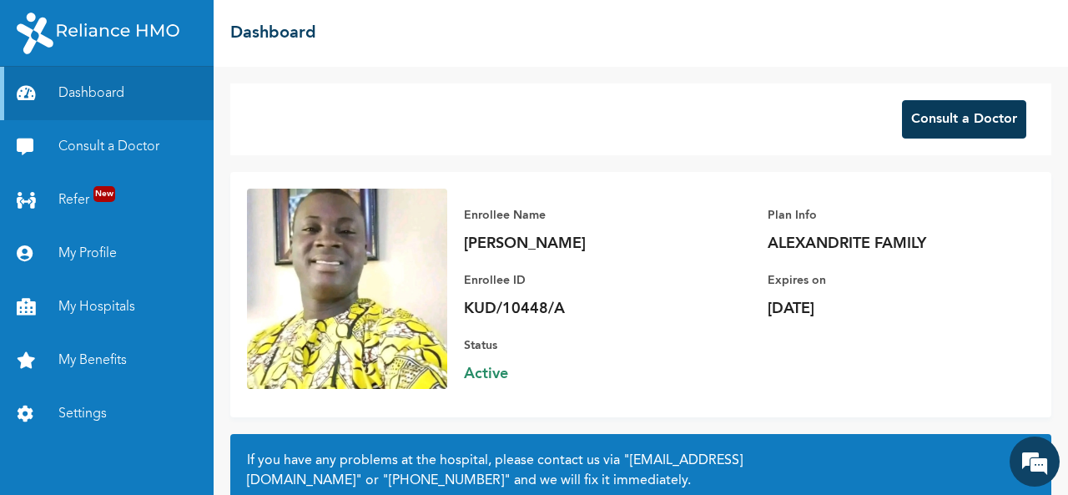
click at [923, 122] on button "Consult a Doctor" at bounding box center [964, 119] width 124 height 38
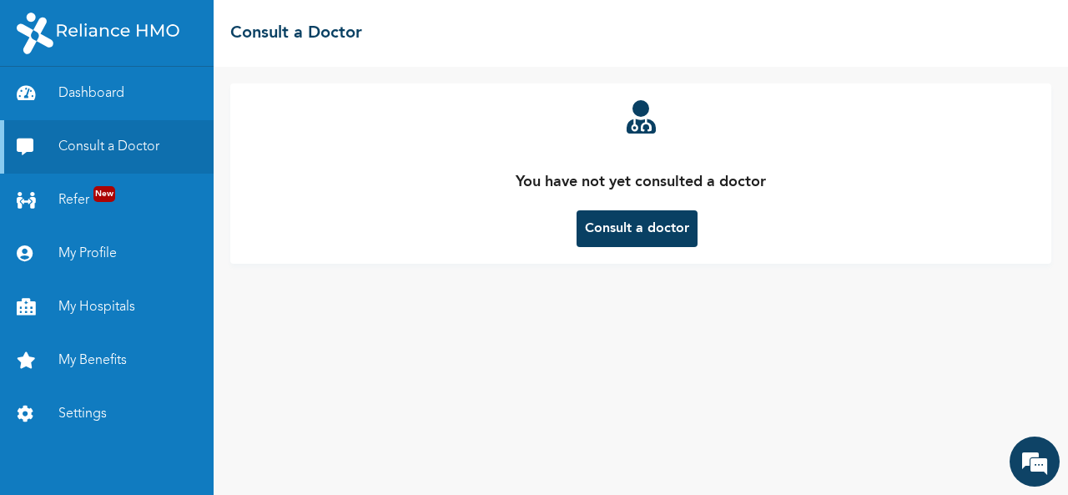
click at [619, 231] on button "Consult a doctor" at bounding box center [636, 228] width 121 height 37
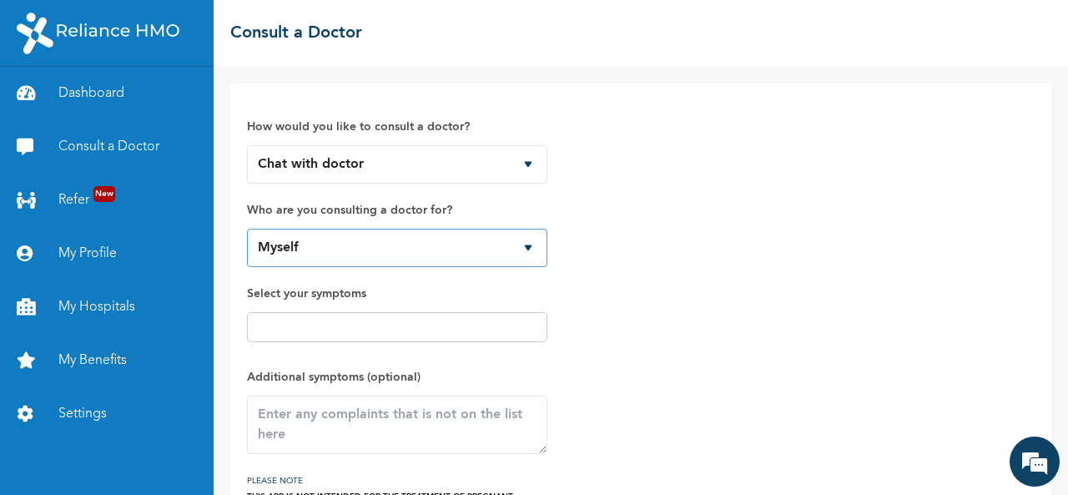
click at [524, 244] on select "Myself" at bounding box center [397, 248] width 300 height 38
click at [526, 246] on select "Myself" at bounding box center [397, 248] width 300 height 38
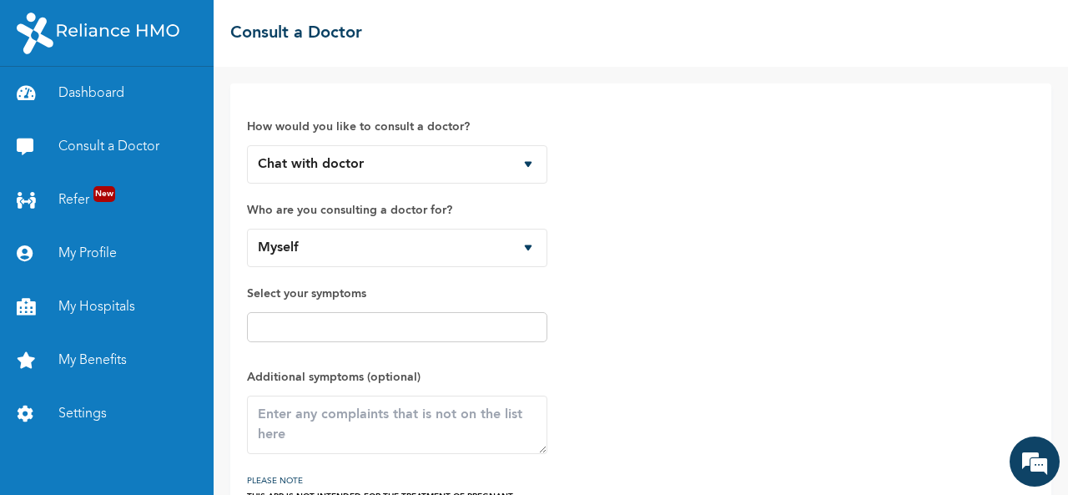
click at [685, 264] on div "How would you like to consult a doctor? Chat with doctor Phone Call Who are you…" at bounding box center [641, 307] width 788 height 414
click at [100, 253] on link "My Profile" at bounding box center [107, 253] width 214 height 53
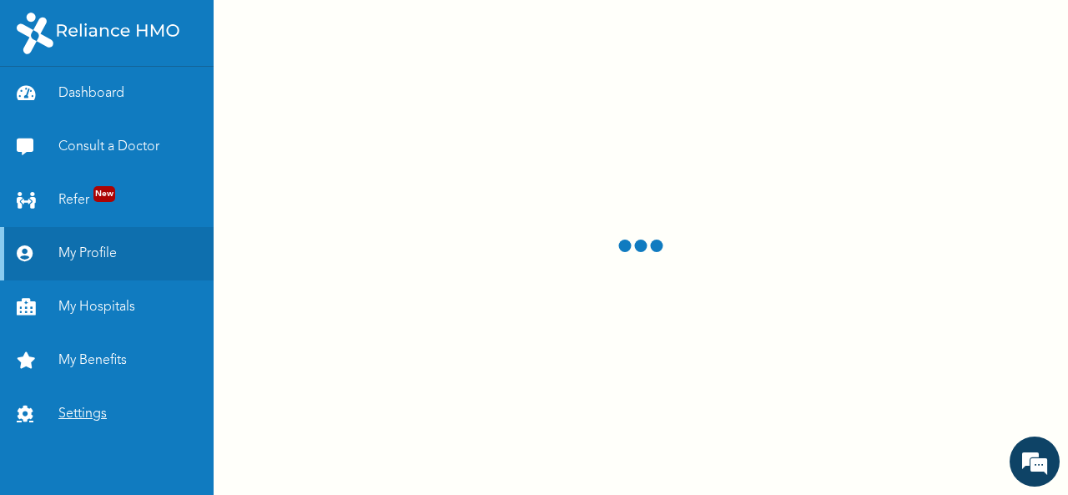
click at [73, 411] on link "Settings" at bounding box center [107, 413] width 214 height 53
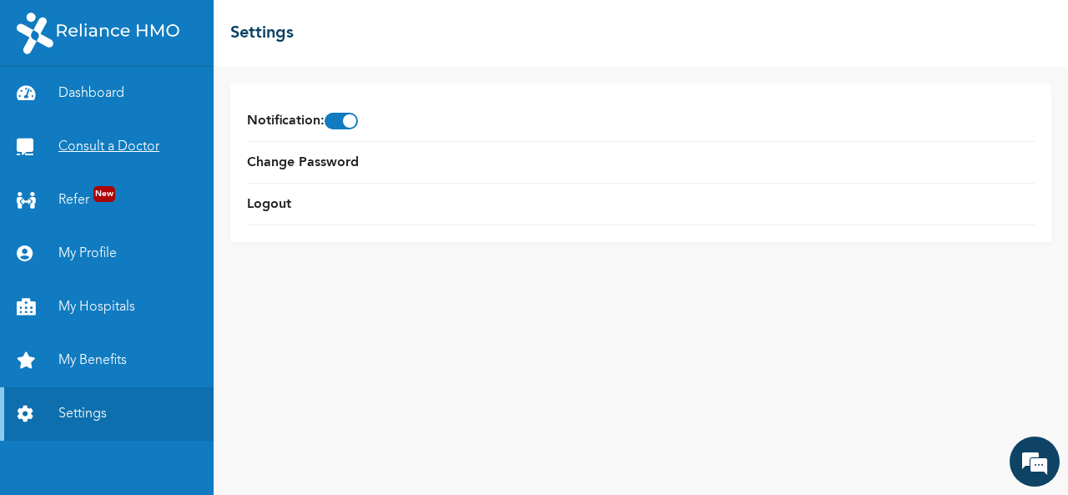
click at [67, 158] on link "Consult a Doctor" at bounding box center [107, 146] width 214 height 53
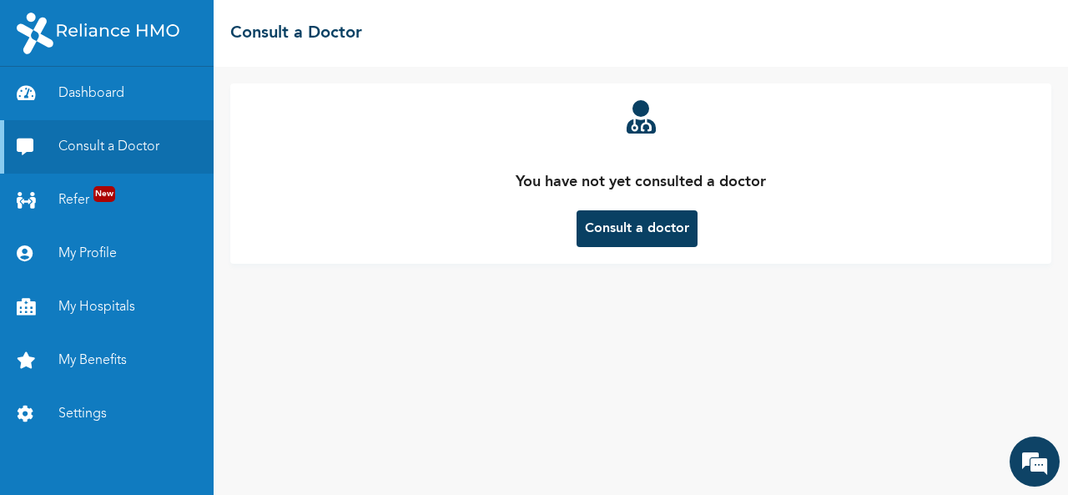
click at [622, 229] on button "Consult a doctor" at bounding box center [636, 228] width 121 height 37
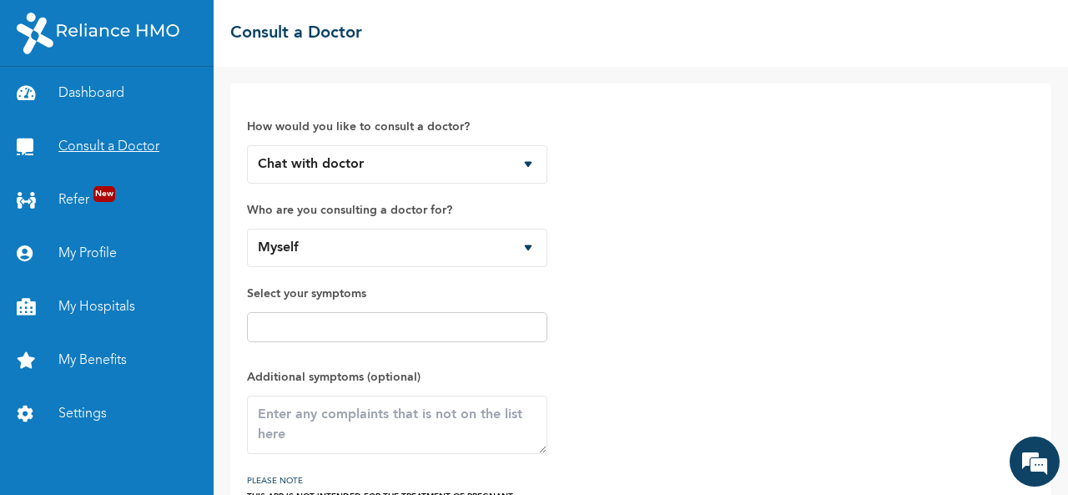
click at [120, 150] on link "Consult a Doctor" at bounding box center [107, 146] width 214 height 53
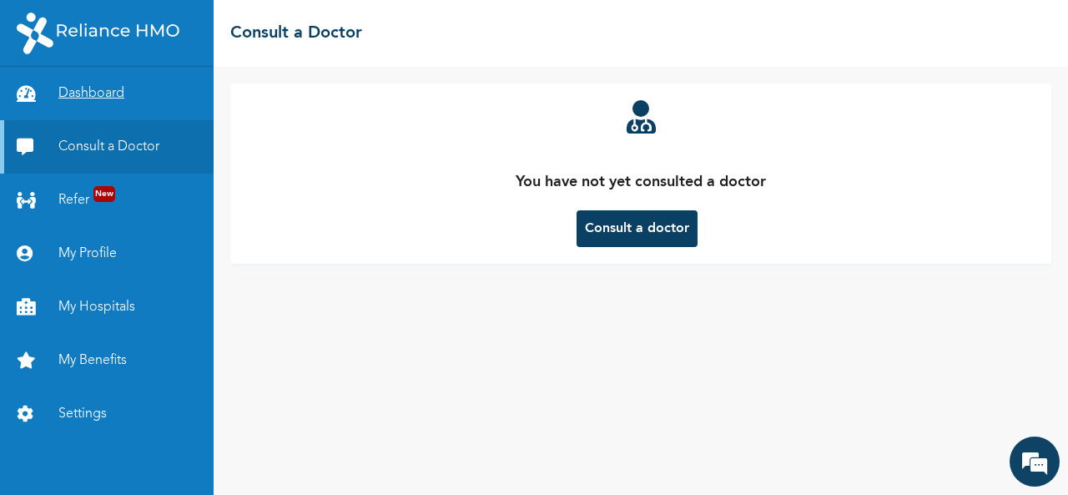
click at [93, 81] on link "Dashboard" at bounding box center [107, 93] width 214 height 53
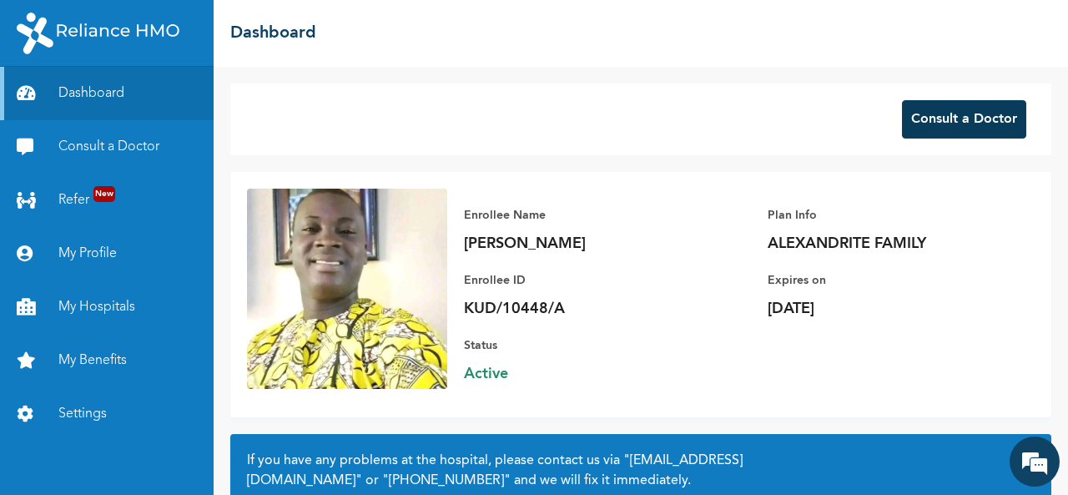
click at [962, 114] on button "Consult a Doctor" at bounding box center [964, 119] width 124 height 38
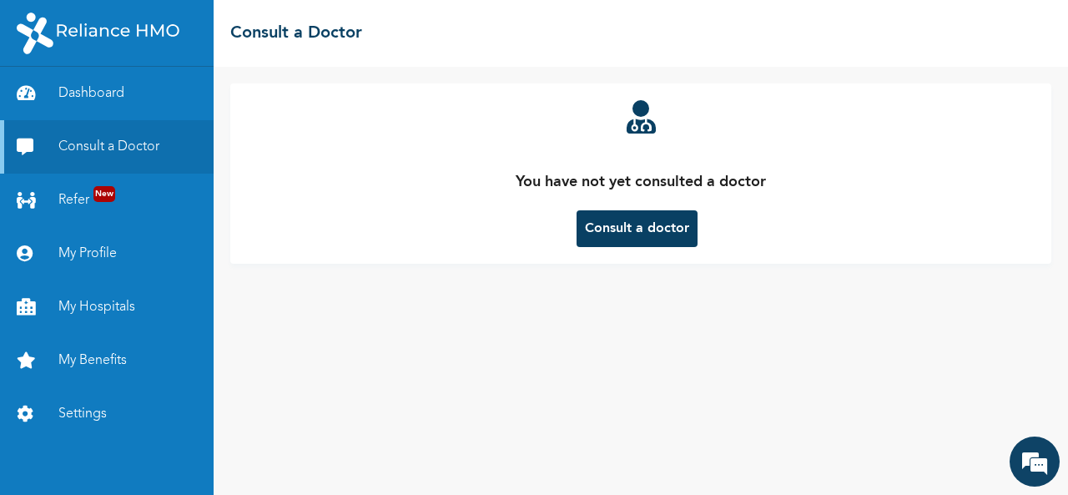
click at [616, 229] on button "Consult a doctor" at bounding box center [636, 228] width 121 height 37
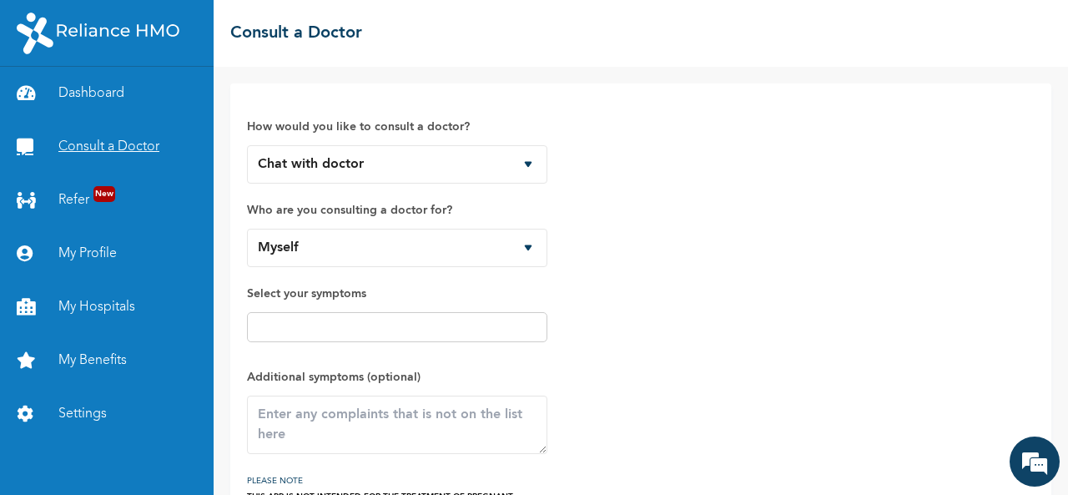
click at [103, 149] on link "Consult a Doctor" at bounding box center [107, 146] width 214 height 53
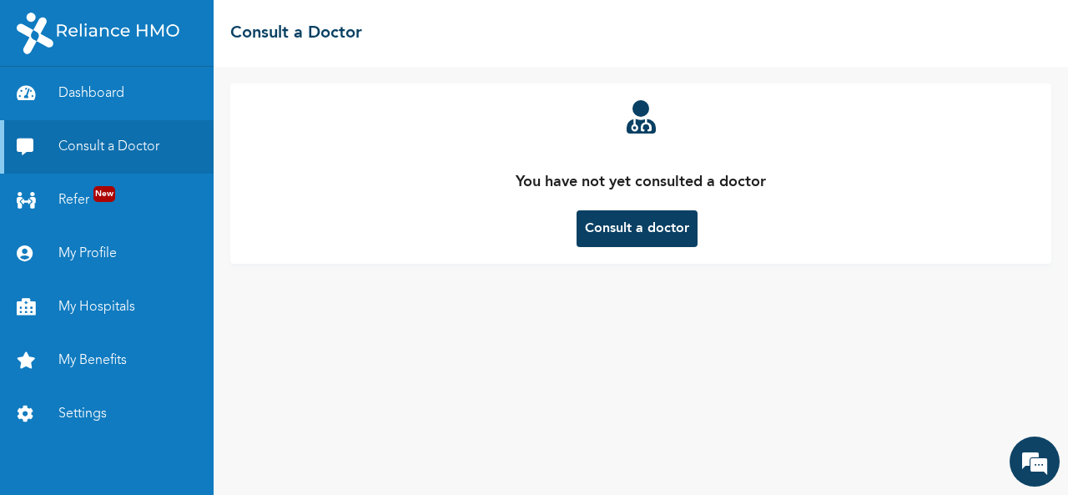
click at [609, 231] on button "Consult a doctor" at bounding box center [636, 228] width 121 height 37
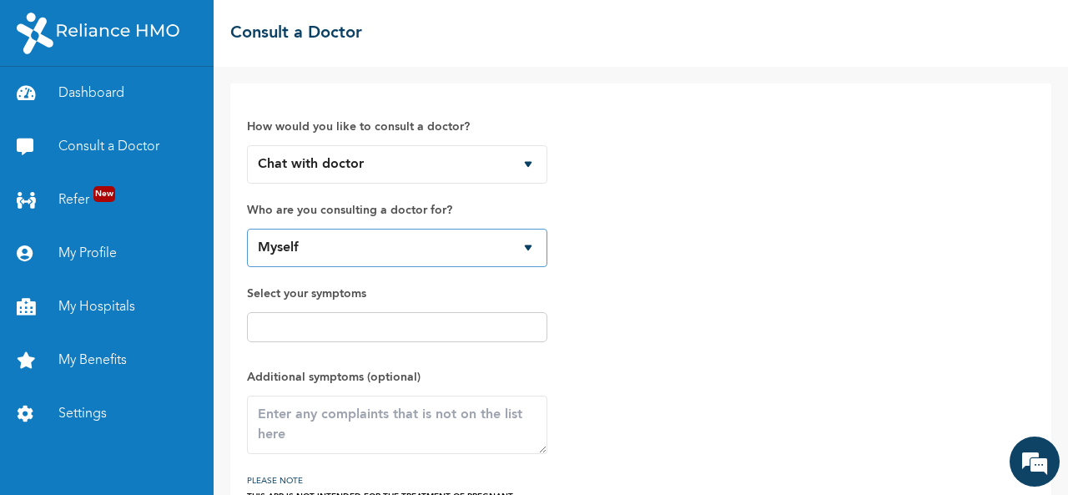
click at [525, 246] on select "Myself" at bounding box center [397, 248] width 300 height 38
click at [86, 154] on link "Consult a Doctor" at bounding box center [107, 146] width 214 height 53
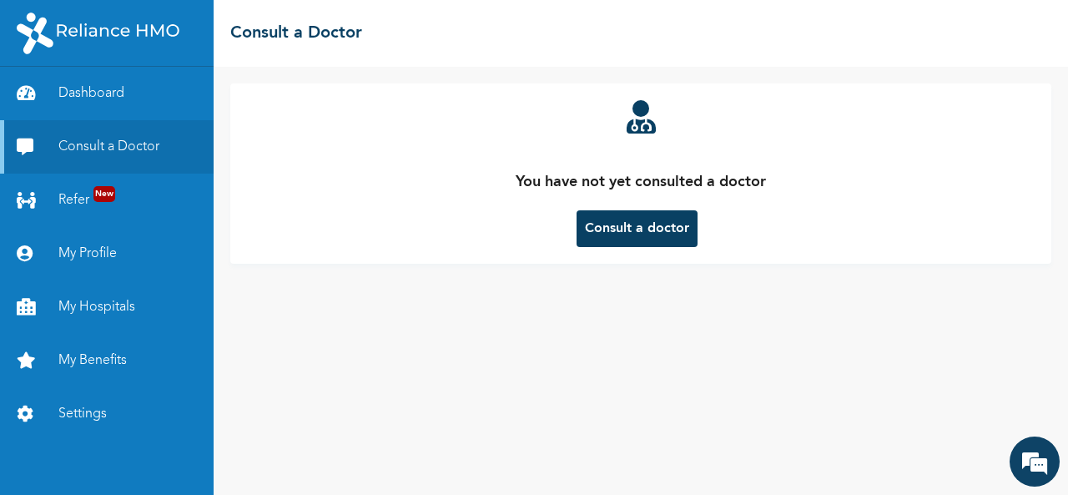
click at [629, 224] on button "Consult a doctor" at bounding box center [636, 228] width 121 height 37
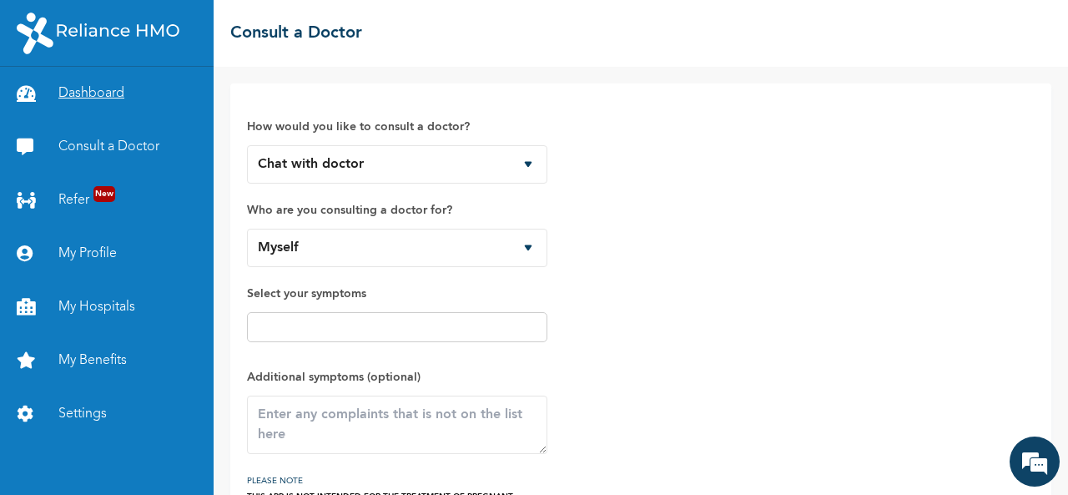
click at [114, 86] on link "Dashboard" at bounding box center [107, 93] width 214 height 53
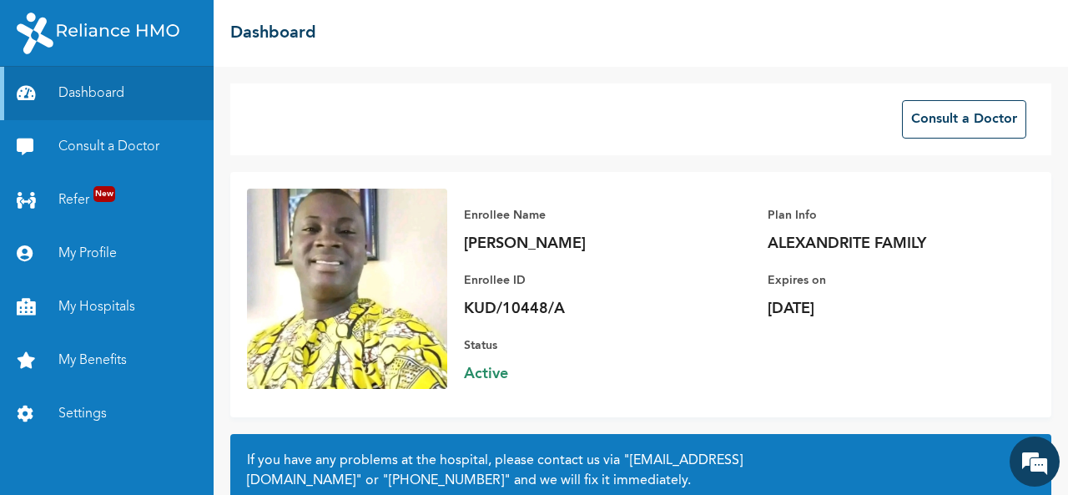
scroll to position [163, 0]
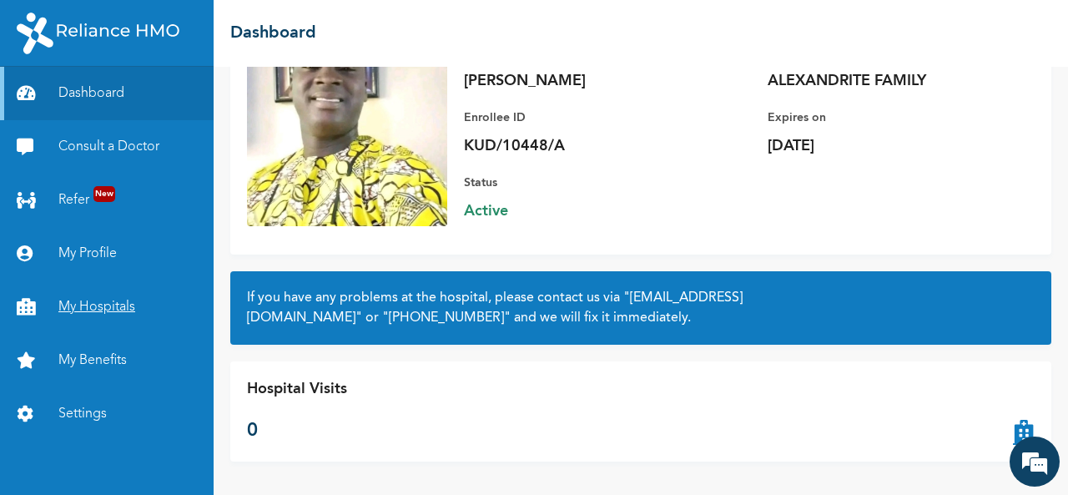
click at [118, 308] on link "My Hospitals" at bounding box center [107, 306] width 214 height 53
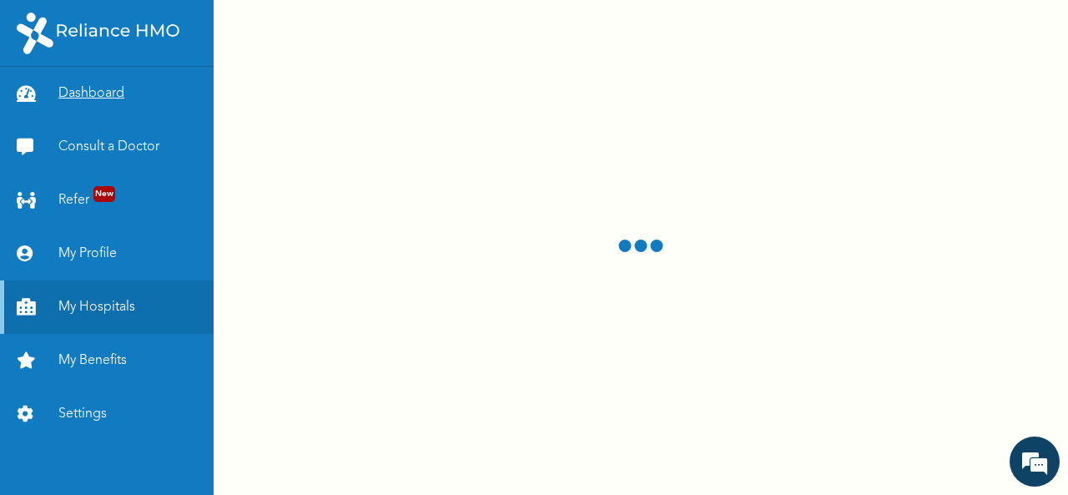
click at [110, 91] on link "Dashboard" at bounding box center [107, 93] width 214 height 53
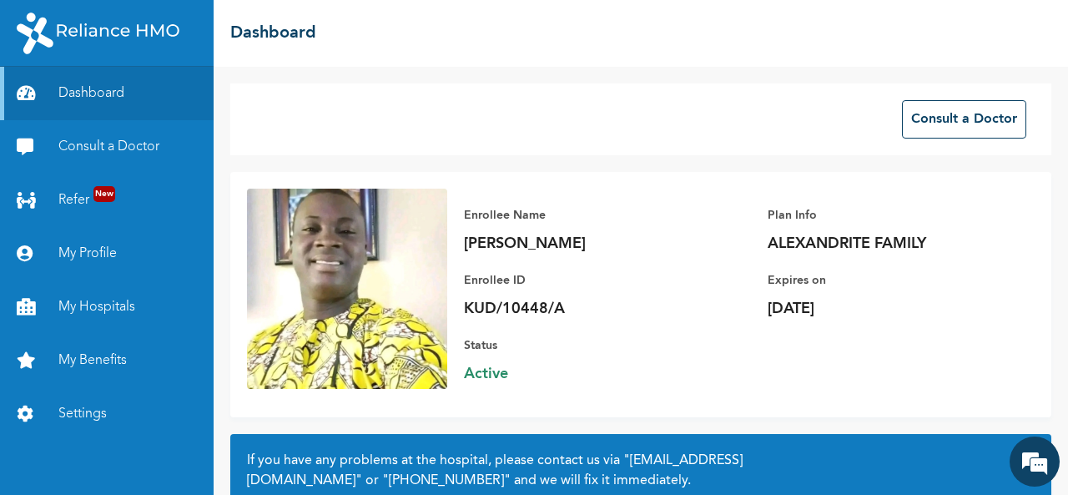
click at [442, 93] on div "Consult a Doctor" at bounding box center [640, 119] width 821 height 72
click at [929, 128] on button "Consult a Doctor" at bounding box center [964, 119] width 124 height 38
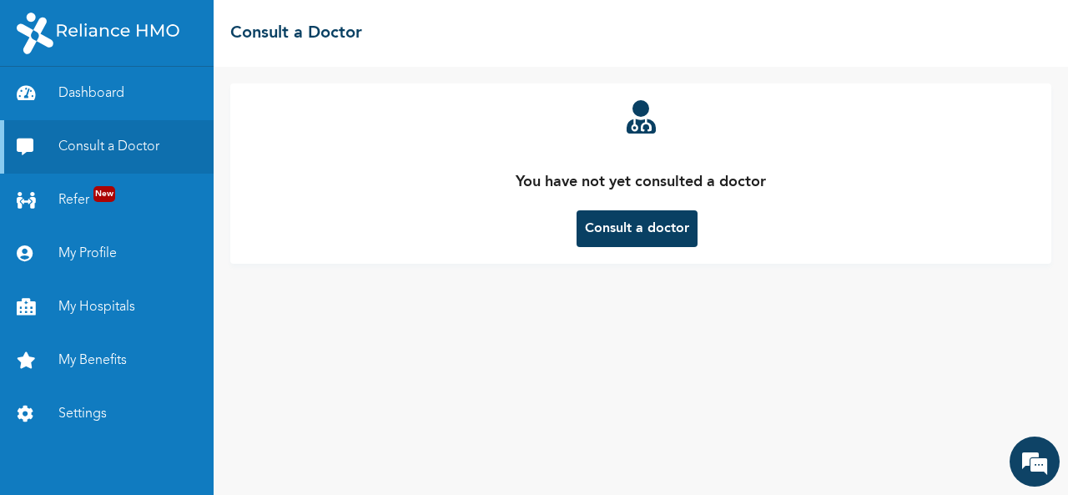
click at [647, 224] on button "Consult a doctor" at bounding box center [636, 228] width 121 height 37
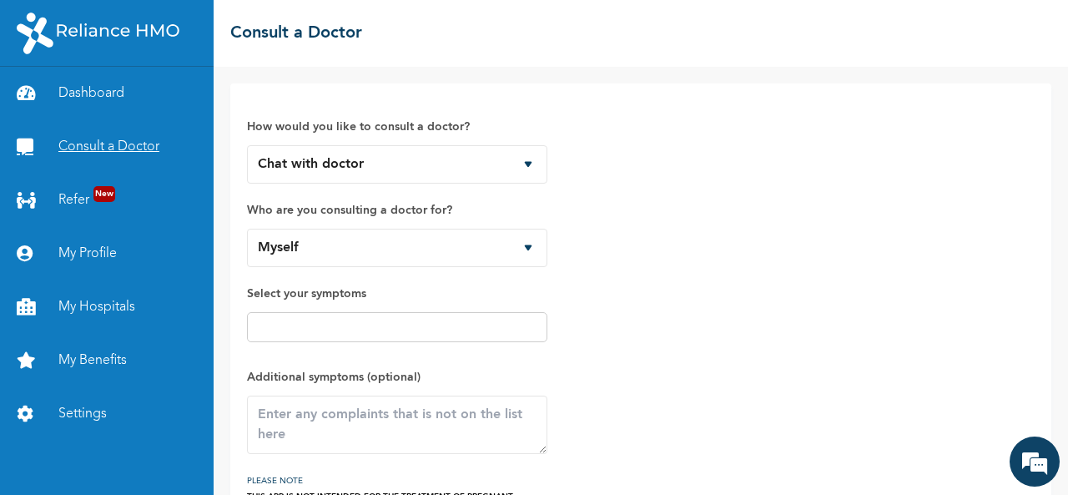
click at [102, 152] on link "Consult a Doctor" at bounding box center [107, 146] width 214 height 53
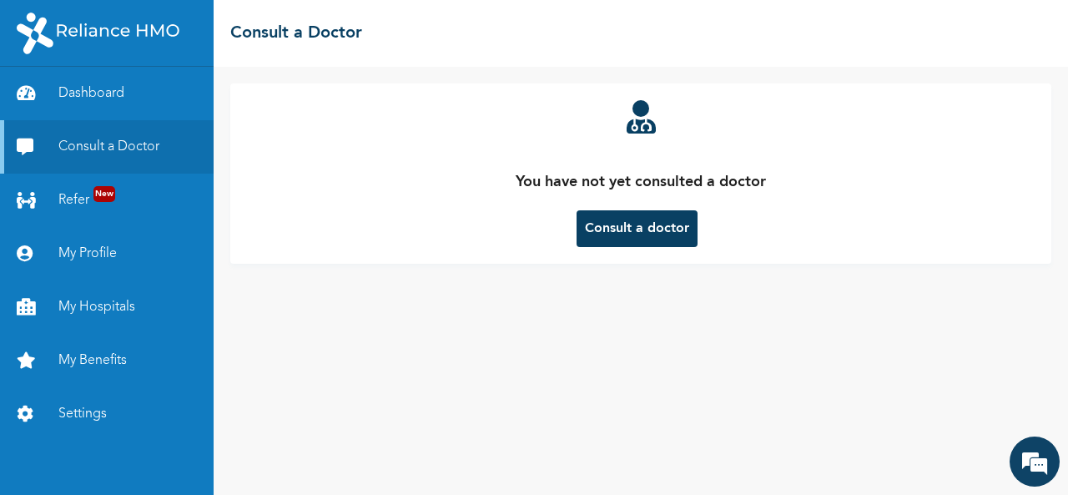
click at [631, 227] on button "Consult a doctor" at bounding box center [636, 228] width 121 height 37
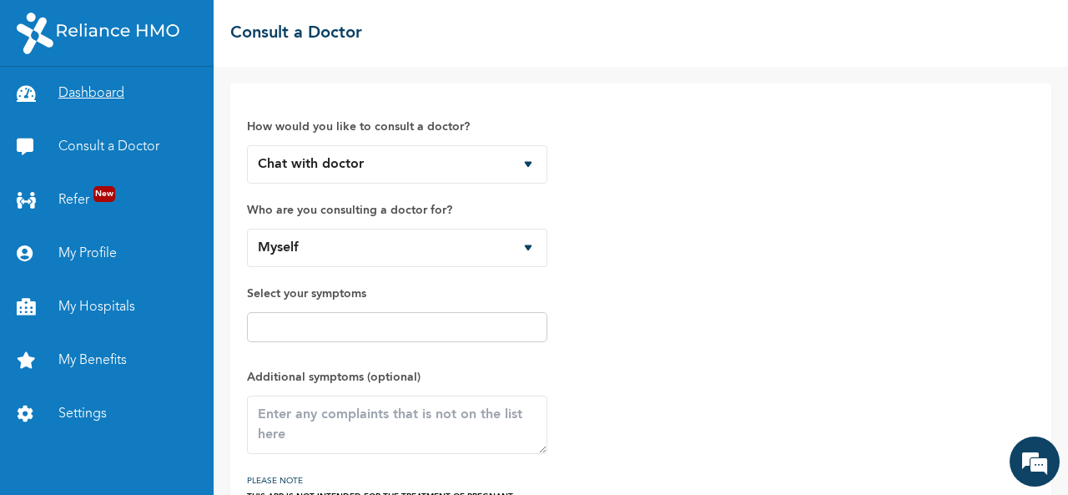
click at [83, 96] on link "Dashboard" at bounding box center [107, 93] width 214 height 53
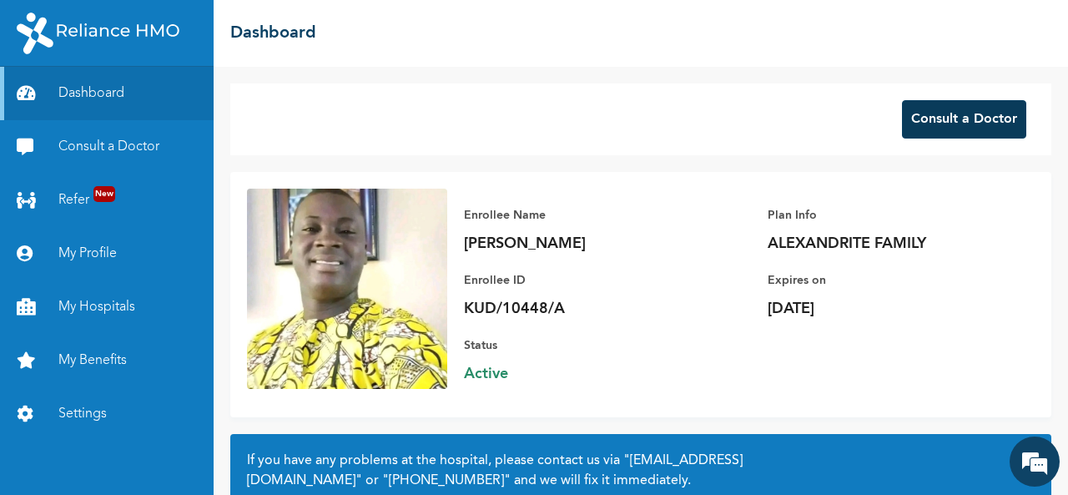
click at [924, 111] on button "Consult a Doctor" at bounding box center [964, 119] width 124 height 38
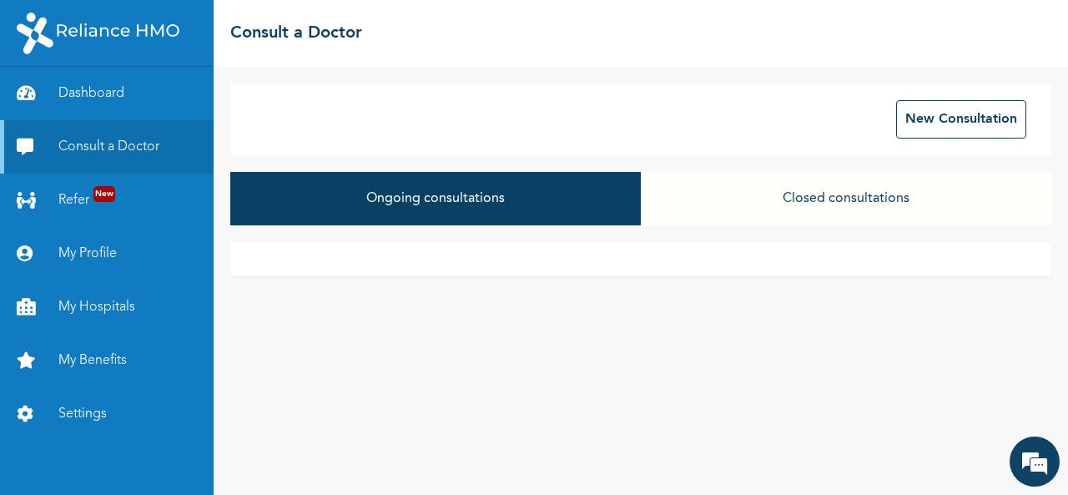
click at [844, 194] on button "Closed consultations" at bounding box center [846, 198] width 410 height 53
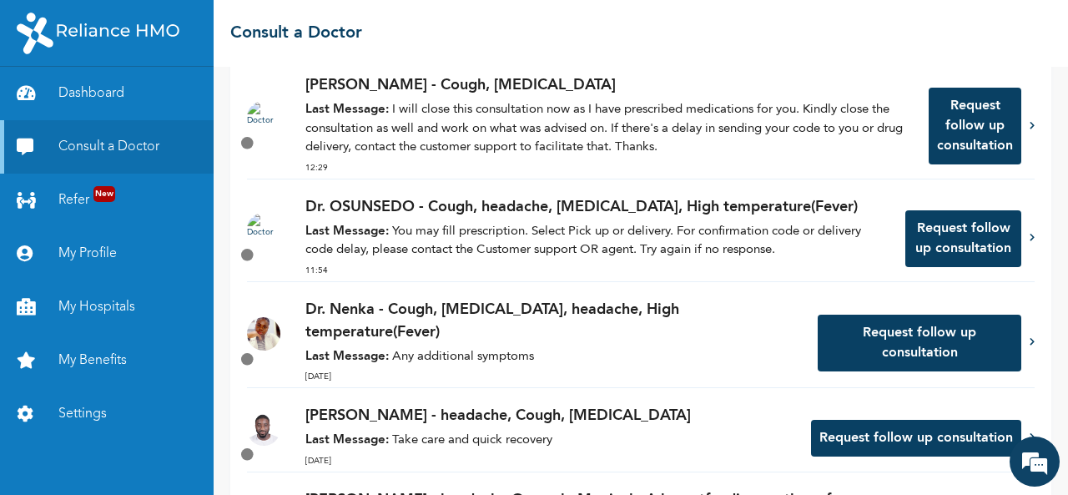
scroll to position [184, 0]
click at [720, 234] on p "Last Message: You may fill prescription. Select Pick up or delivery. For confir…" at bounding box center [596, 242] width 583 height 38
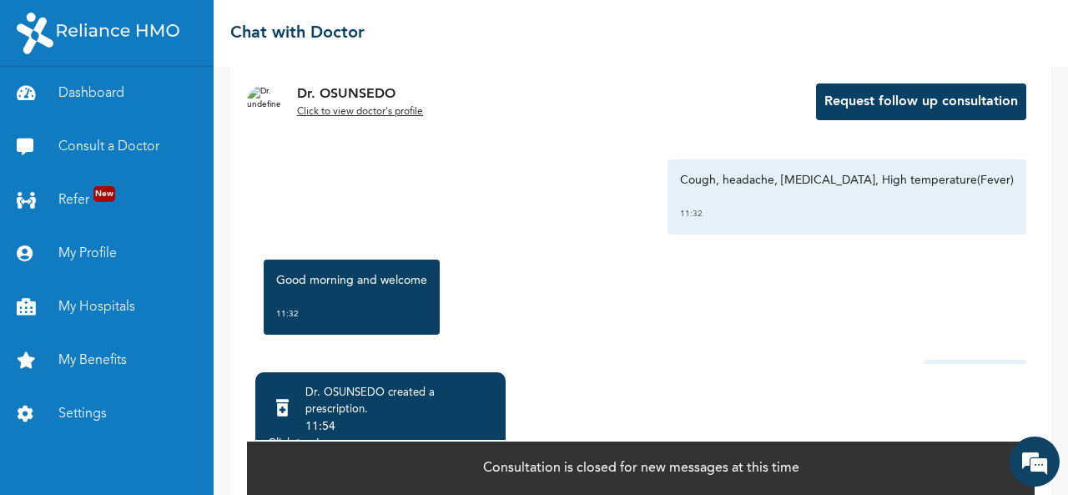
scroll to position [150, 0]
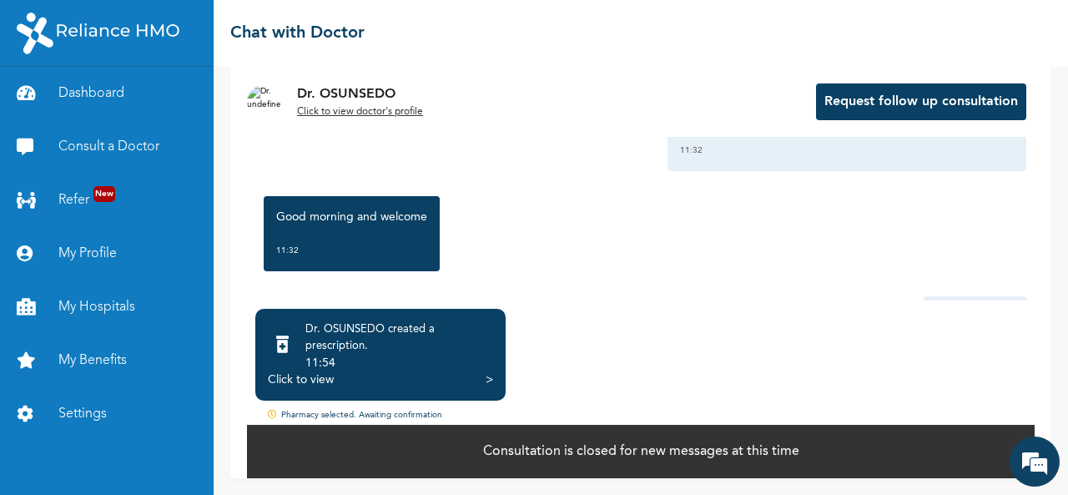
click at [317, 382] on div "Click to view" at bounding box center [301, 379] width 66 height 17
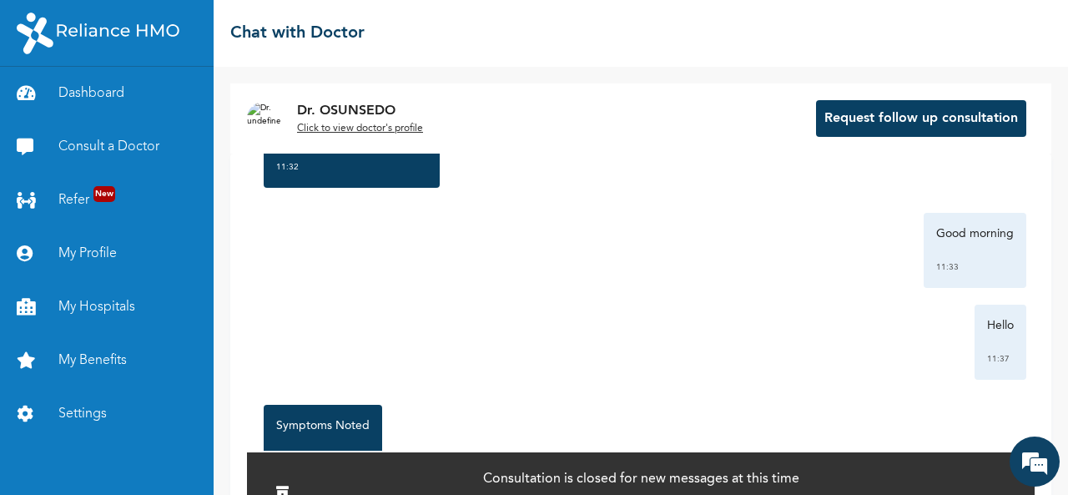
scroll to position [0, 0]
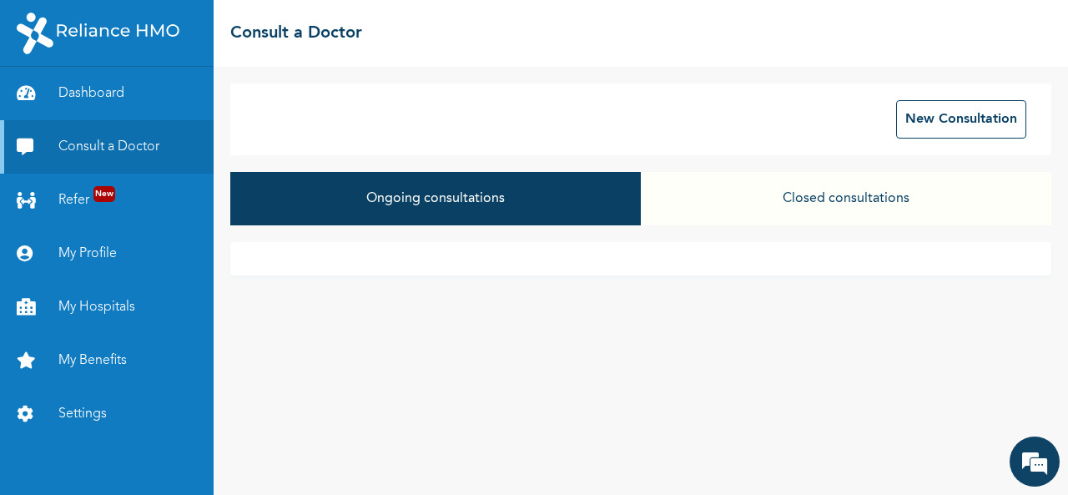
click at [799, 199] on button "Closed consultations" at bounding box center [846, 198] width 410 height 53
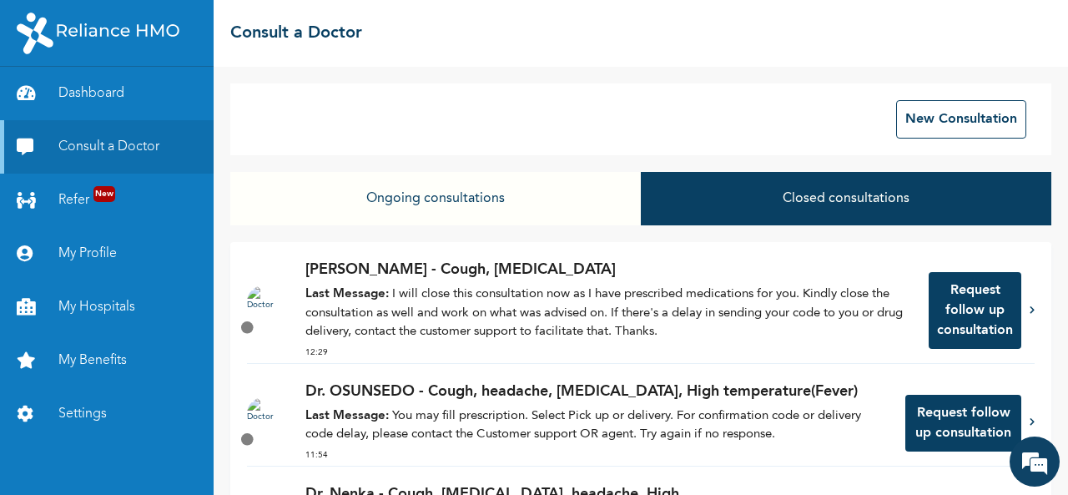
click at [648, 302] on p "Last Message: I will close this consultation now as I have prescribed medicatio…" at bounding box center [608, 313] width 606 height 57
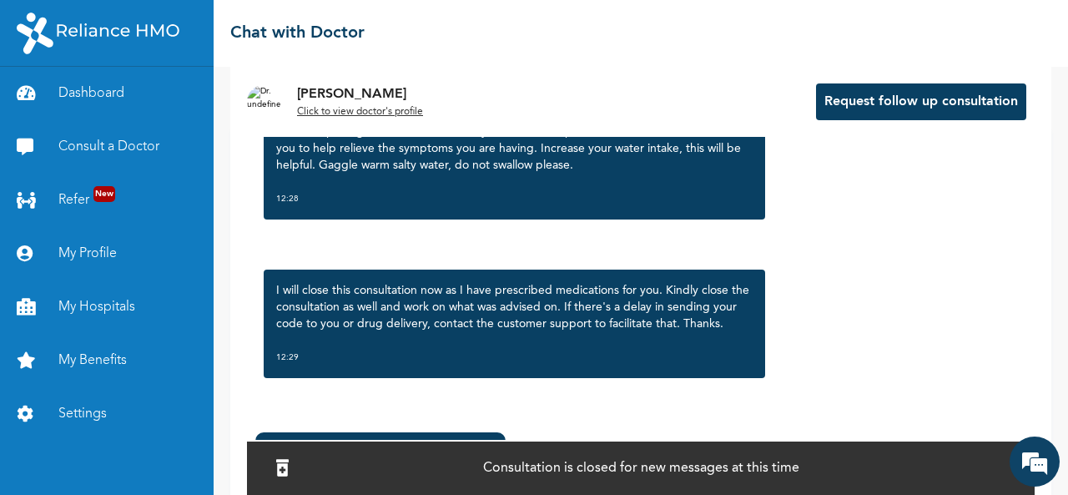
scroll to position [136, 0]
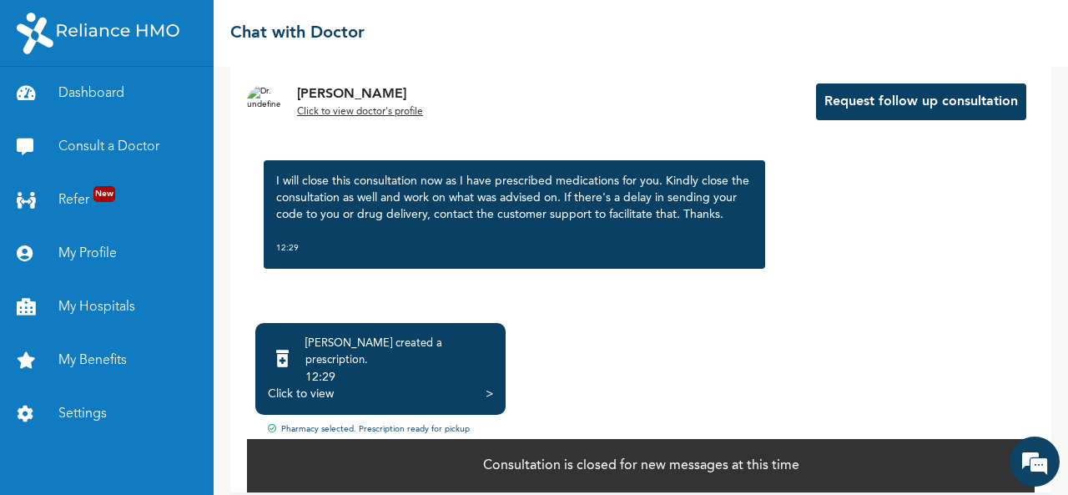
click at [308, 385] on div "Click to view" at bounding box center [301, 393] width 66 height 17
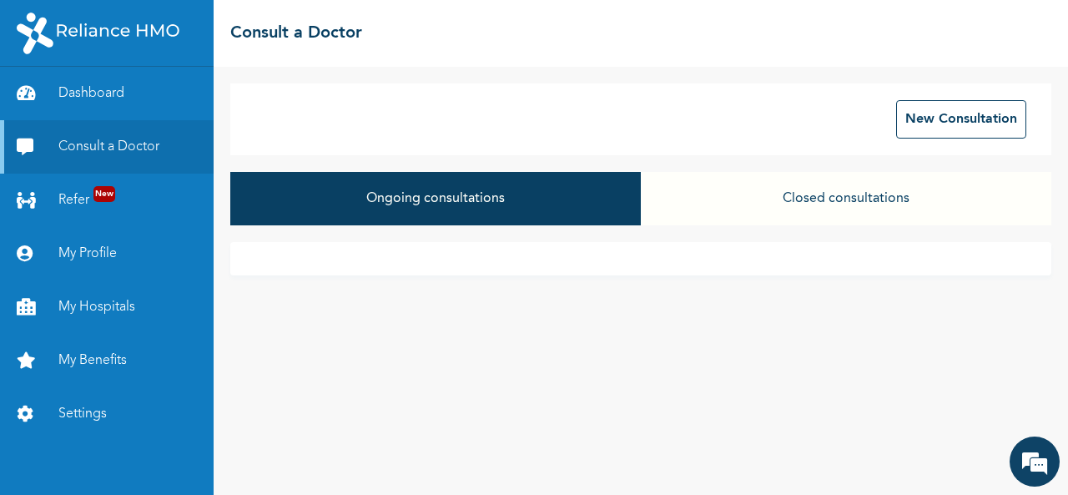
click at [793, 201] on button "Closed consultations" at bounding box center [846, 198] width 410 height 53
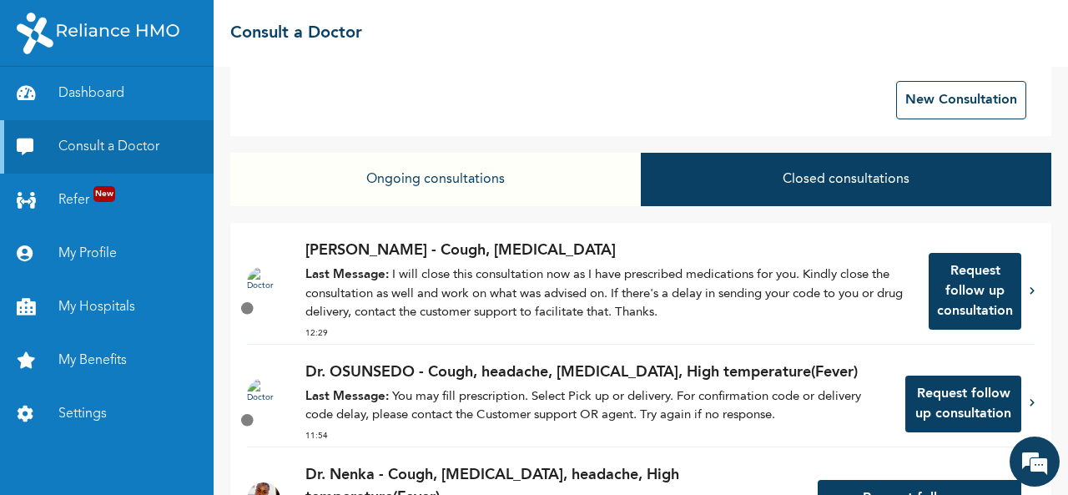
scroll to position [17, 0]
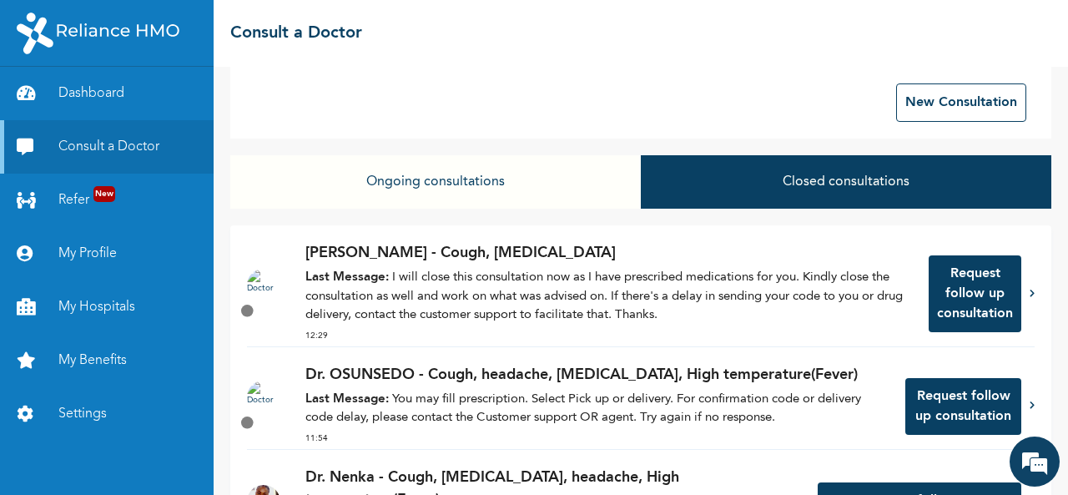
click at [672, 304] on p "Last Message: I will close this consultation now as I have prescribed medicatio…" at bounding box center [608, 297] width 606 height 57
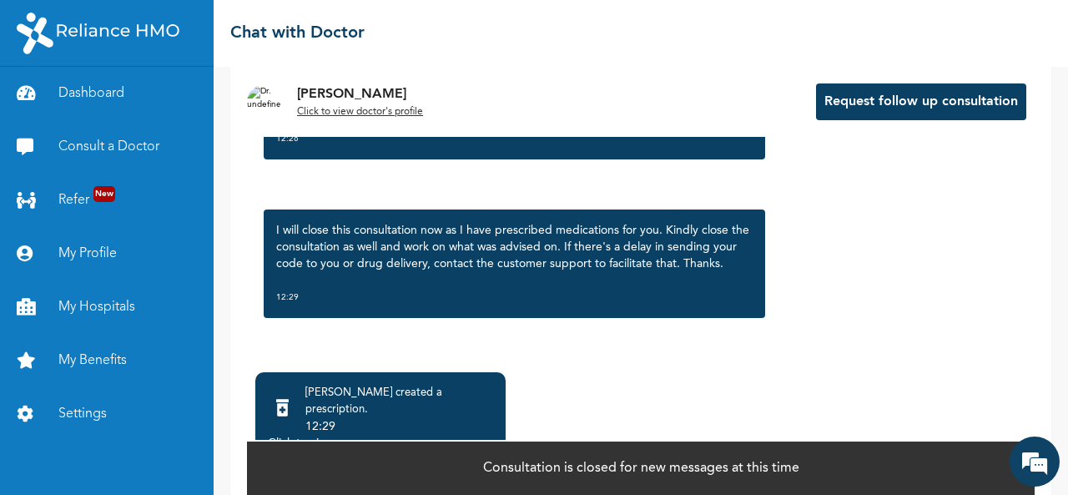
scroll to position [136, 0]
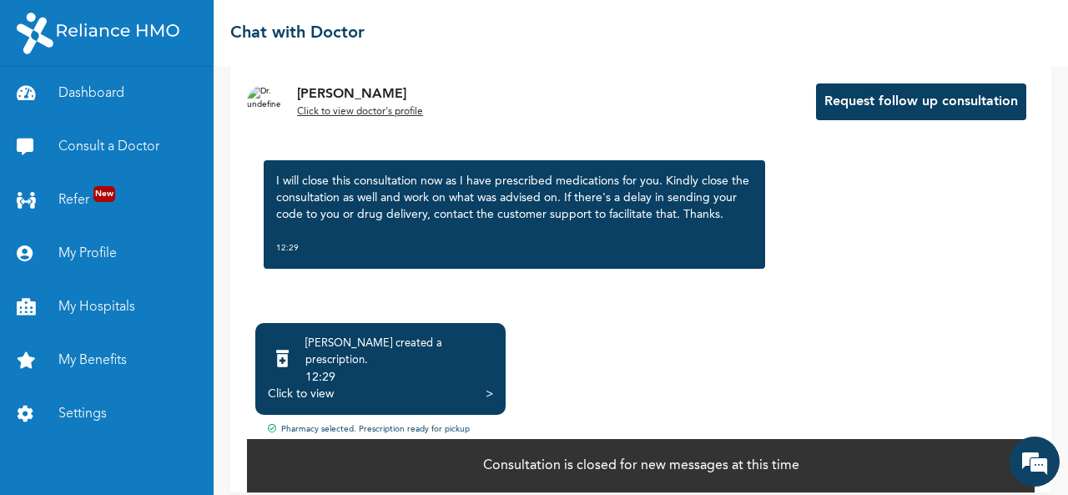
click at [324, 385] on div "Click to view" at bounding box center [301, 393] width 66 height 17
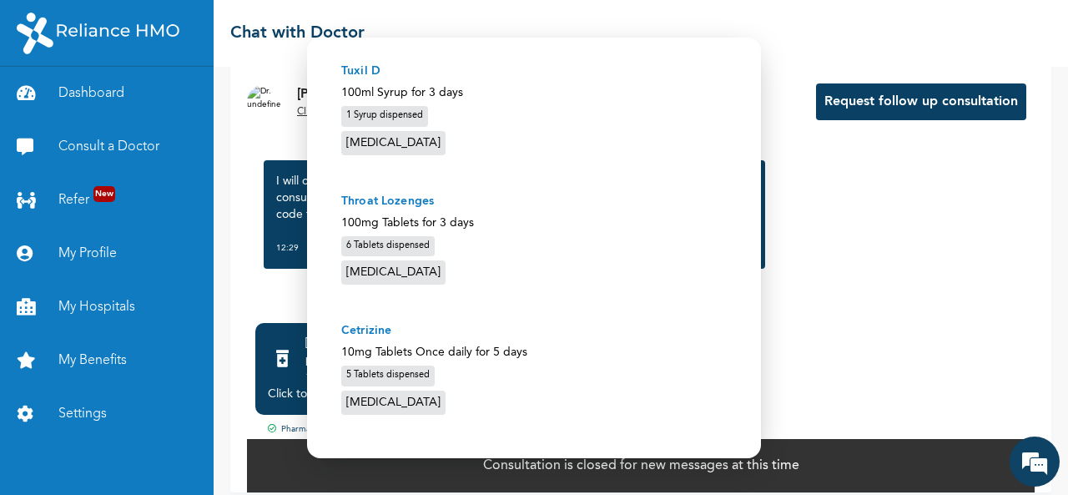
scroll to position [627, 0]
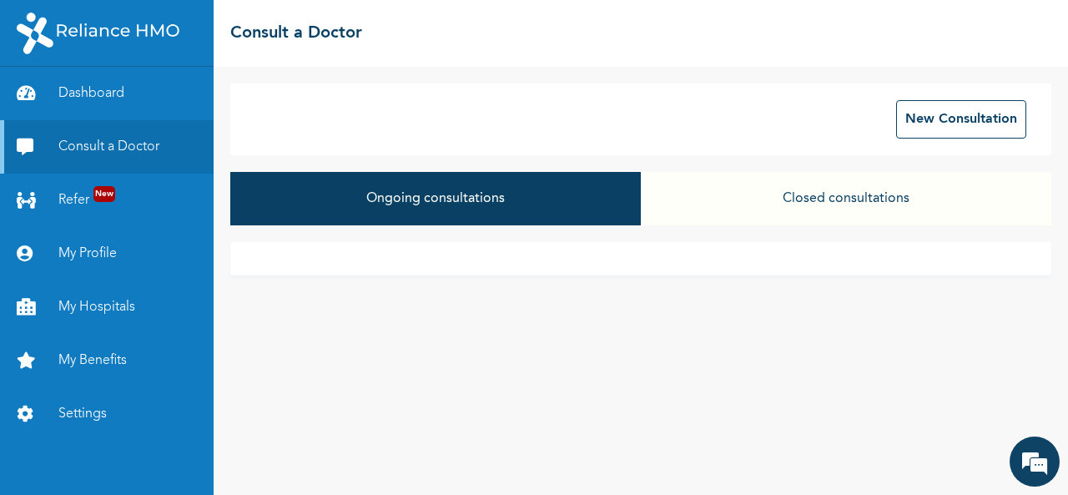
click at [611, 241] on div "Ongoing consultations Closed consultations" at bounding box center [640, 207] width 821 height 70
click at [816, 199] on button "Closed consultations" at bounding box center [846, 198] width 410 height 53
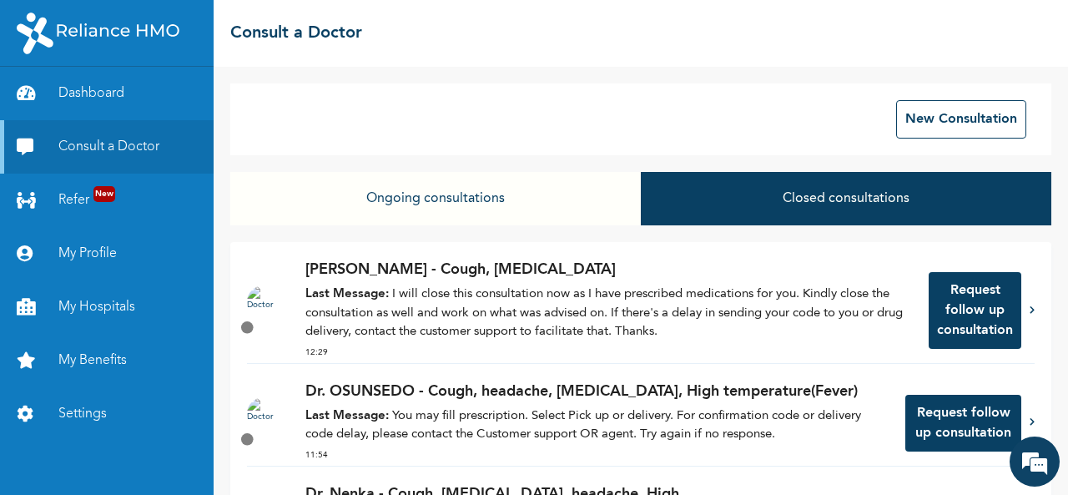
click at [550, 396] on p "Dr. OSUNSEDO - Cough, headache, [MEDICAL_DATA], High temperature(Fever)" at bounding box center [596, 391] width 583 height 23
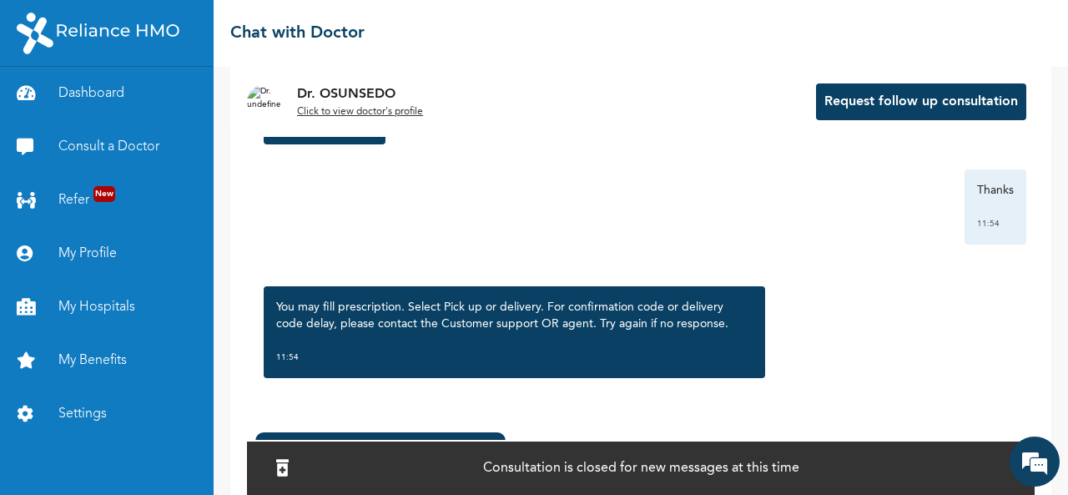
scroll to position [150, 0]
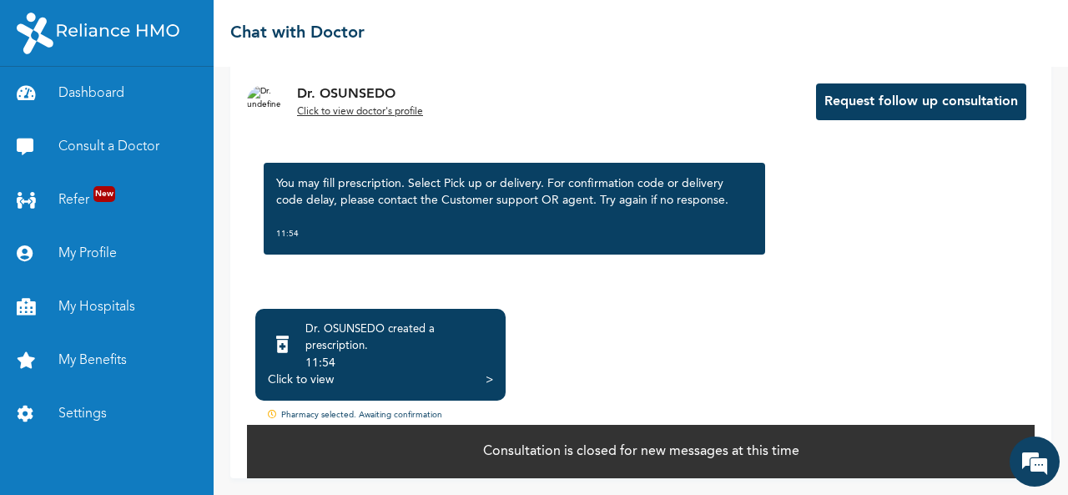
click at [316, 383] on div "Click to view" at bounding box center [301, 379] width 66 height 17
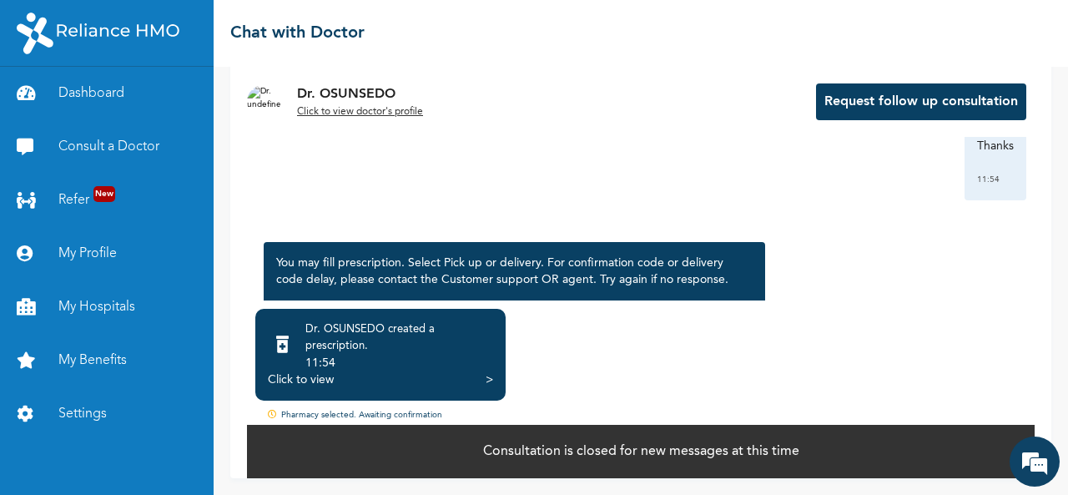
scroll to position [2286, 0]
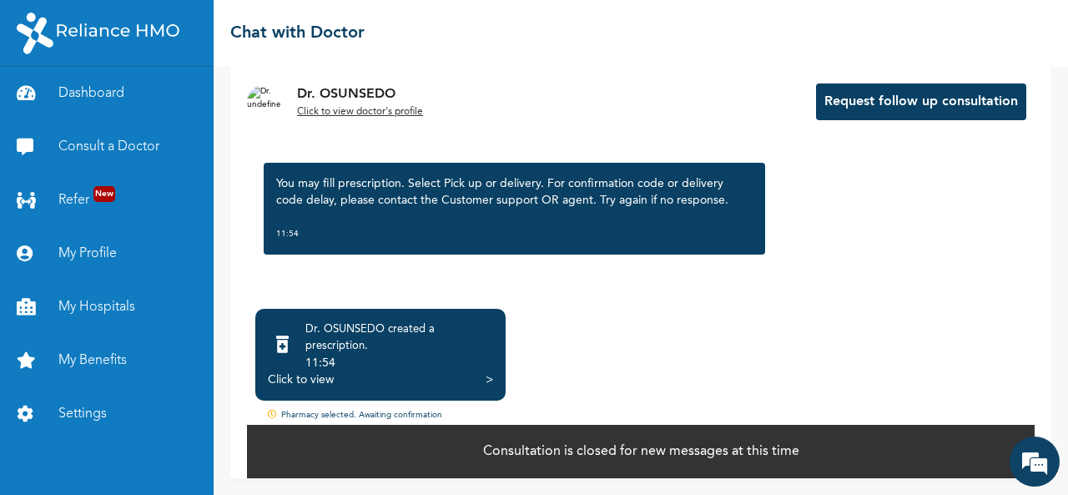
click at [312, 383] on div "Click to view" at bounding box center [301, 379] width 66 height 17
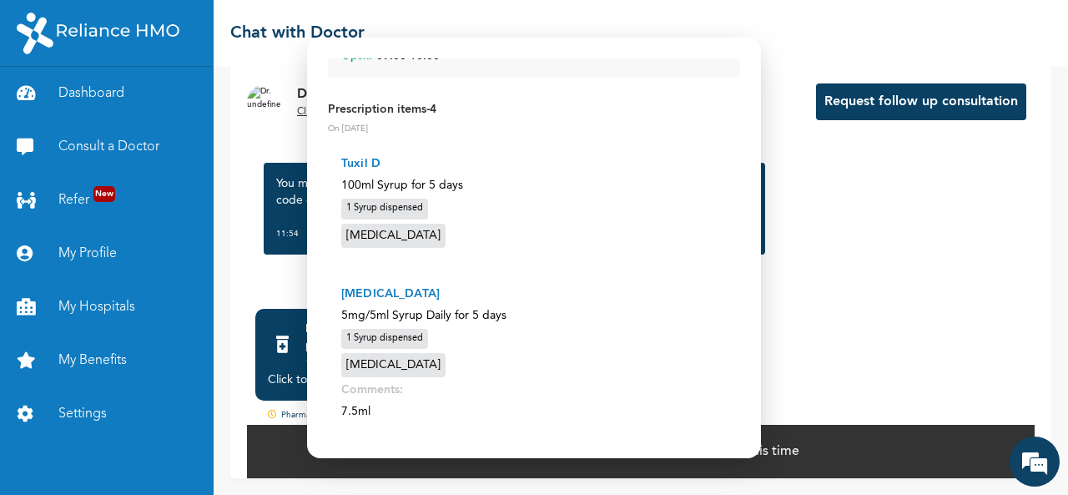
scroll to position [0, 0]
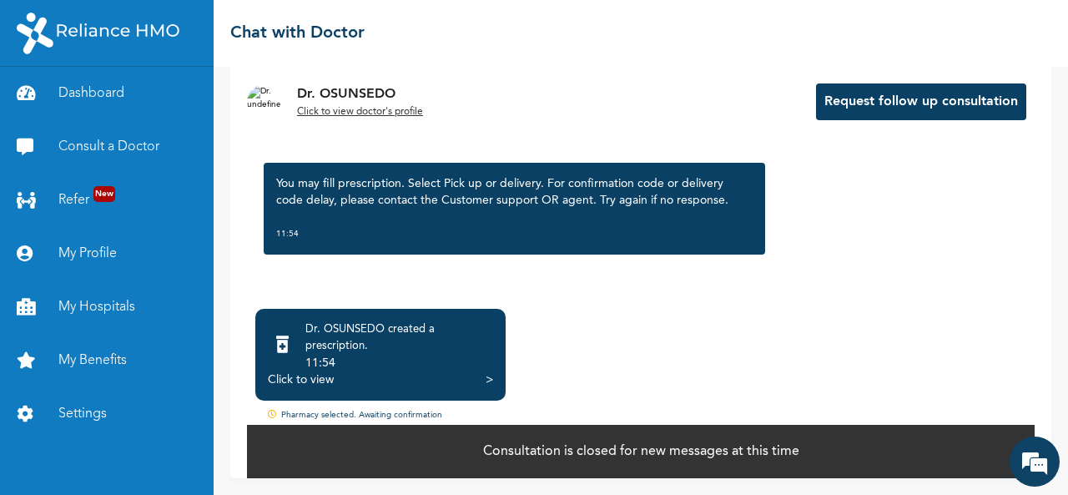
click at [711, 395] on div "Dr. OSUNSEDO created a prescription . 11:54 Click to view > Pharmacy selected. …" at bounding box center [641, 366] width 788 height 114
click at [544, 46] on div "☰ Chat with Doctor" at bounding box center [641, 33] width 854 height 67
click at [607, 43] on div "☰ Chat with Doctor" at bounding box center [641, 33] width 854 height 67
click at [322, 385] on div "Click to view" at bounding box center [301, 379] width 66 height 17
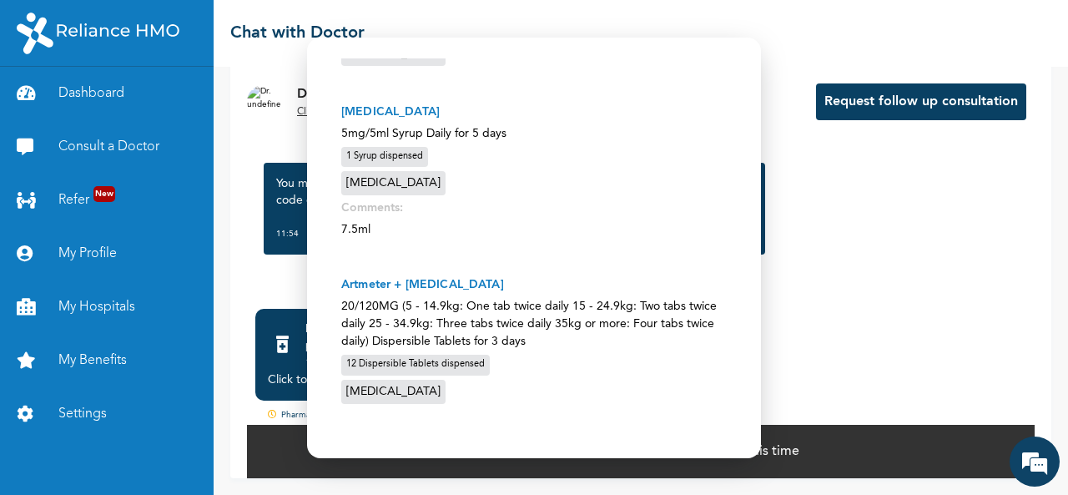
scroll to position [405, 0]
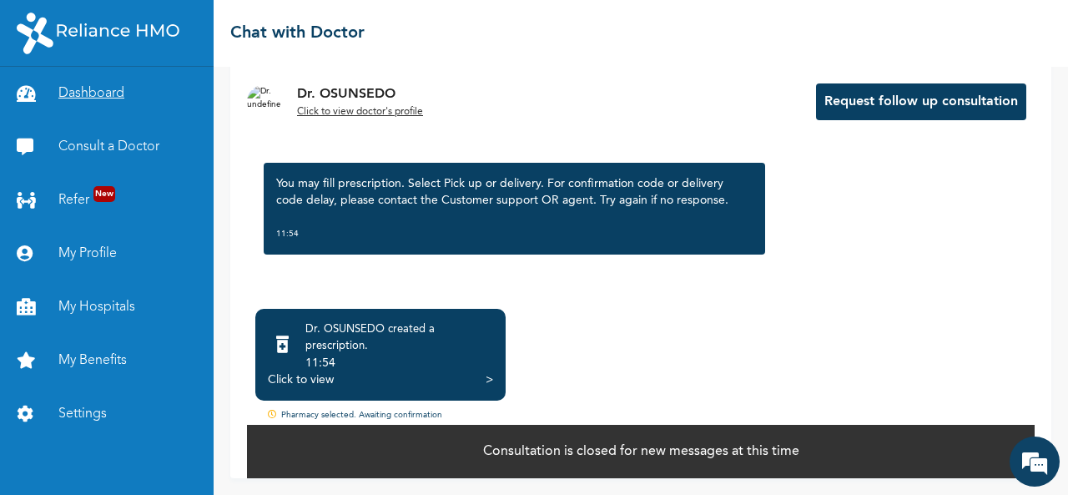
click at [92, 93] on link "Dashboard" at bounding box center [107, 93] width 214 height 53
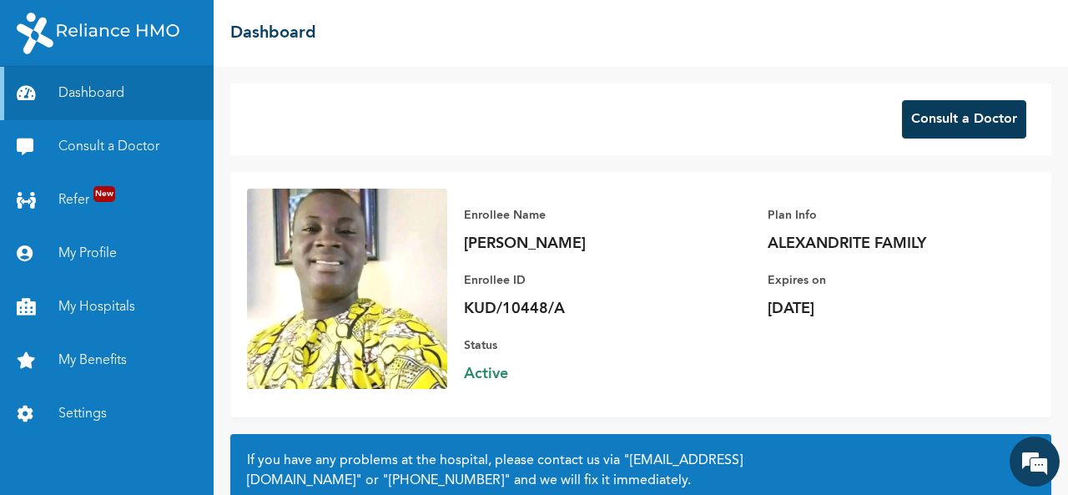
click at [920, 121] on button "Consult a Doctor" at bounding box center [964, 119] width 124 height 38
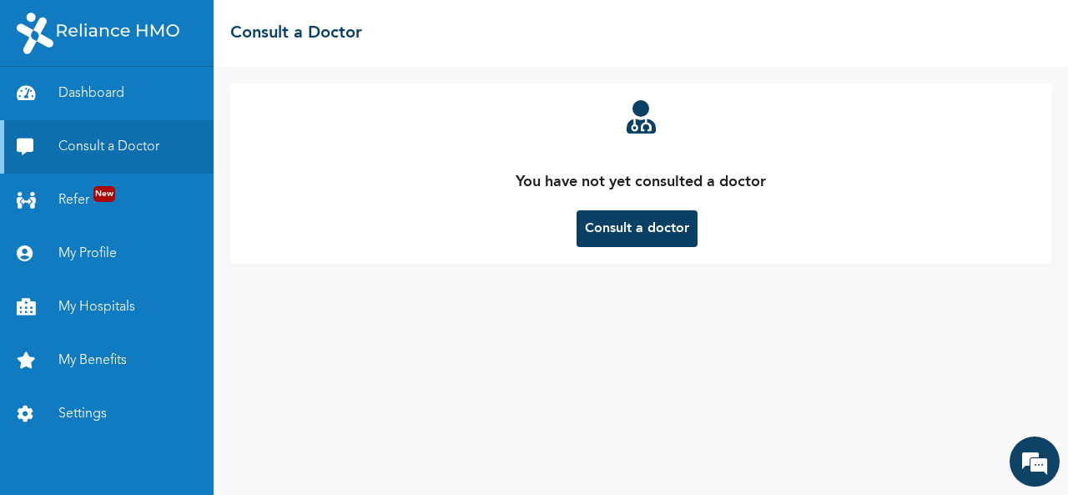
click at [642, 234] on button "Consult a doctor" at bounding box center [636, 228] width 121 height 37
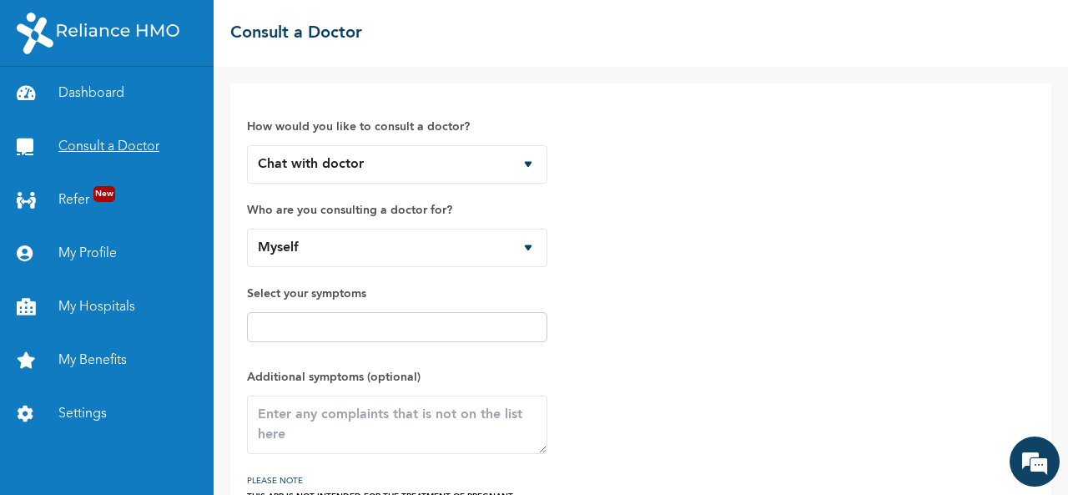
click at [140, 147] on link "Consult a Doctor" at bounding box center [107, 146] width 214 height 53
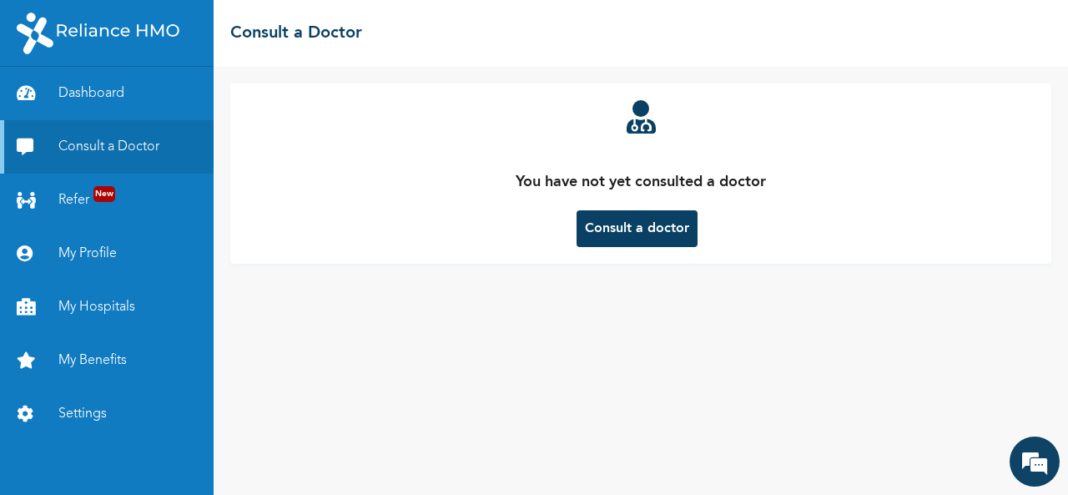
click at [601, 231] on button "Consult a doctor" at bounding box center [636, 228] width 121 height 37
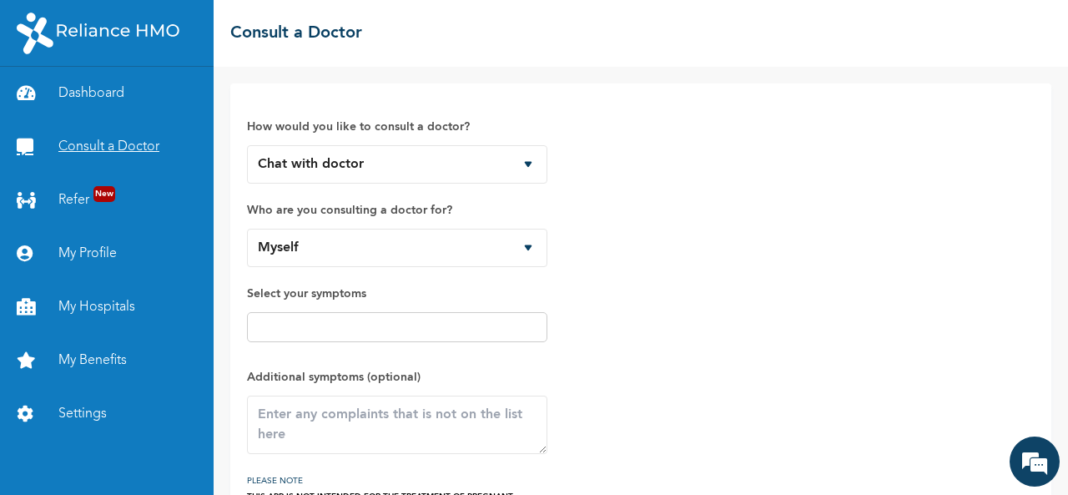
click at [85, 143] on link "Consult a Doctor" at bounding box center [107, 146] width 214 height 53
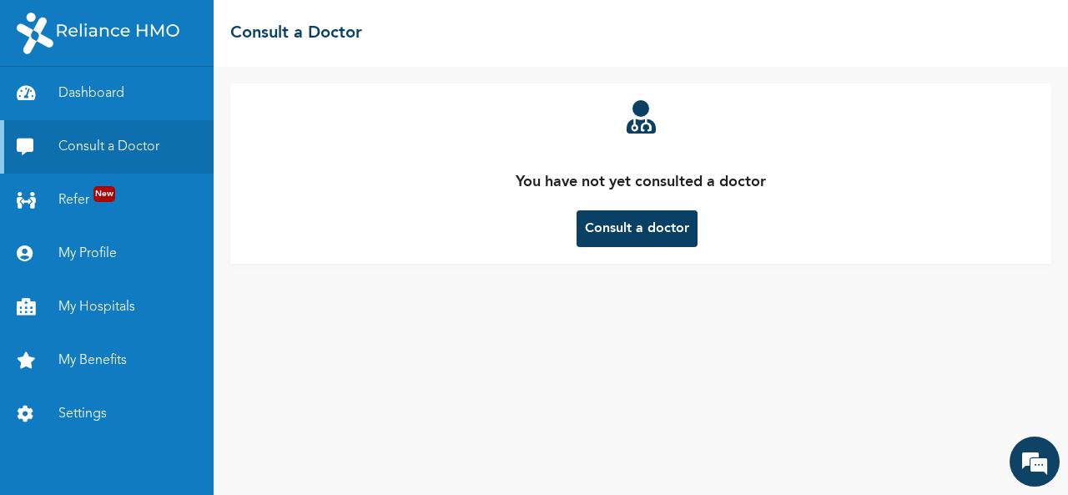
click at [586, 221] on button "Consult a doctor" at bounding box center [636, 228] width 121 height 37
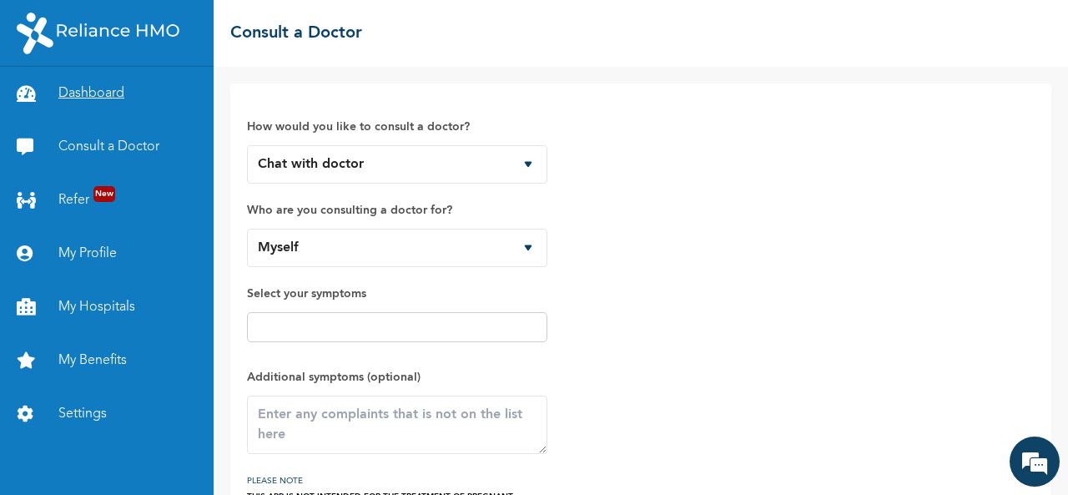
click at [93, 99] on link "Dashboard" at bounding box center [107, 93] width 214 height 53
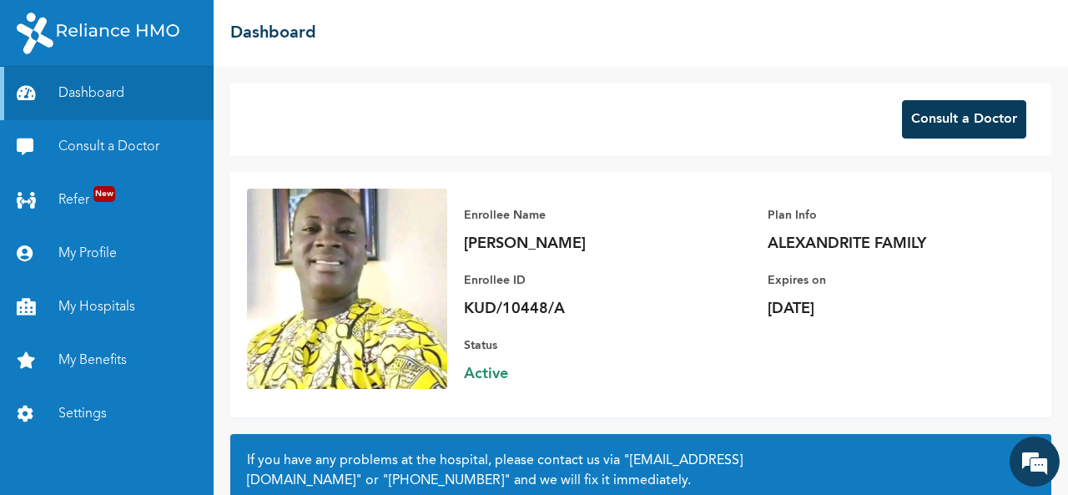
click at [926, 120] on button "Consult a Doctor" at bounding box center [964, 119] width 124 height 38
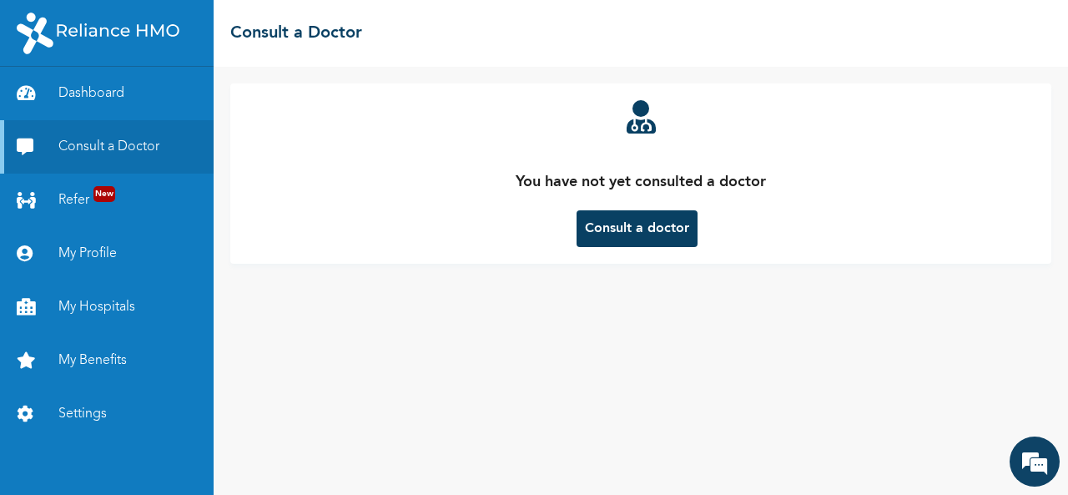
click at [641, 229] on button "Consult a doctor" at bounding box center [636, 228] width 121 height 37
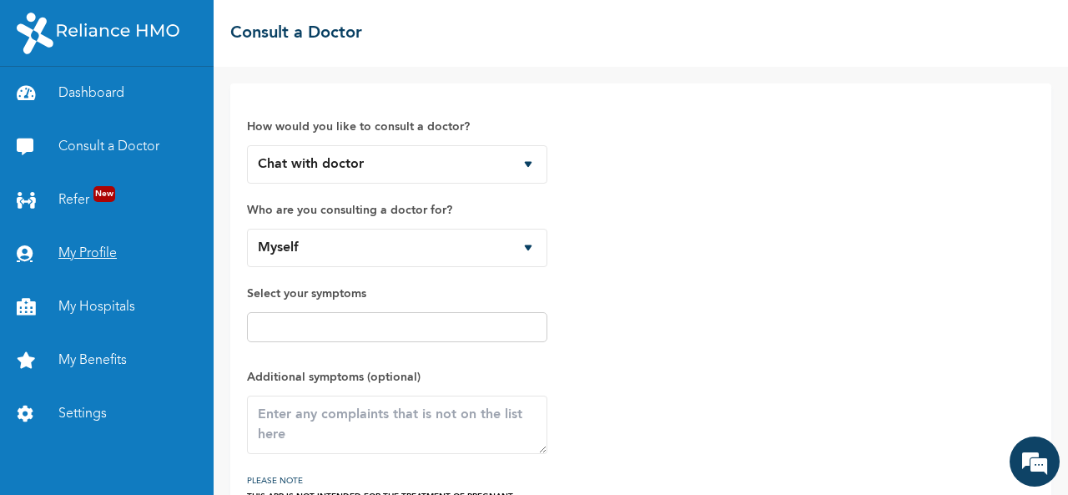
click at [80, 239] on link "My Profile" at bounding box center [107, 253] width 214 height 53
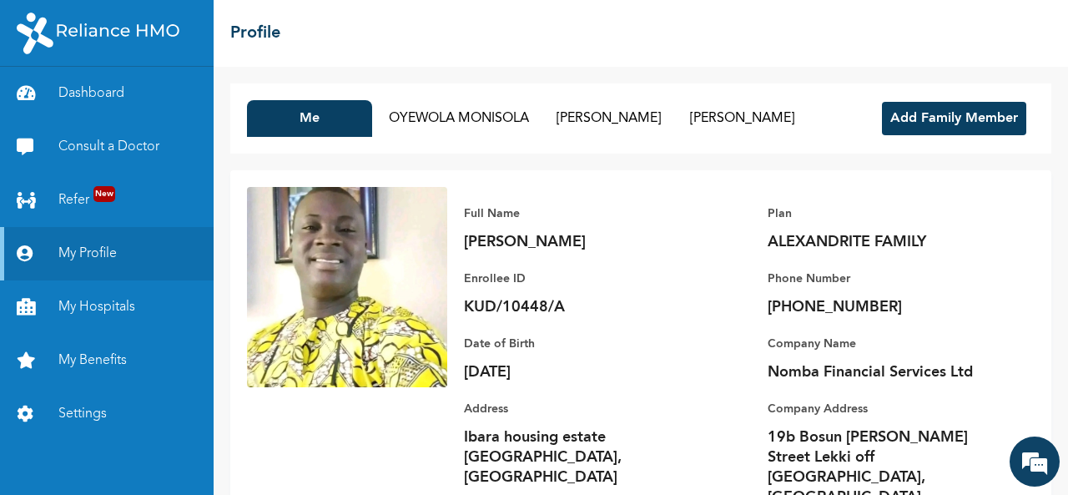
scroll to position [38, 0]
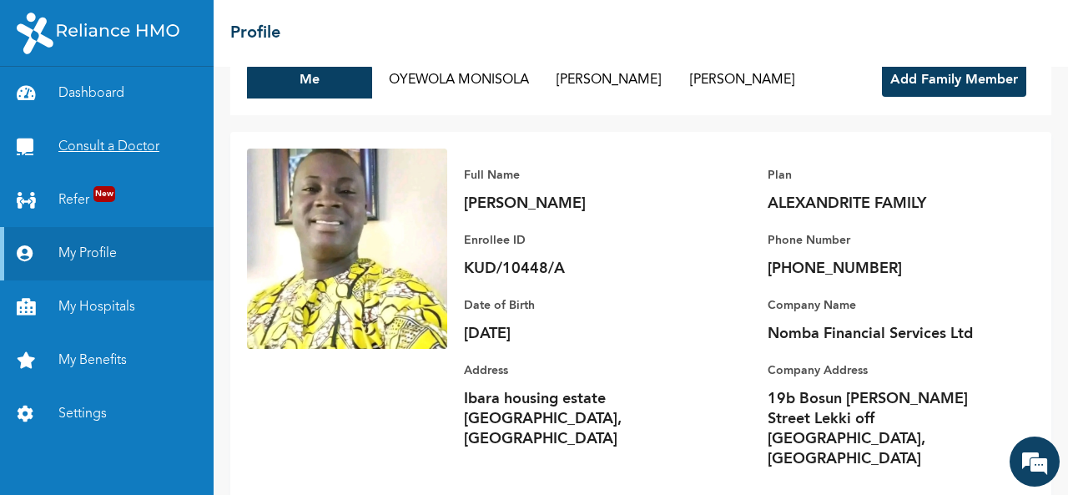
click at [93, 152] on link "Consult a Doctor" at bounding box center [107, 146] width 214 height 53
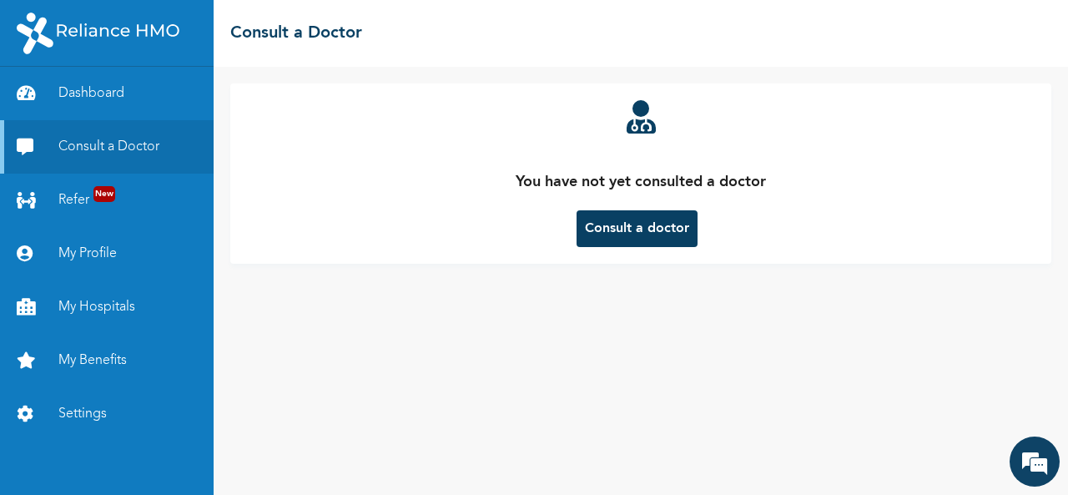
click at [612, 223] on button "Consult a doctor" at bounding box center [636, 228] width 121 height 37
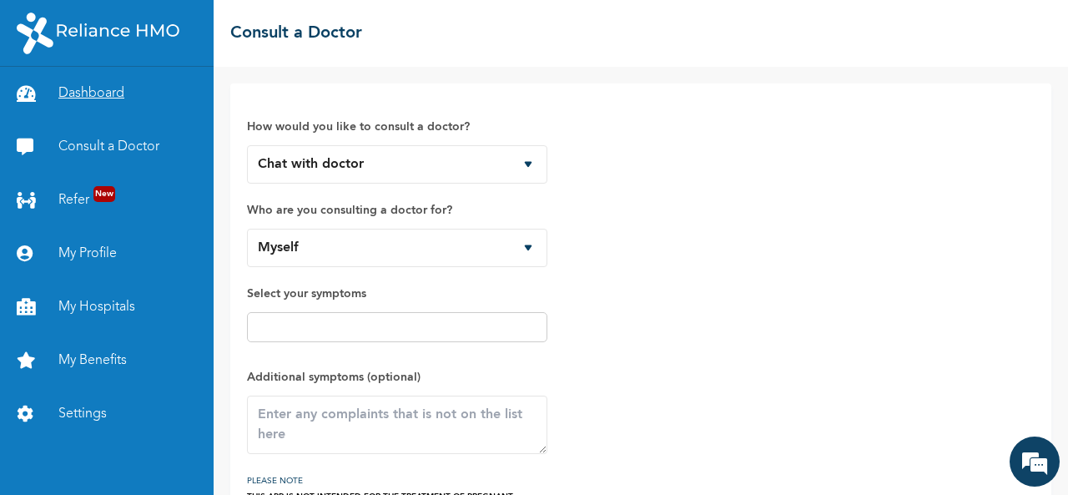
click at [98, 98] on link "Dashboard" at bounding box center [107, 93] width 214 height 53
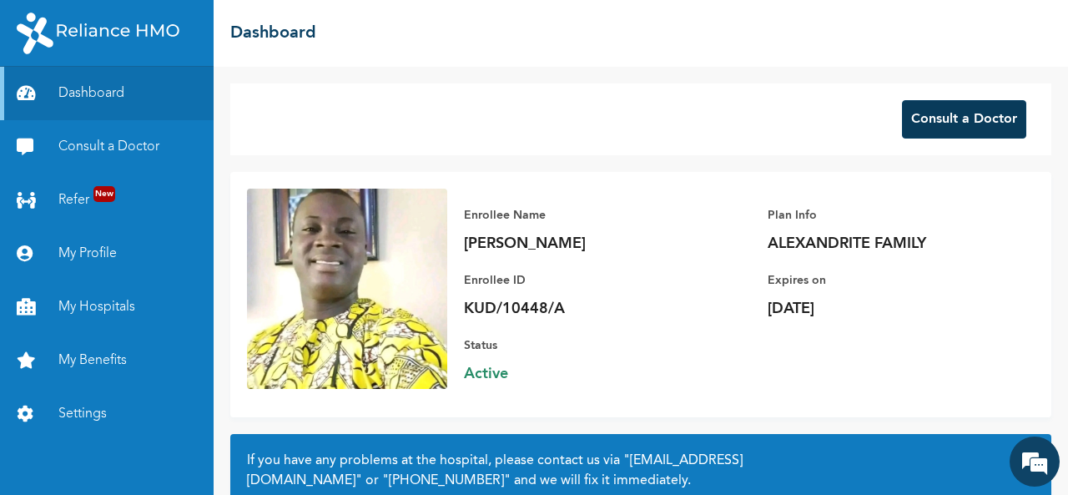
click at [928, 111] on button "Consult a Doctor" at bounding box center [964, 119] width 124 height 38
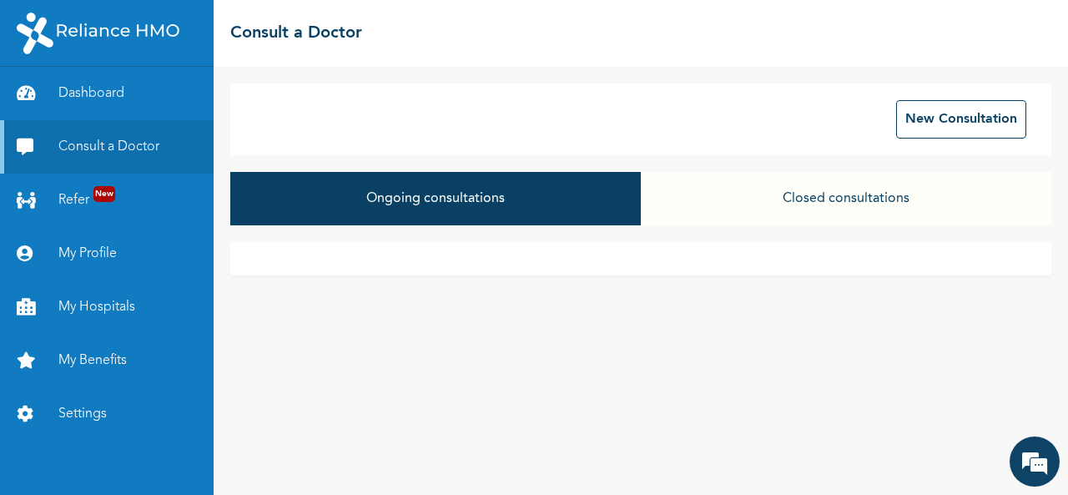
click at [691, 226] on div "Ongoing consultations Closed consultations" at bounding box center [640, 207] width 821 height 70
click at [824, 198] on button "Closed consultations" at bounding box center [846, 198] width 410 height 53
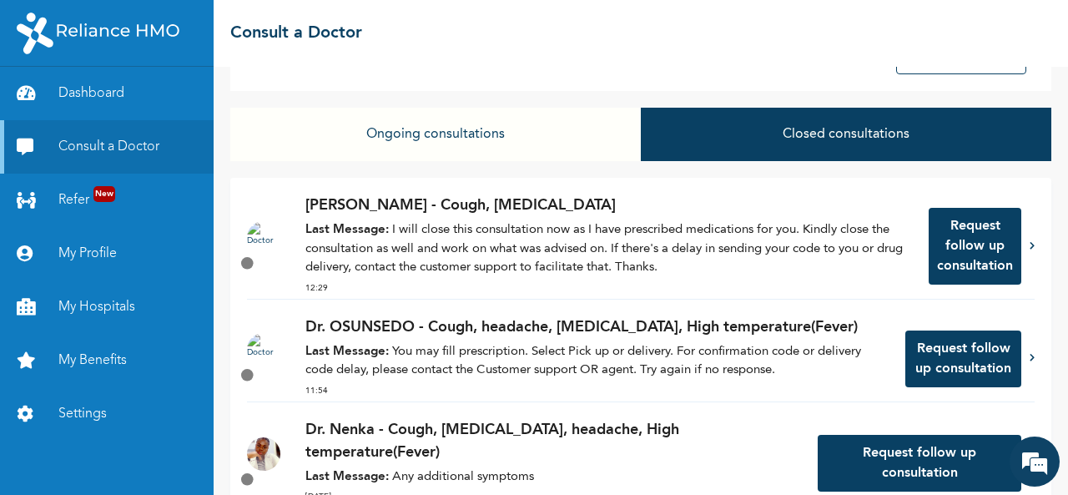
scroll to position [65, 0]
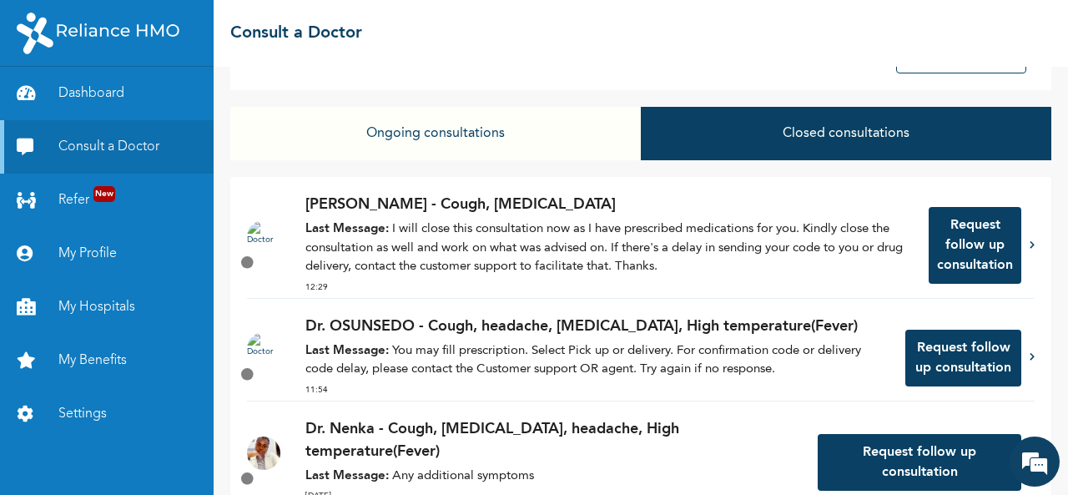
click at [525, 326] on p "Dr. OSUNSEDO - Cough, headache, [MEDICAL_DATA], High temperature(Fever)" at bounding box center [596, 326] width 583 height 23
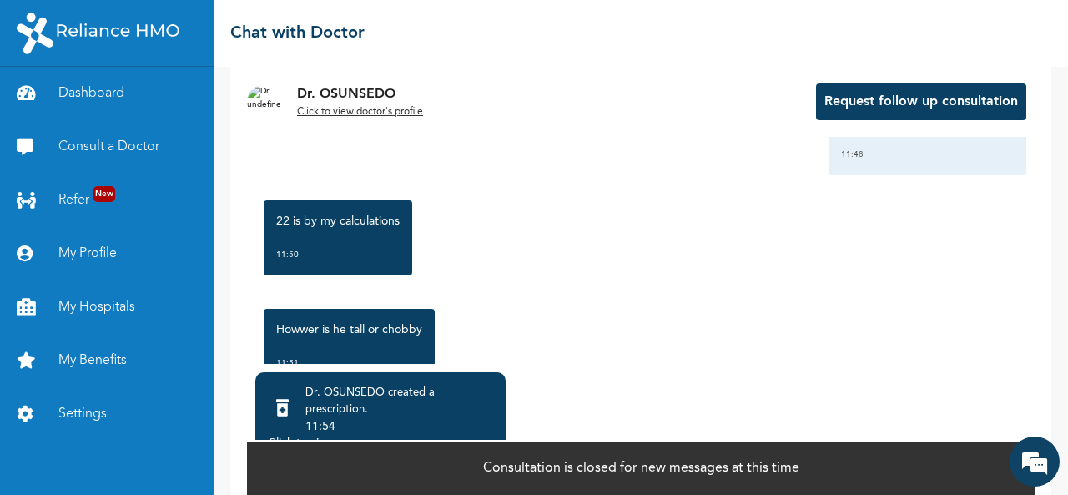
scroll to position [150, 0]
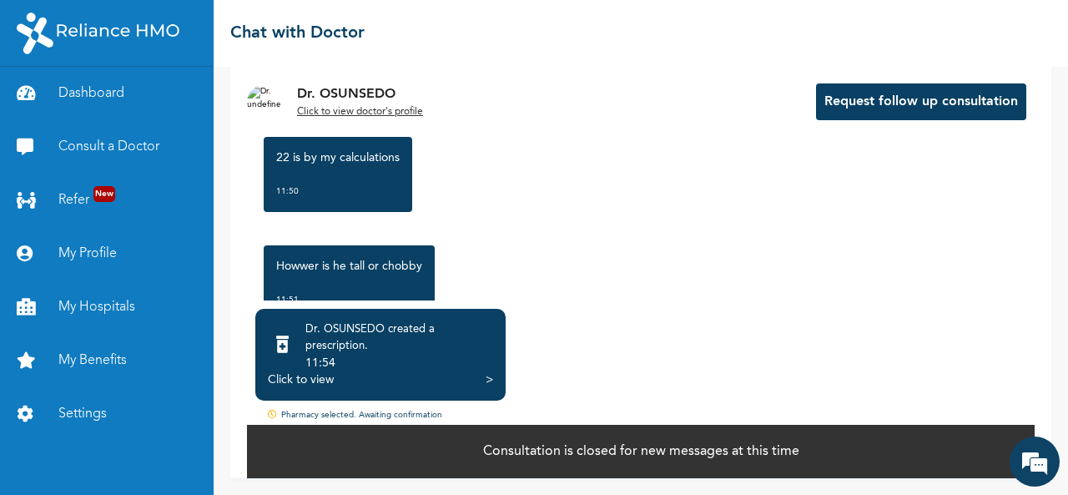
click at [310, 381] on div "Click to view" at bounding box center [301, 379] width 66 height 17
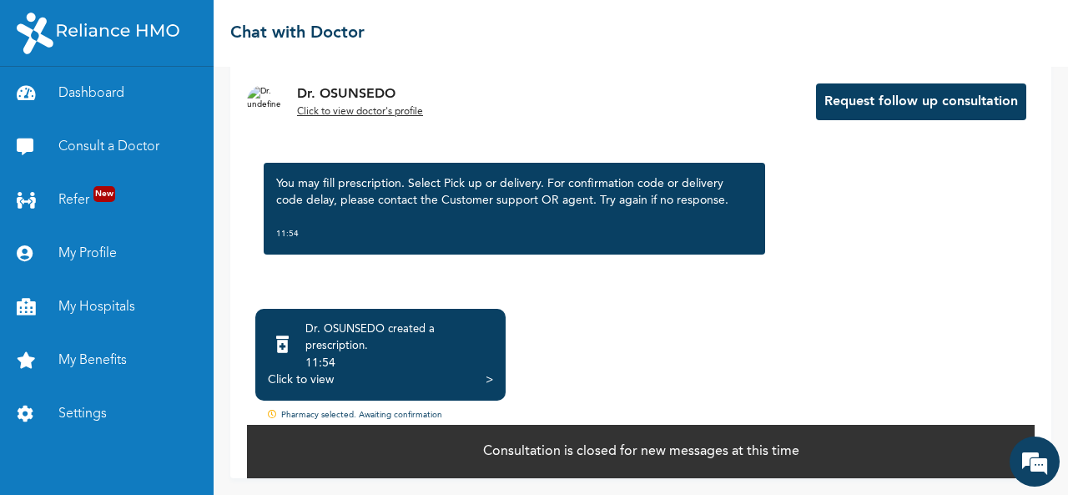
scroll to position [0, 0]
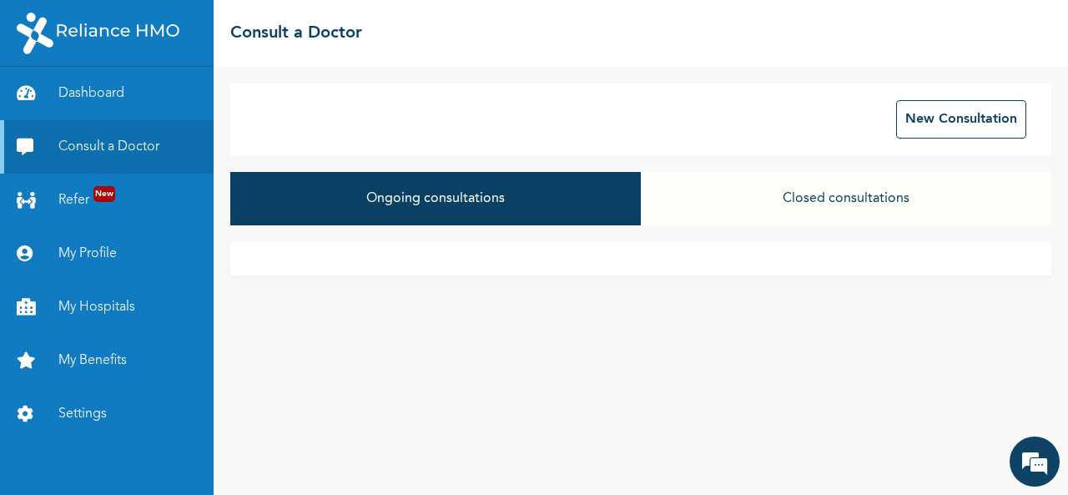
click at [643, 229] on div "Ongoing consultations Closed consultations" at bounding box center [640, 207] width 821 height 70
click at [825, 199] on button "Closed consultations" at bounding box center [846, 198] width 410 height 53
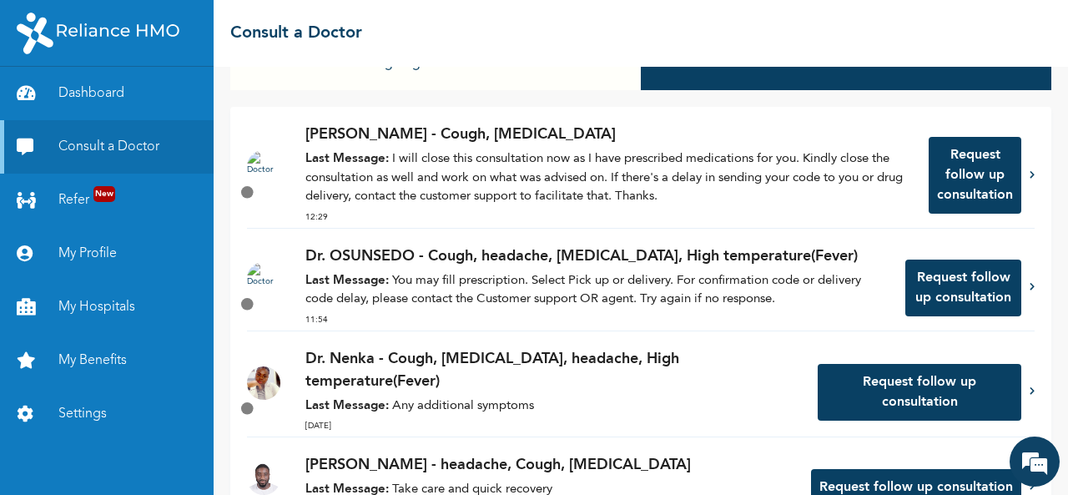
scroll to position [136, 0]
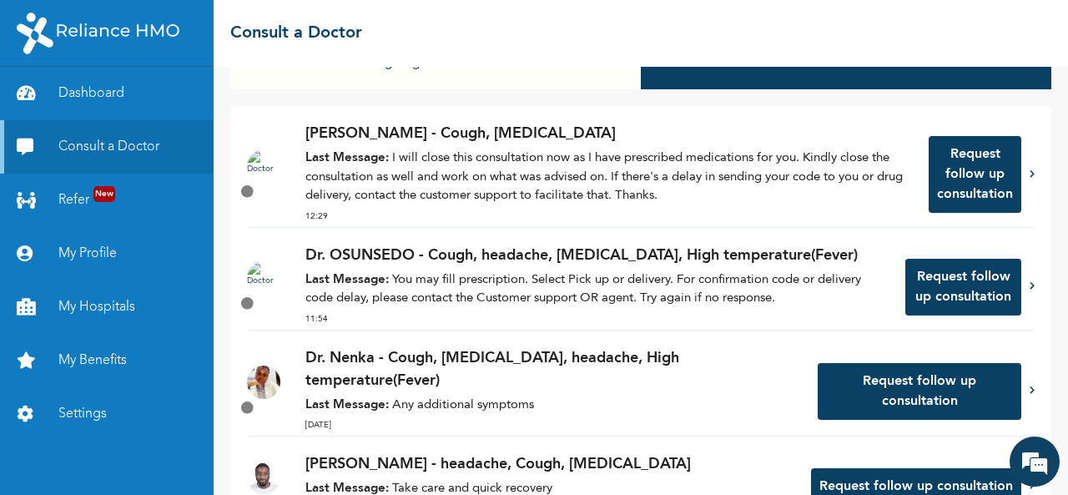
click at [420, 200] on p "Last Message: I will close this consultation now as I have prescribed medicatio…" at bounding box center [608, 177] width 606 height 57
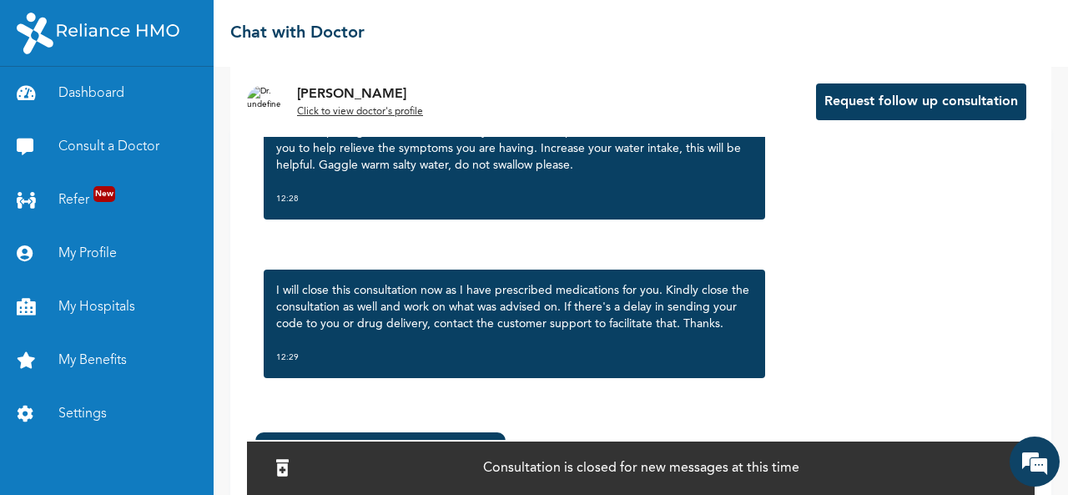
scroll to position [136, 0]
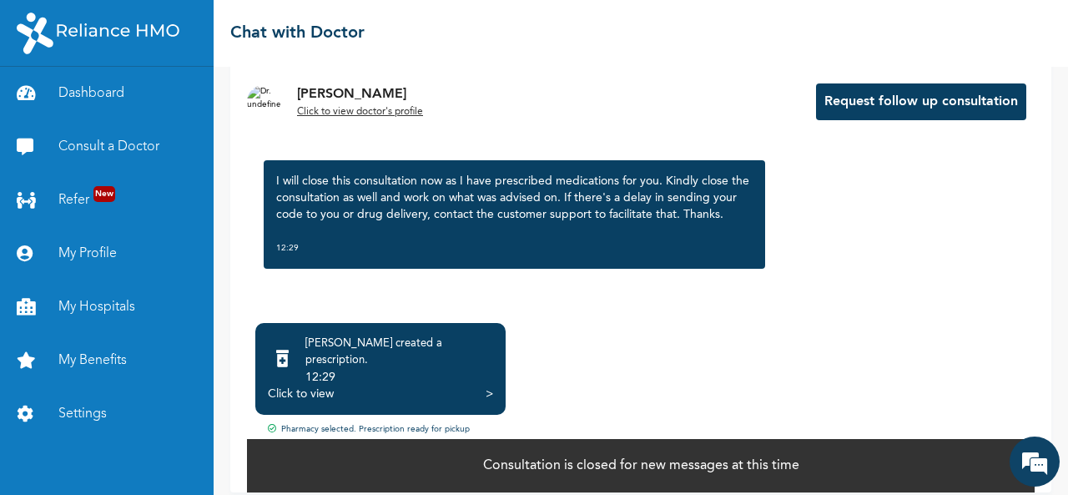
click at [420, 200] on p "I will close this consultation now as I have prescribed medications for you. Ki…" at bounding box center [514, 198] width 476 height 50
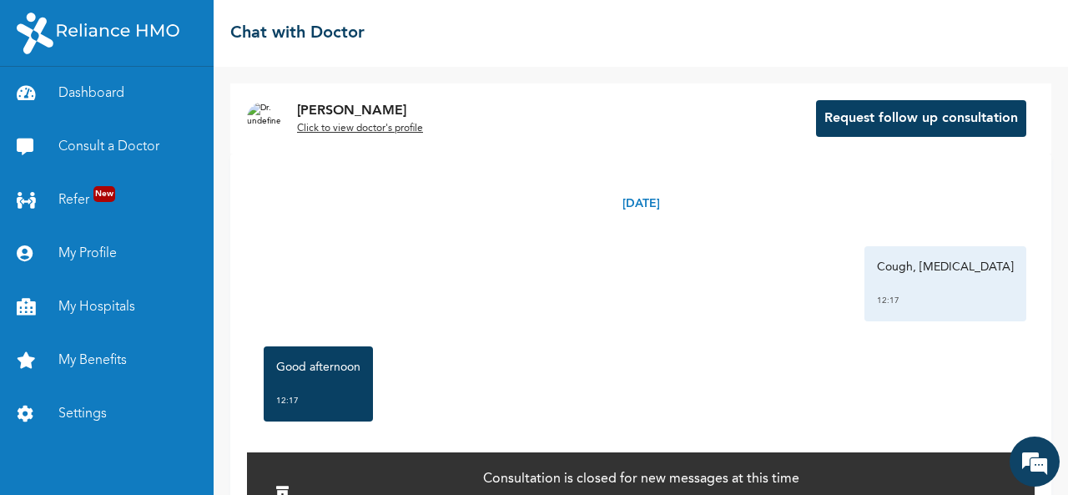
scroll to position [1151, 0]
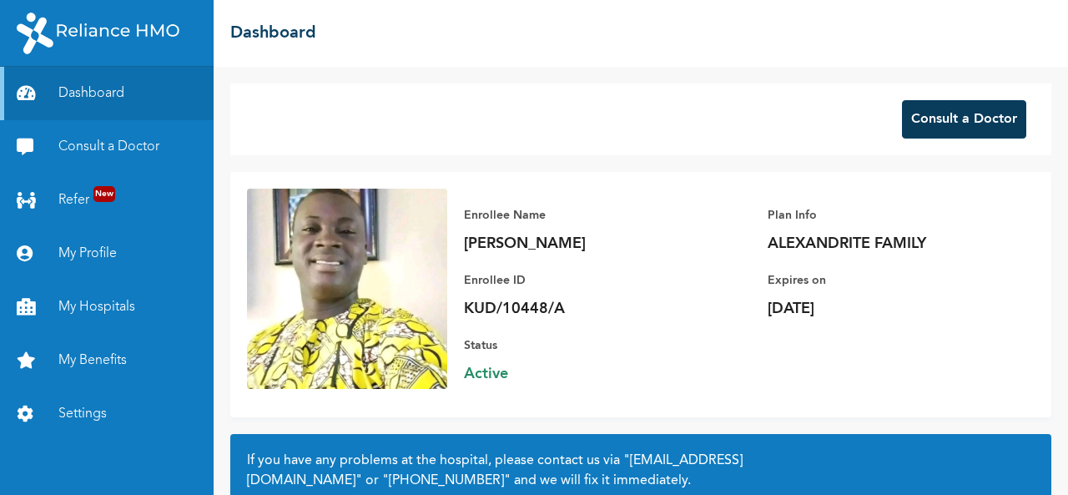
click at [914, 118] on button "Consult a Doctor" at bounding box center [964, 119] width 124 height 38
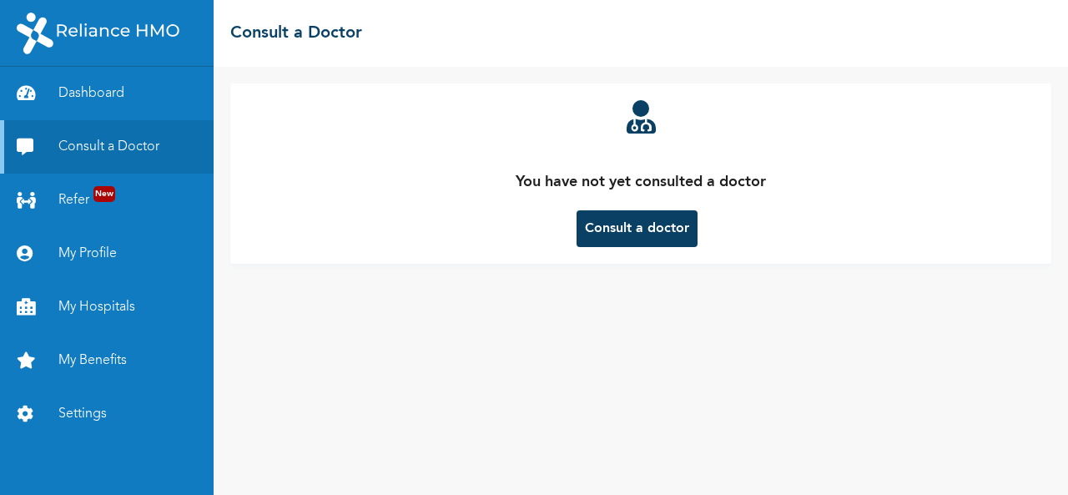
click at [611, 226] on button "Consult a doctor" at bounding box center [636, 228] width 121 height 37
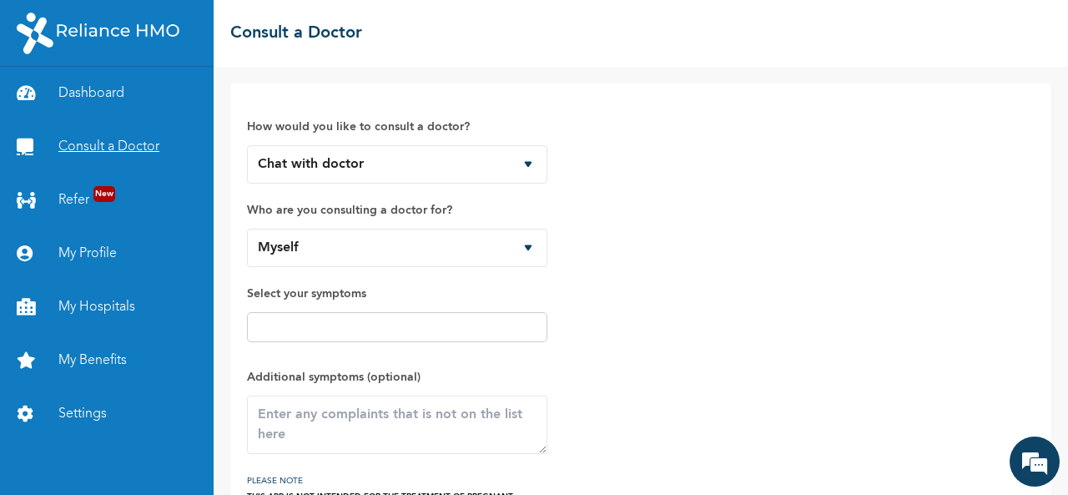
click at [109, 153] on link "Consult a Doctor" at bounding box center [107, 146] width 214 height 53
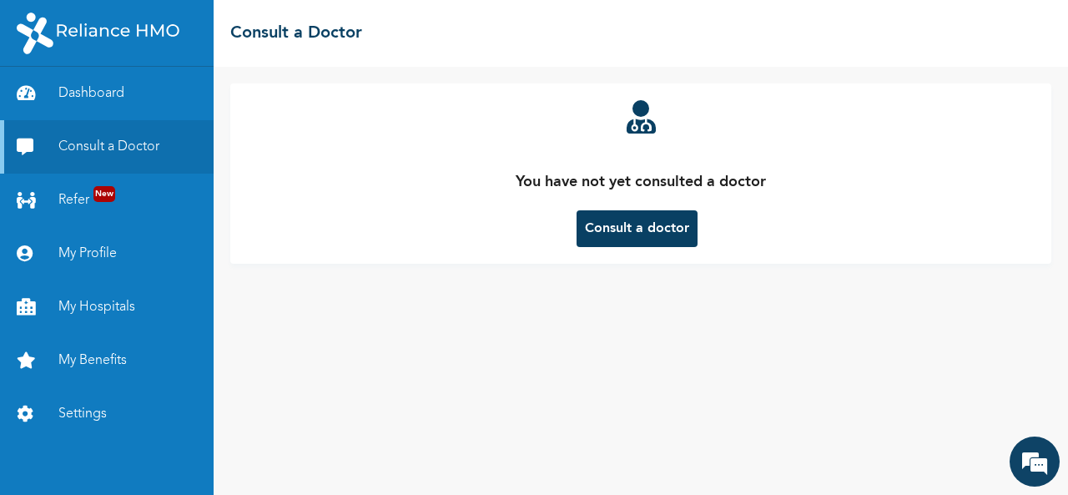
click at [603, 222] on button "Consult a doctor" at bounding box center [636, 228] width 121 height 37
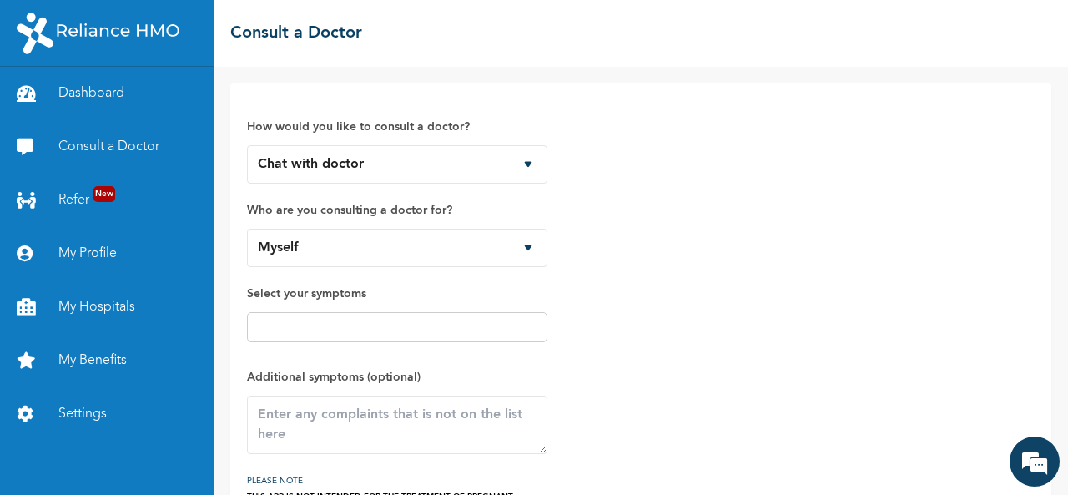
click at [97, 87] on link "Dashboard" at bounding box center [107, 93] width 214 height 53
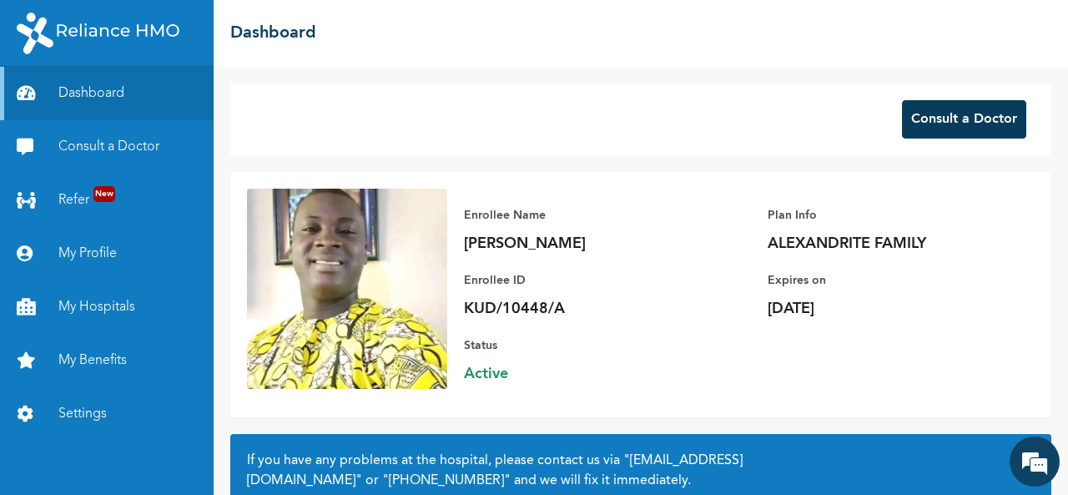
click at [931, 115] on button "Consult a Doctor" at bounding box center [964, 119] width 124 height 38
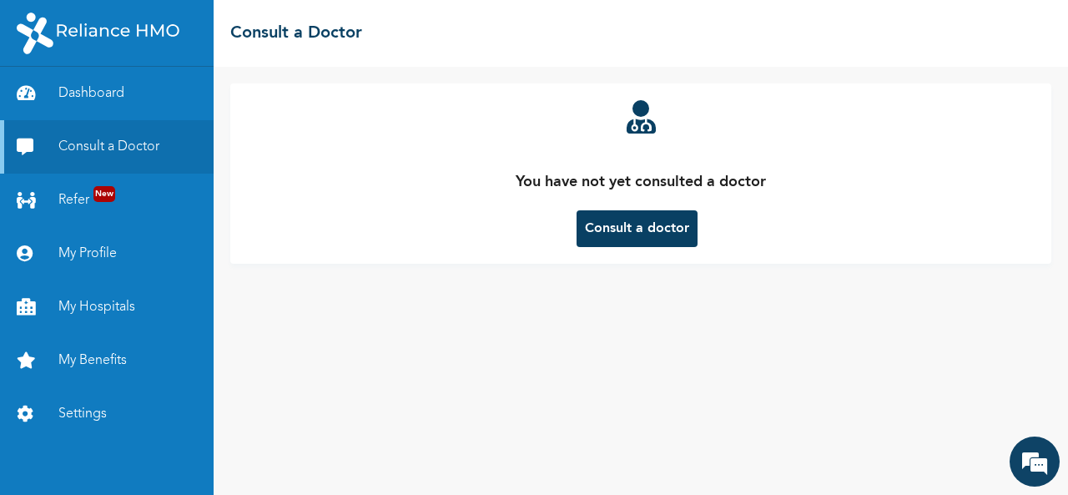
click at [654, 224] on button "Consult a doctor" at bounding box center [636, 228] width 121 height 37
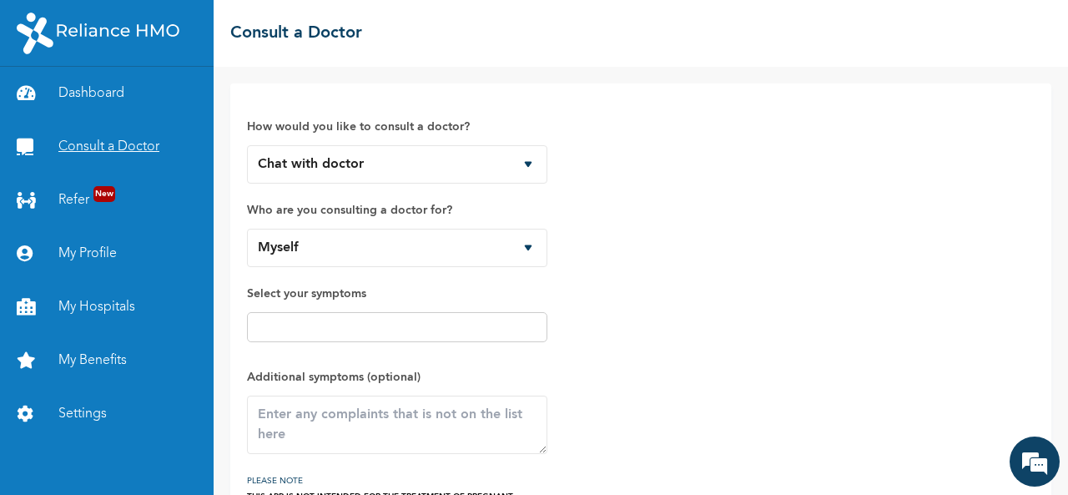
click at [149, 152] on link "Consult a Doctor" at bounding box center [107, 146] width 214 height 53
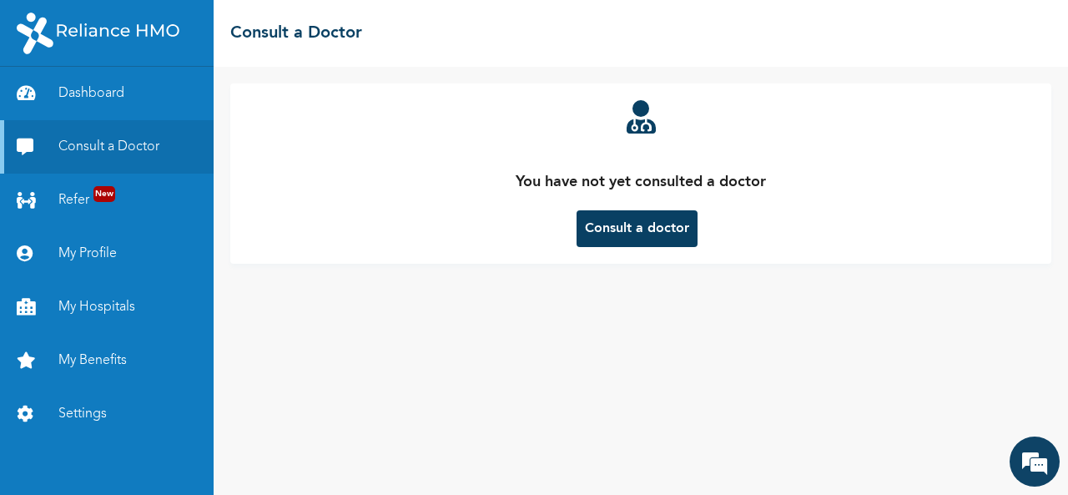
click at [605, 236] on button "Consult a doctor" at bounding box center [636, 228] width 121 height 37
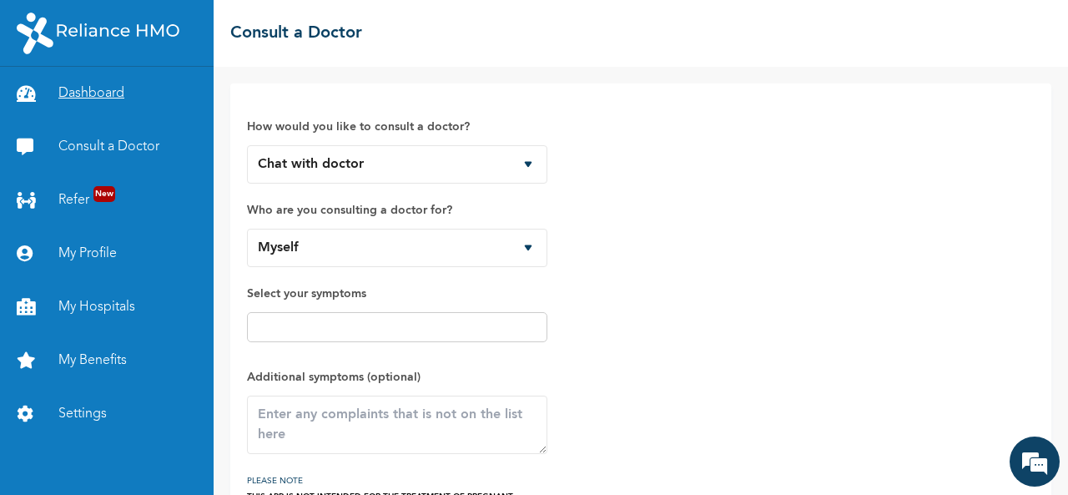
click at [73, 85] on link "Dashboard" at bounding box center [107, 93] width 214 height 53
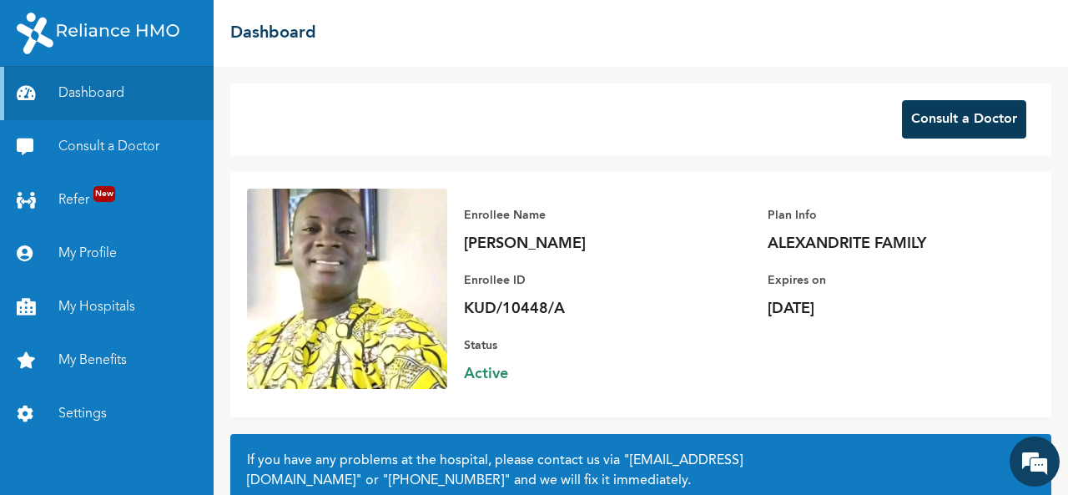
click at [905, 123] on button "Consult a Doctor" at bounding box center [964, 119] width 124 height 38
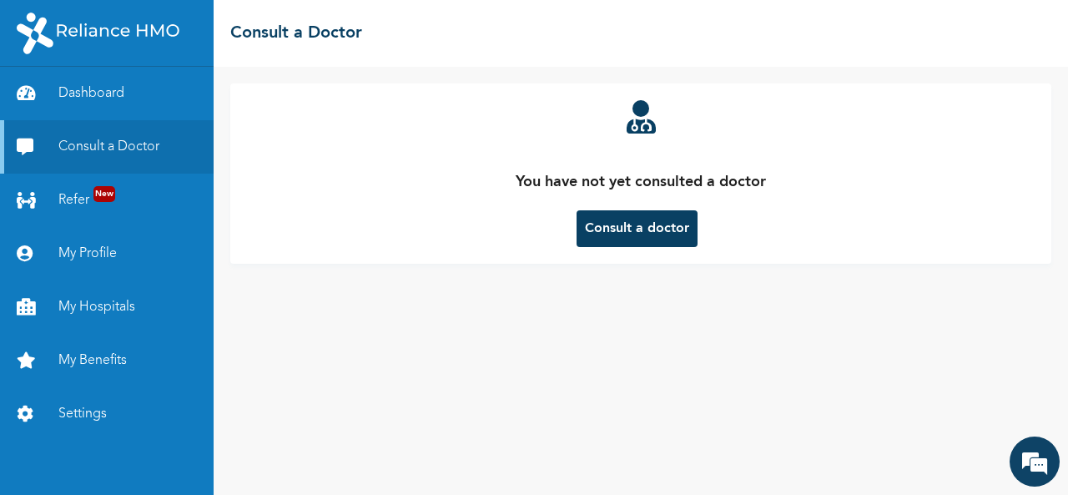
click at [662, 222] on button "Consult a doctor" at bounding box center [636, 228] width 121 height 37
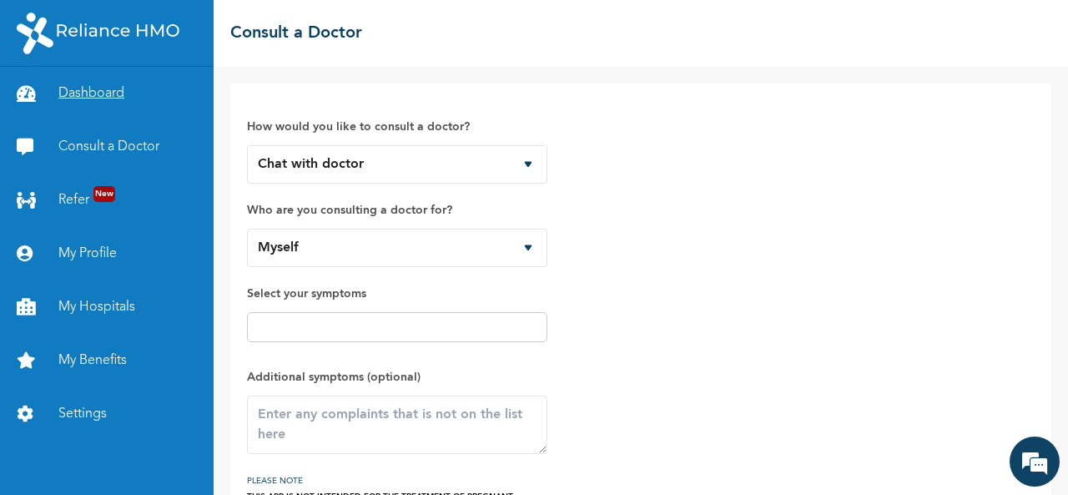
click at [73, 93] on link "Dashboard" at bounding box center [107, 93] width 214 height 53
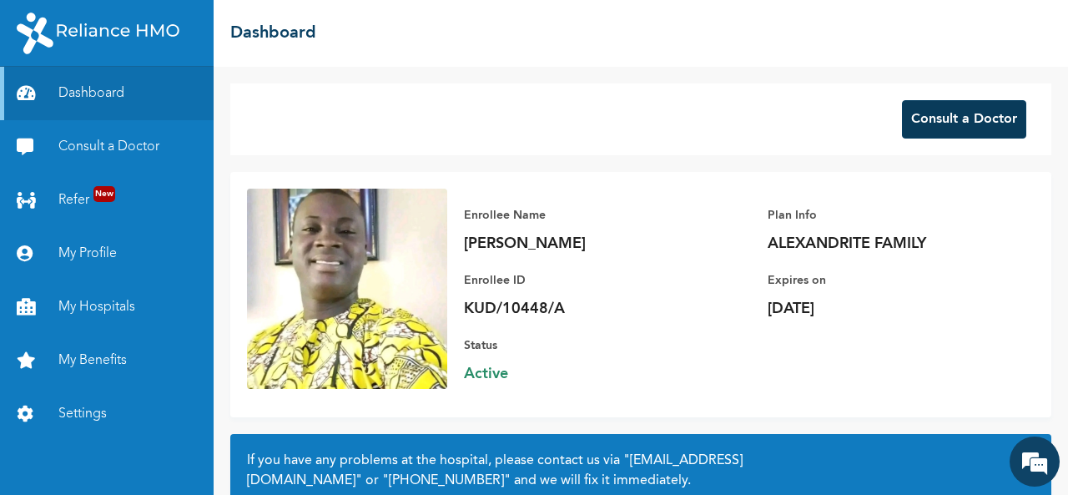
click at [937, 118] on button "Consult a Doctor" at bounding box center [964, 119] width 124 height 38
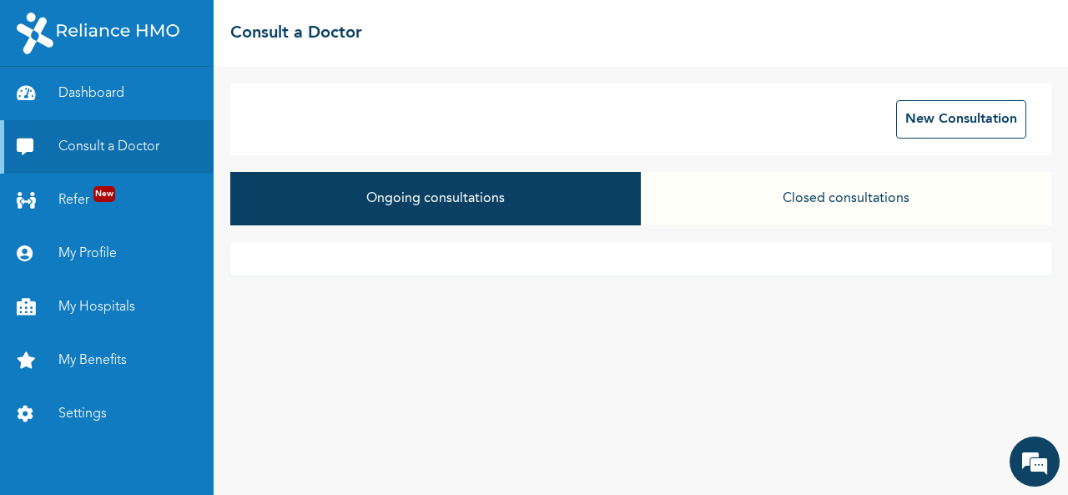
click at [637, 122] on div "New Consultation" at bounding box center [640, 119] width 821 height 72
click at [847, 196] on button "Closed consultations" at bounding box center [846, 198] width 410 height 53
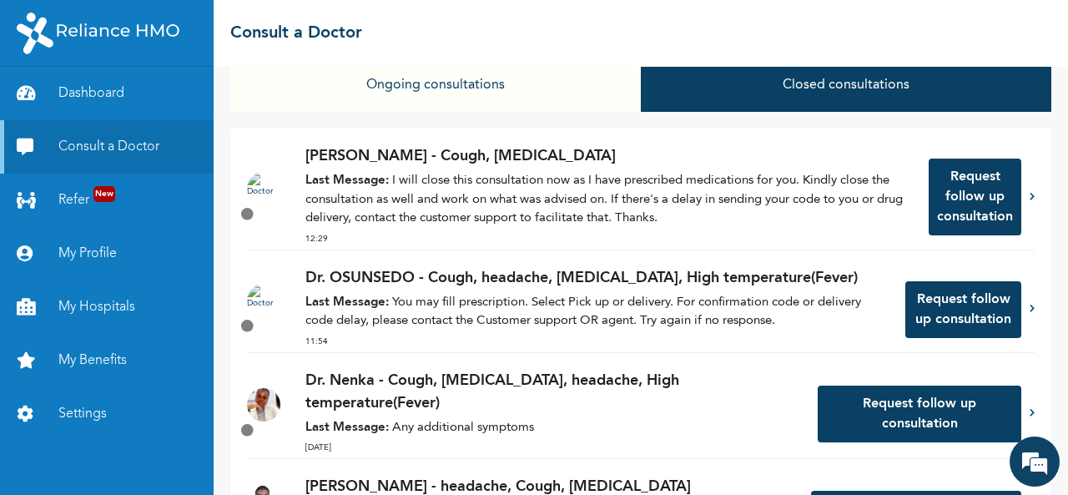
scroll to position [114, 0]
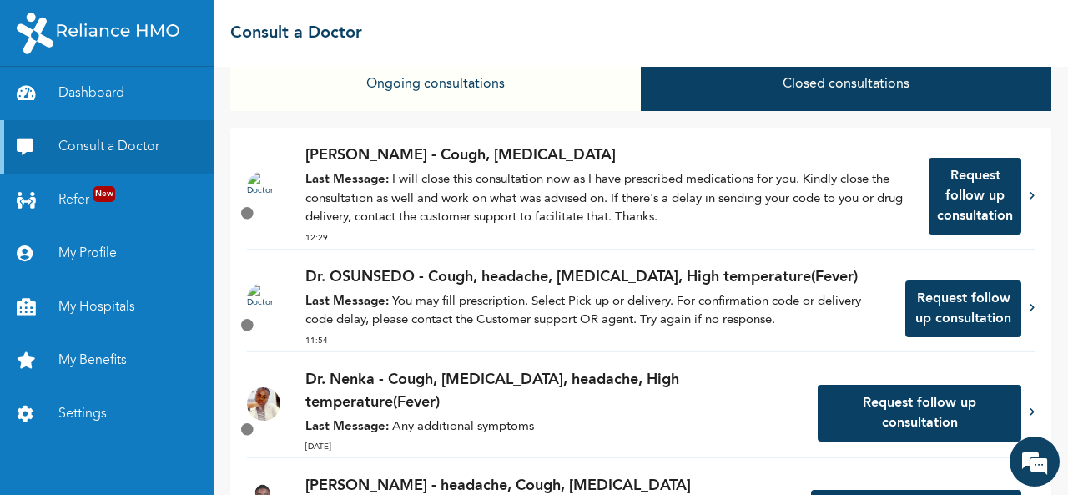
click at [574, 287] on p "Dr. OSUNSEDO - Cough, headache, [MEDICAL_DATA], High temperature(Fever)" at bounding box center [596, 277] width 583 height 23
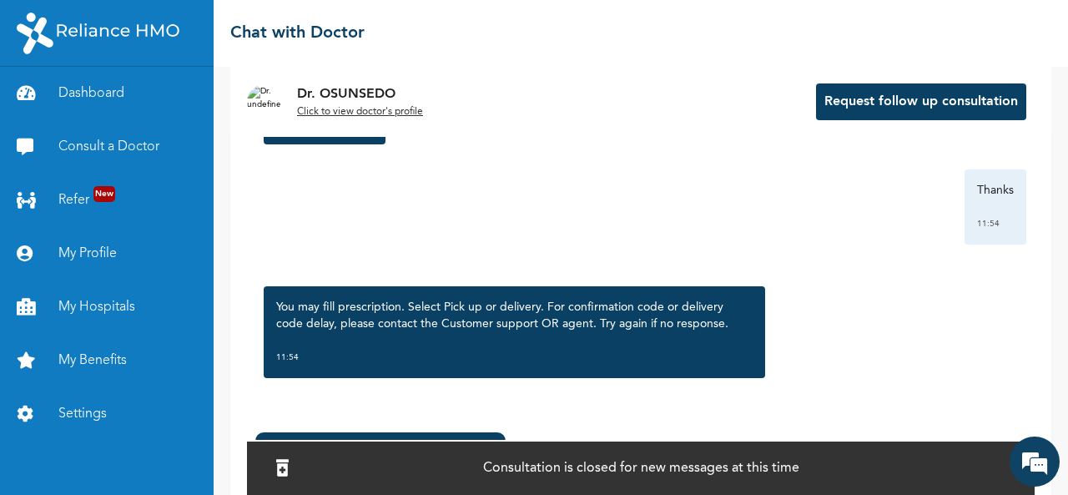
scroll to position [150, 0]
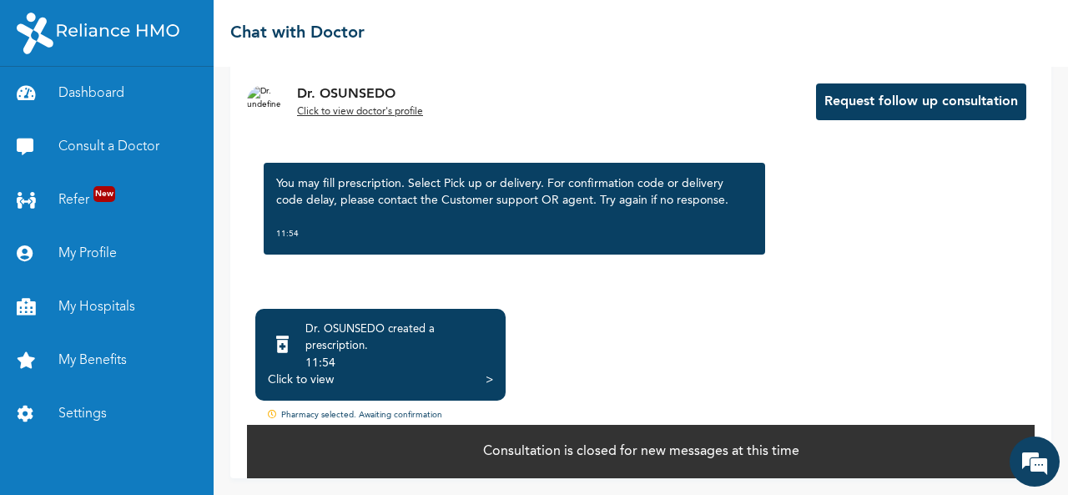
click at [491, 377] on div ">" at bounding box center [490, 379] width 8 height 17
click at [486, 383] on div ">" at bounding box center [490, 379] width 8 height 17
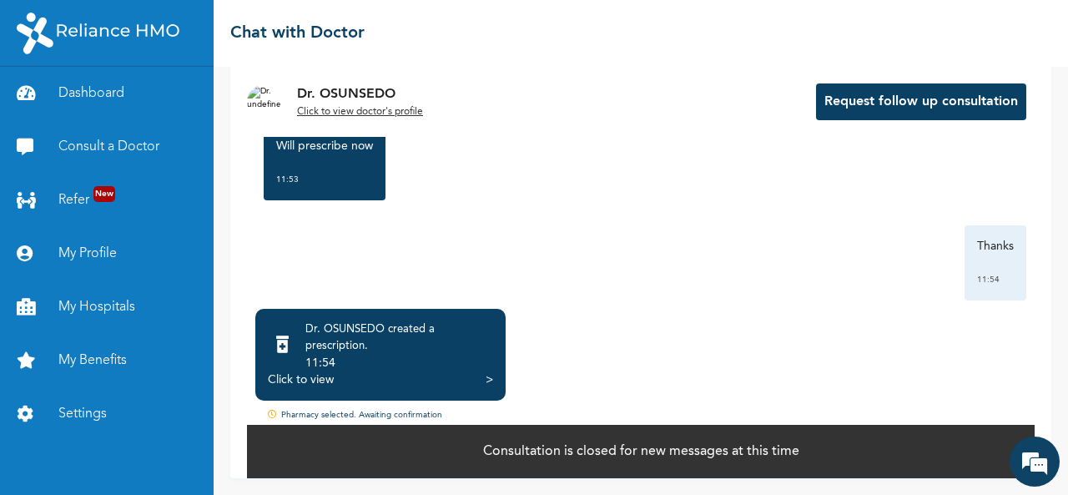
scroll to position [2286, 0]
